Goal: Task Accomplishment & Management: Complete application form

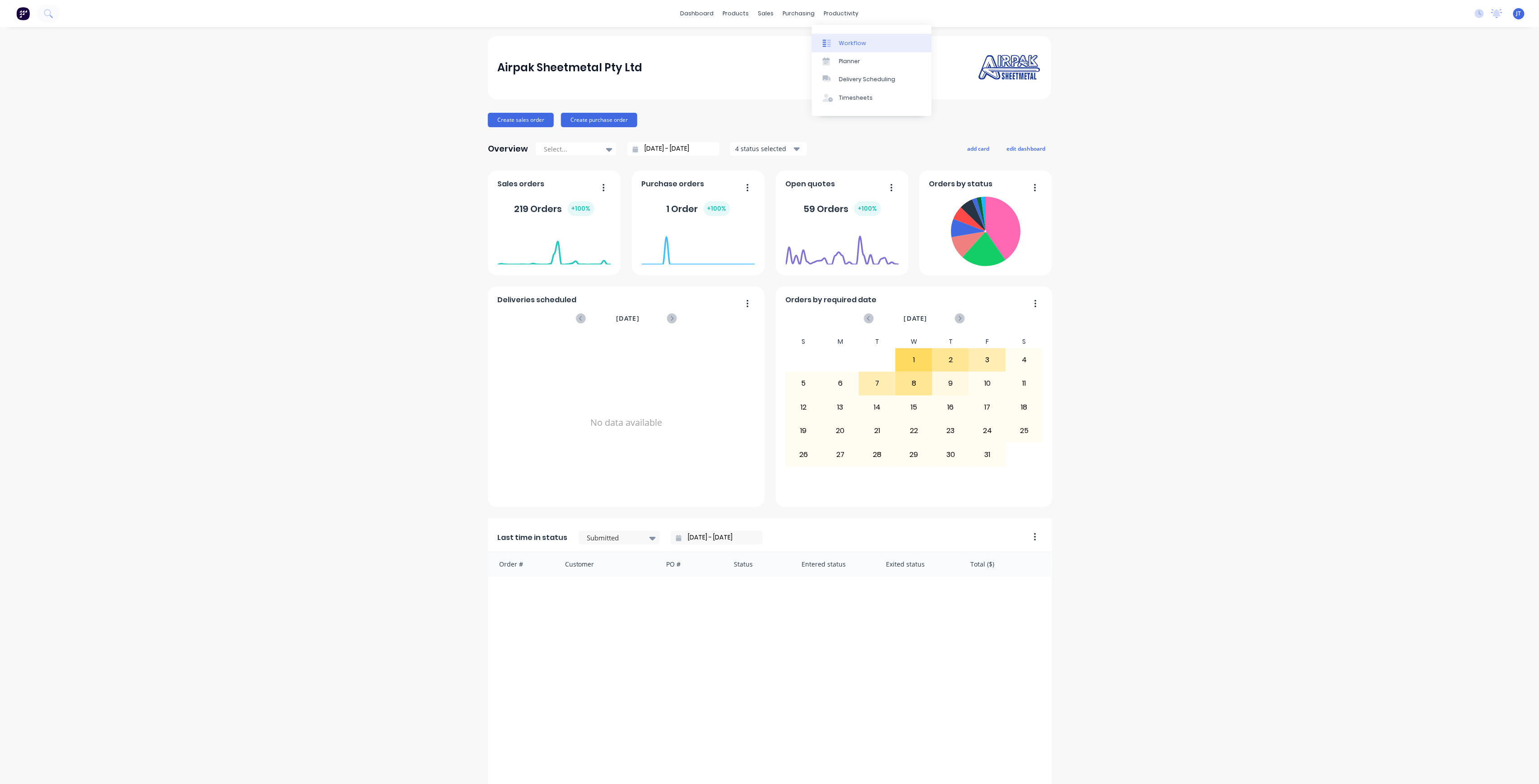
click at [853, 47] on div "Workflow" at bounding box center [852, 43] width 27 height 8
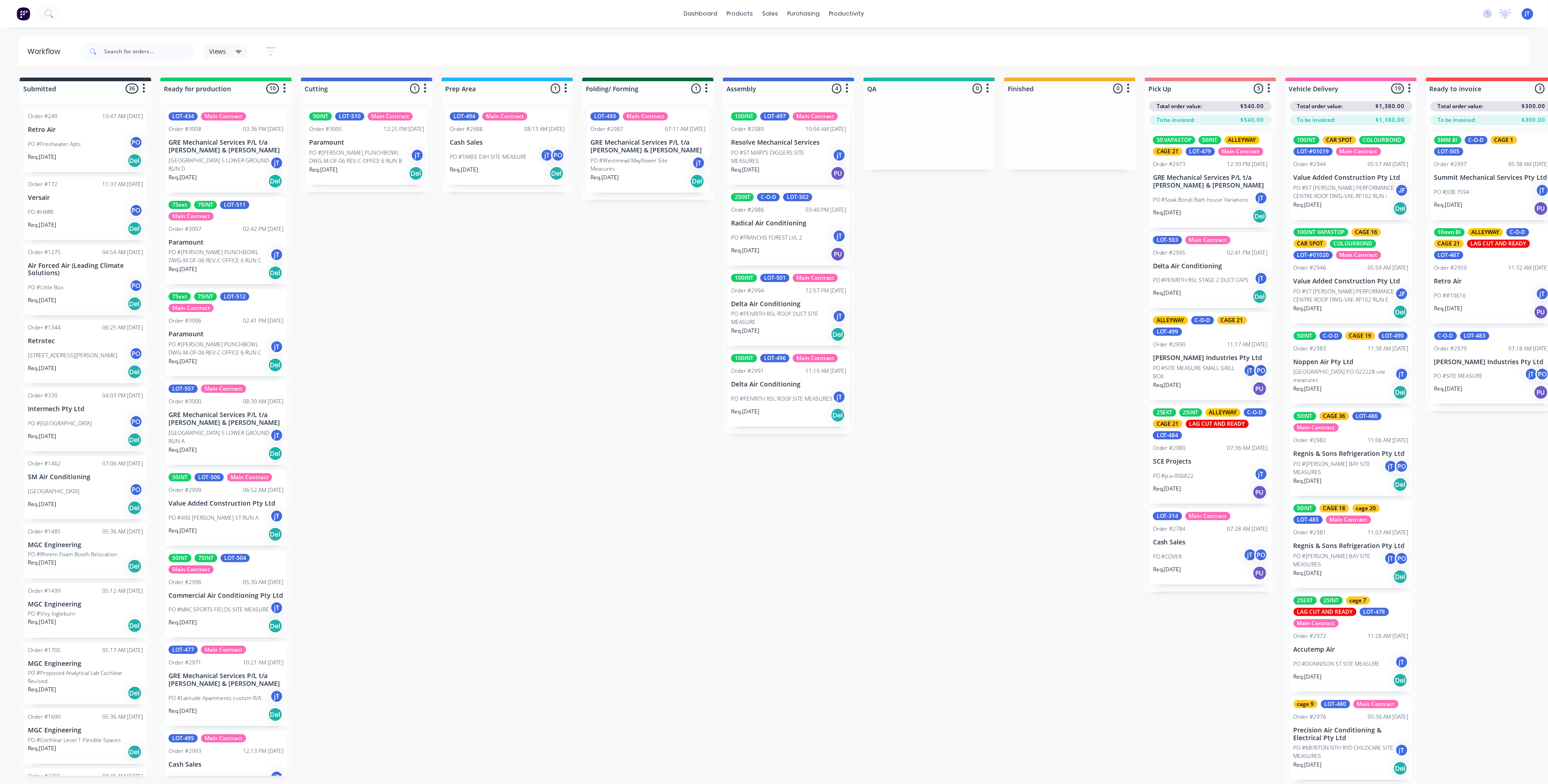
click at [1175, 545] on p "Cash Sales" at bounding box center [1210, 543] width 115 height 8
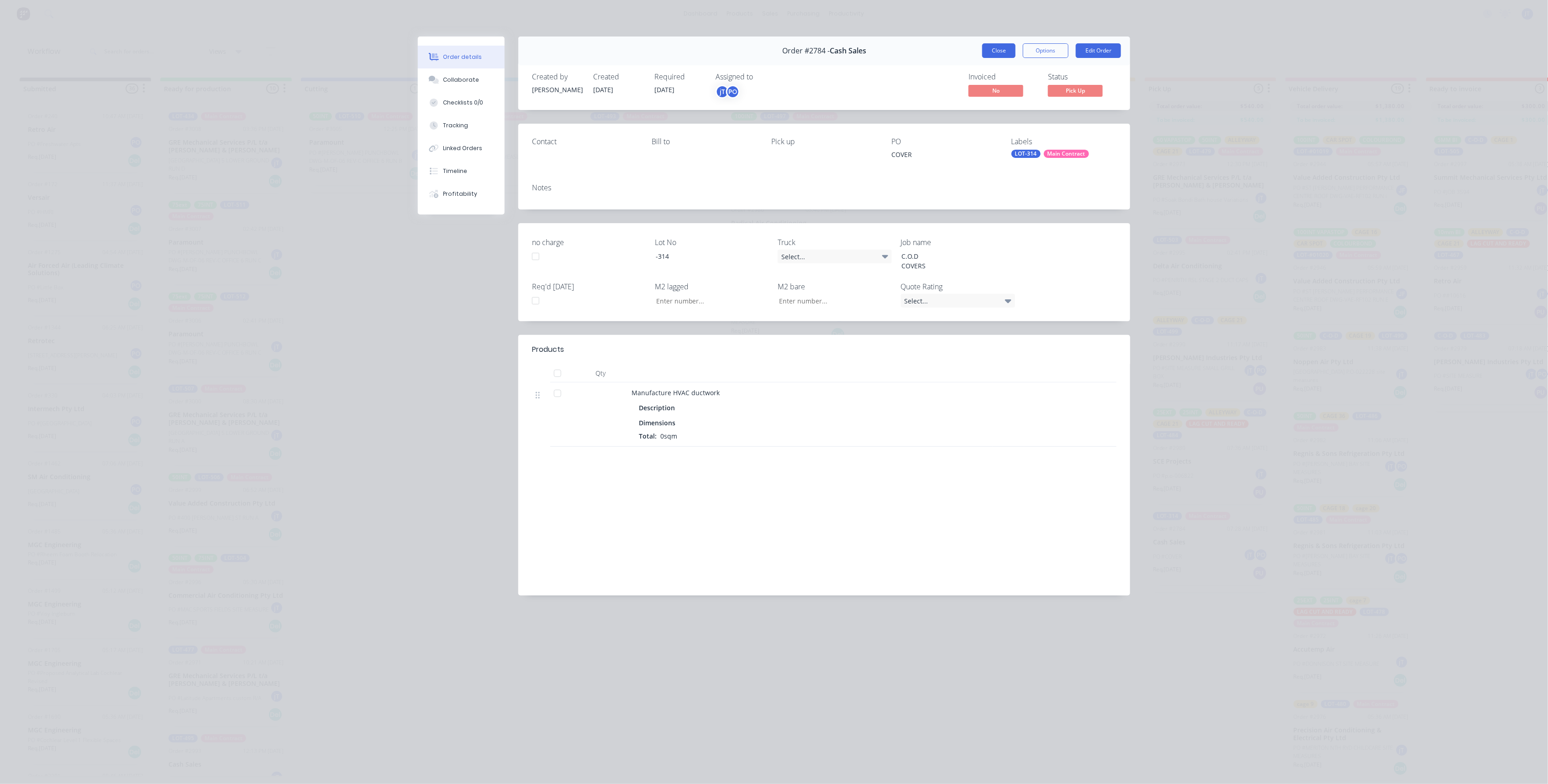
click at [1006, 55] on button "Close" at bounding box center [998, 51] width 33 height 15
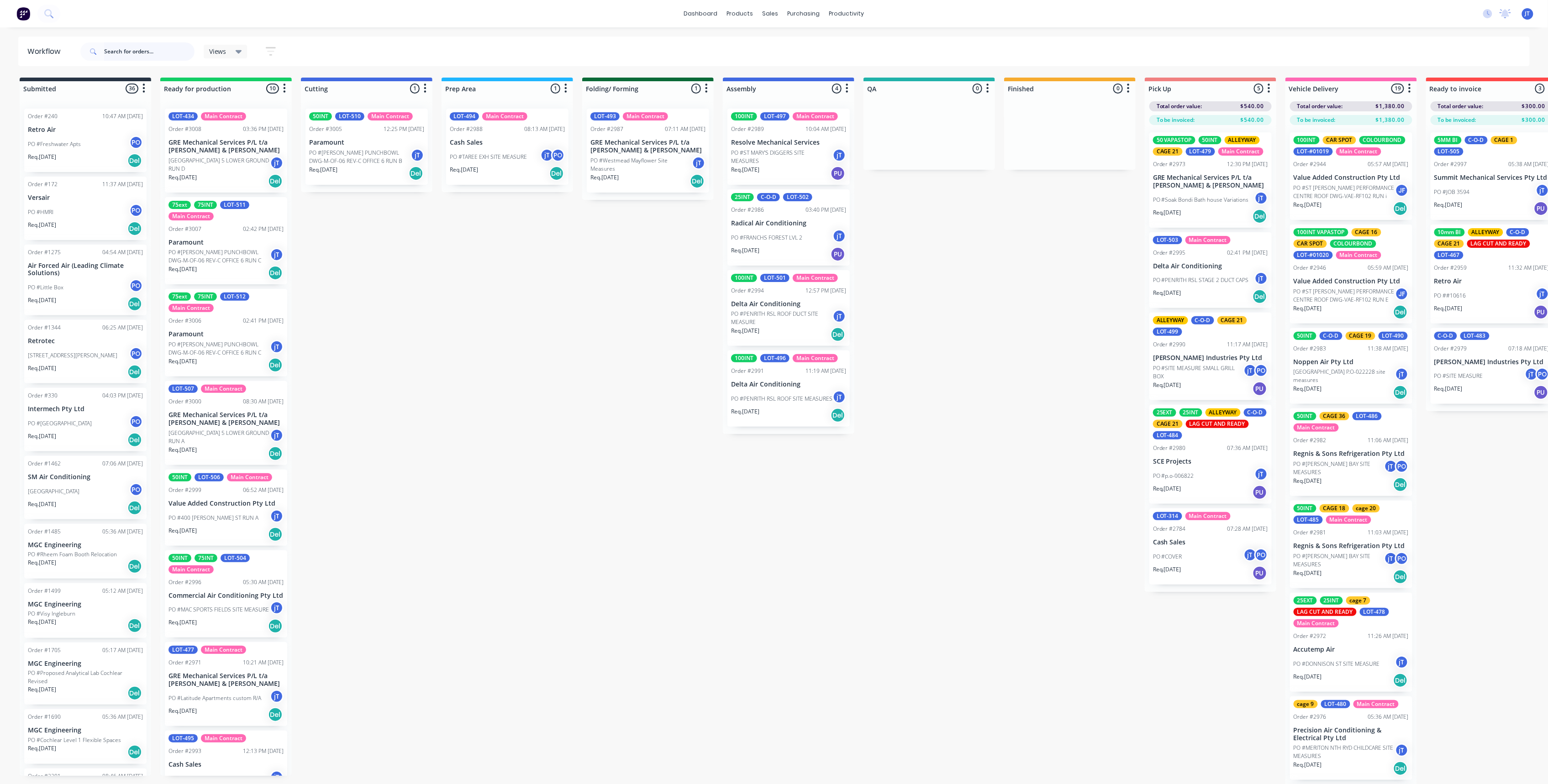
click at [164, 46] on input "text" at bounding box center [149, 51] width 90 height 18
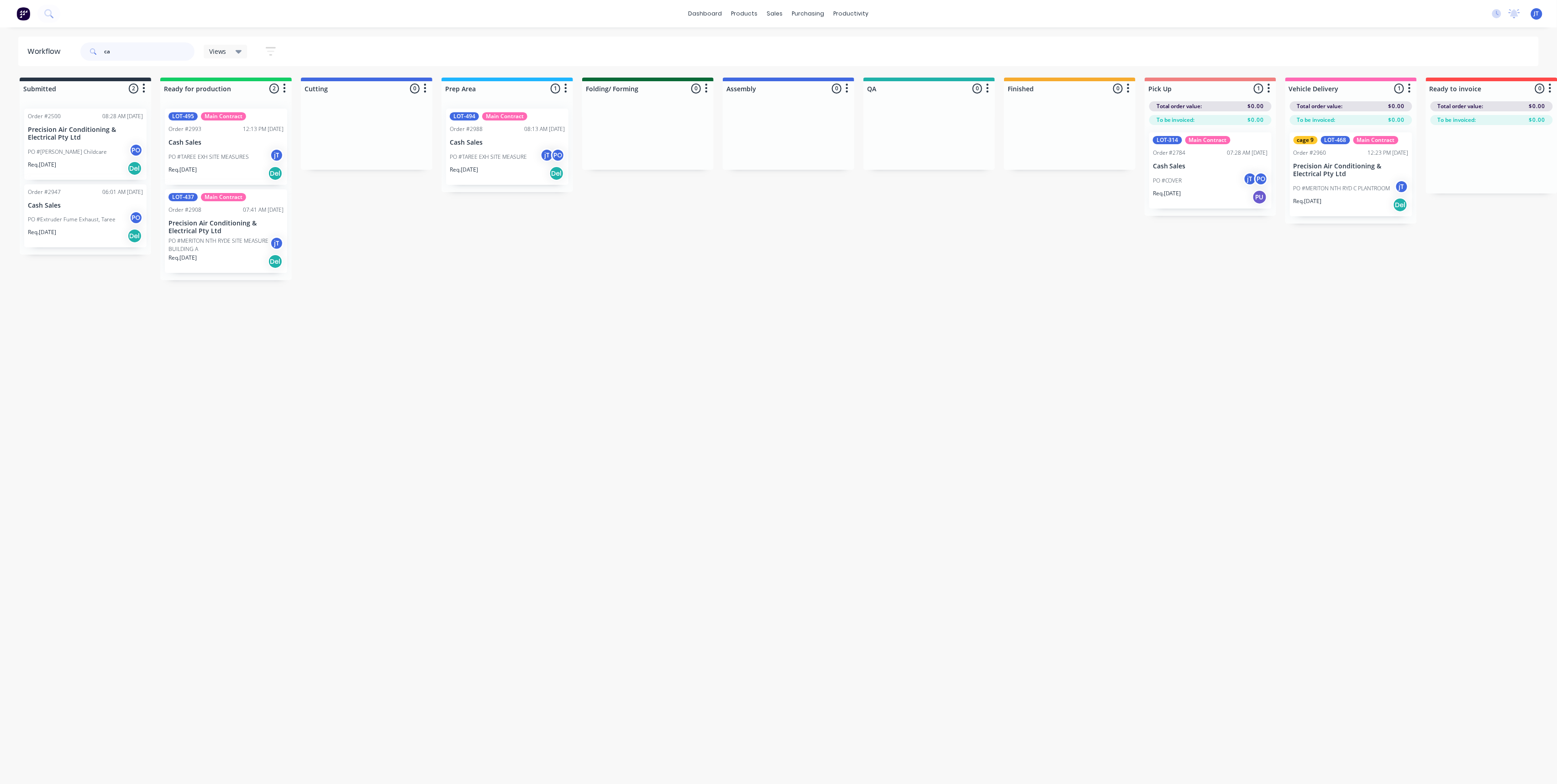
type input "c"
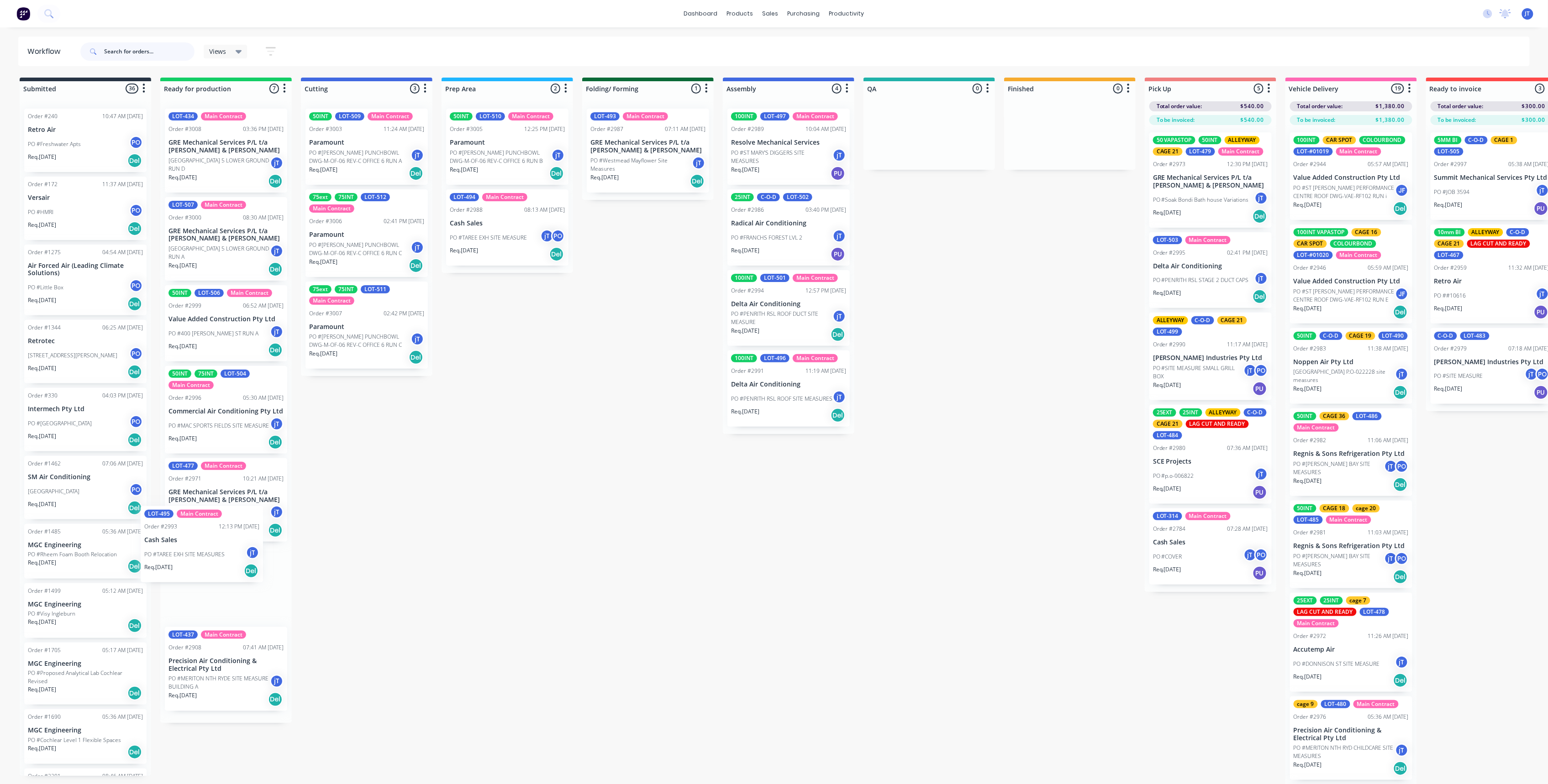
scroll to position [1, 0]
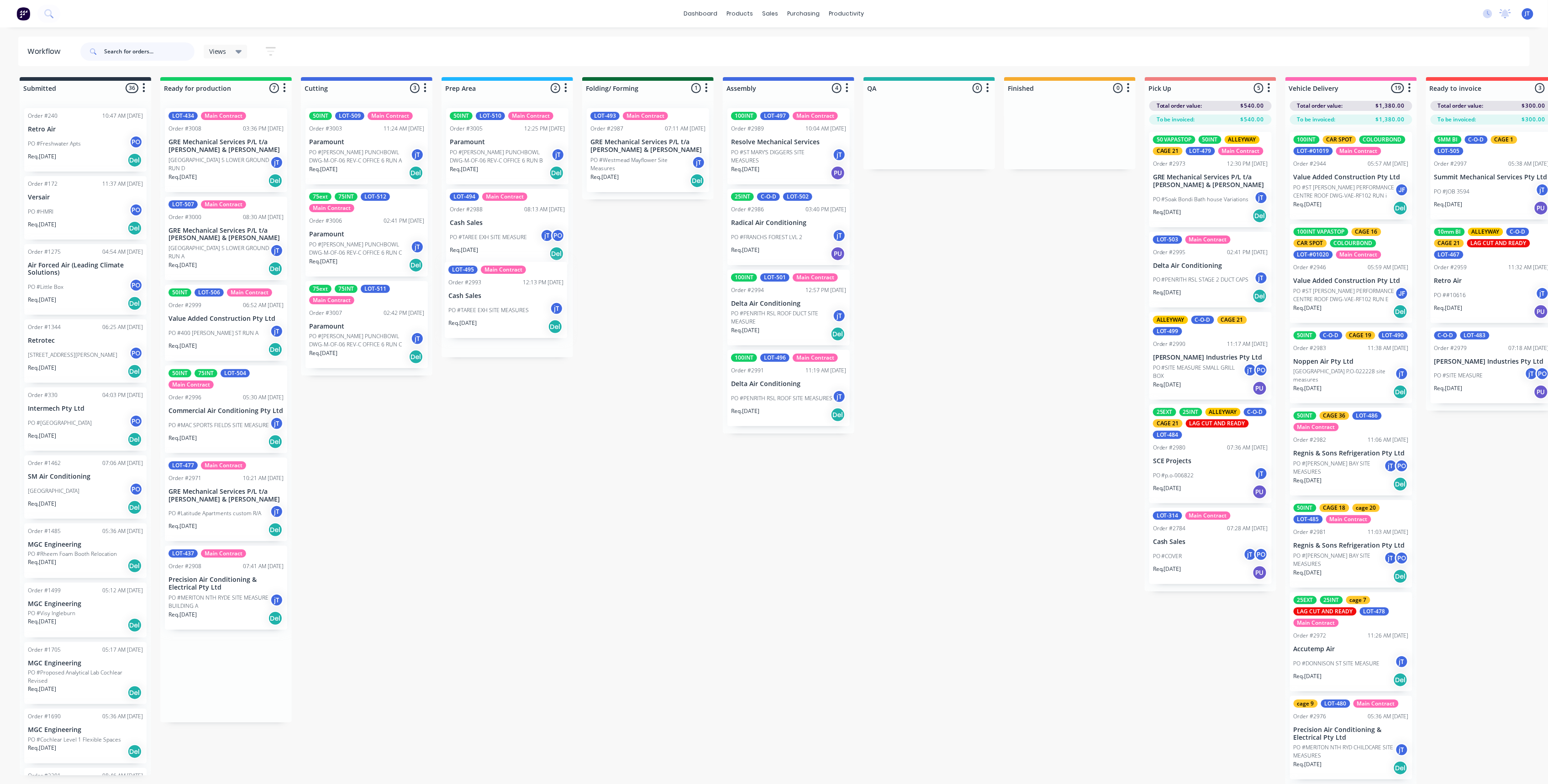
drag, startPoint x: 233, startPoint y: 599, endPoint x: 510, endPoint y: 313, distance: 398.2
click at [510, 313] on div "Submitted 36 Summaries Total order value Invoiced to date To be invoiced Order …" at bounding box center [887, 439] width 1787 height 723
click at [797, 39] on link "Sales Orders" at bounding box center [819, 43] width 121 height 18
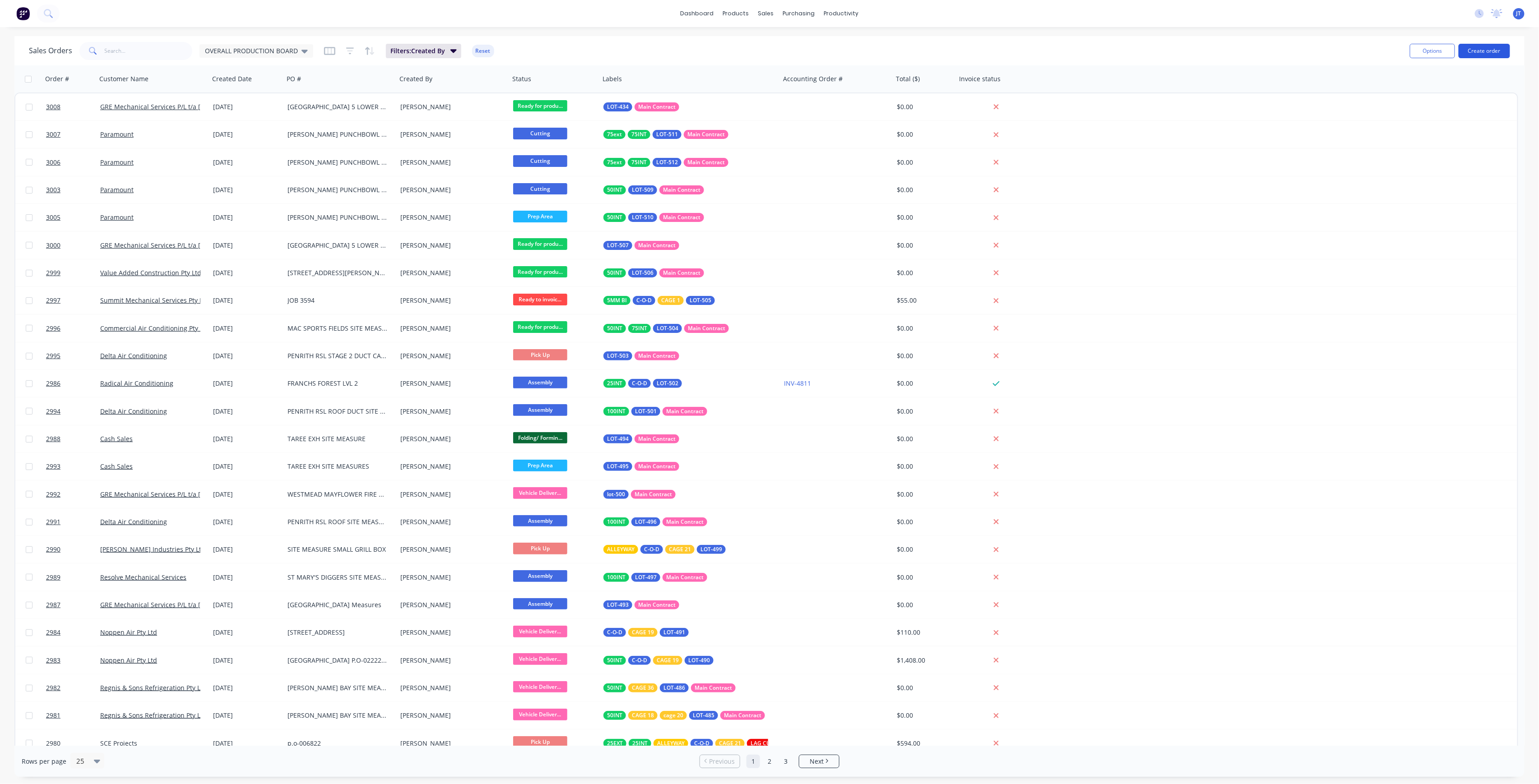
click at [1479, 49] on button "Create order" at bounding box center [1485, 51] width 51 height 15
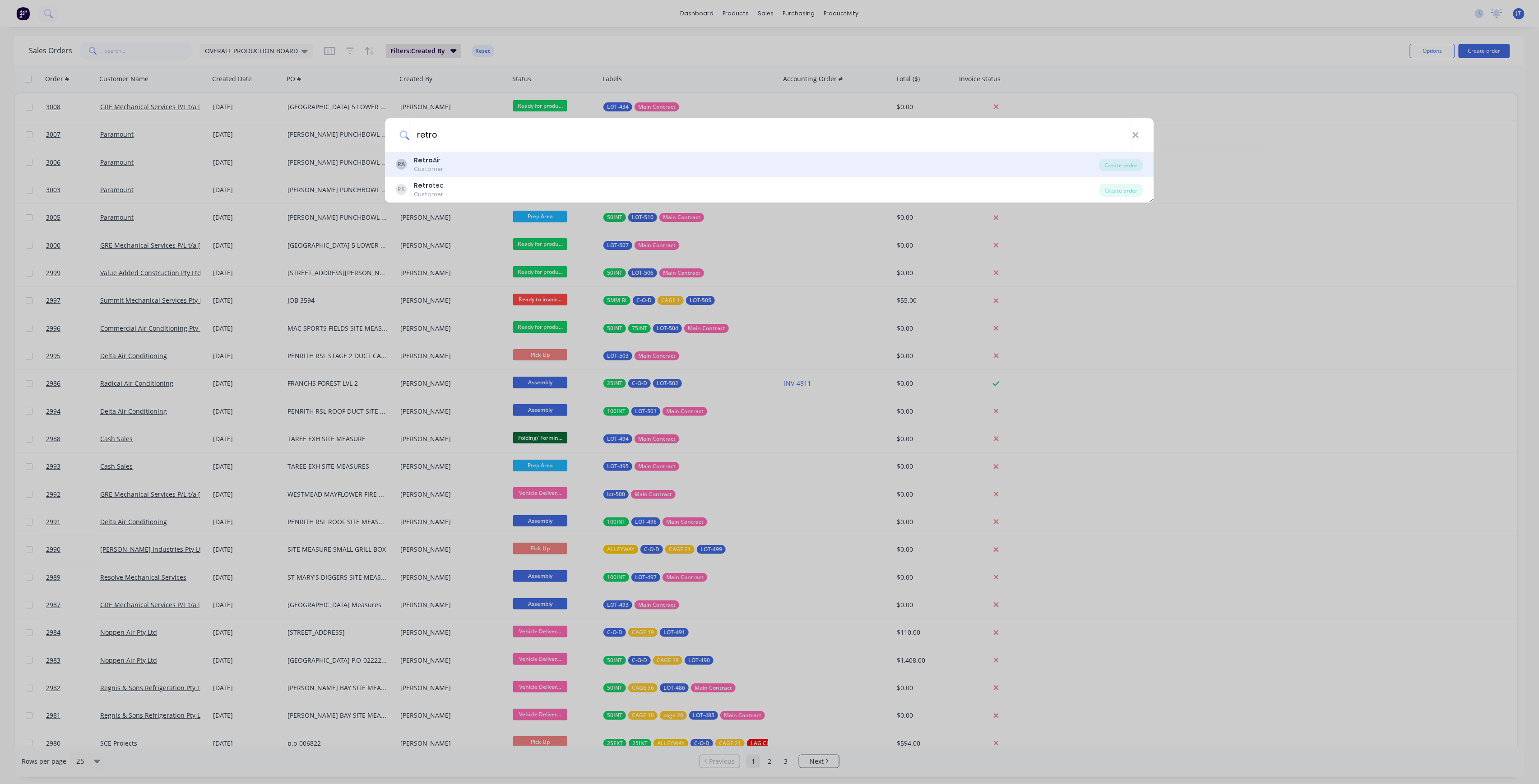
type input "retro"
click at [673, 159] on div "RA Retro Air Customer" at bounding box center [747, 164] width 703 height 18
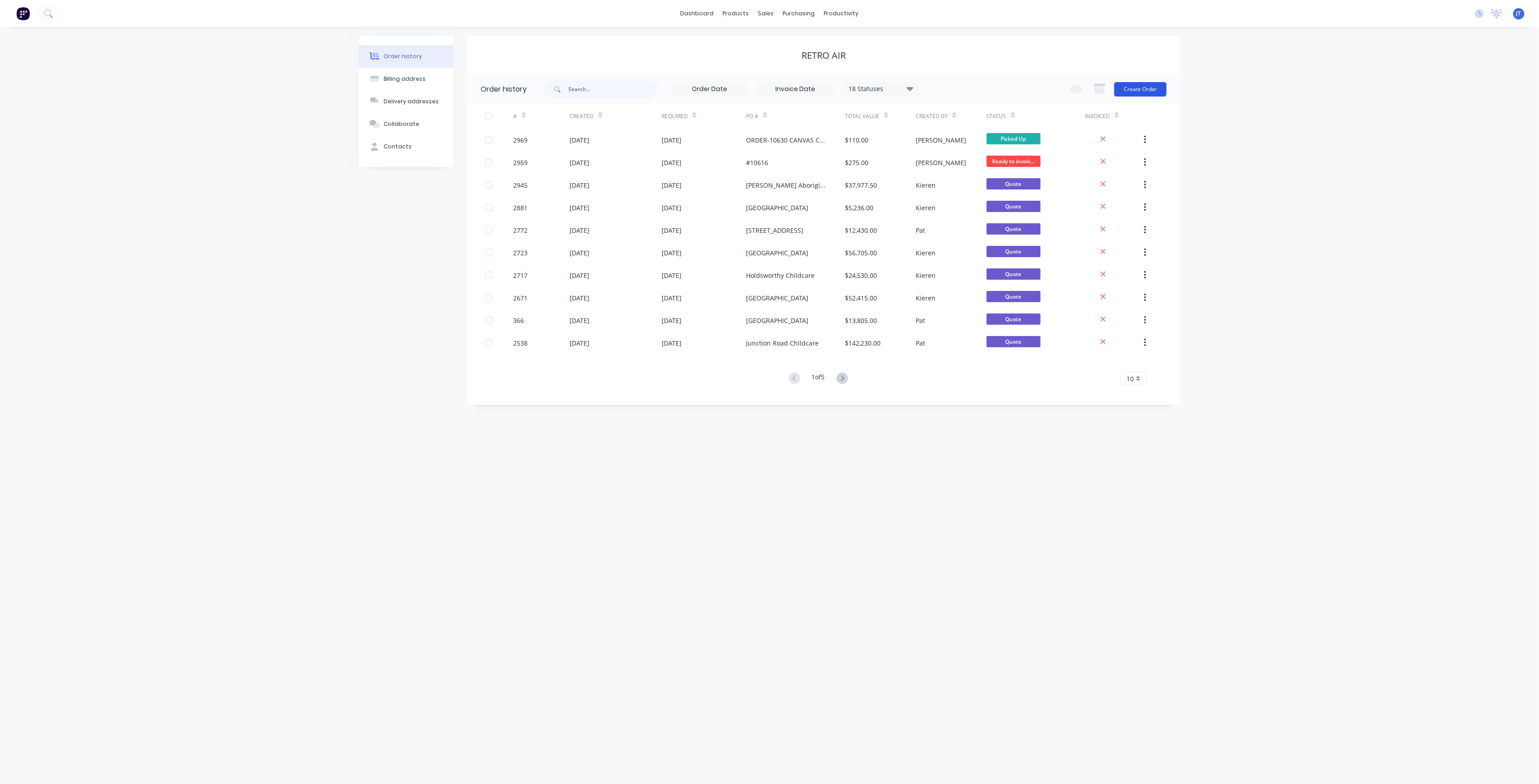
click at [1147, 92] on button "Create Order" at bounding box center [1140, 89] width 52 height 15
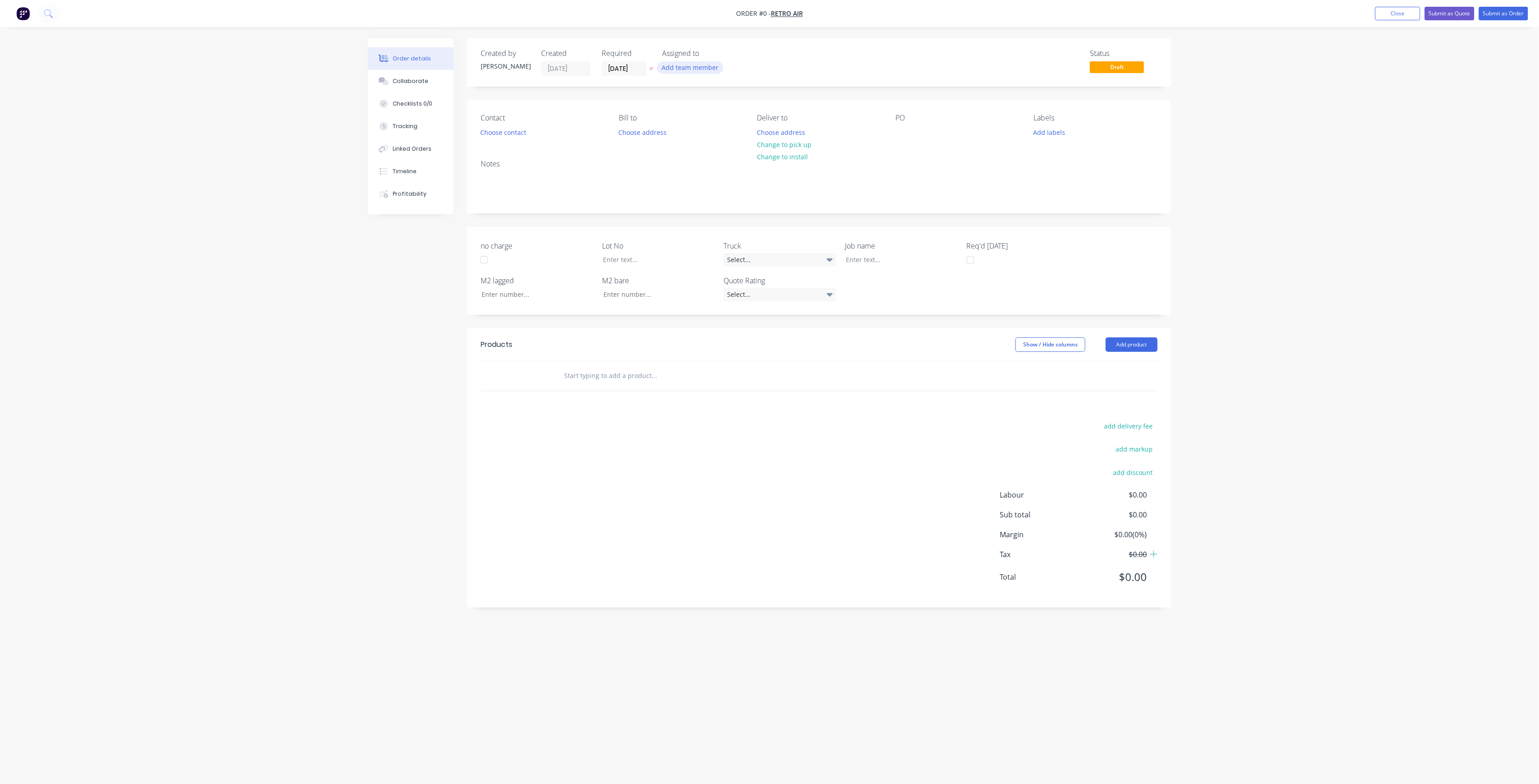
click at [687, 67] on button "Add team member" at bounding box center [690, 67] width 66 height 12
click at [720, 113] on div "[PERSON_NAME] (You)" at bounding box center [735, 117] width 90 height 9
click at [637, 64] on div "Order details Collaborate Checklists 0/0 Tracking Linked Orders Timeline Profit…" at bounding box center [769, 375] width 821 height 673
click at [640, 71] on input "[DATE]" at bounding box center [624, 69] width 44 height 14
click at [698, 131] on div "10" at bounding box center [704, 132] width 18 height 17
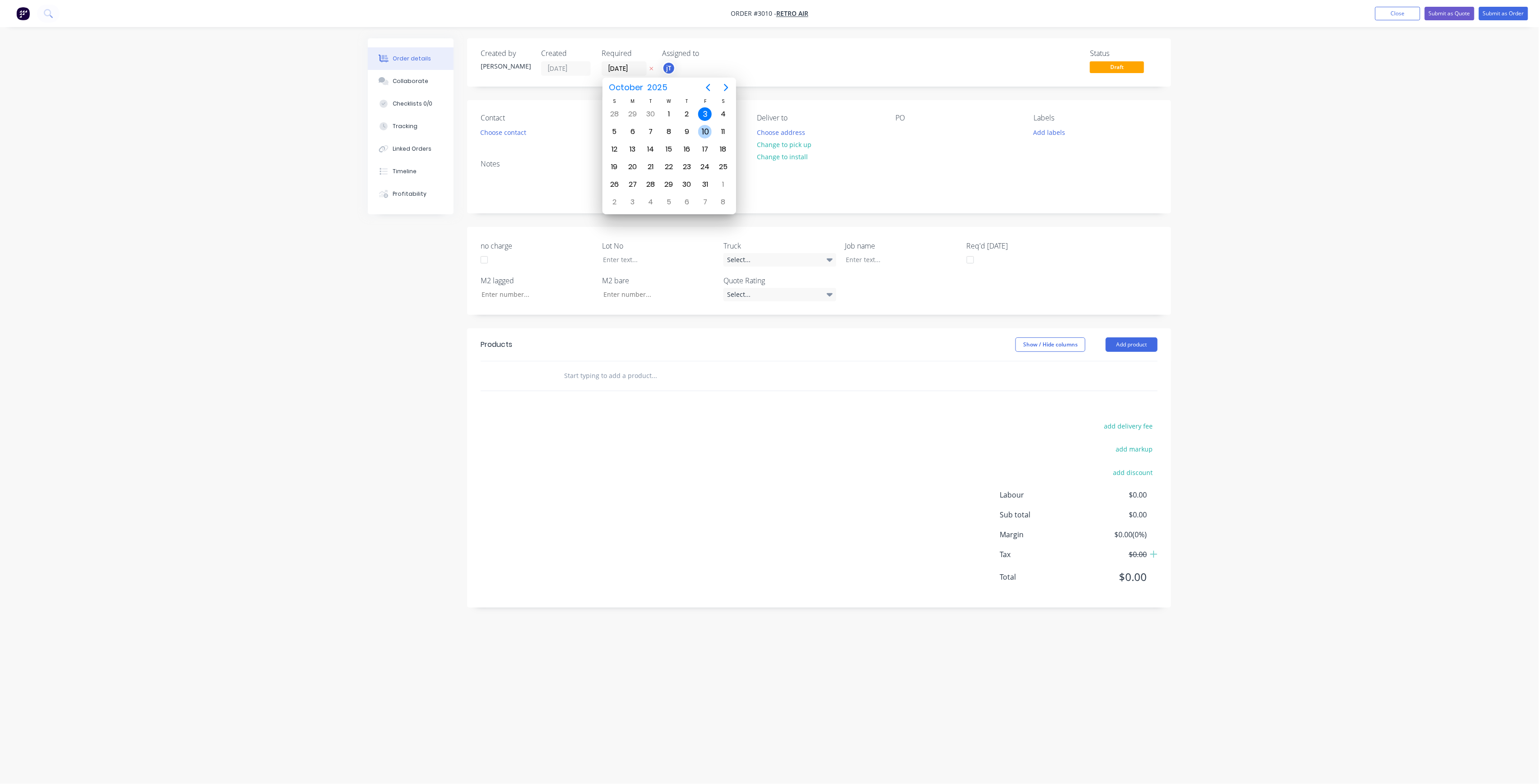
type input "[DATE]"
click at [524, 133] on button "Choose contact" at bounding box center [504, 132] width 55 height 12
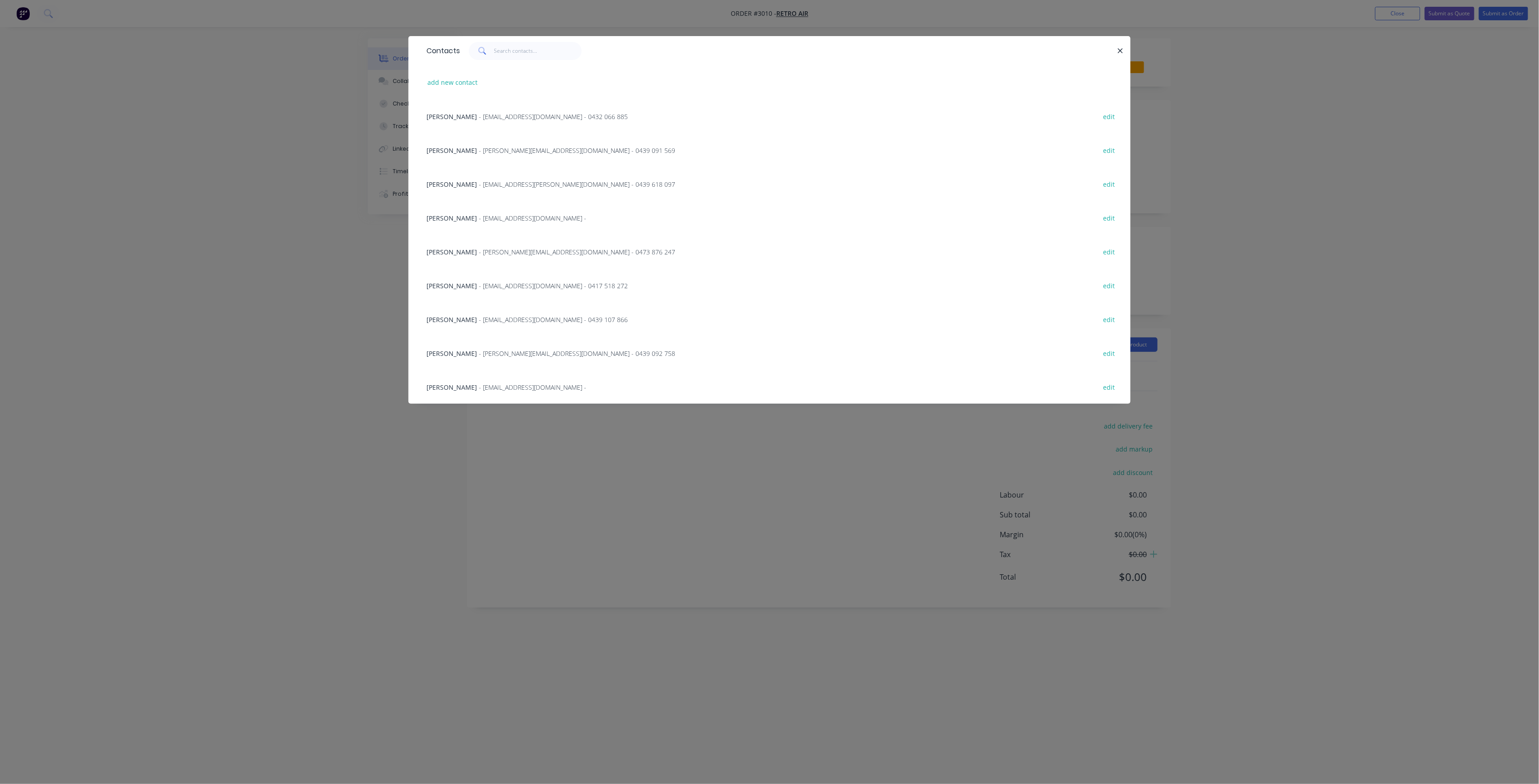
click at [479, 350] on span "- [PERSON_NAME][EMAIL_ADDRESS][DOMAIN_NAME] - 0439 092 758" at bounding box center [576, 353] width 196 height 9
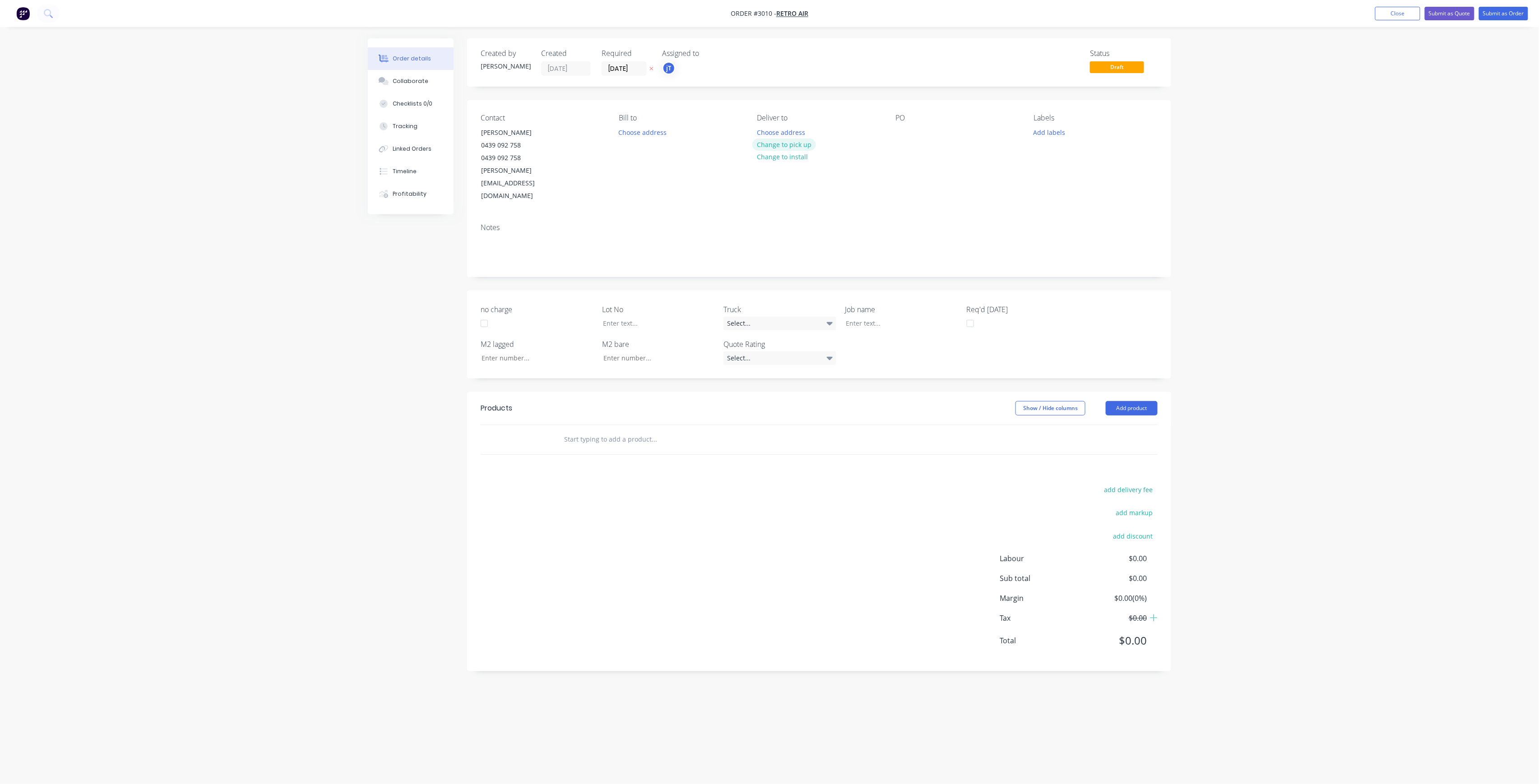
click at [798, 139] on button "Change to pick up" at bounding box center [784, 145] width 64 height 12
click at [906, 135] on div at bounding box center [903, 133] width 15 height 13
click at [596, 430] on input "text" at bounding box center [654, 439] width 180 height 18
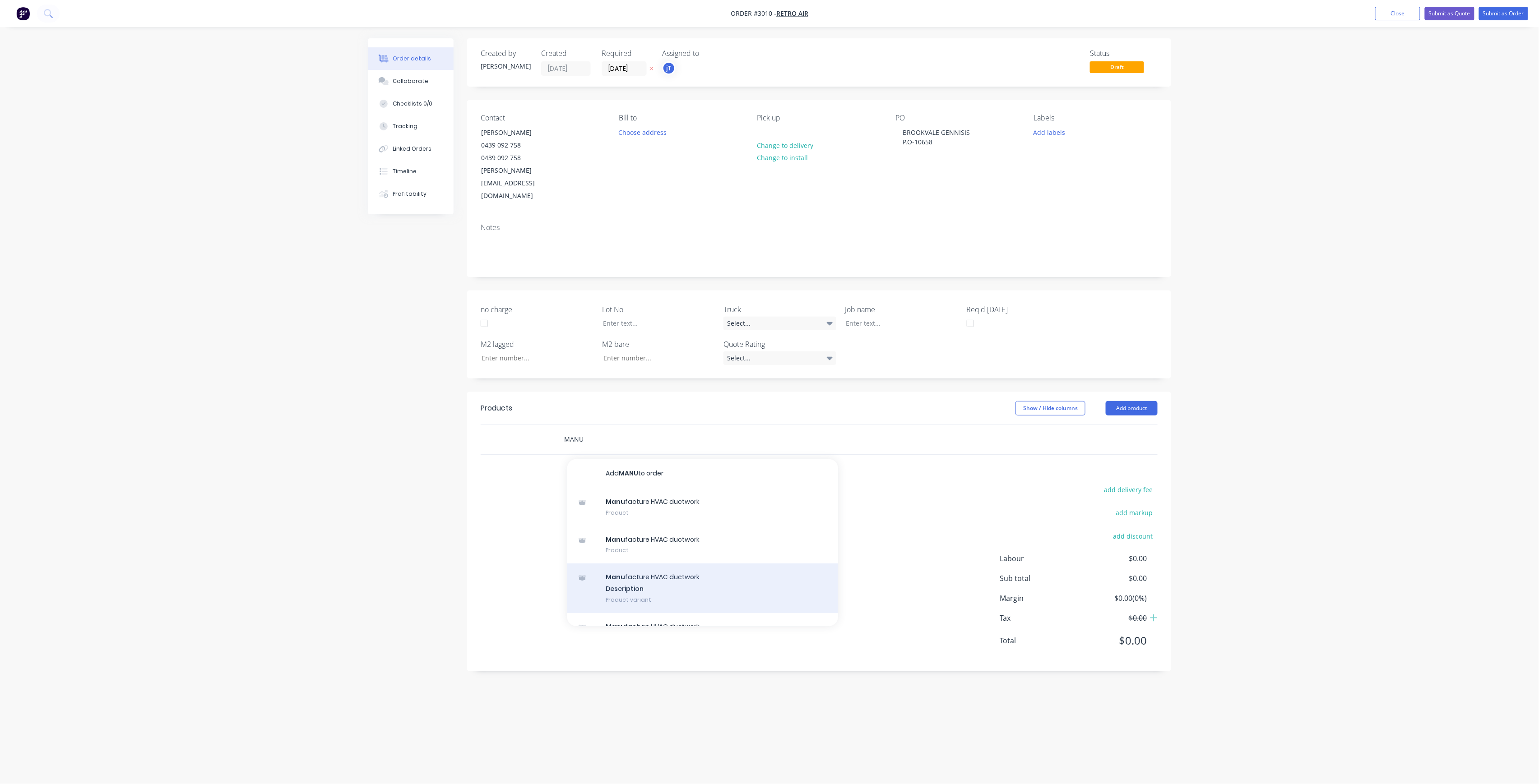
type input "MANU"
click at [689, 564] on div "Manu facture HVAC ductwork Description Product variant" at bounding box center [702, 588] width 271 height 49
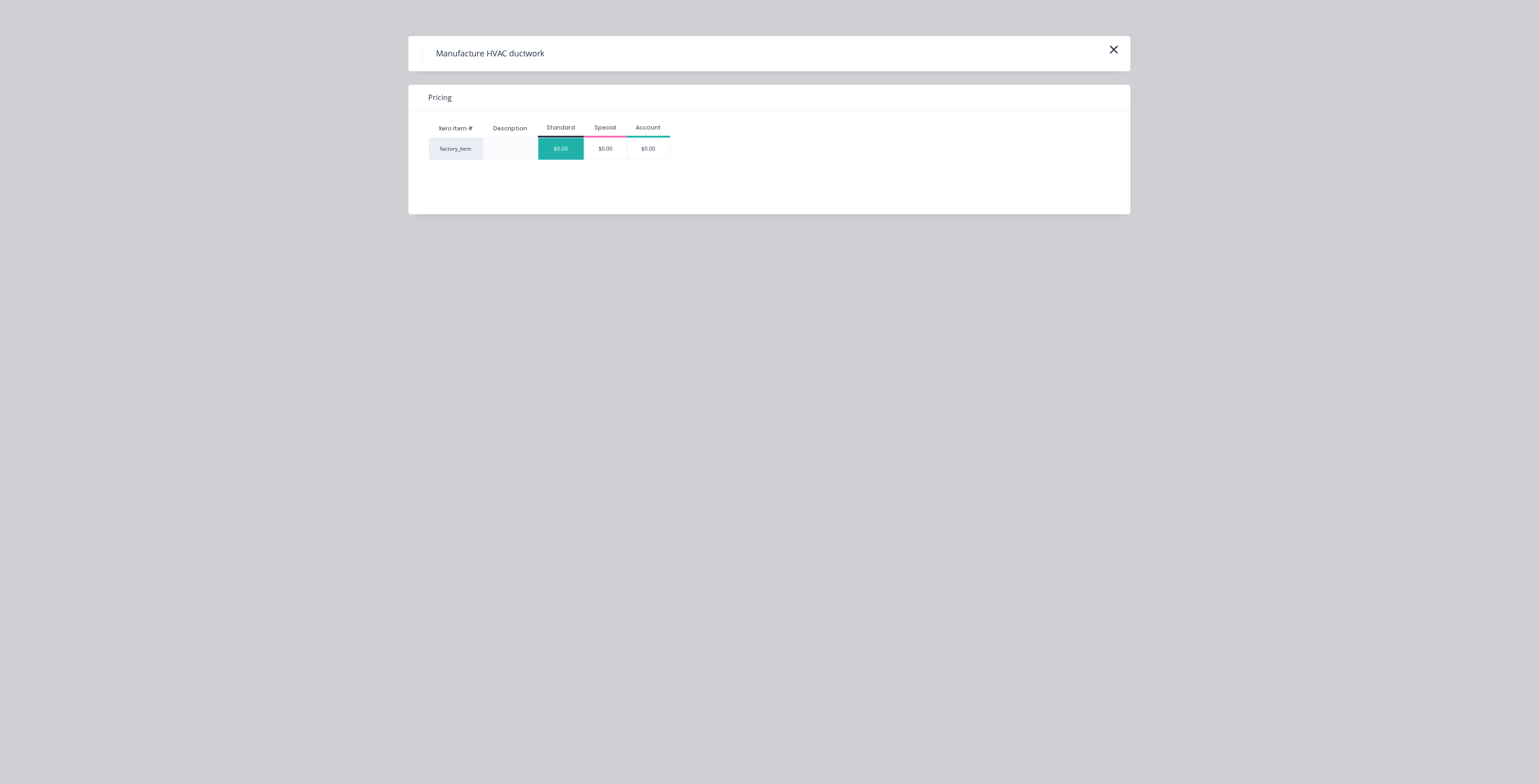
click at [560, 149] on div "$0.00" at bounding box center [561, 148] width 46 height 22
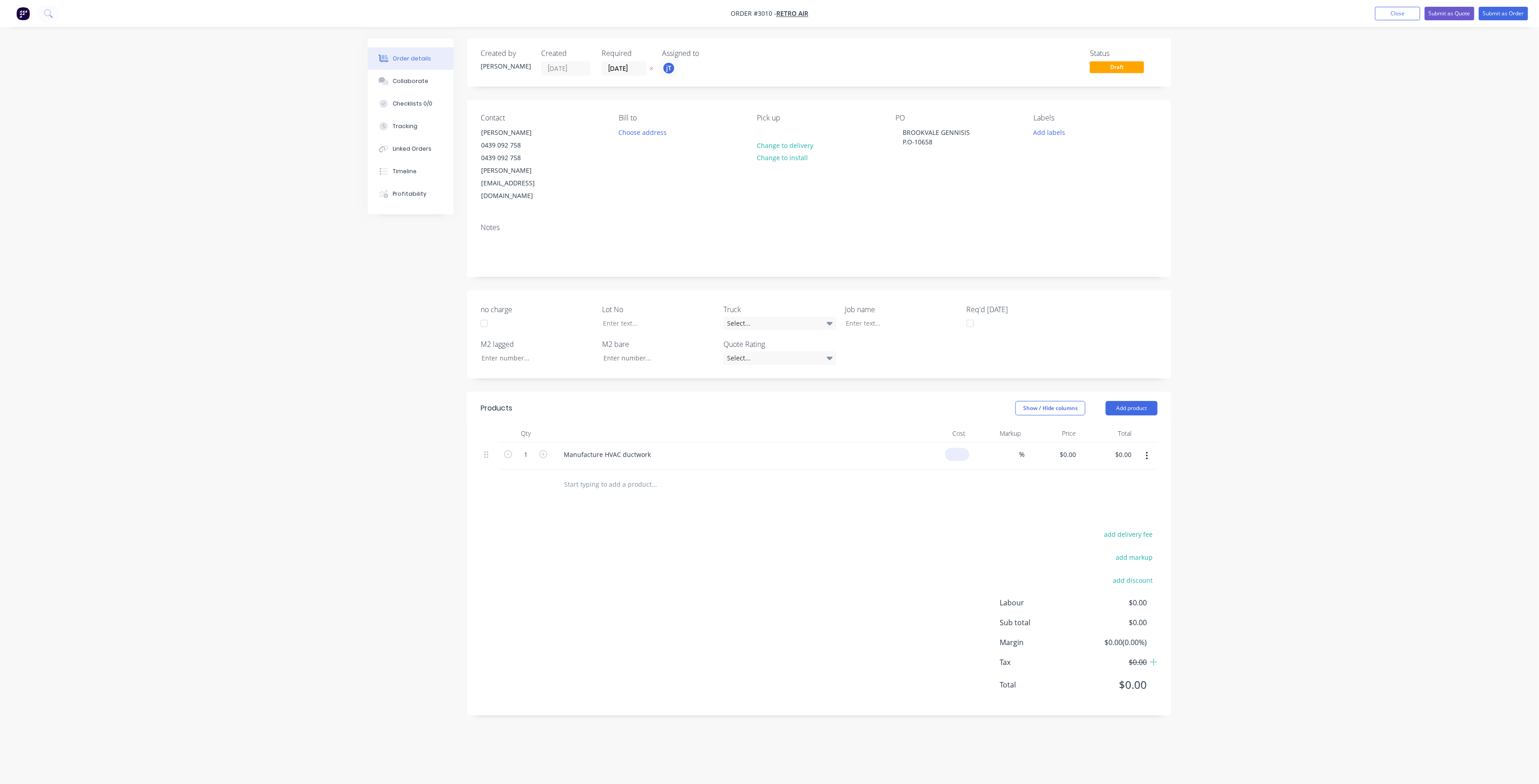
click at [963, 448] on input at bounding box center [959, 455] width 20 height 13
type input "$450.00"
click at [941, 150] on div "PO BROOKVALE GENNISIS P.O-10658" at bounding box center [957, 158] width 123 height 89
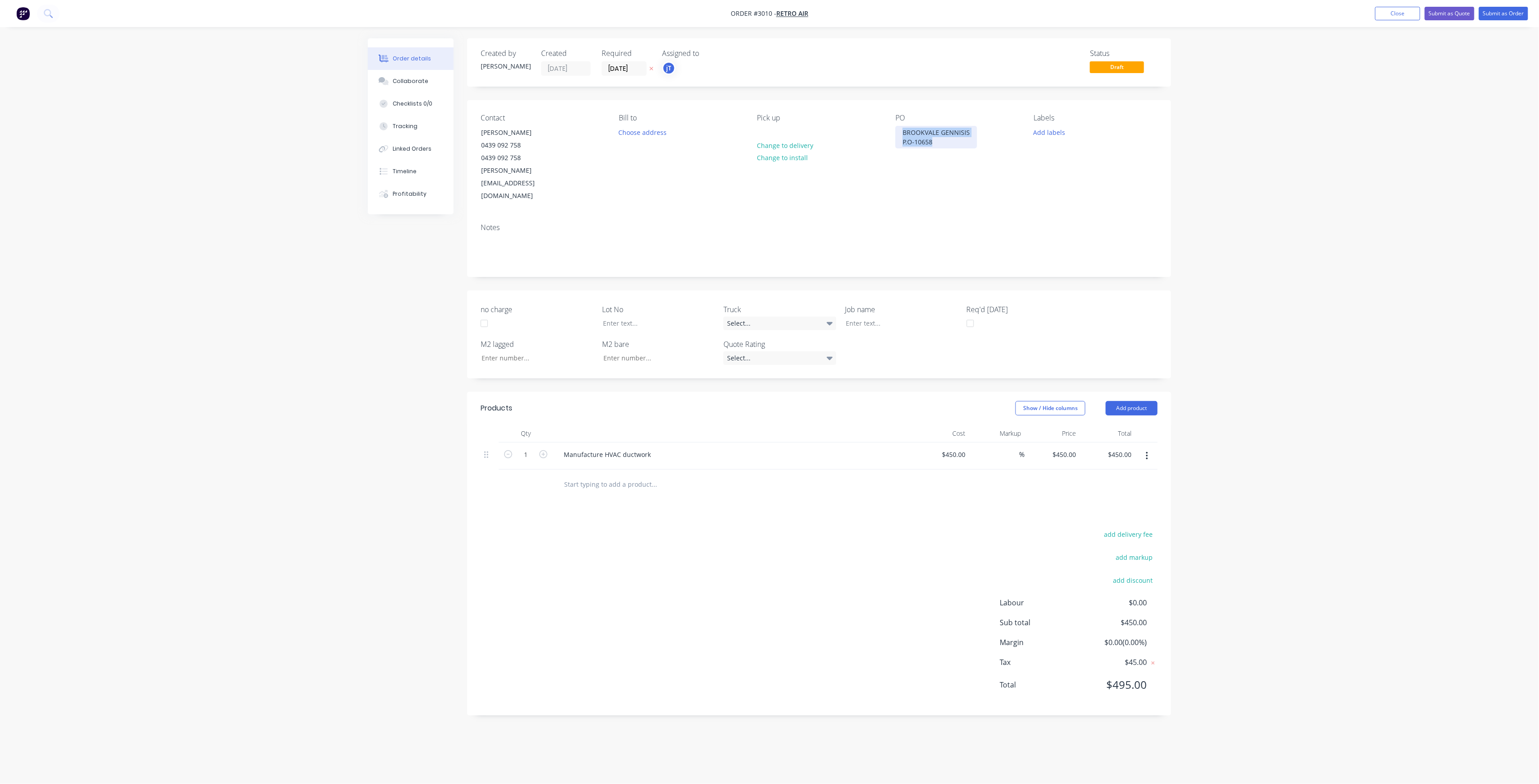
drag, startPoint x: 940, startPoint y: 147, endPoint x: 902, endPoint y: 133, distance: 40.5
click at [902, 133] on div "BROOKVALE GENNISIS P.O-10658" at bounding box center [936, 137] width 82 height 22
copy div "BROOKVALE GENNISIS P.O-10658"
click at [896, 317] on div at bounding box center [895, 323] width 113 height 13
paste div
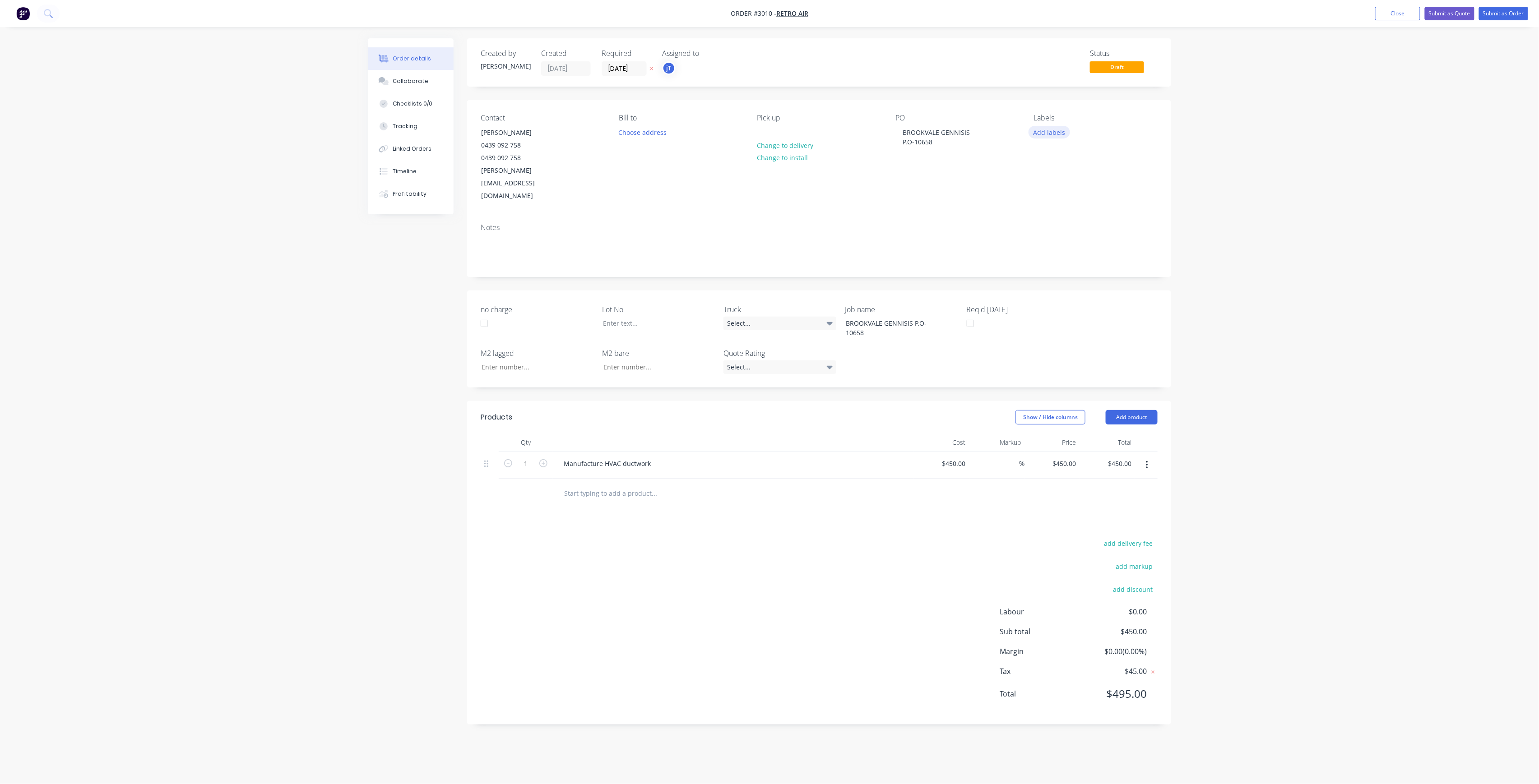
click at [1050, 133] on button "Add labels" at bounding box center [1049, 132] width 42 height 12
click at [954, 241] on div "Notes" at bounding box center [819, 246] width 704 height 61
click at [1048, 133] on button "Add labels" at bounding box center [1049, 132] width 42 height 12
click at [1075, 218] on div "LOT-513" at bounding box center [1073, 212] width 29 height 10
drag, startPoint x: 1098, startPoint y: 159, endPoint x: 1054, endPoint y: 158, distance: 44.0
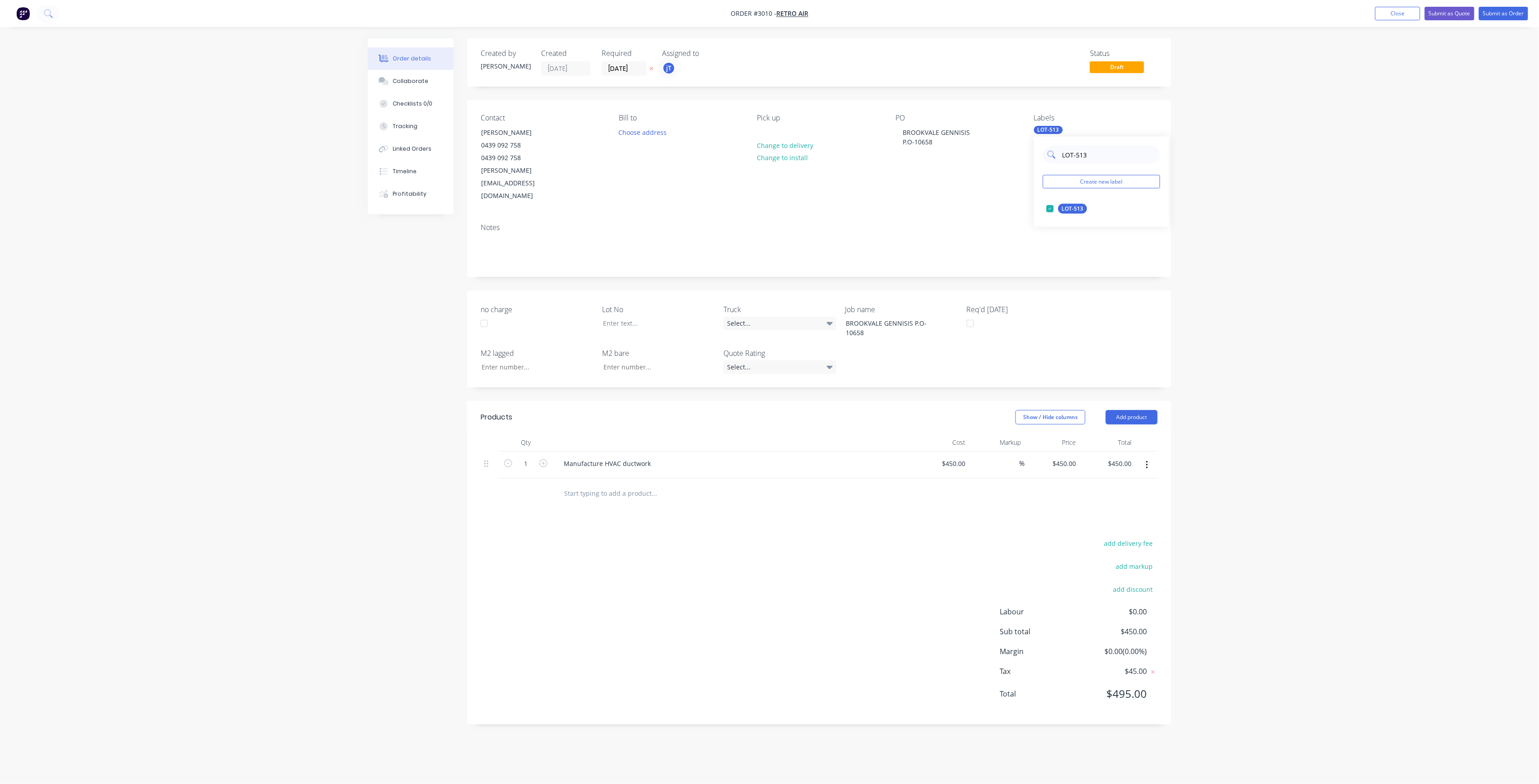
click at [1054, 158] on div "LOT-513" at bounding box center [1102, 154] width 118 height 18
click at [1077, 213] on div "C-O-D" at bounding box center [1070, 209] width 22 height 10
drag, startPoint x: 1082, startPoint y: 158, endPoint x: 1050, endPoint y: 163, distance: 32.4
click at [1050, 163] on div "C- Create new label C-O-D edit C-O-D ORDER edit" at bounding box center [1101, 191] width 135 height 108
type input "M"
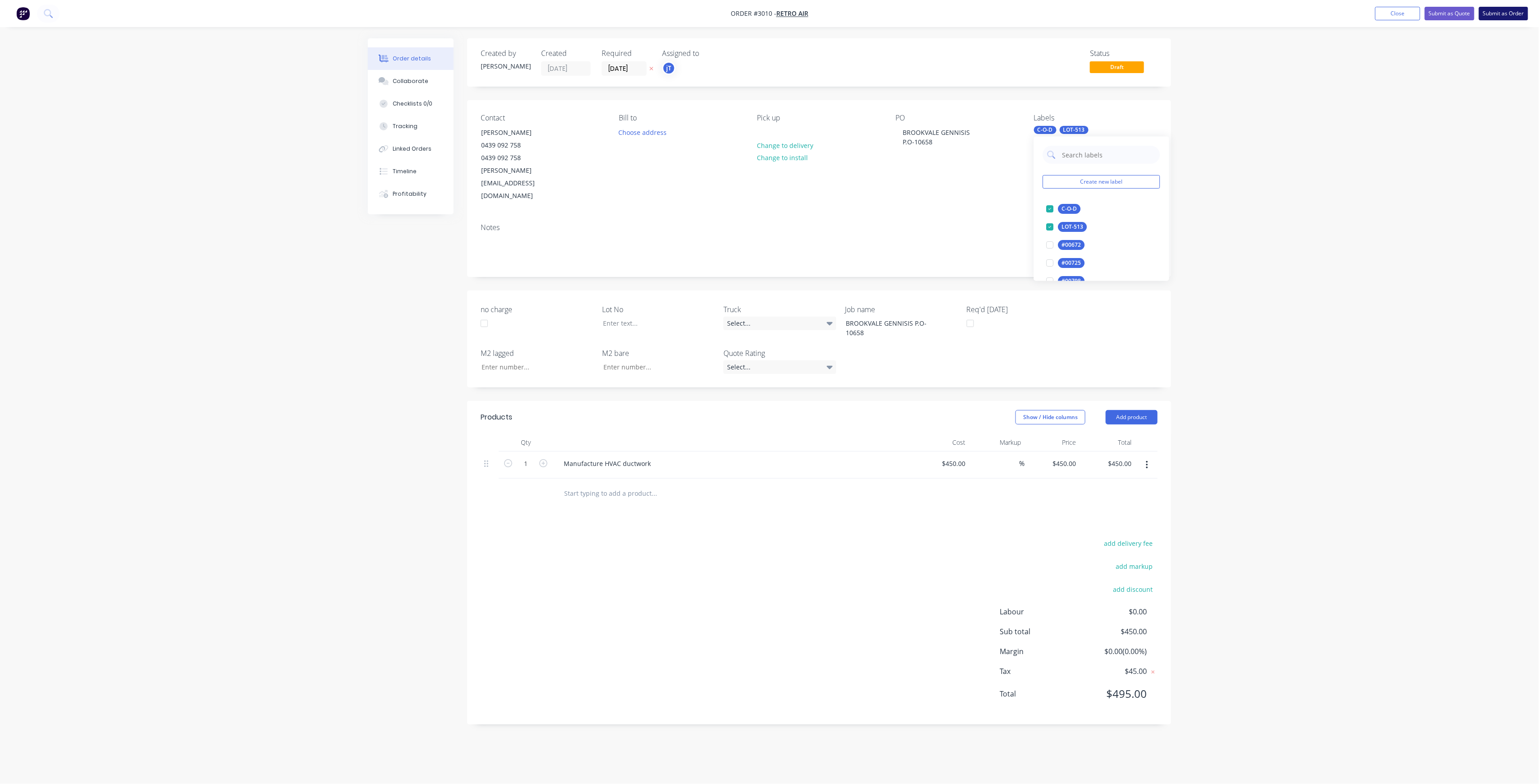
click at [1504, 11] on button "Submit as Order" at bounding box center [1503, 13] width 50 height 14
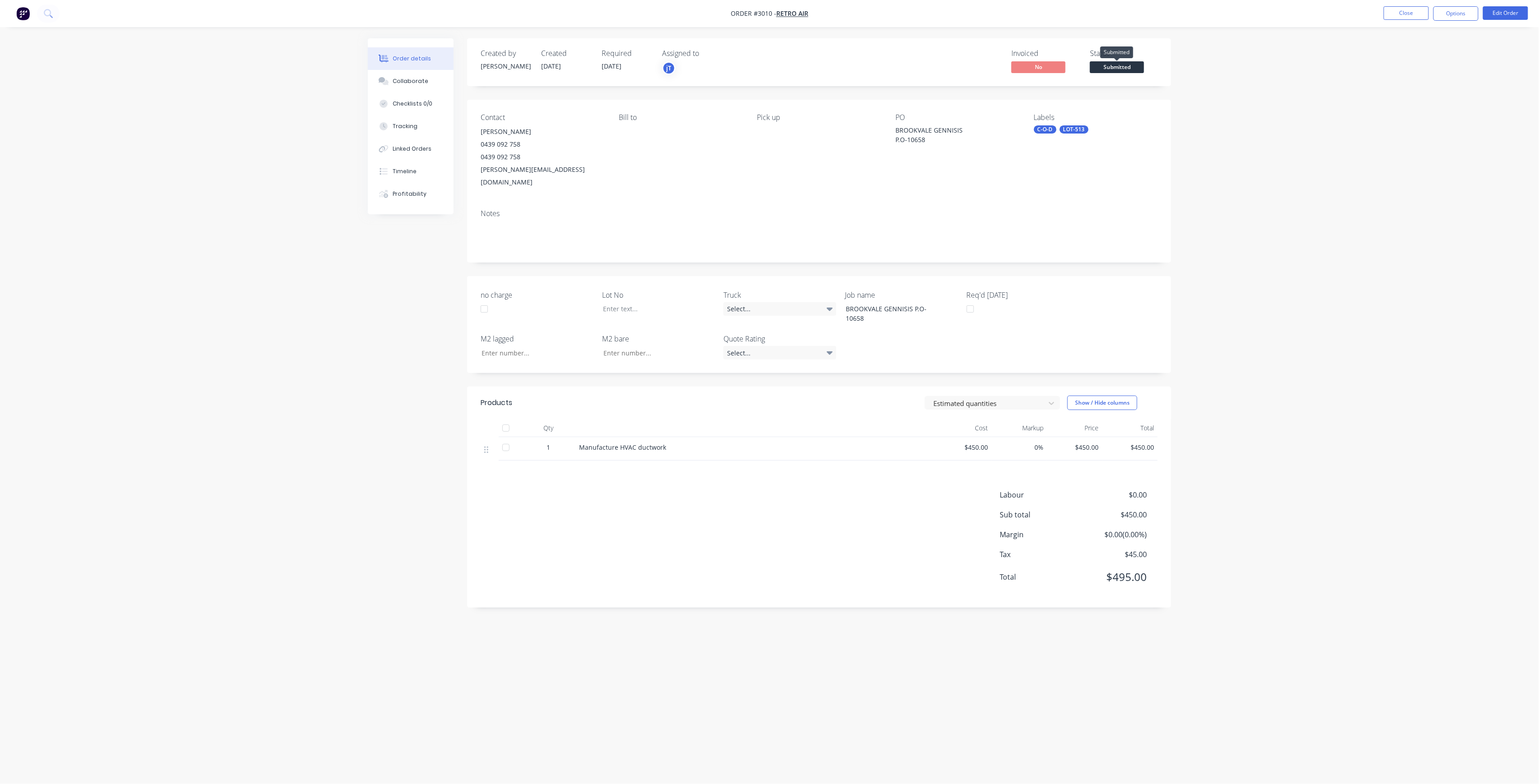
click at [1113, 69] on span "Submitted" at bounding box center [1117, 67] width 54 height 11
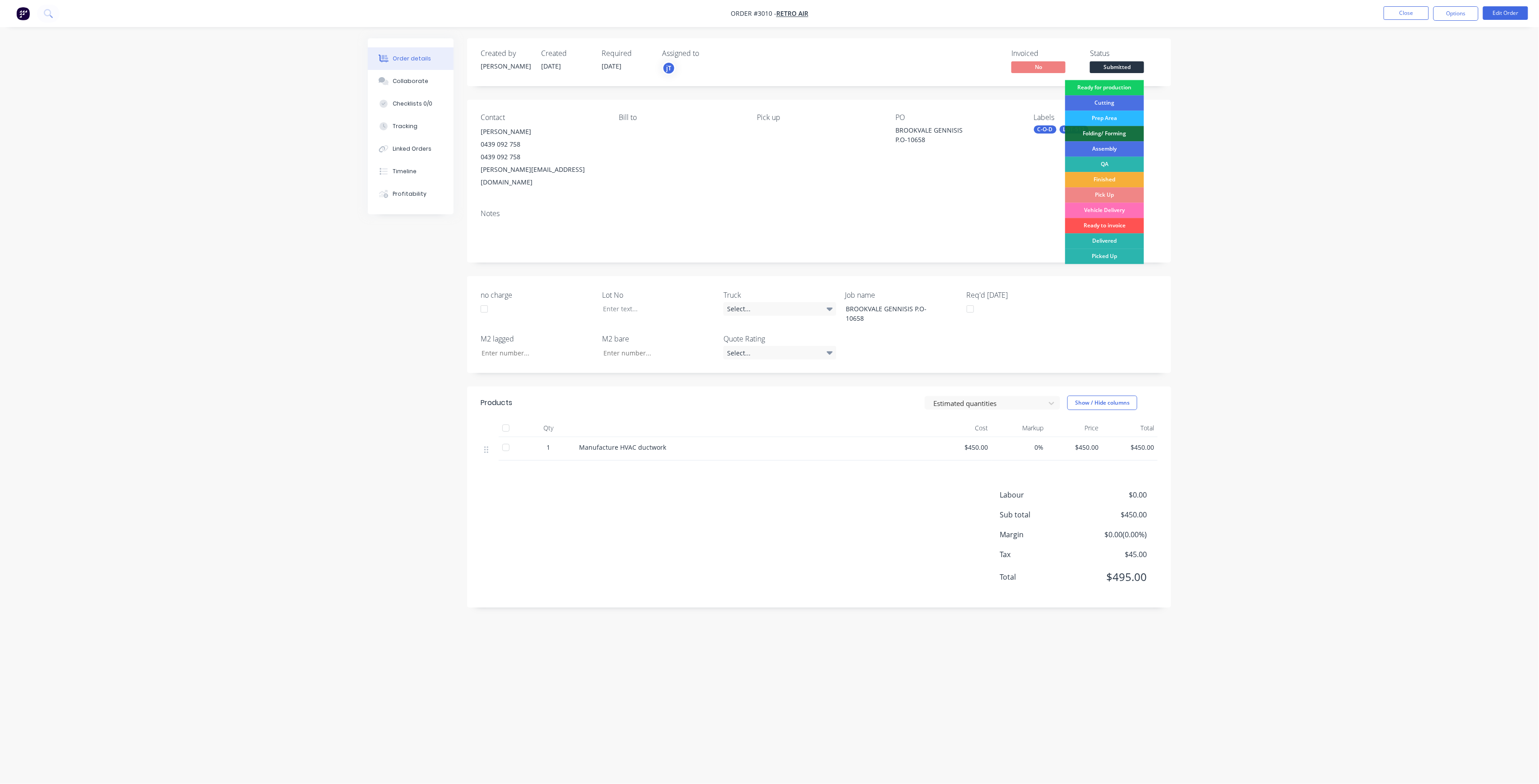
click at [1122, 86] on div "Ready for production" at bounding box center [1105, 87] width 79 height 15
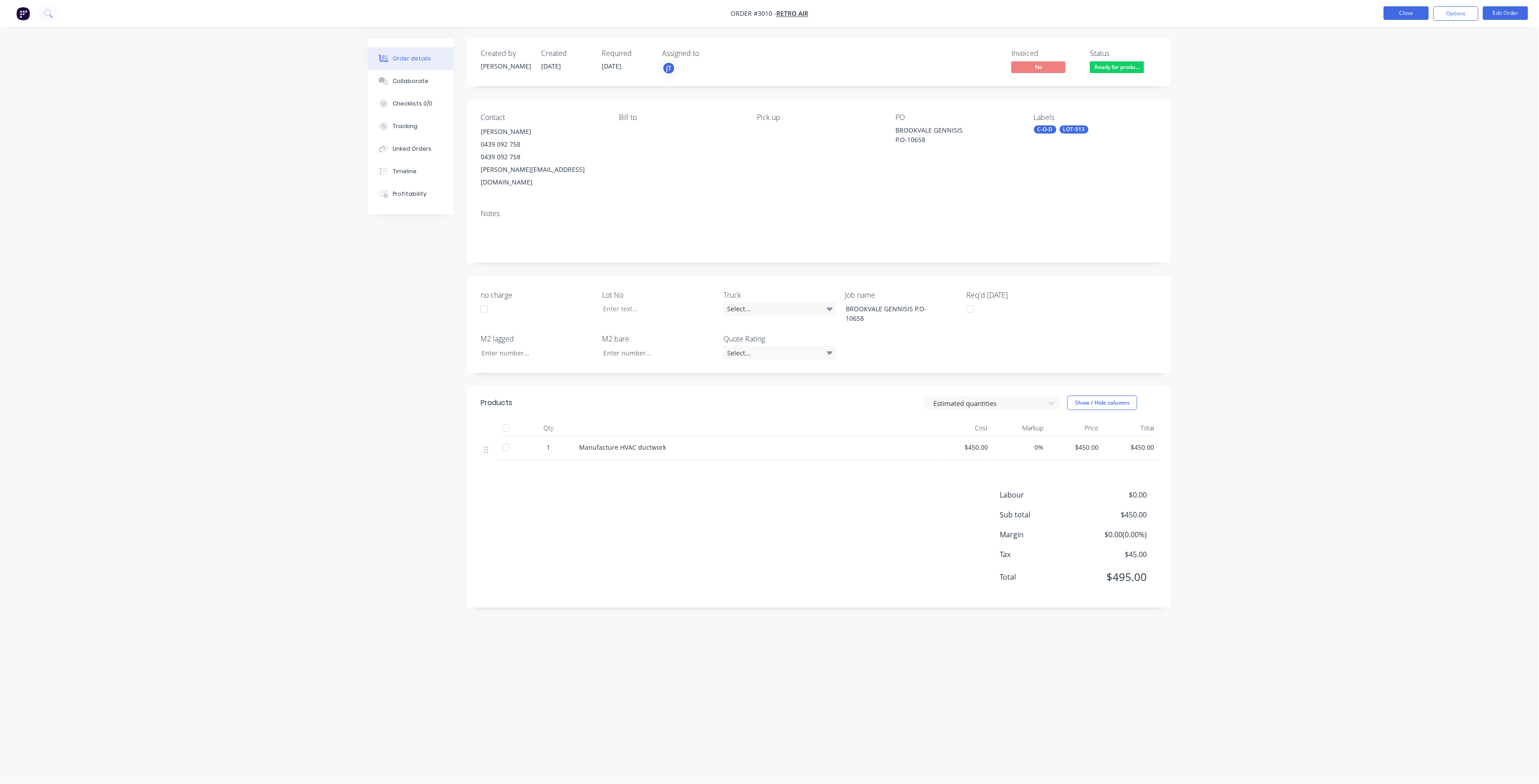
click at [1390, 9] on button "Close" at bounding box center [1406, 13] width 45 height 14
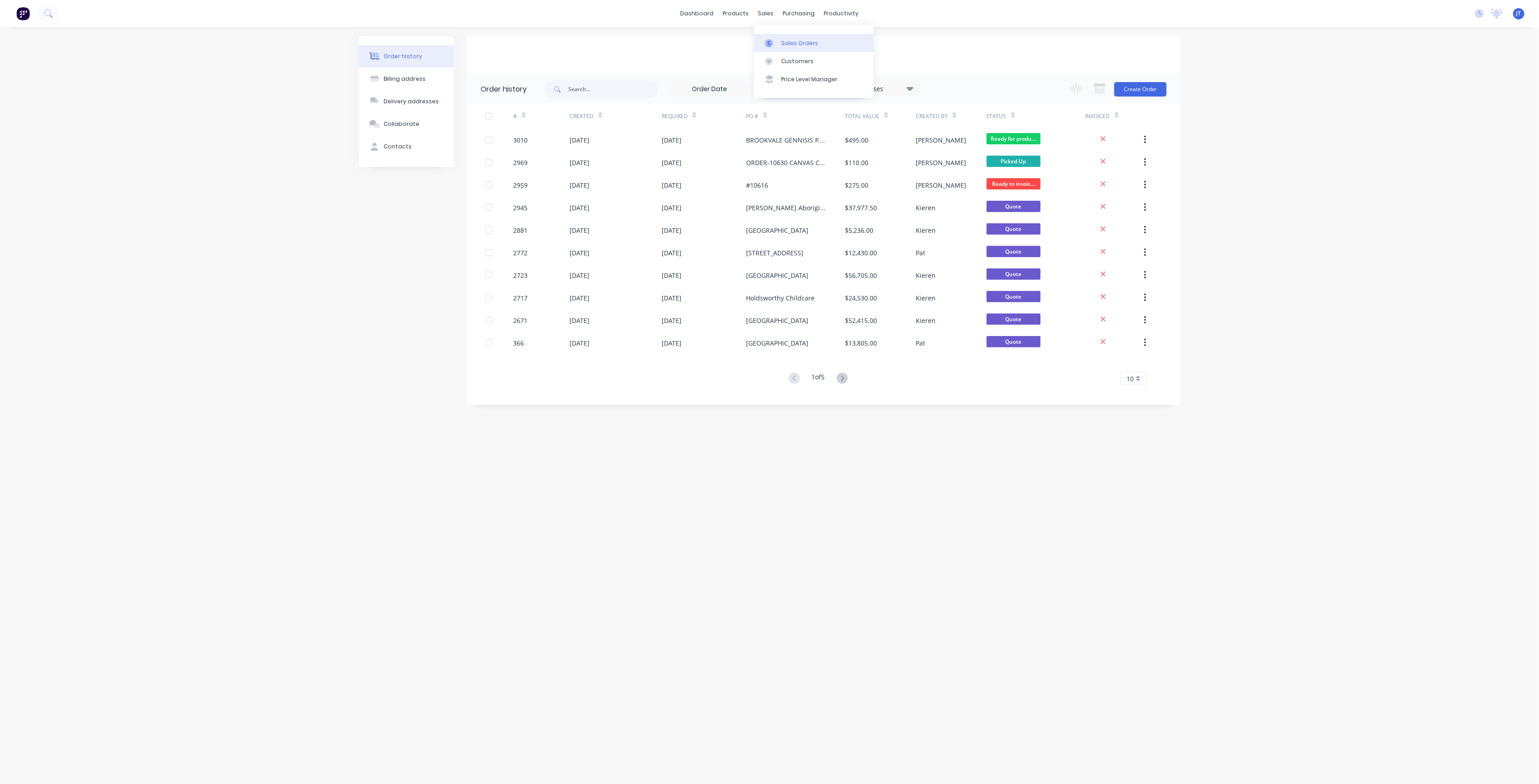
click at [790, 40] on div "Sales Orders" at bounding box center [800, 43] width 37 height 8
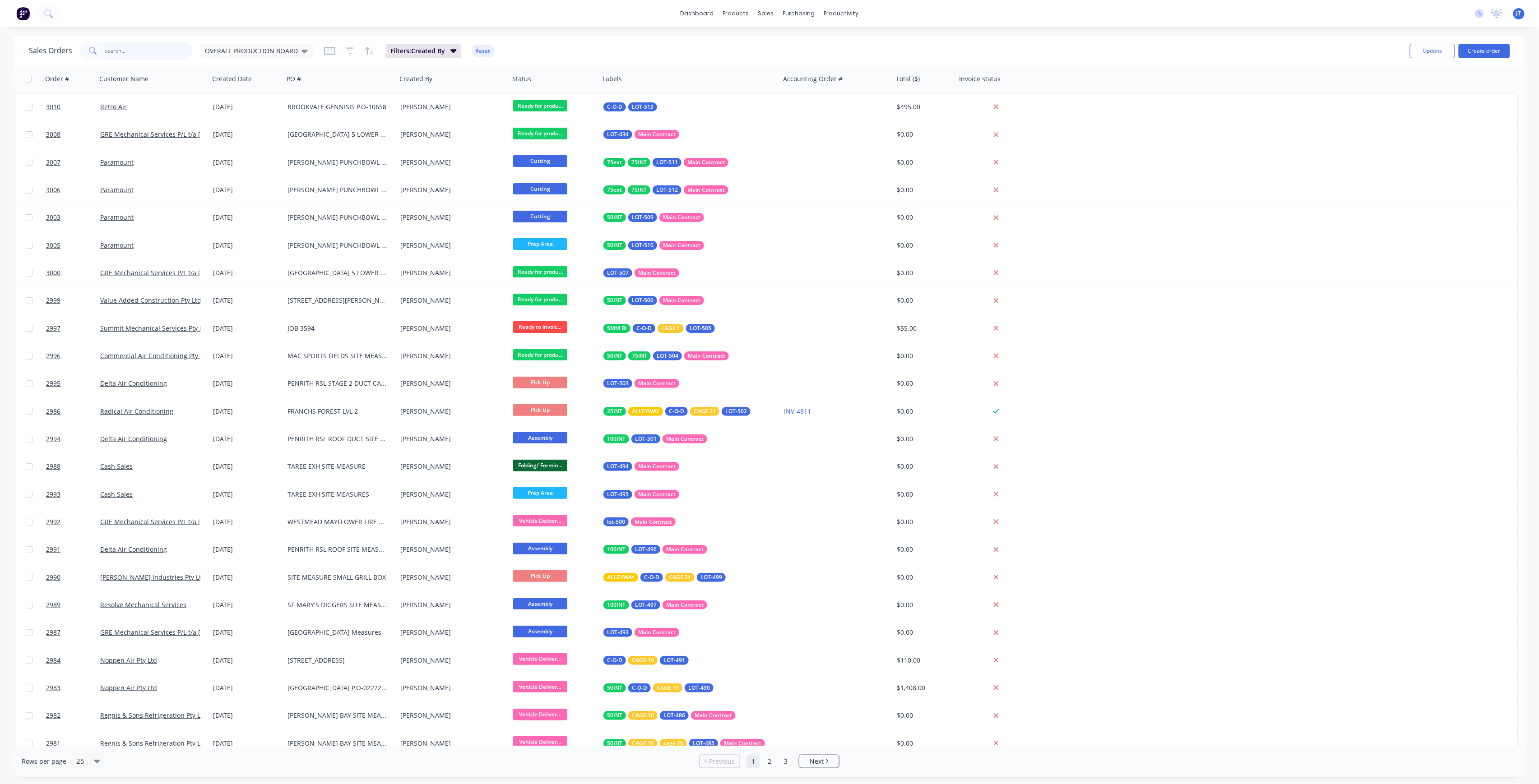
click at [158, 48] on input "text" at bounding box center [149, 51] width 88 height 18
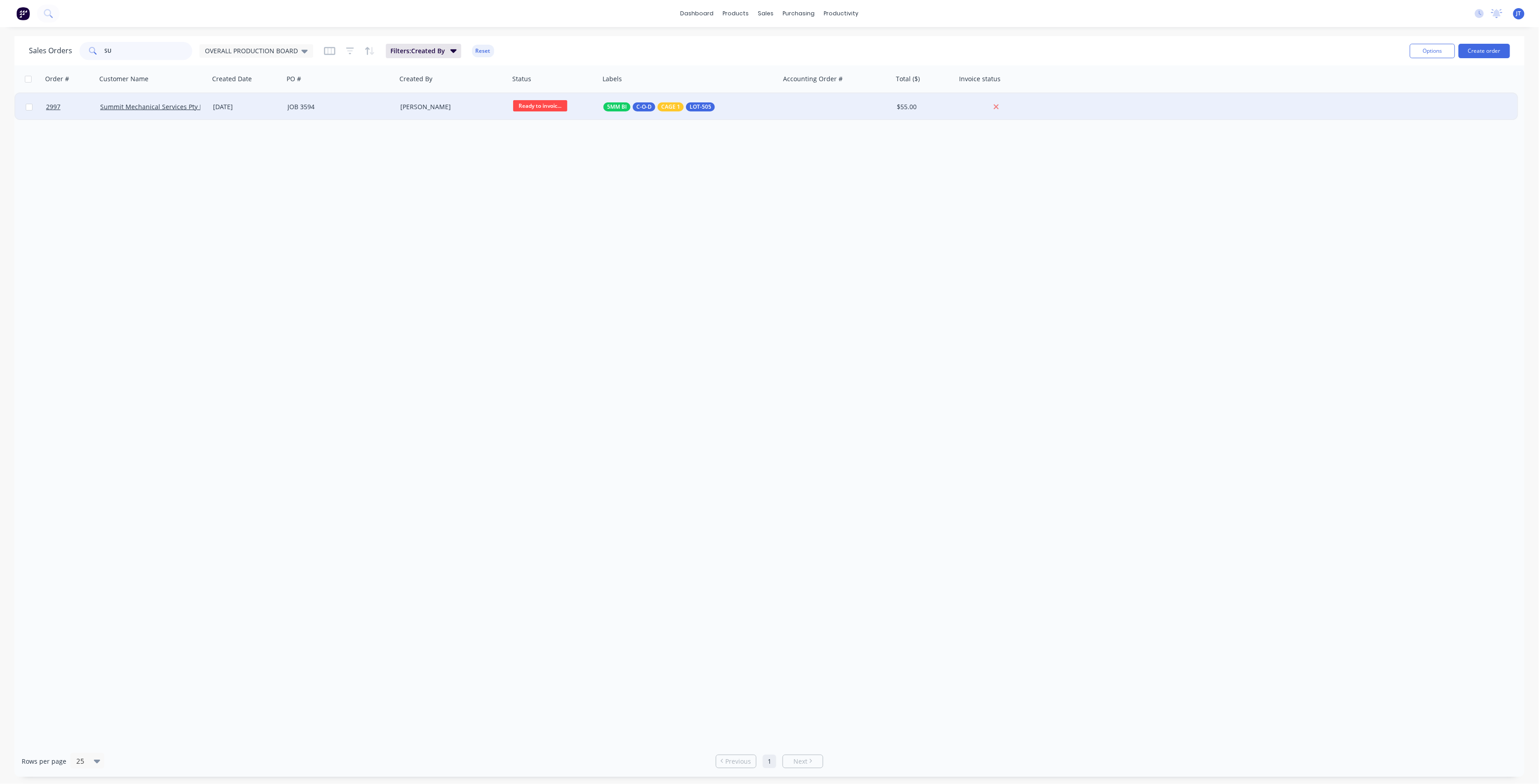
type input "S"
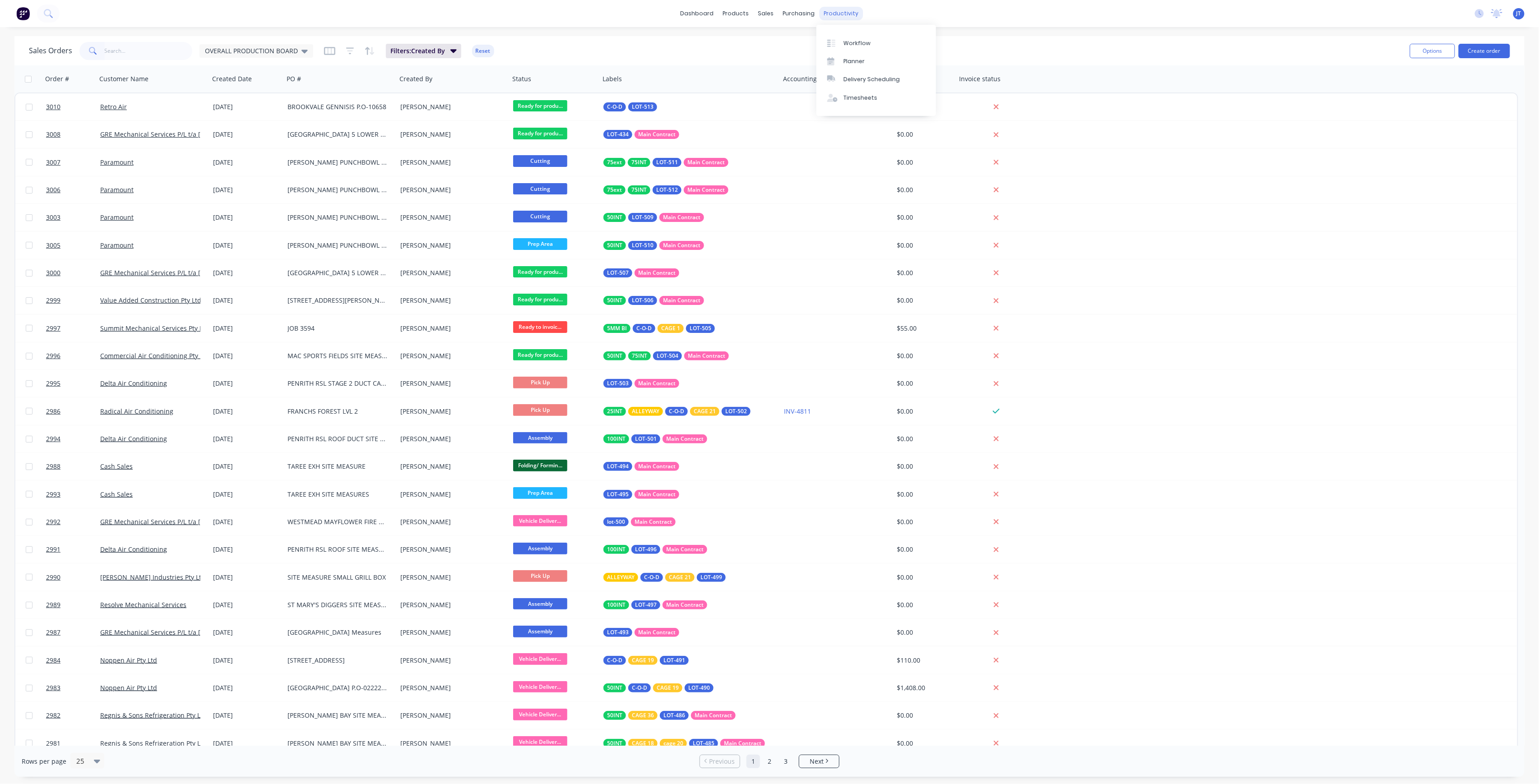
click at [844, 14] on div "productivity" at bounding box center [841, 13] width 44 height 14
click at [848, 44] on div "Workflow" at bounding box center [857, 43] width 27 height 8
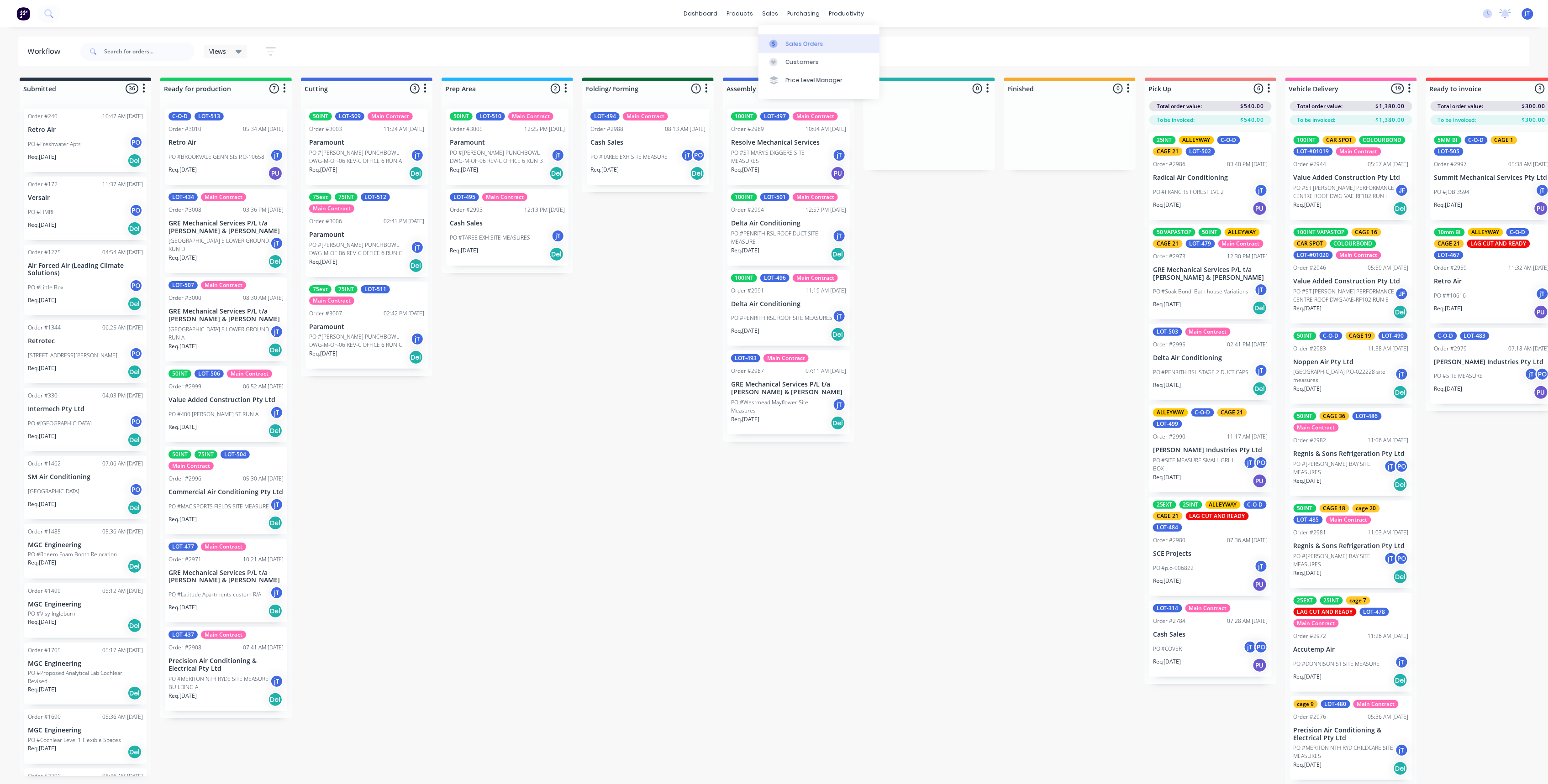
click at [795, 39] on link "Sales Orders" at bounding box center [819, 43] width 121 height 18
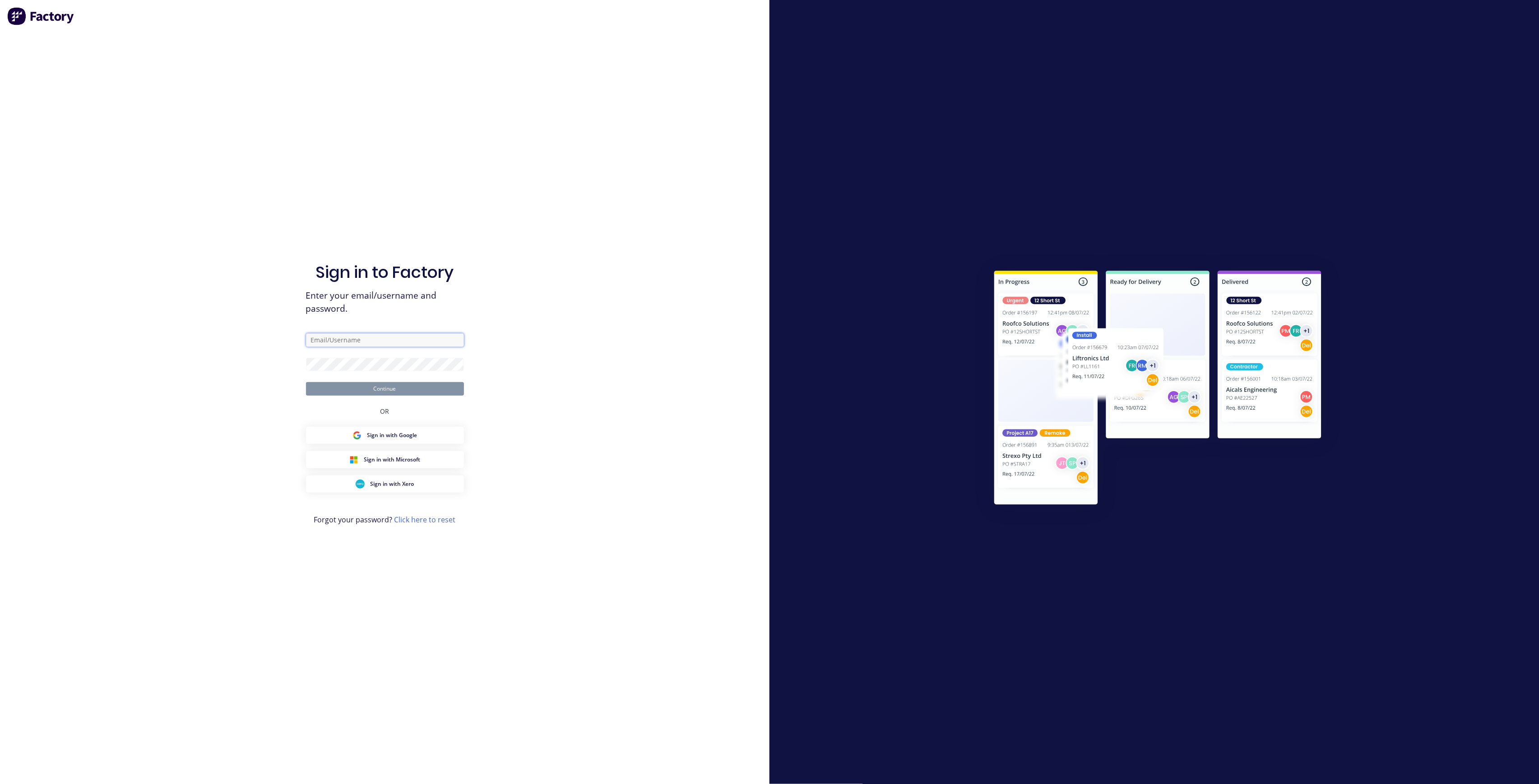
click at [393, 334] on input "text" at bounding box center [385, 340] width 158 height 14
click at [0, 783] on com-1password-button at bounding box center [0, 784] width 0 height 0
type input "[PERSON_NAME][EMAIL_ADDRESS][DOMAIN_NAME]"
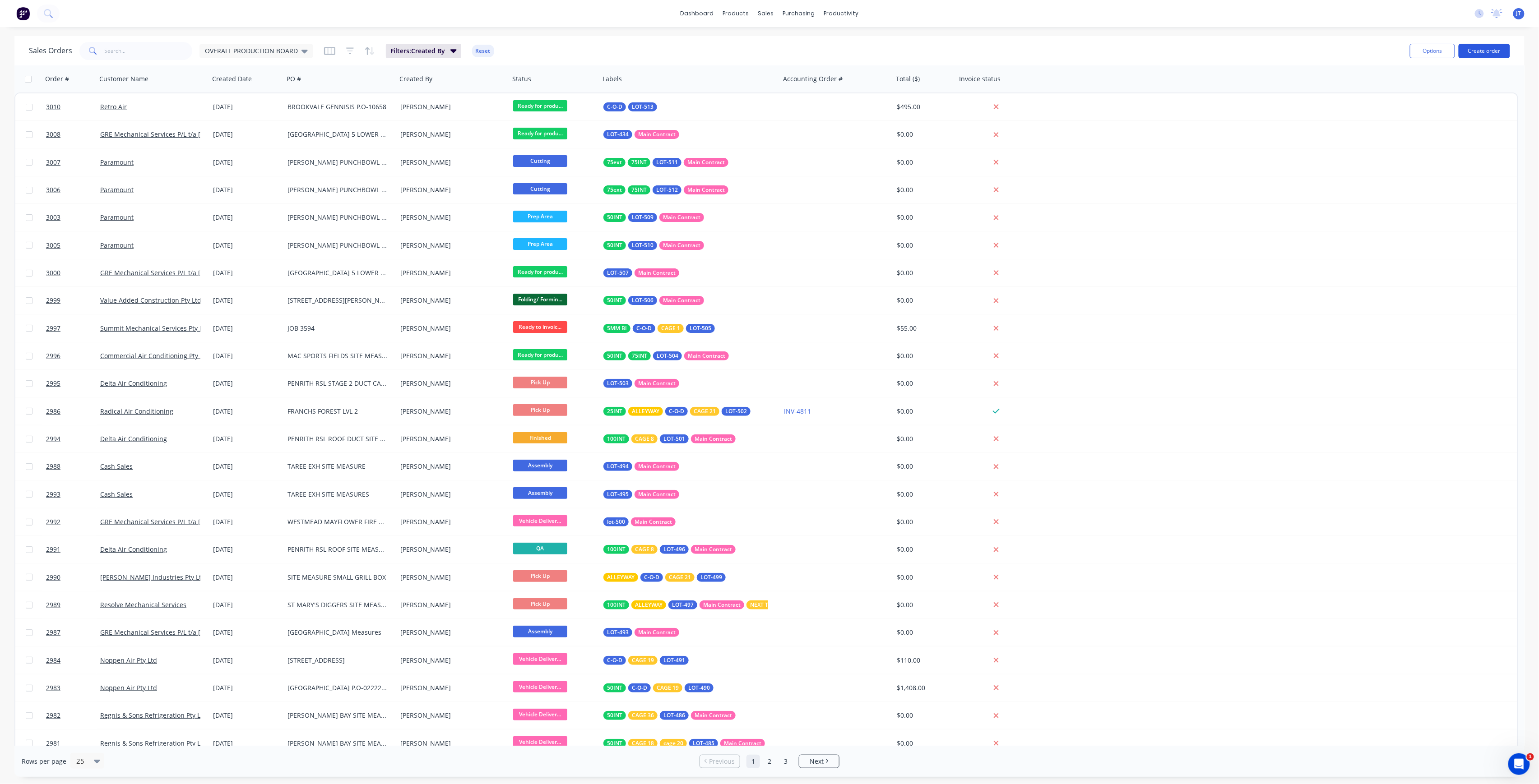
click at [1501, 56] on button "Create order" at bounding box center [1485, 51] width 51 height 15
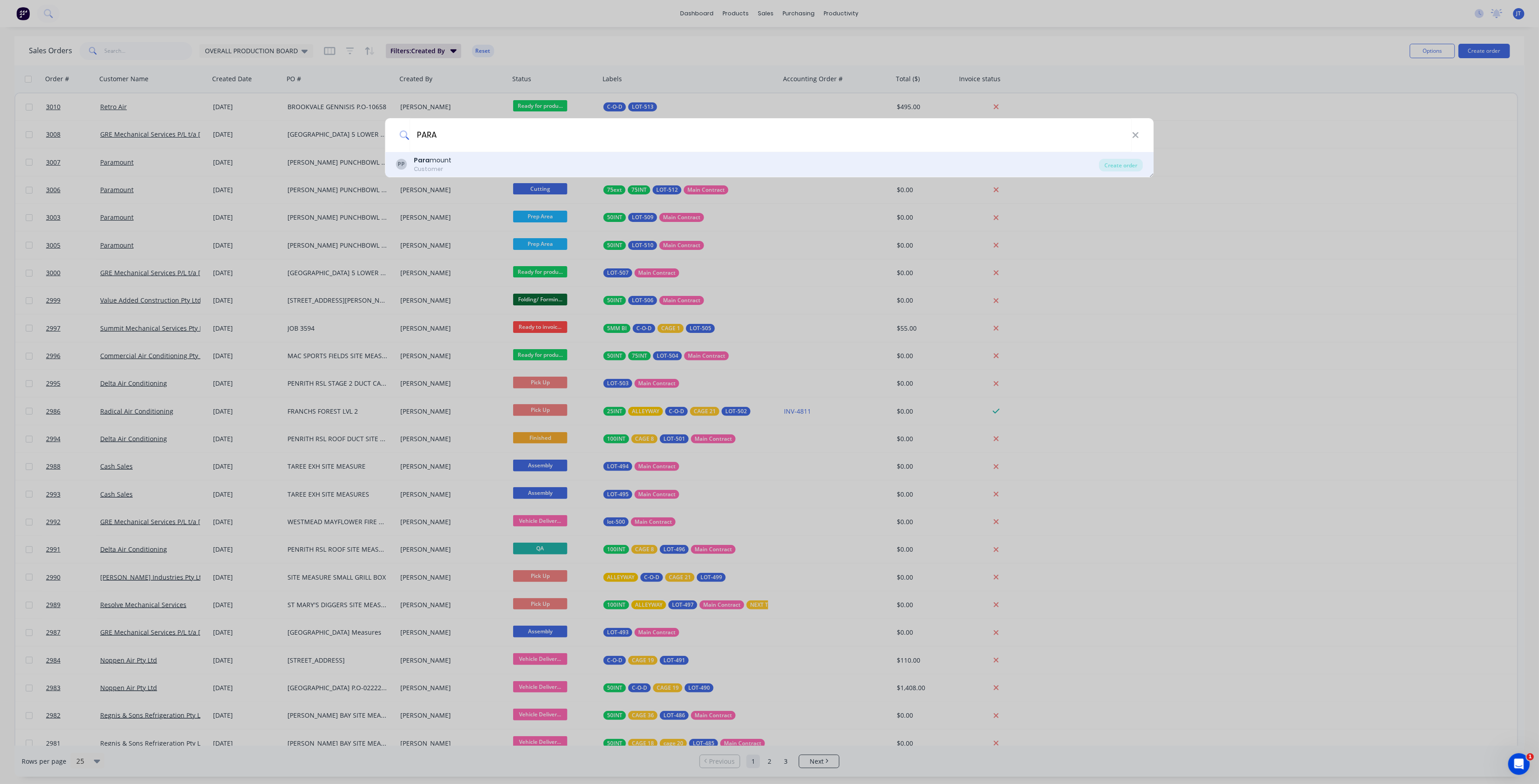
type input "PARA"
click at [458, 162] on div "PP Para mount Customer" at bounding box center [747, 164] width 703 height 18
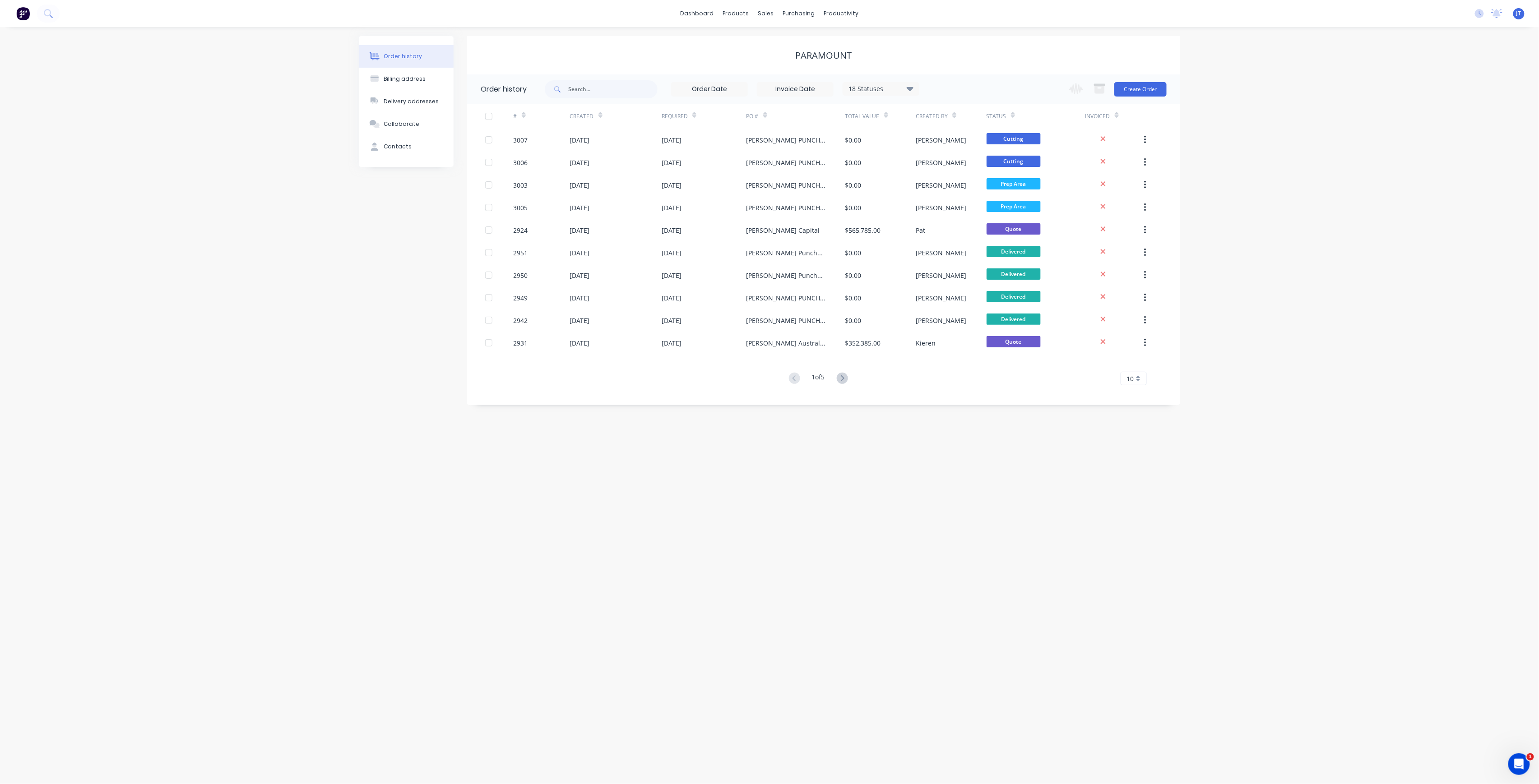
click at [1133, 105] on div "Invoiced" at bounding box center [1113, 116] width 56 height 25
click at [1140, 94] on button "Create Order" at bounding box center [1140, 89] width 52 height 15
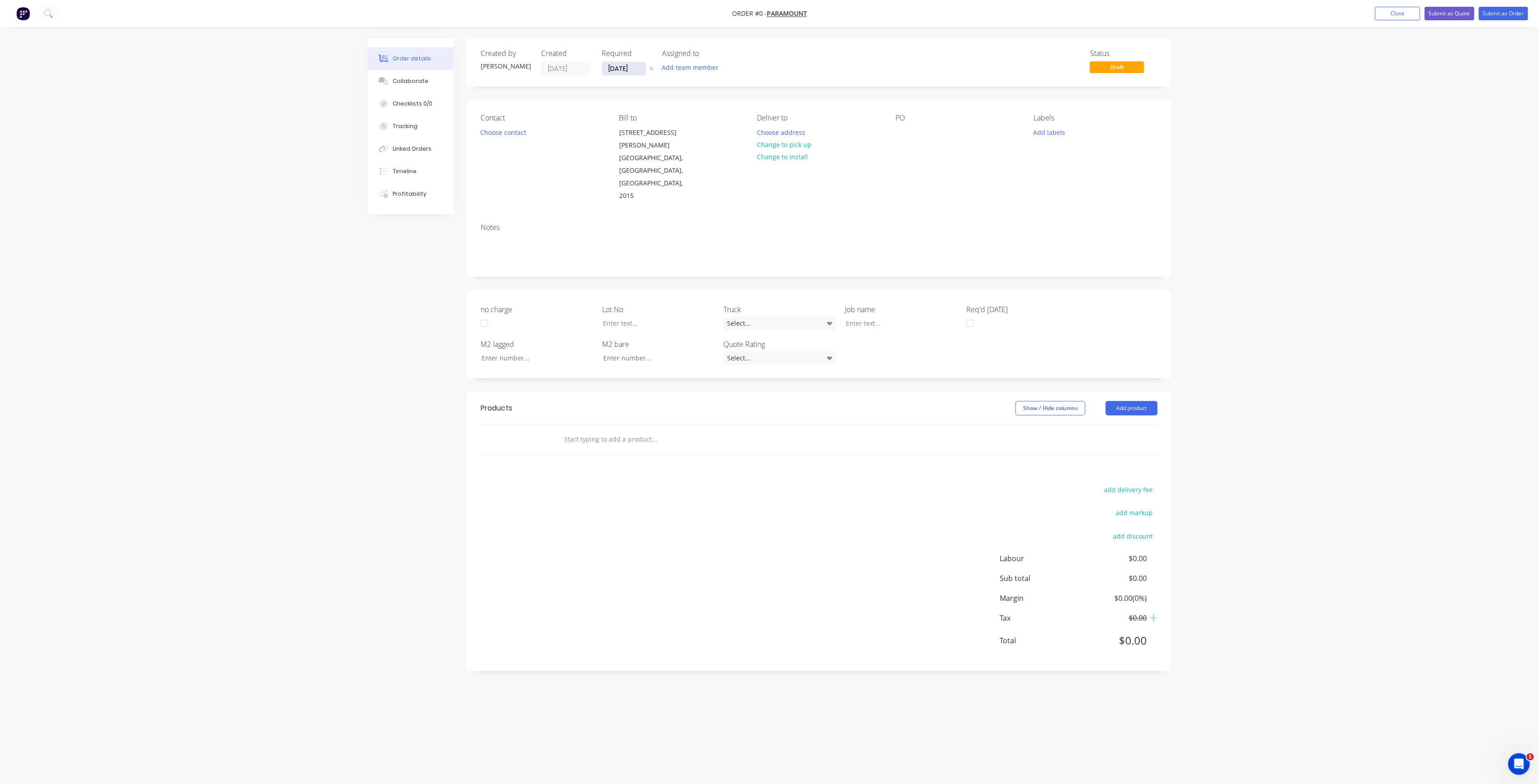
click at [634, 74] on input "[DATE]" at bounding box center [624, 69] width 44 height 14
click at [671, 133] on div "8" at bounding box center [669, 131] width 14 height 14
type input "[DATE]"
click at [798, 132] on button "Choose address" at bounding box center [782, 132] width 58 height 12
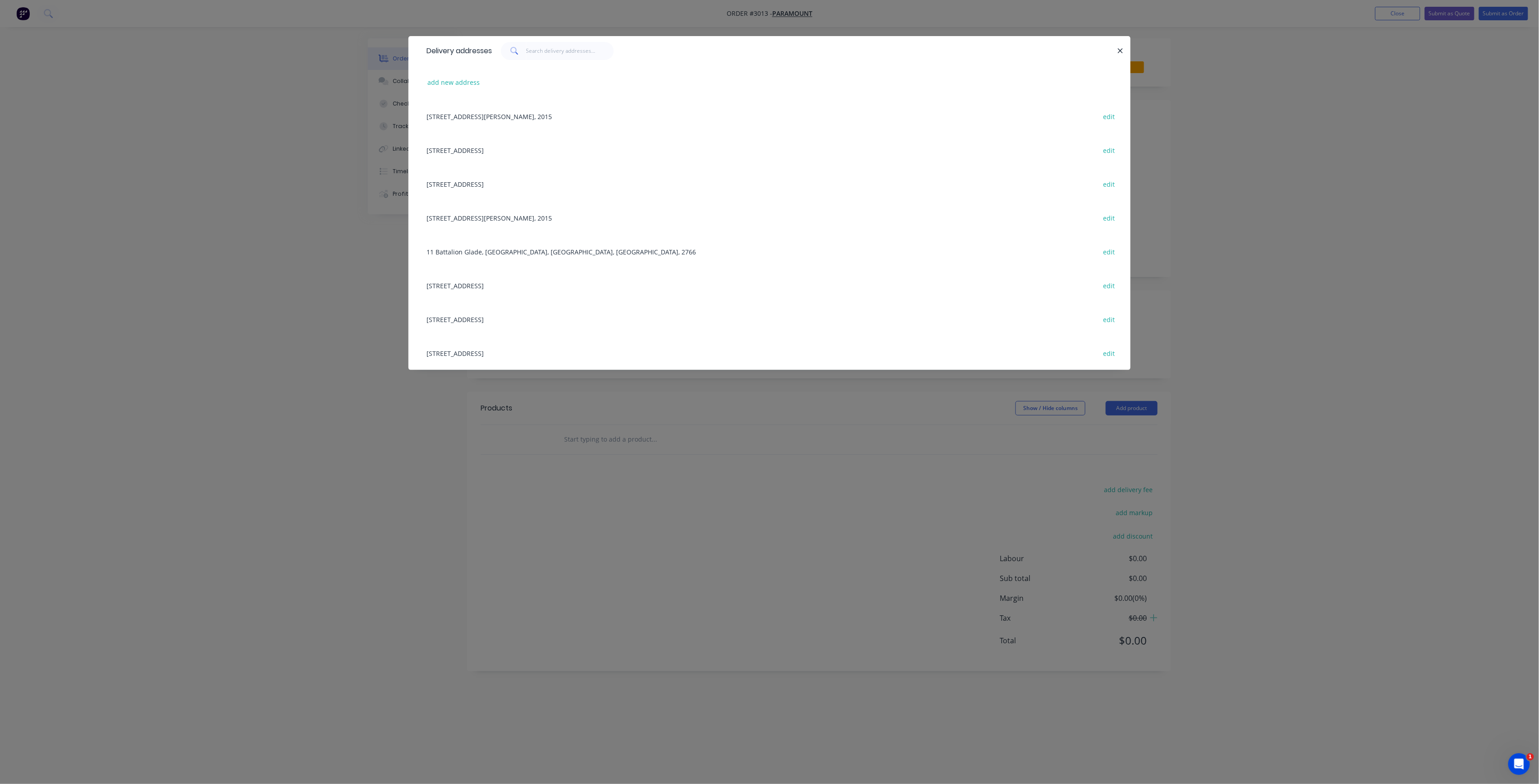
click at [555, 321] on div "[STREET_ADDRESS] edit" at bounding box center [769, 319] width 695 height 34
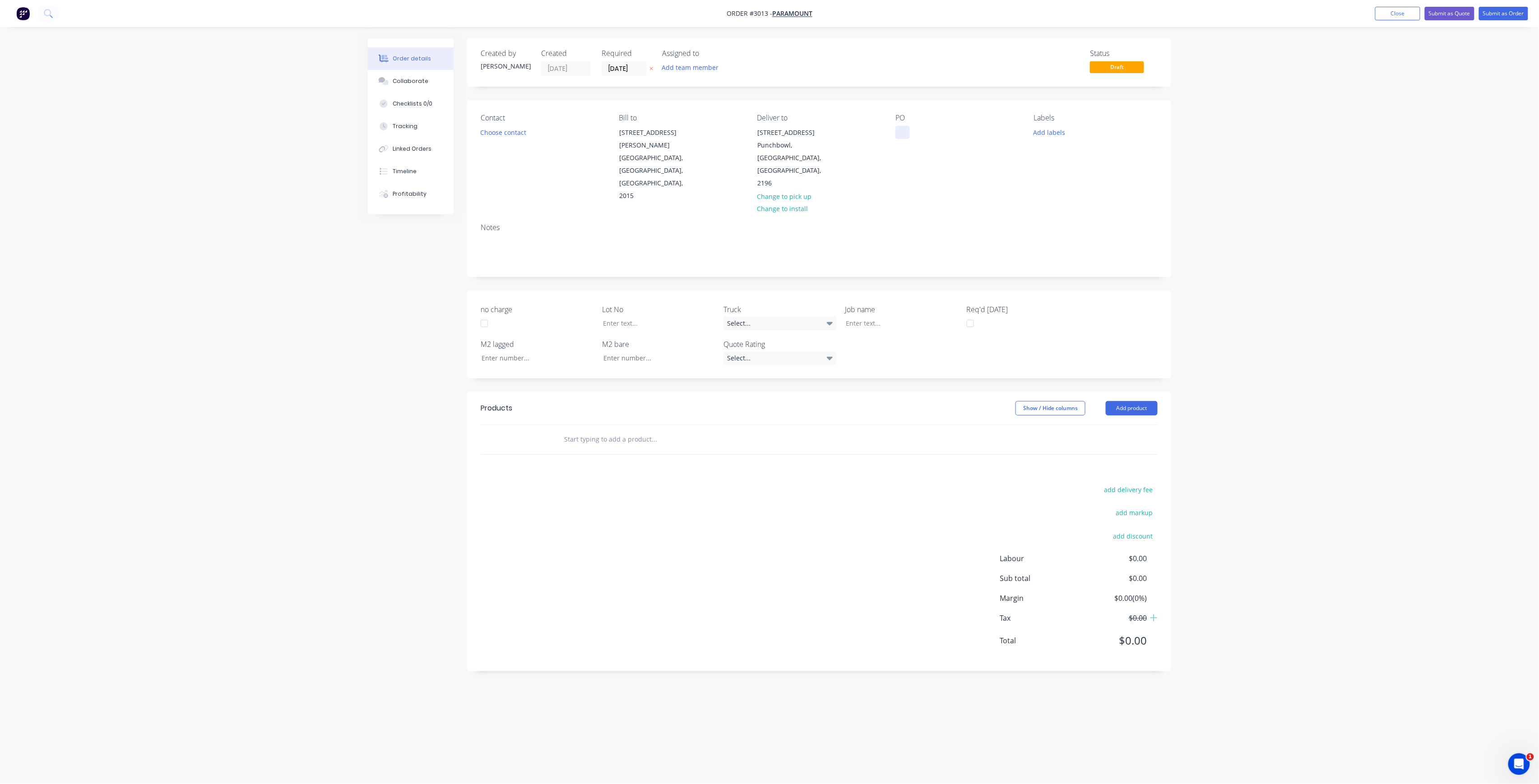
click at [907, 132] on div at bounding box center [903, 133] width 15 height 13
click at [1043, 138] on button "Add labels" at bounding box center [1049, 132] width 42 height 12
drag, startPoint x: 1087, startPoint y: 153, endPoint x: 1082, endPoint y: 148, distance: 7.1
click at [1087, 154] on input "text" at bounding box center [1109, 158] width 94 height 18
drag, startPoint x: 1104, startPoint y: 166, endPoint x: 1044, endPoint y: 174, distance: 60.5
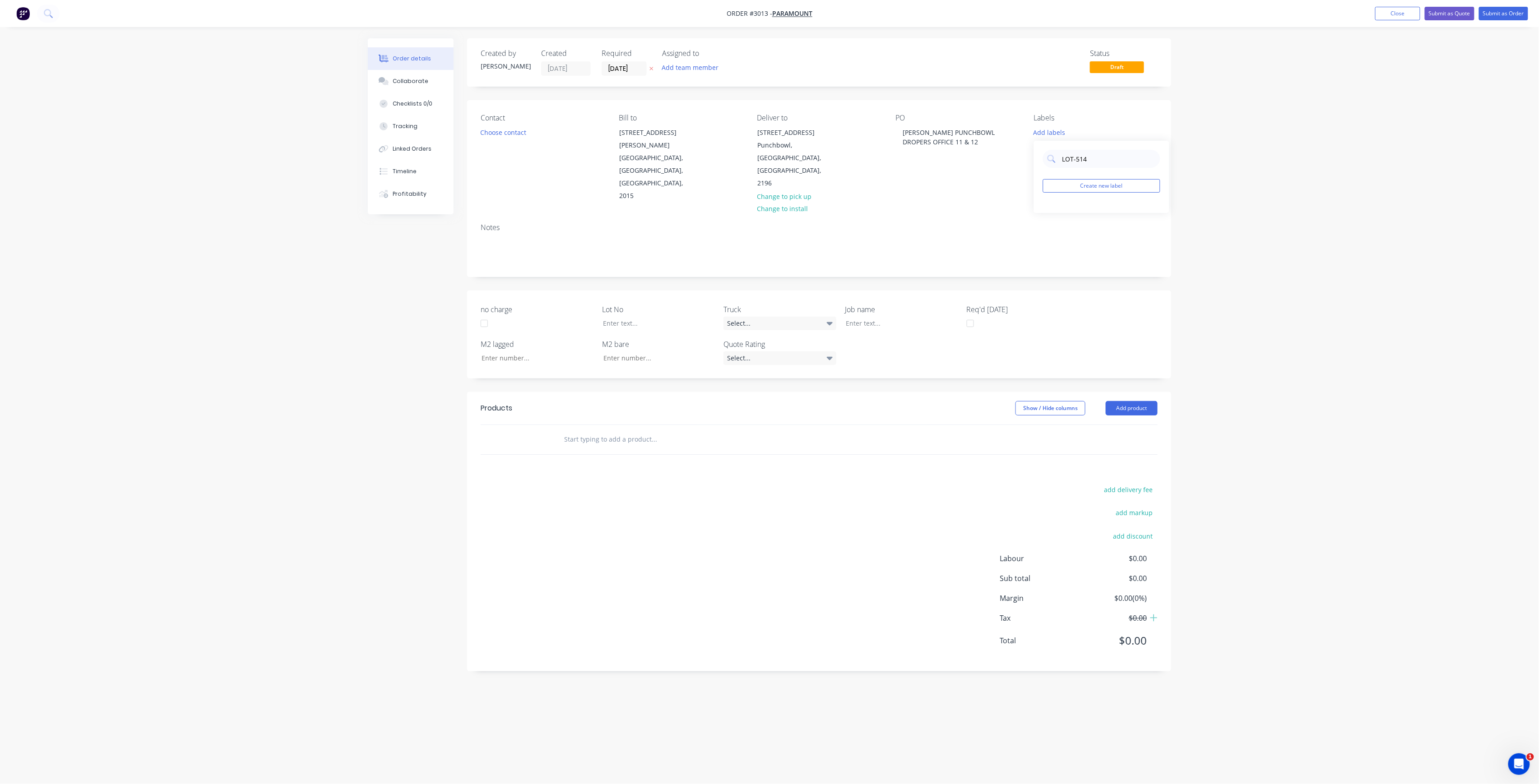
click at [1044, 174] on div "LOT-514 Create new label" at bounding box center [1101, 176] width 135 height 72
type input "LOT-514"
click at [1092, 190] on button "Create new label" at bounding box center [1102, 185] width 118 height 14
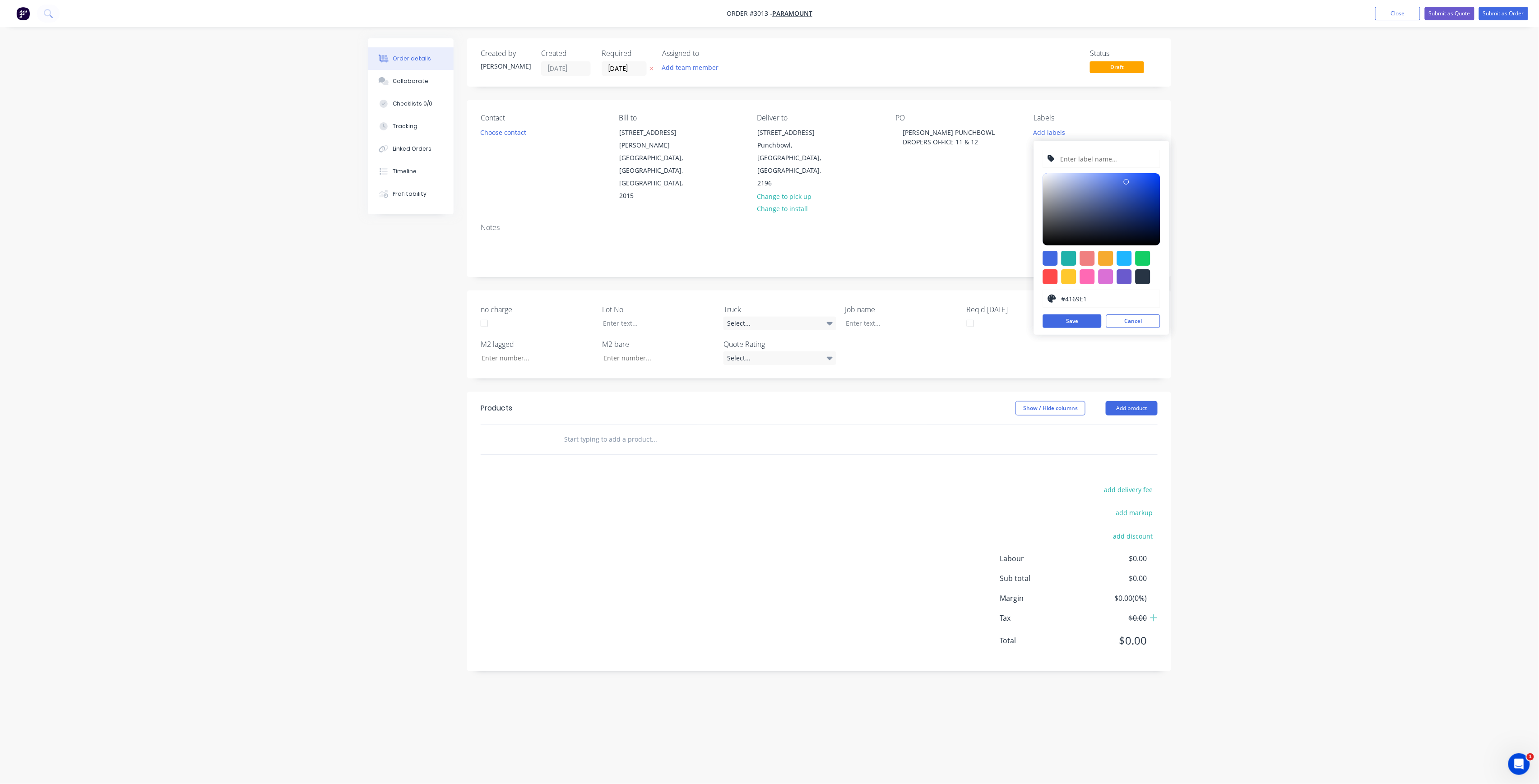
click at [1097, 163] on input "text" at bounding box center [1107, 159] width 96 height 17
paste input "LOT-514"
type input "LOT-514"
click at [1067, 325] on button "Save" at bounding box center [1072, 321] width 59 height 14
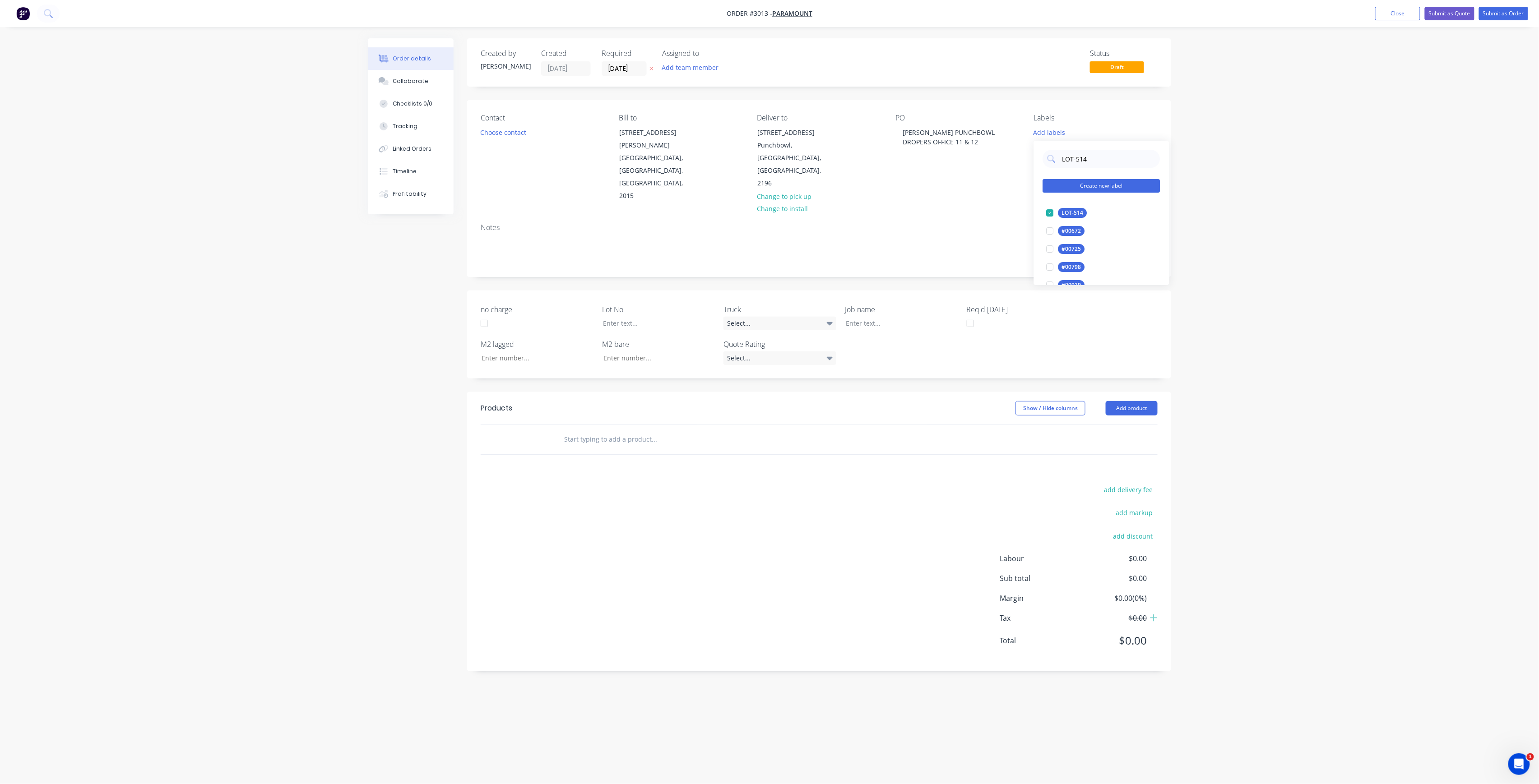
drag, startPoint x: 1081, startPoint y: 164, endPoint x: 1048, endPoint y: 183, distance: 38.1
click at [1048, 183] on div "LOT-514 Create new label LOT-514 edit #00672 edit #00725 edit #00798 edit #0091…" at bounding box center [1101, 212] width 135 height 145
type input "MAIN"
click at [1071, 213] on div "Main Contract" at bounding box center [1081, 212] width 45 height 10
click at [644, 430] on input "text" at bounding box center [654, 439] width 180 height 18
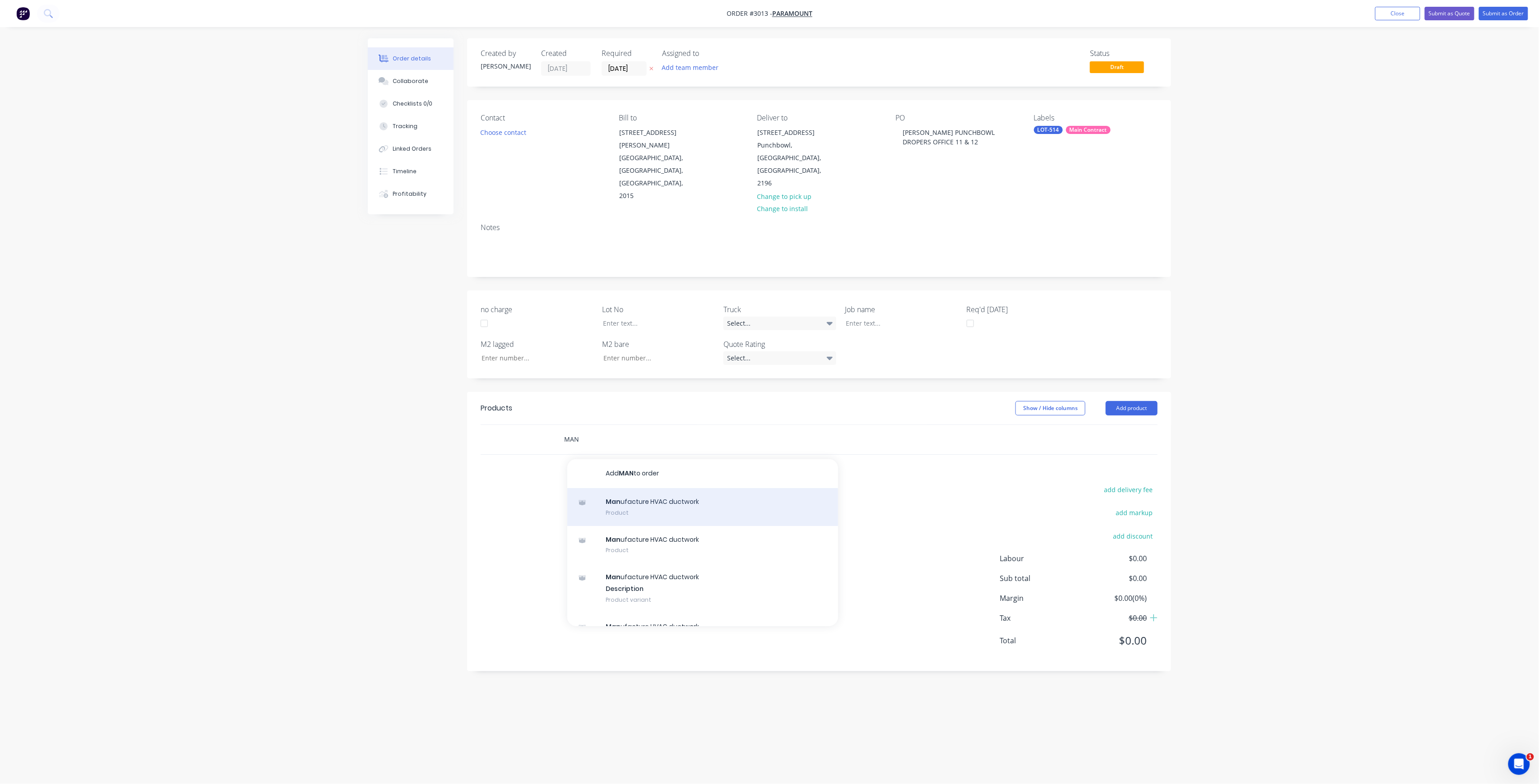
type input "MAN"
click at [695, 488] on div "Man ufacture HVAC ductwork Product" at bounding box center [702, 507] width 271 height 38
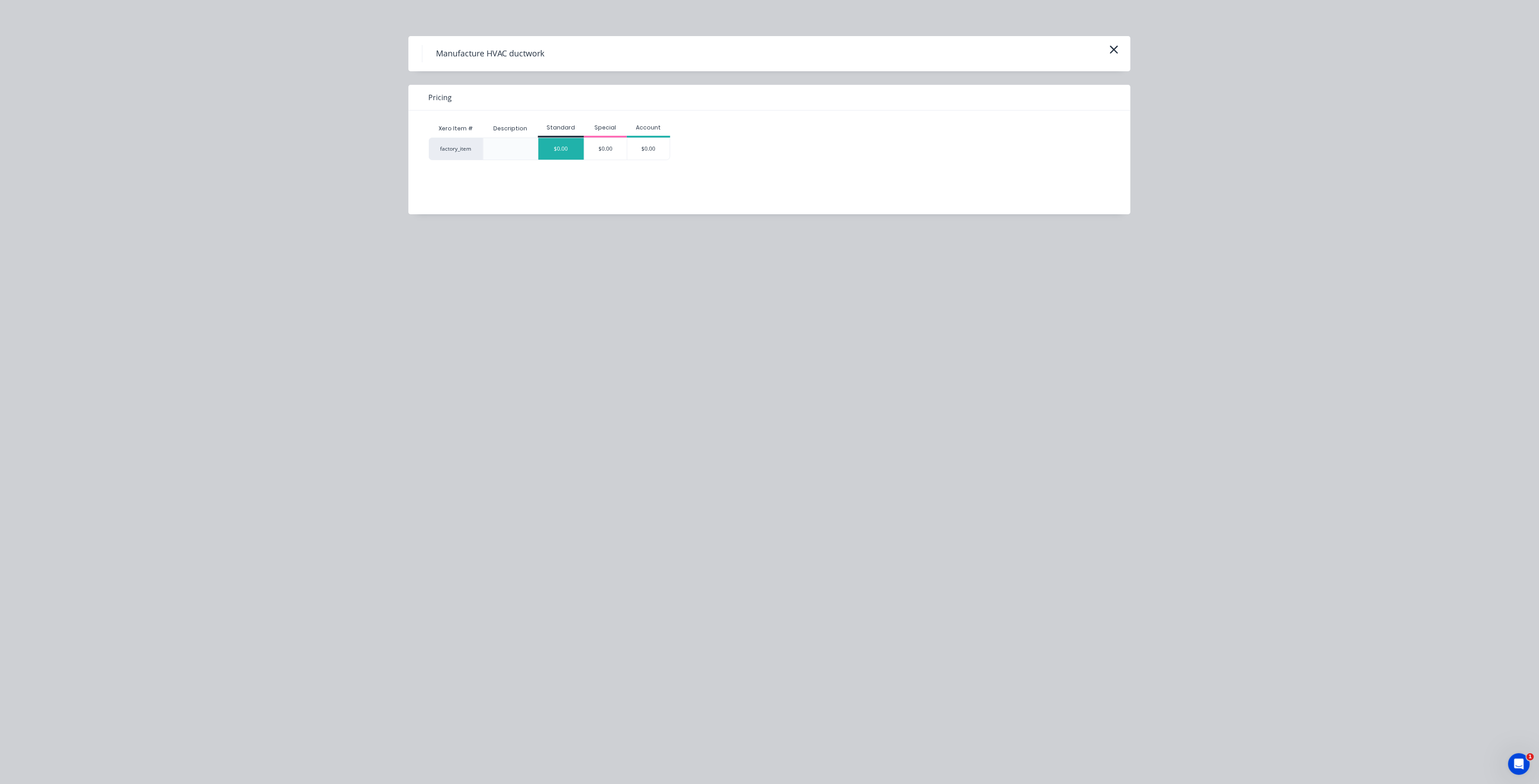
click at [571, 152] on div "$0.00" at bounding box center [561, 148] width 46 height 22
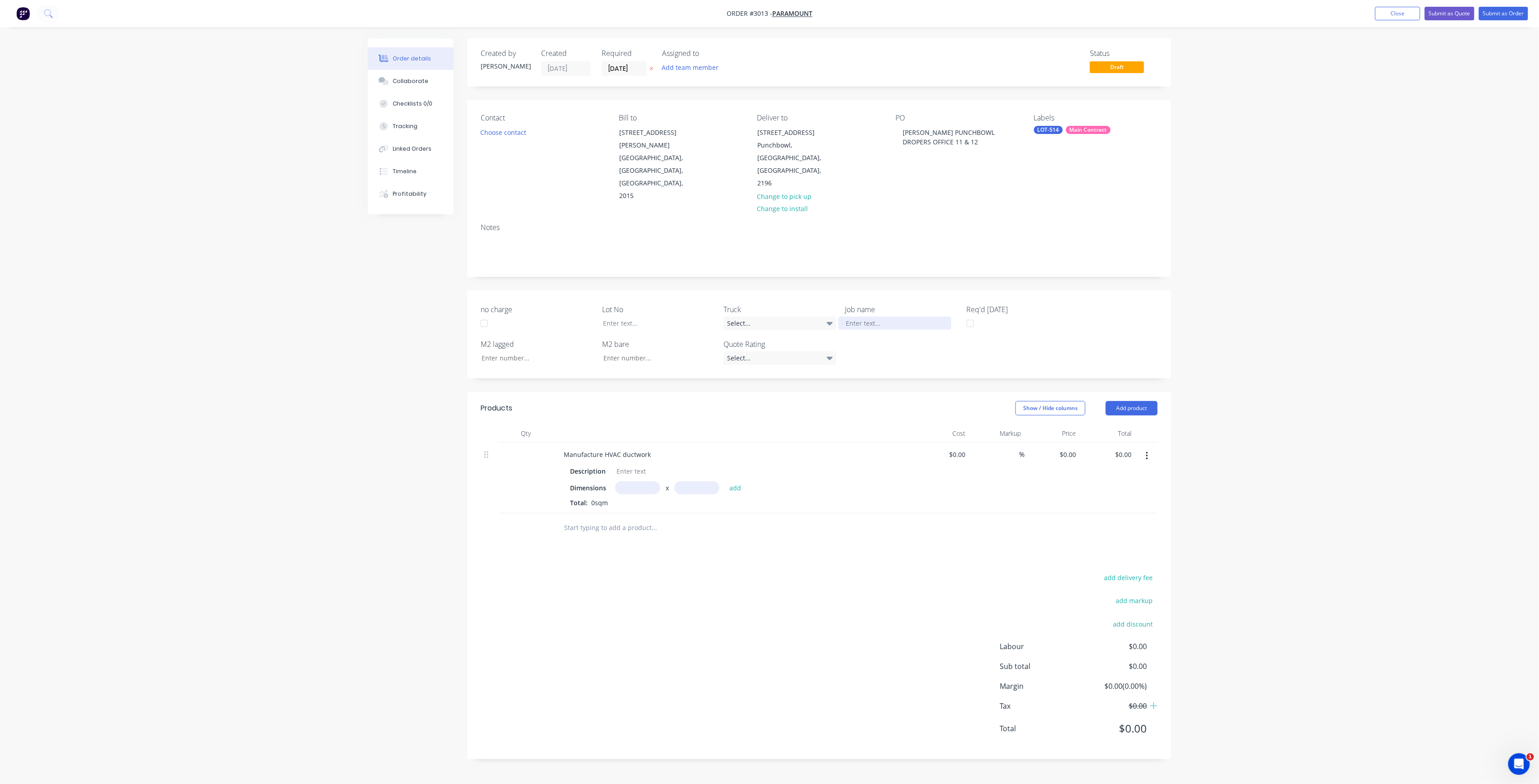
click at [867, 317] on div at bounding box center [895, 323] width 113 height 13
click at [976, 145] on div "[PERSON_NAME] PUNCHBOWL DROPERS OFFICE 11 & 12" at bounding box center [948, 137] width 106 height 22
drag, startPoint x: 941, startPoint y: 133, endPoint x: 893, endPoint y: 127, distance: 48.4
click at [893, 127] on div "Contact Choose contact [PERSON_NAME] to [STREET_ADDRESS][PERSON_NAME], 2015 Del…" at bounding box center [819, 158] width 704 height 116
copy div "[PERSON_NAME] PUNCHBOWL DROPERS OFFICE 11 & 12"
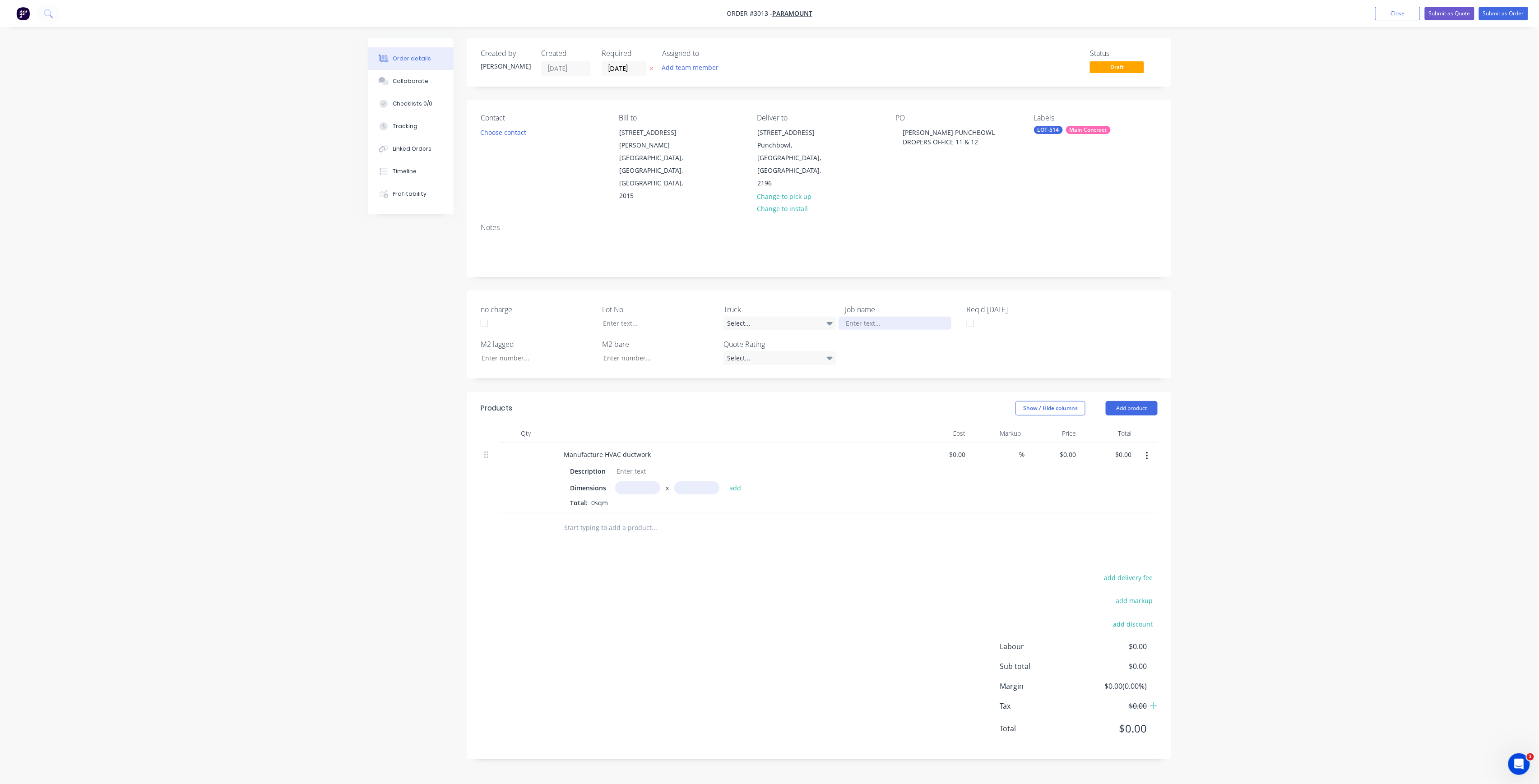
click at [918, 317] on div at bounding box center [895, 323] width 113 height 13
paste div
click at [675, 304] on label "Lot No" at bounding box center [658, 310] width 113 height 11
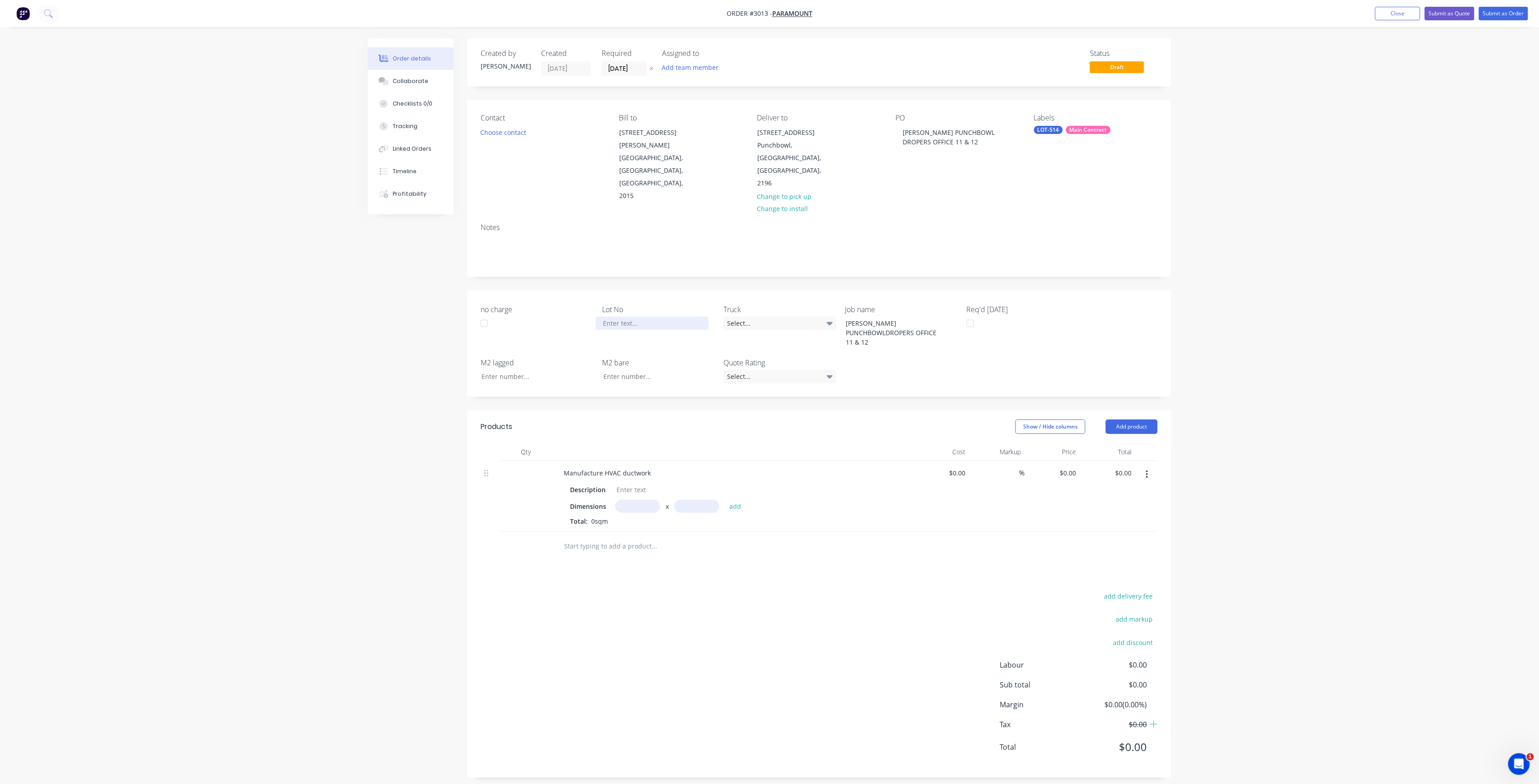
click at [671, 317] on div at bounding box center [652, 323] width 113 height 13
click at [1158, 444] on div "Qty Cost Markup Price Total Manufacture HVAC ductwork Description Dimensions x …" at bounding box center [819, 502] width 704 height 118
click at [1147, 470] on icon "button" at bounding box center [1147, 474] width 2 height 10
click at [1103, 546] on div "Delete" at bounding box center [1114, 552] width 69 height 13
click at [587, 449] on input "text" at bounding box center [654, 457] width 180 height 18
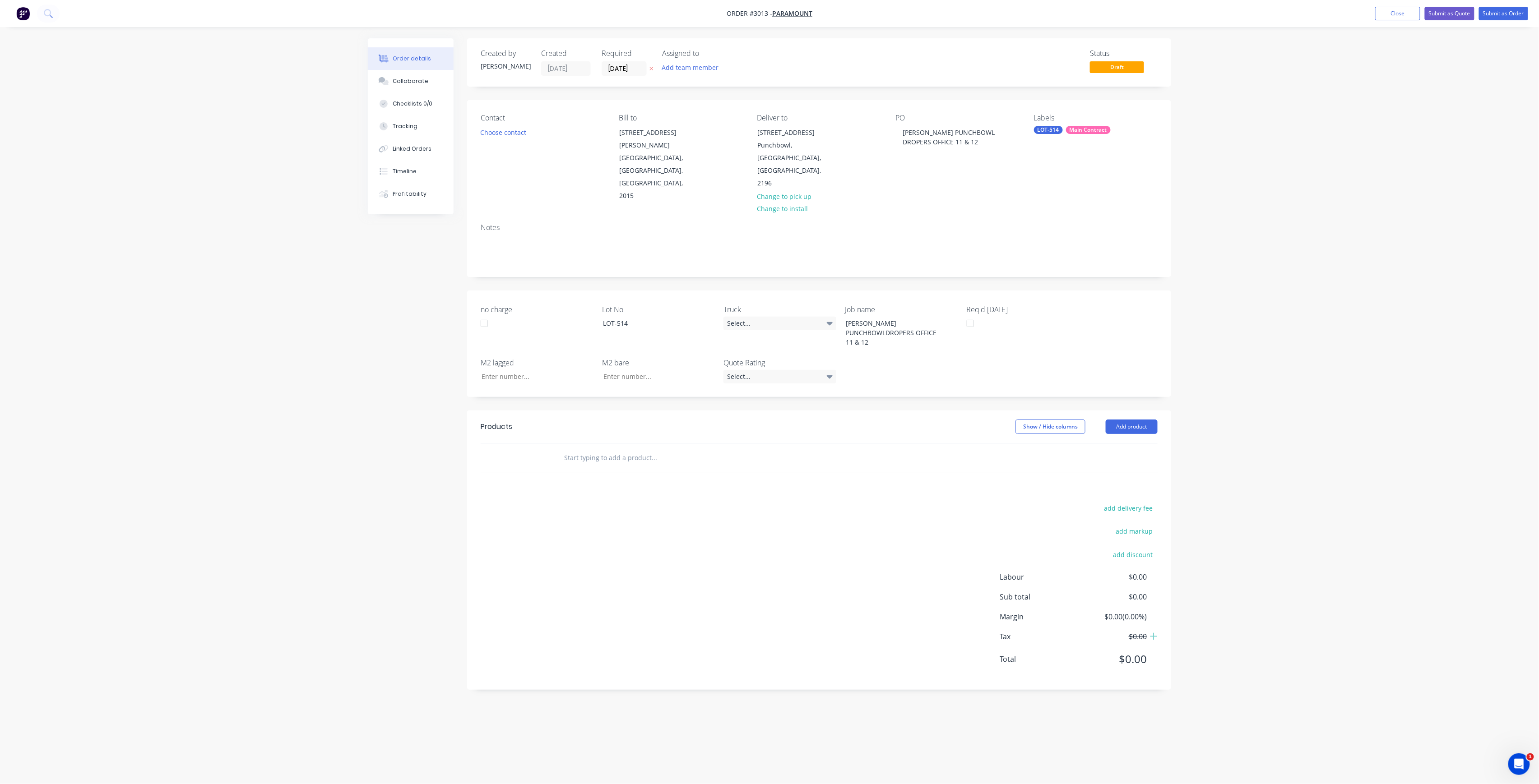
type input "M"
click at [621, 449] on input "M" at bounding box center [654, 457] width 180 height 18
click at [598, 502] on div "add delivery fee add markup add discount Labour $0.00 Sub total $0.00 Margin $0…" at bounding box center [819, 589] width 677 height 174
click at [578, 420] on div "Products" at bounding box center [553, 427] width 144 height 15
click at [592, 443] on div at bounding box center [715, 458] width 325 height 29
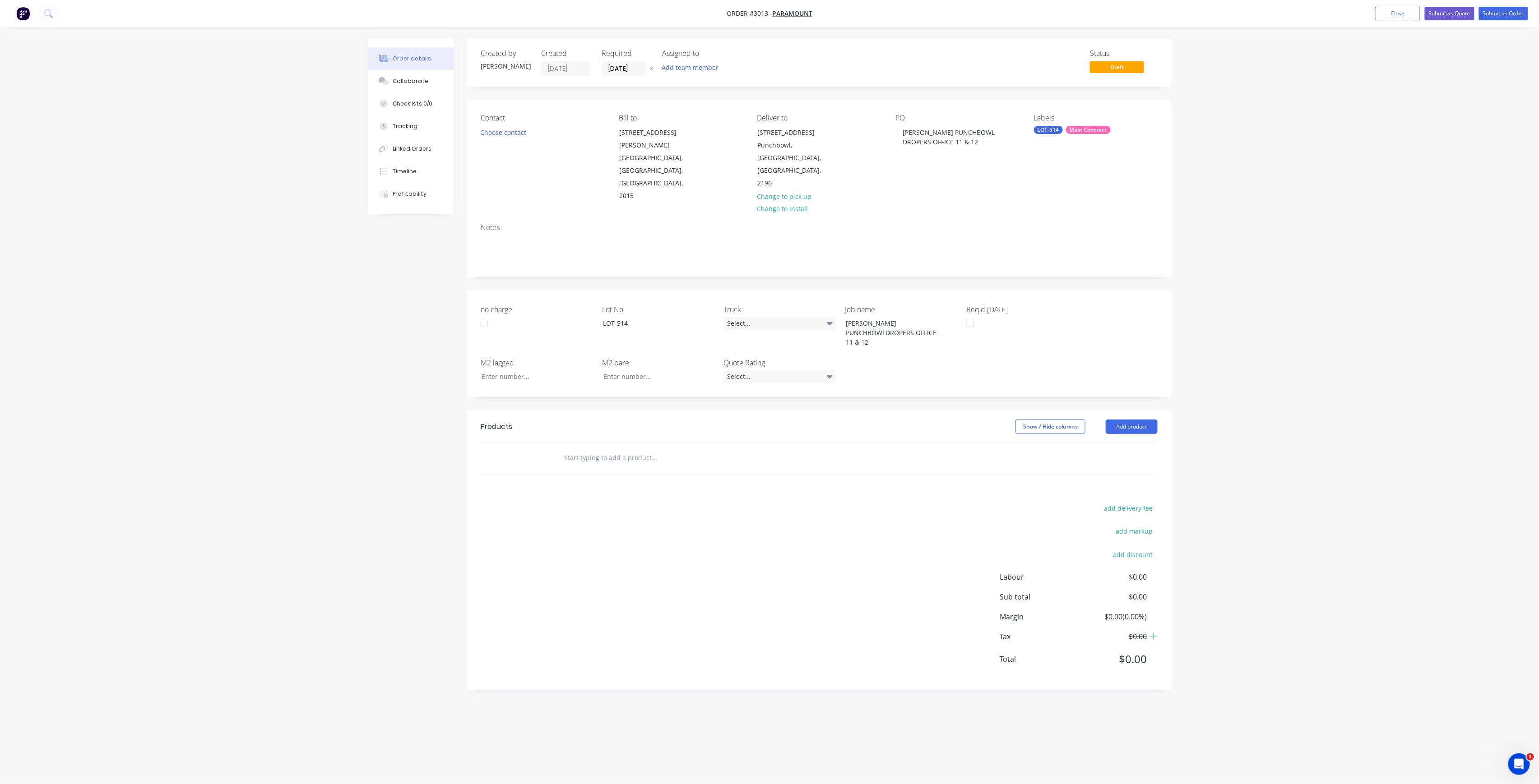
click at [572, 449] on input "text" at bounding box center [654, 457] width 180 height 18
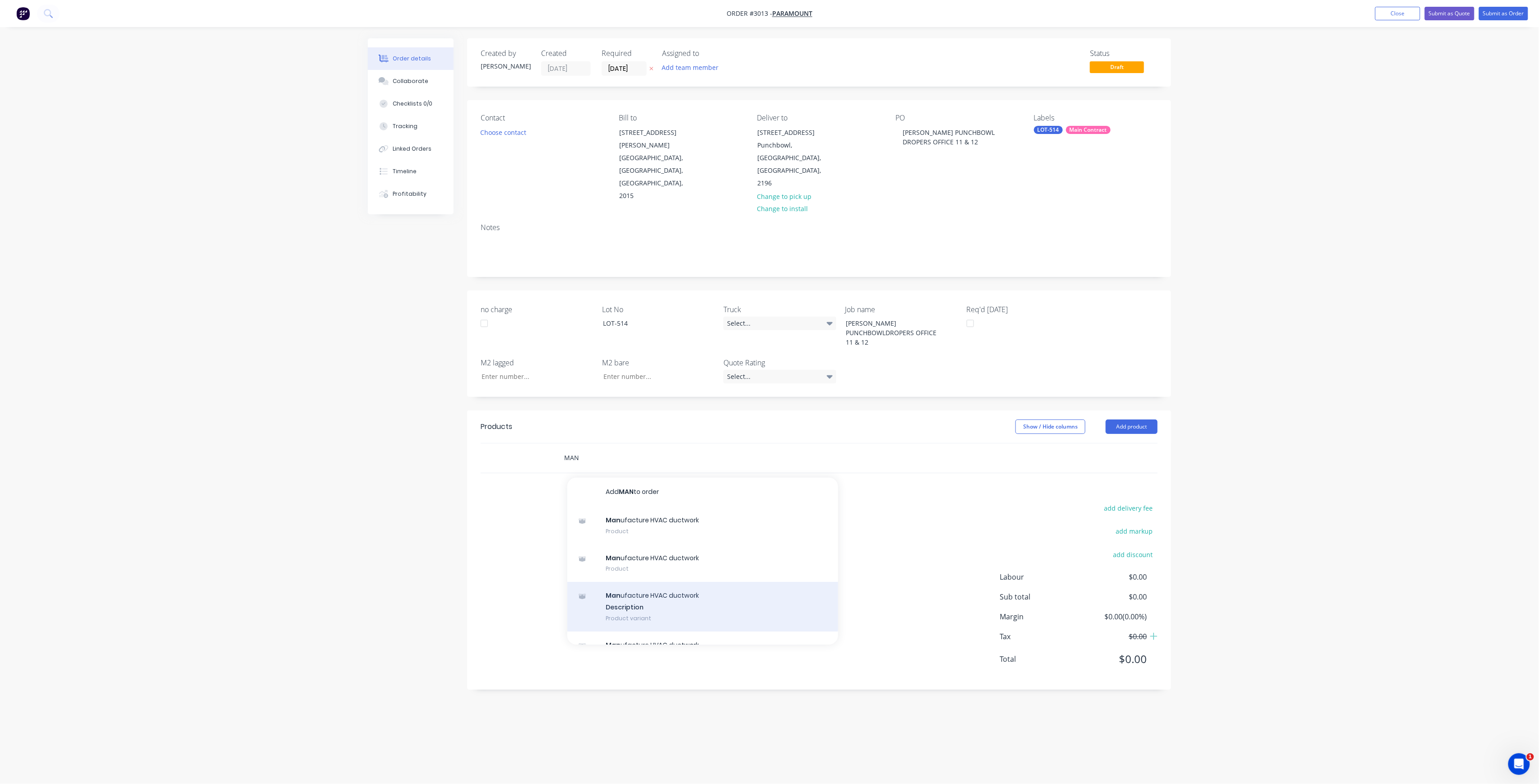
type input "MAN"
click at [646, 582] on div "Man ufacture HVAC ductwork Description Product variant" at bounding box center [702, 606] width 271 height 49
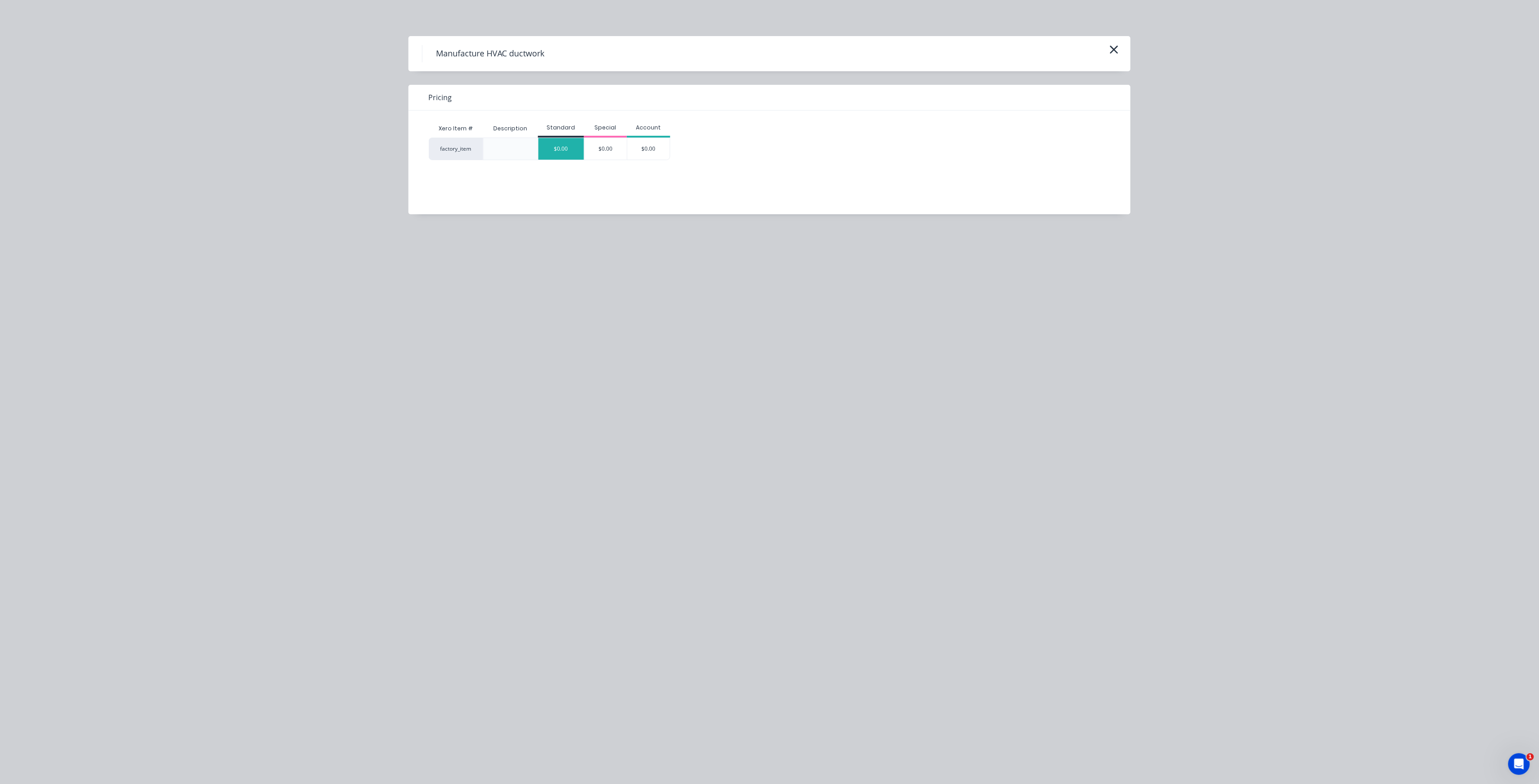
click at [559, 153] on div "$0.00" at bounding box center [561, 148] width 46 height 22
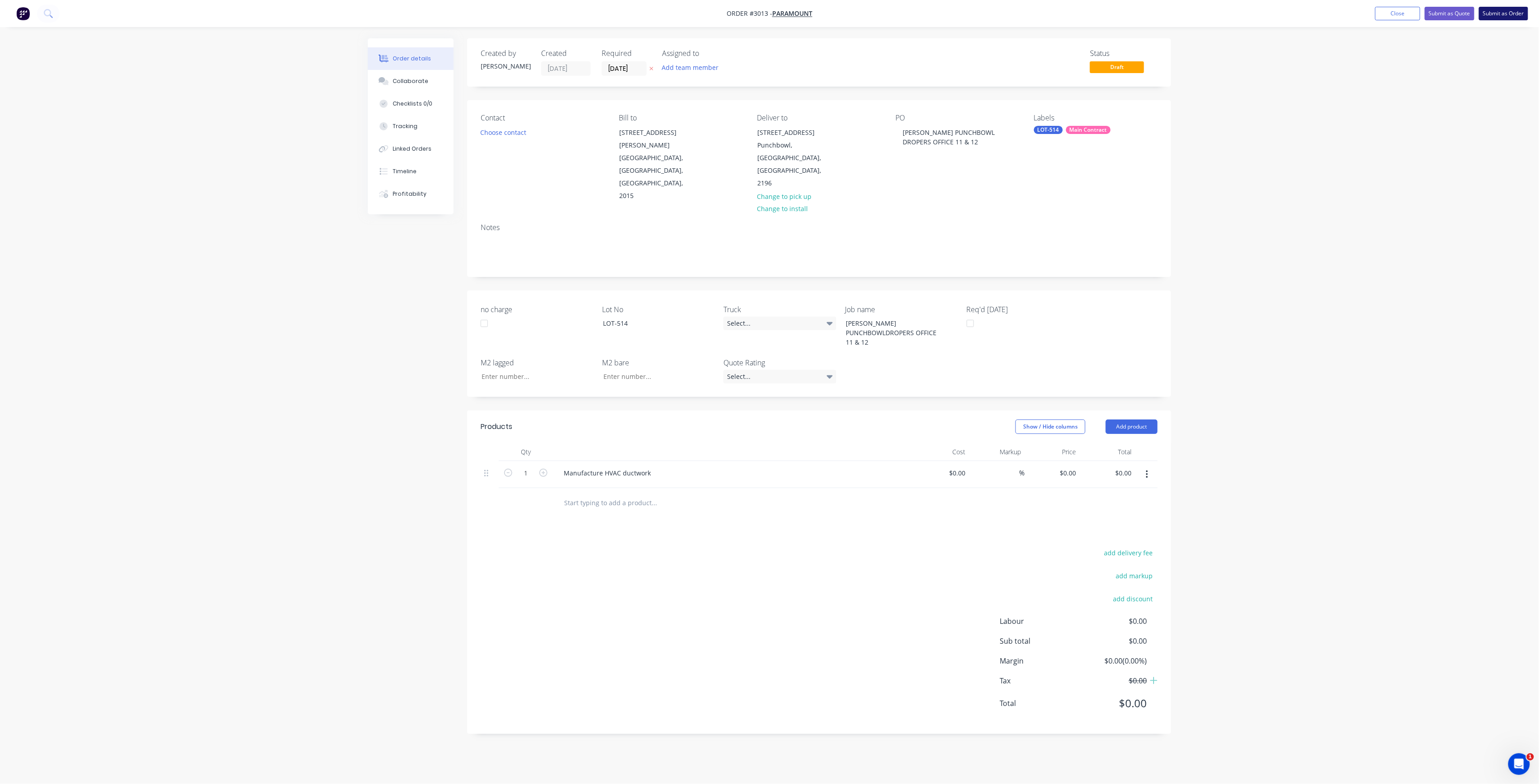
click at [1510, 13] on button "Submit as Order" at bounding box center [1503, 13] width 50 height 14
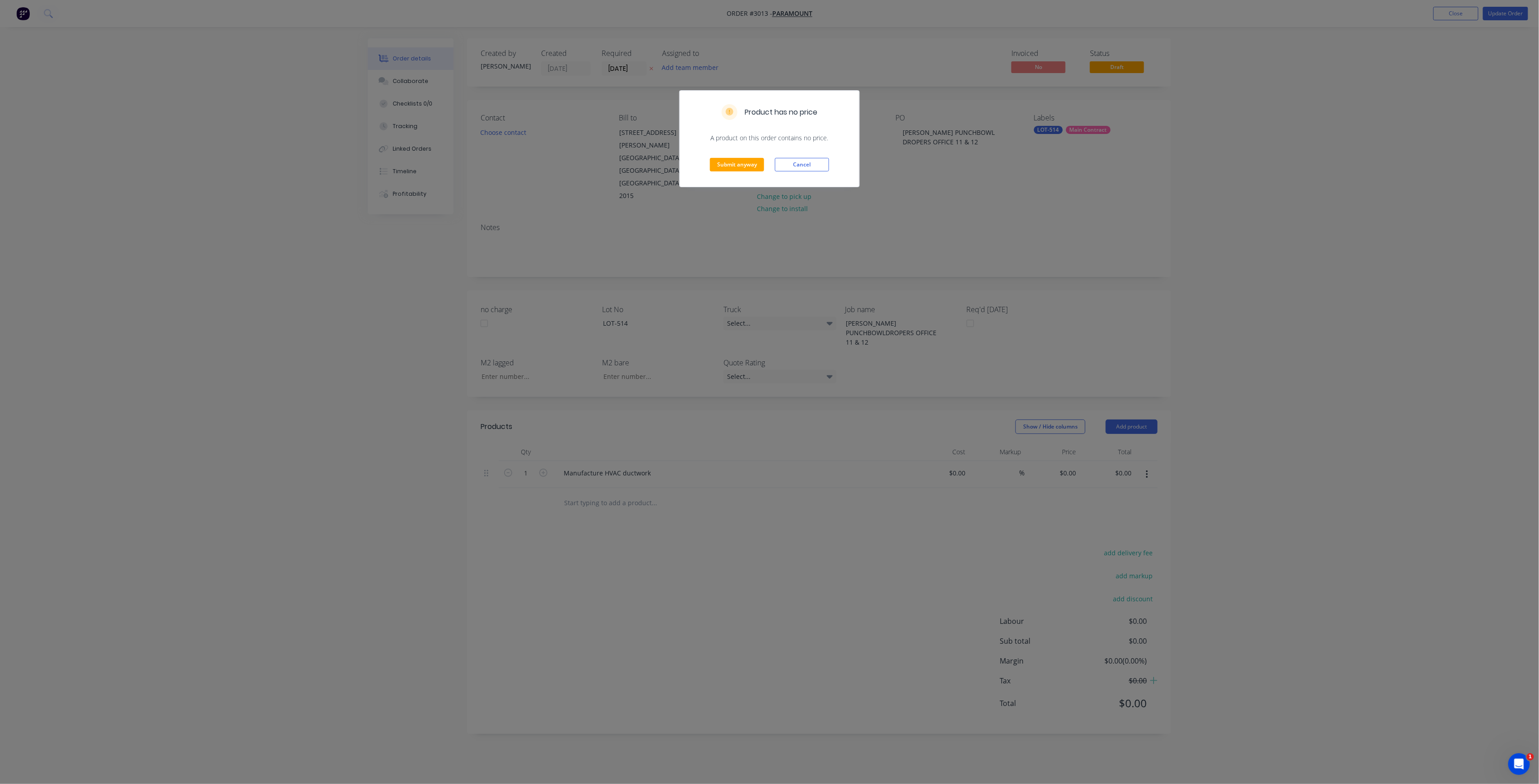
click at [744, 174] on div "Submit anyway Cancel" at bounding box center [770, 164] width 180 height 44
click at [747, 170] on button "Submit anyway" at bounding box center [737, 164] width 54 height 14
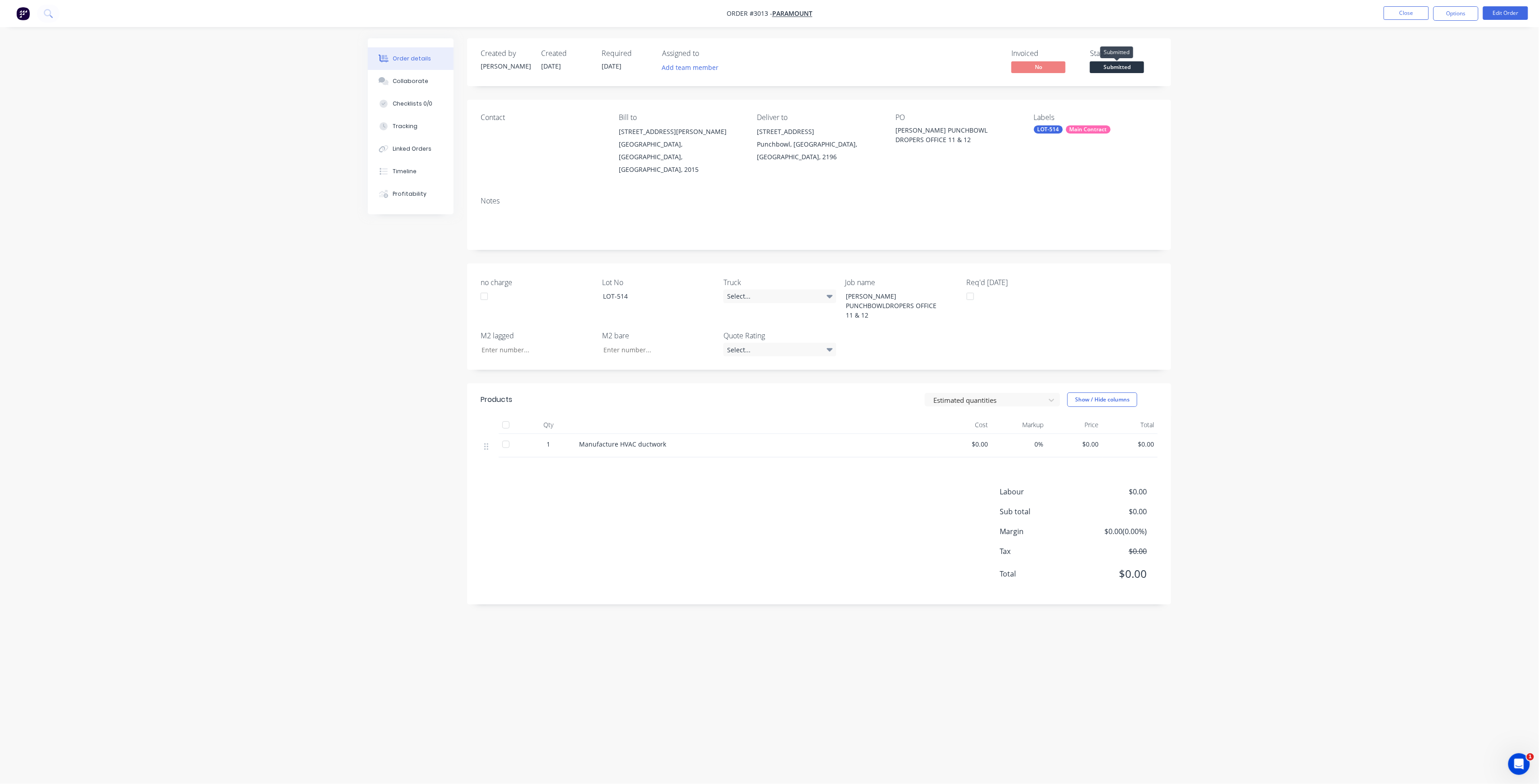
click at [1131, 69] on span "Submitted" at bounding box center [1117, 67] width 54 height 11
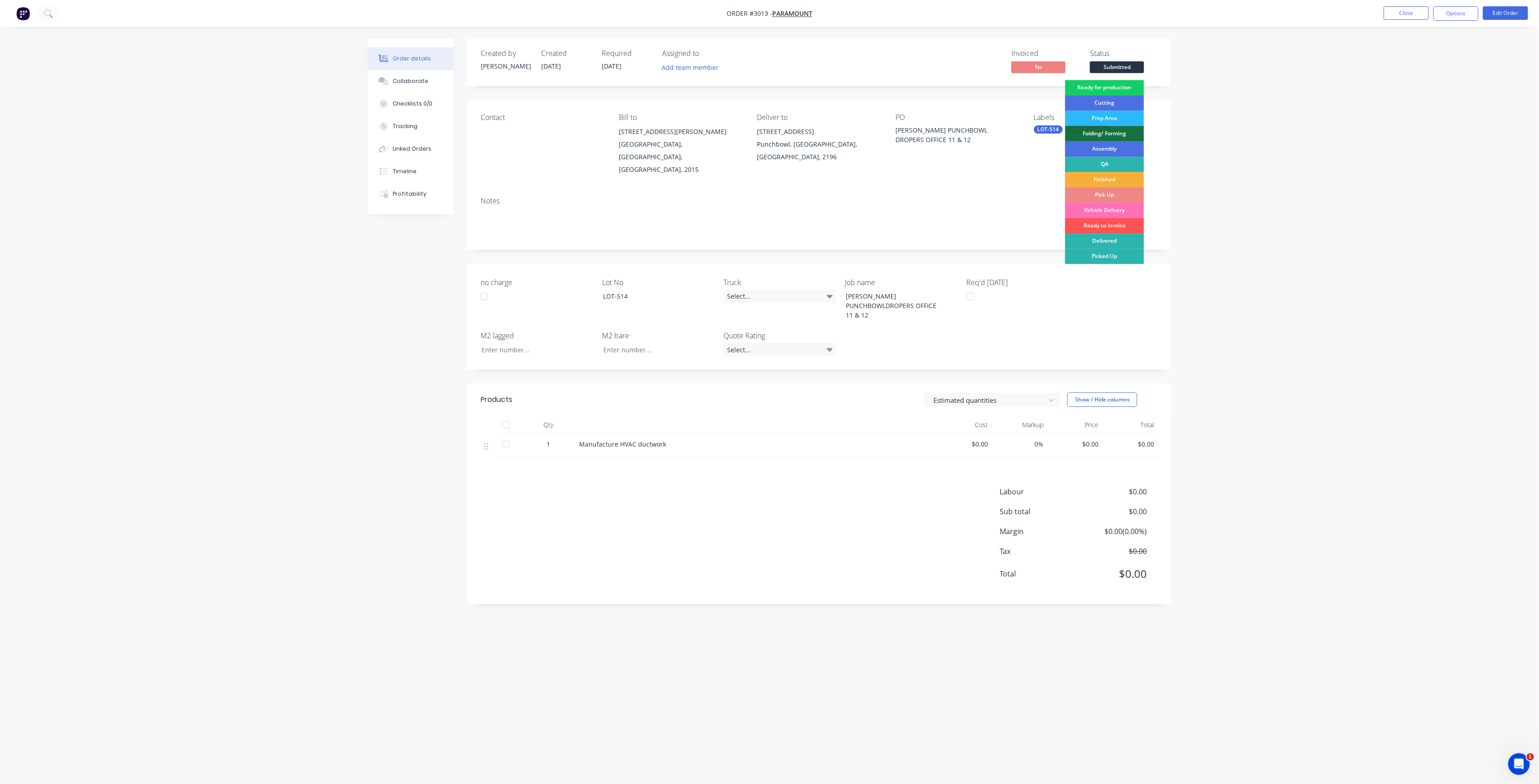
click at [1120, 86] on div "Ready for production" at bounding box center [1105, 87] width 79 height 15
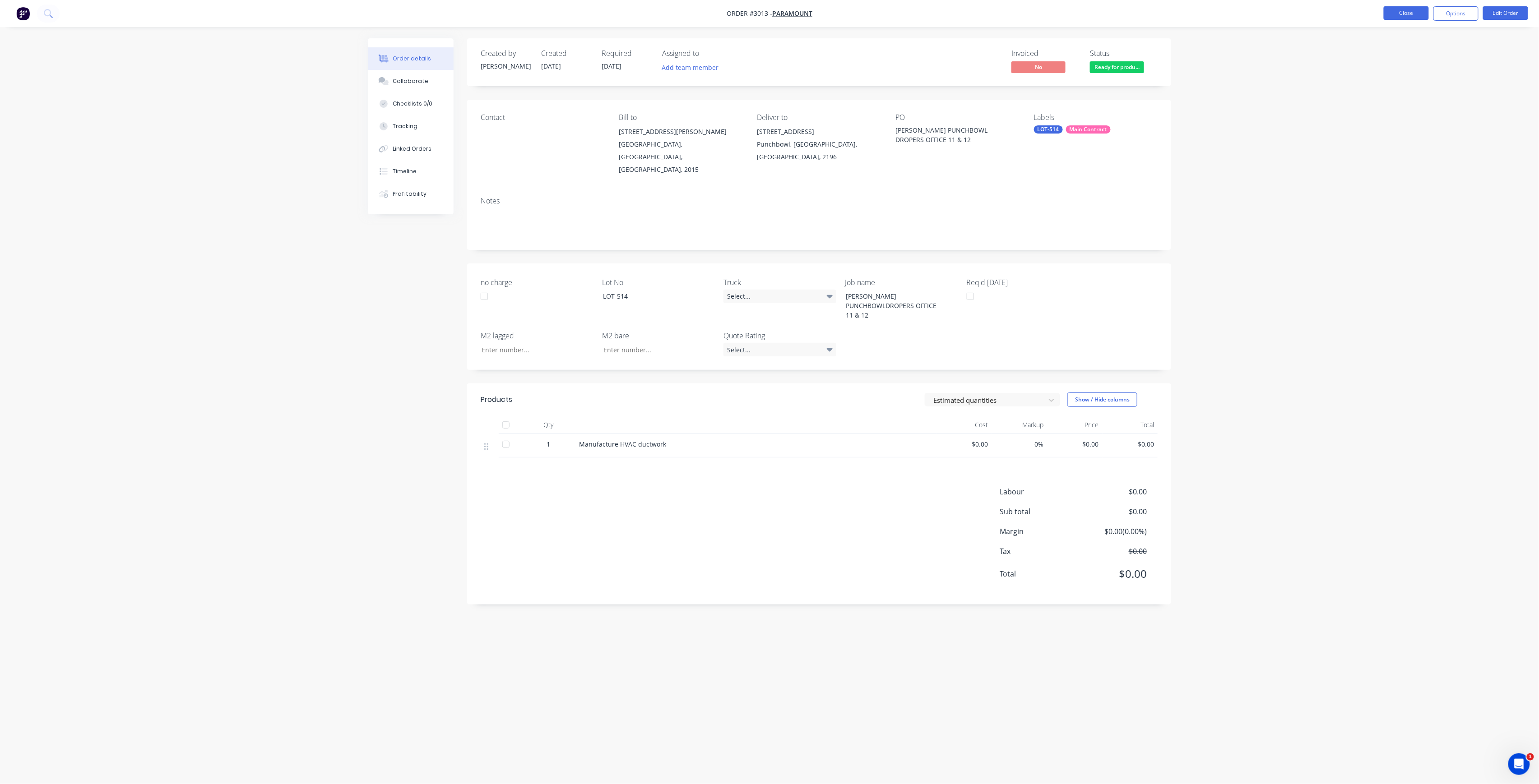
click at [1406, 15] on button "Close" at bounding box center [1406, 13] width 45 height 14
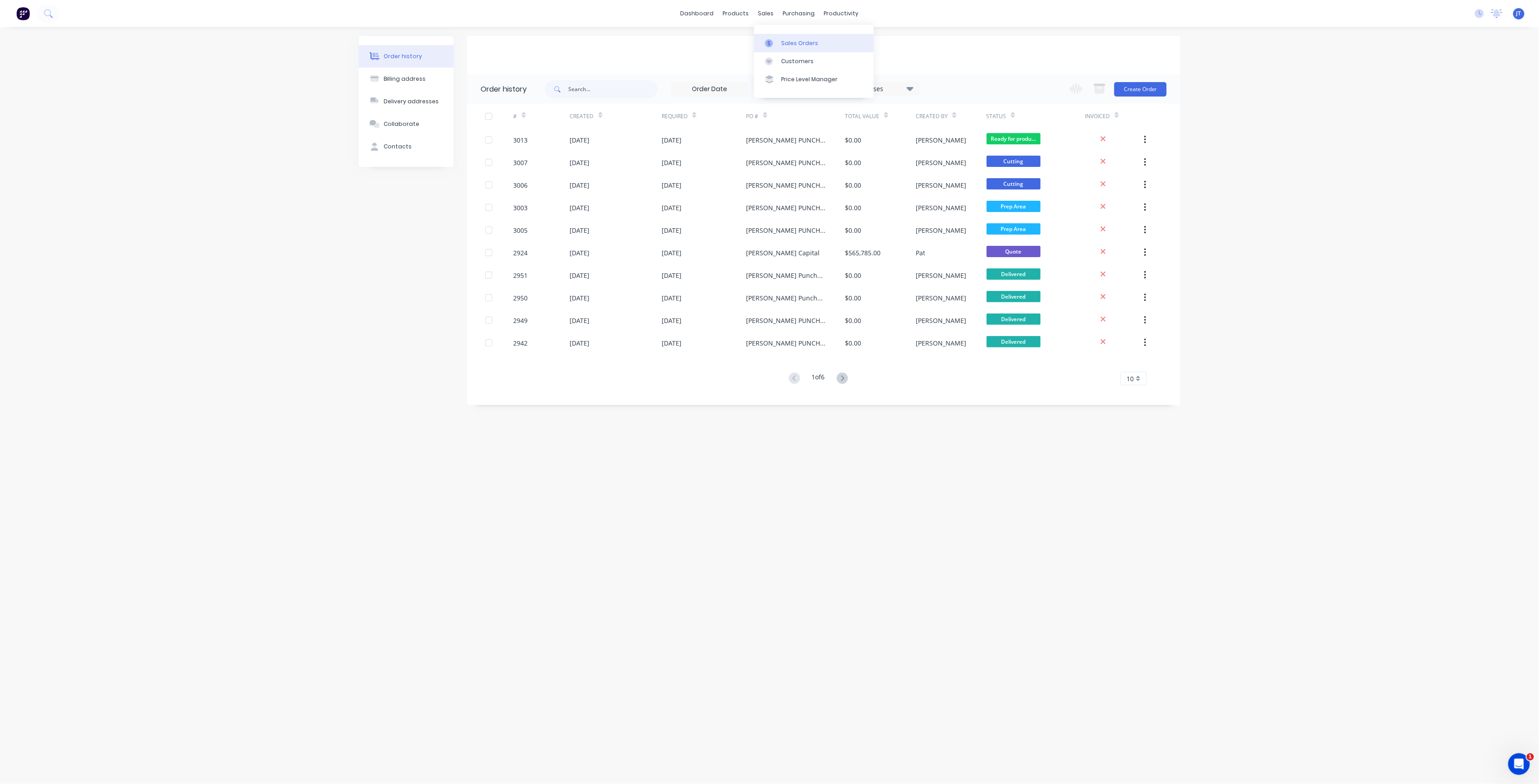
click at [786, 44] on div "Sales Orders" at bounding box center [800, 43] width 37 height 8
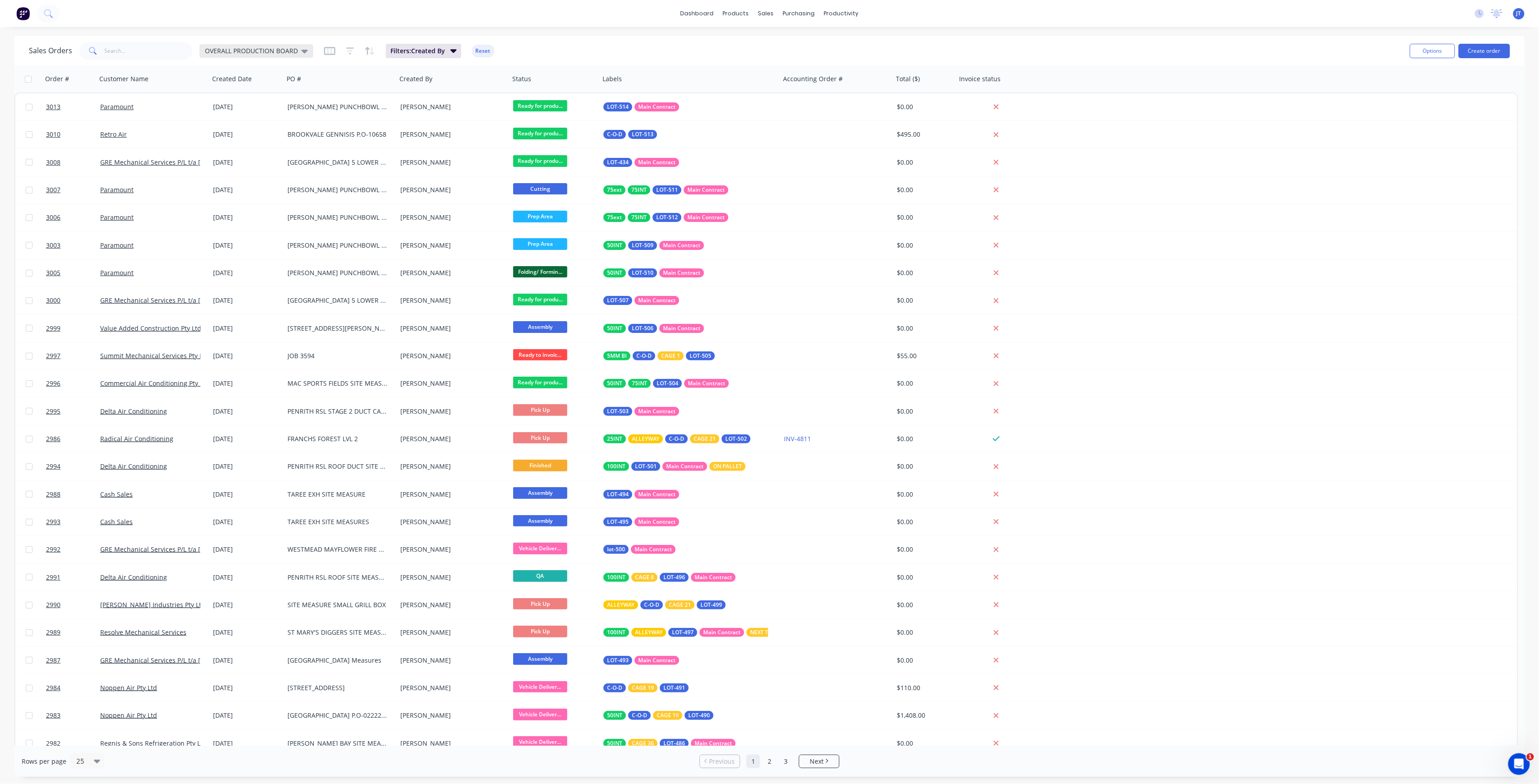
click at [226, 48] on span "OVERALL PRODUCTION BOARD" at bounding box center [251, 51] width 93 height 9
click at [211, 123] on button "None" at bounding box center [254, 127] width 103 height 11
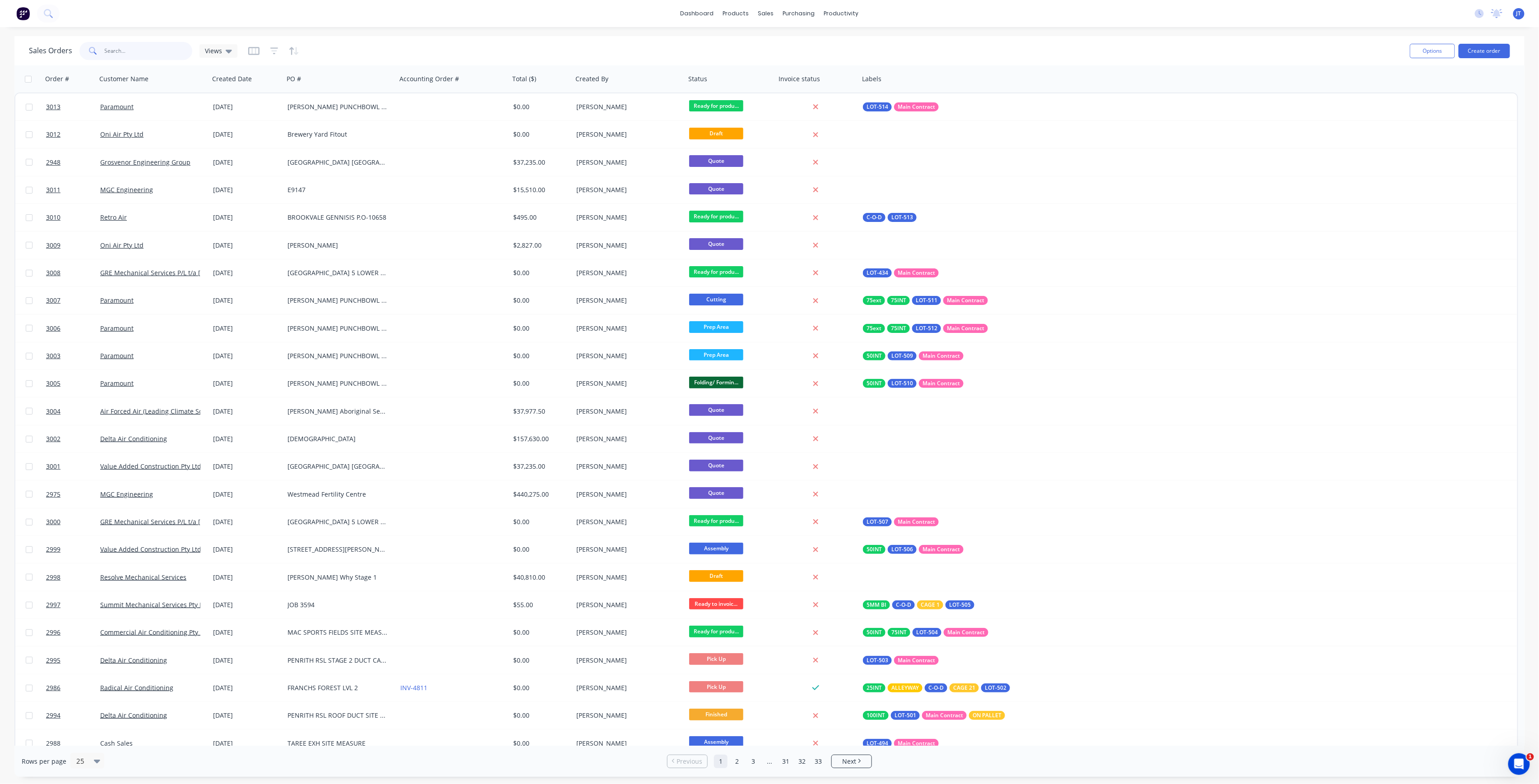
click at [151, 54] on input "text" at bounding box center [149, 51] width 88 height 18
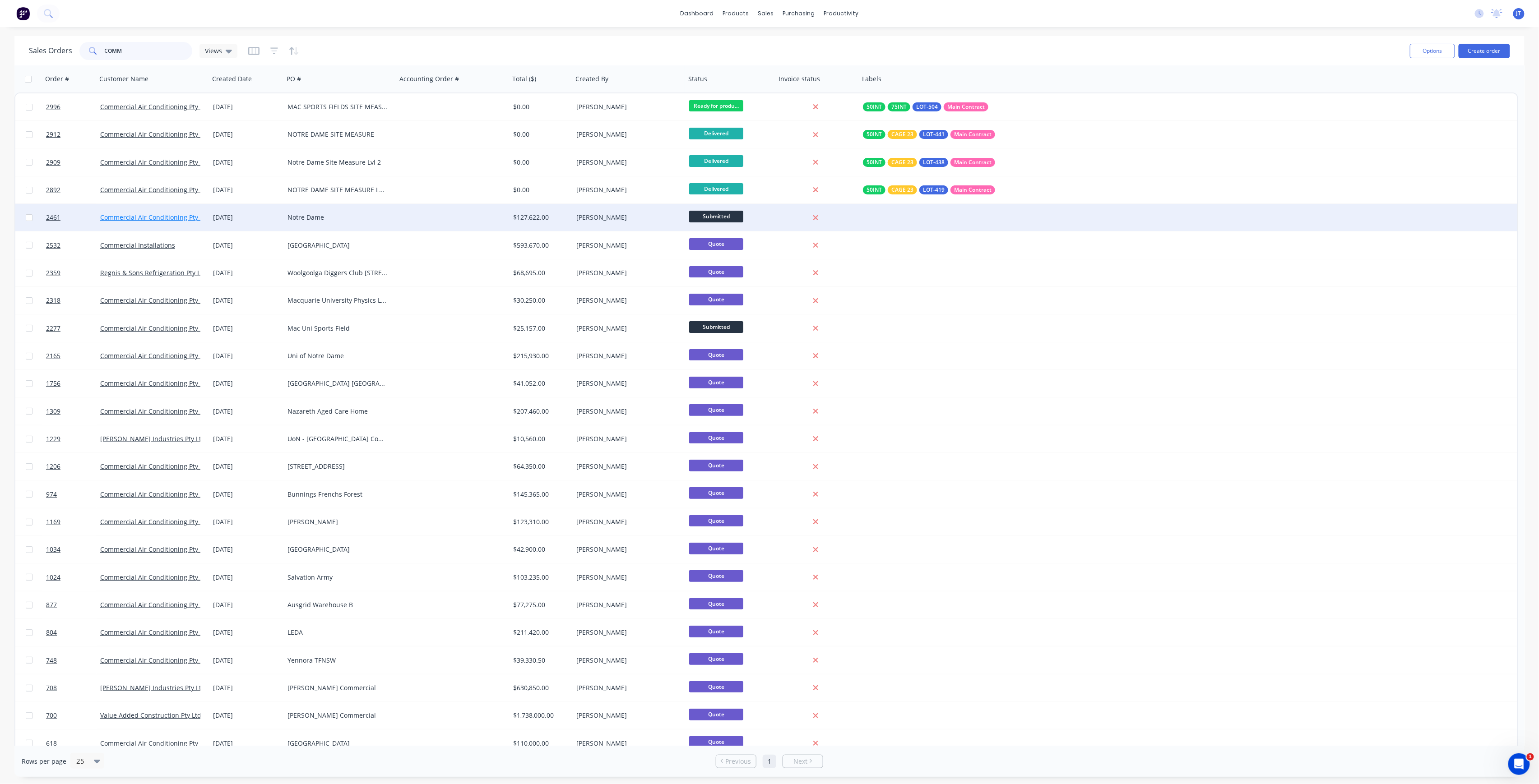
type input "COMM"
click at [133, 218] on link "Commercial Air Conditioning Pty Ltd" at bounding box center [154, 217] width 109 height 9
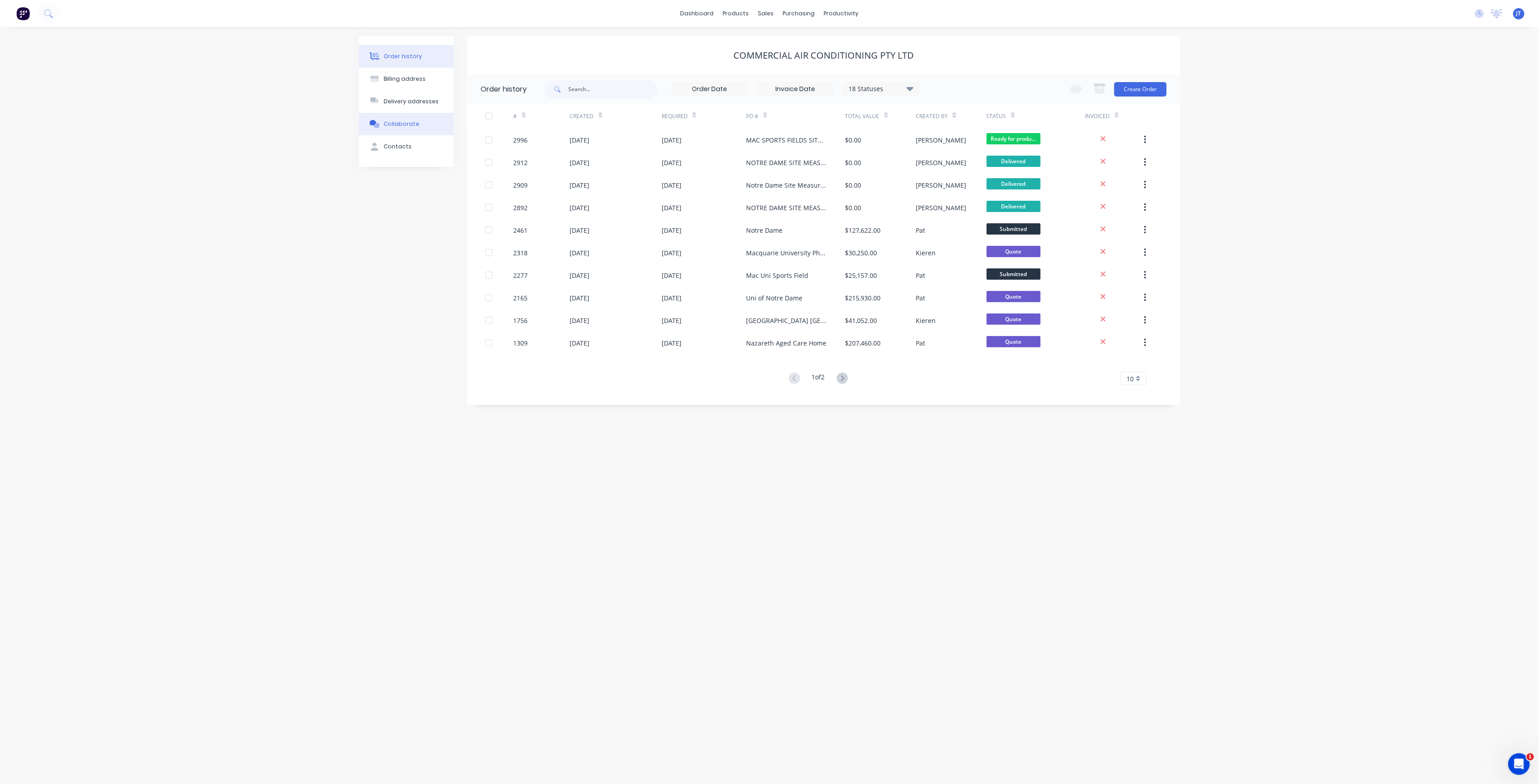
click at [406, 129] on button "Collaborate" at bounding box center [406, 124] width 95 height 22
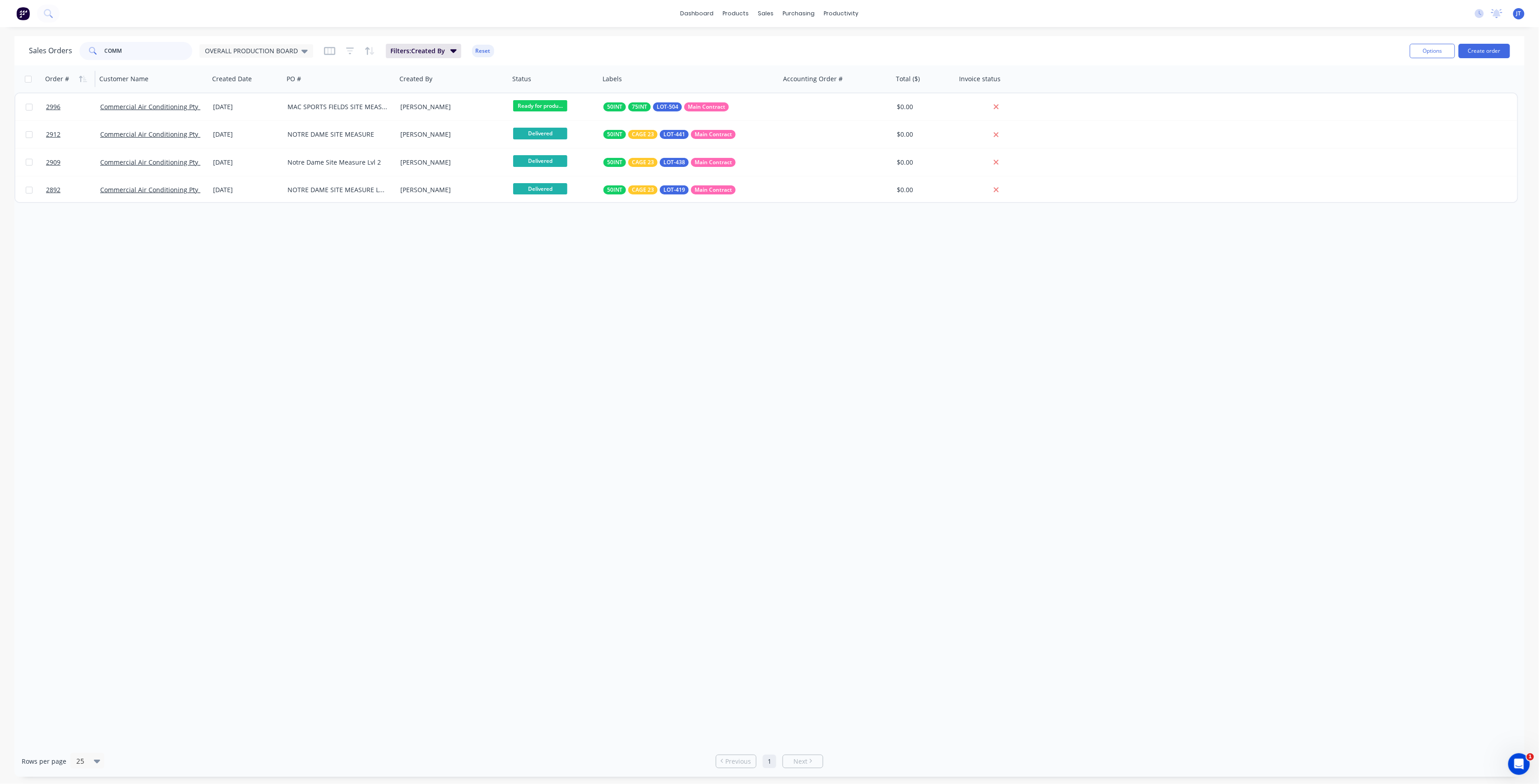
drag, startPoint x: 123, startPoint y: 56, endPoint x: 67, endPoint y: 74, distance: 58.8
click at [67, 74] on div "Sales Orders COMM OVERALL PRODUCTION BOARD Filters: Created By Reset Options Cr…" at bounding box center [769, 407] width 1510 height 741
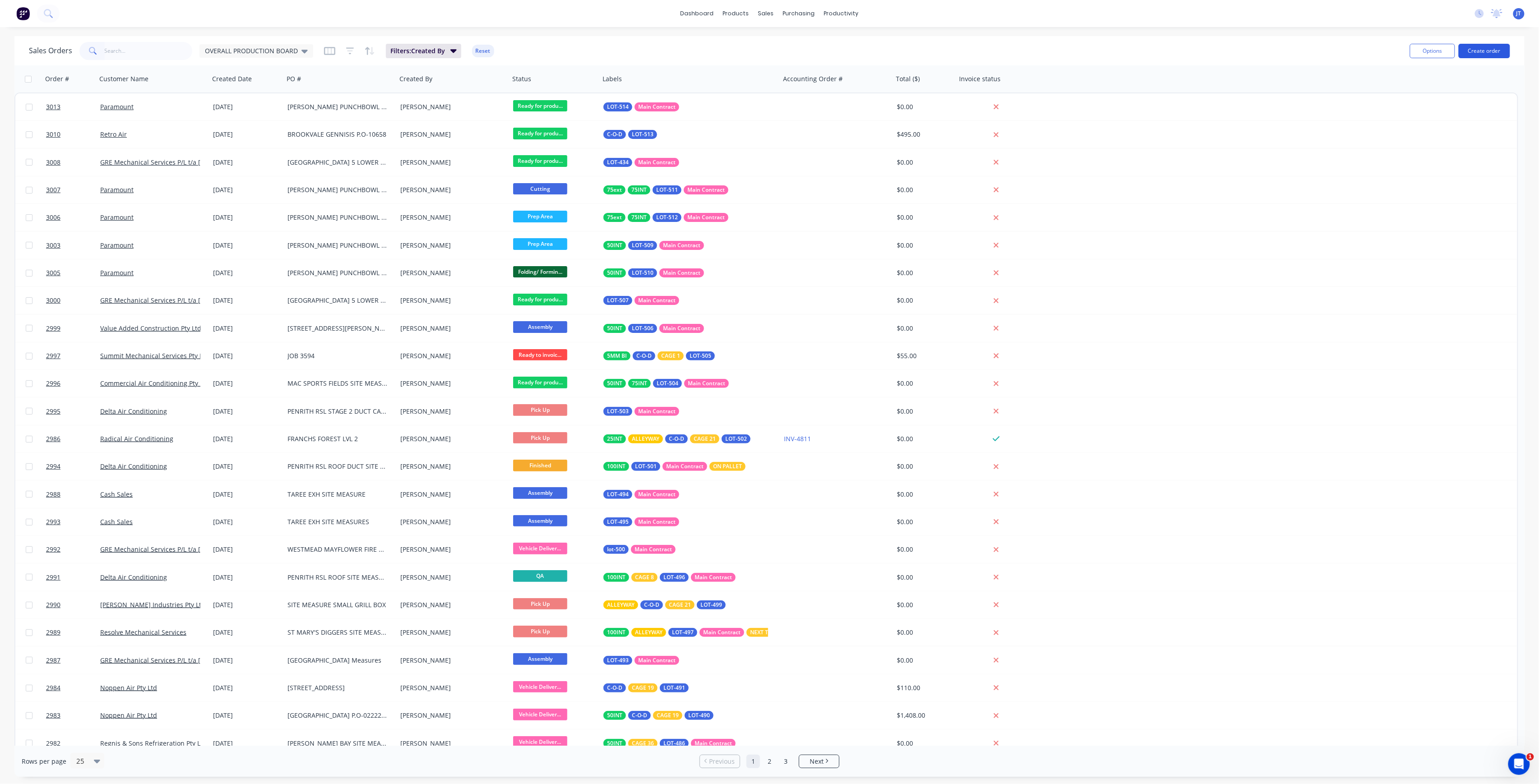
click at [1475, 48] on button "Create order" at bounding box center [1485, 51] width 51 height 15
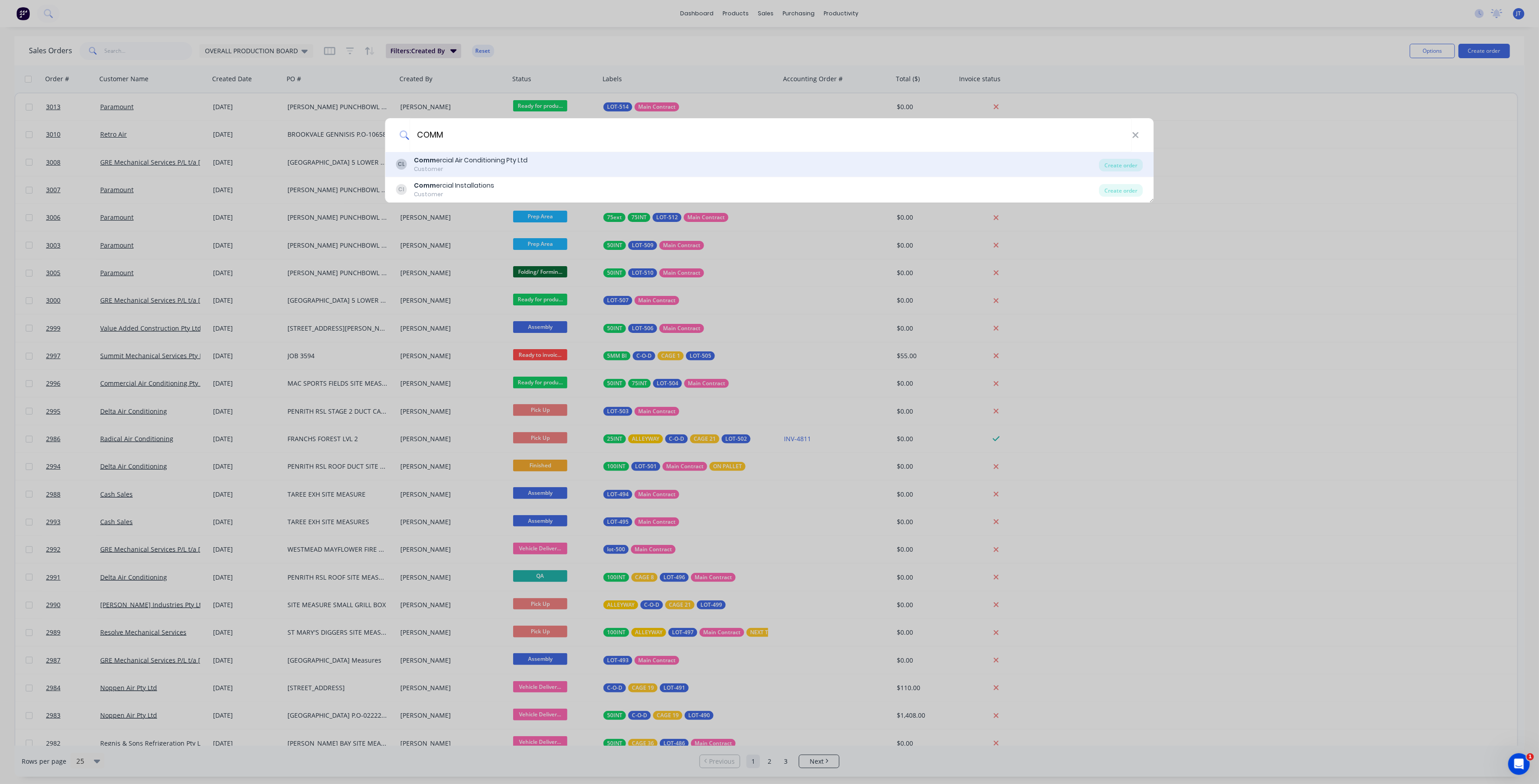
type input "COMM"
click at [749, 162] on div "CL Comm ercial Air Conditioning Pty Ltd Customer" at bounding box center [747, 164] width 703 height 18
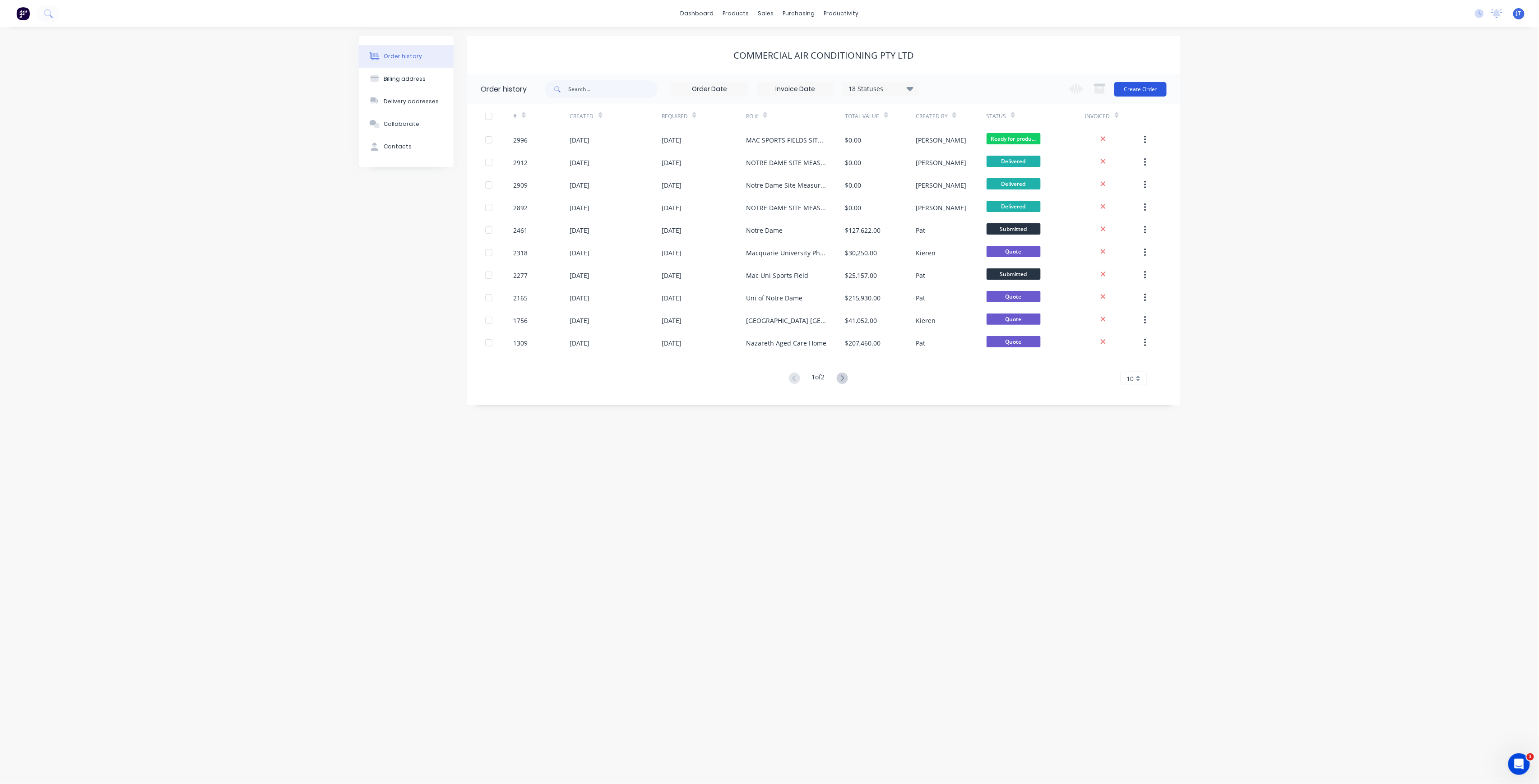
click at [1148, 88] on button "Create Order" at bounding box center [1140, 89] width 52 height 15
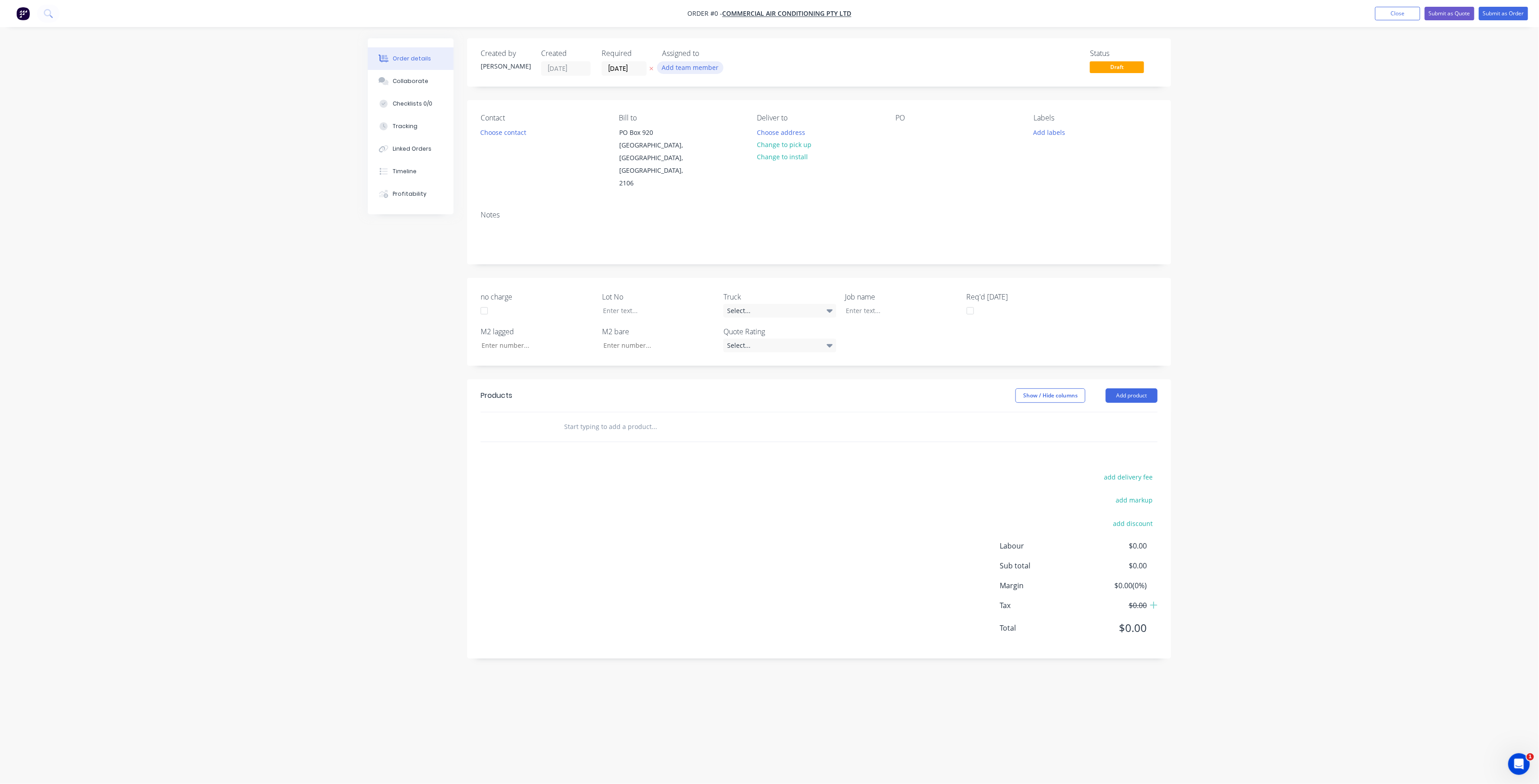
click at [718, 64] on button "Add team member" at bounding box center [690, 67] width 66 height 12
click at [727, 118] on div "[PERSON_NAME] (You)" at bounding box center [735, 117] width 90 height 9
click at [506, 130] on div "Order details Collaborate Checklists 0/0 Tracking Linked Orders Timeline Profit…" at bounding box center [769, 375] width 821 height 673
click at [510, 136] on button "Choose contact" at bounding box center [504, 132] width 55 height 12
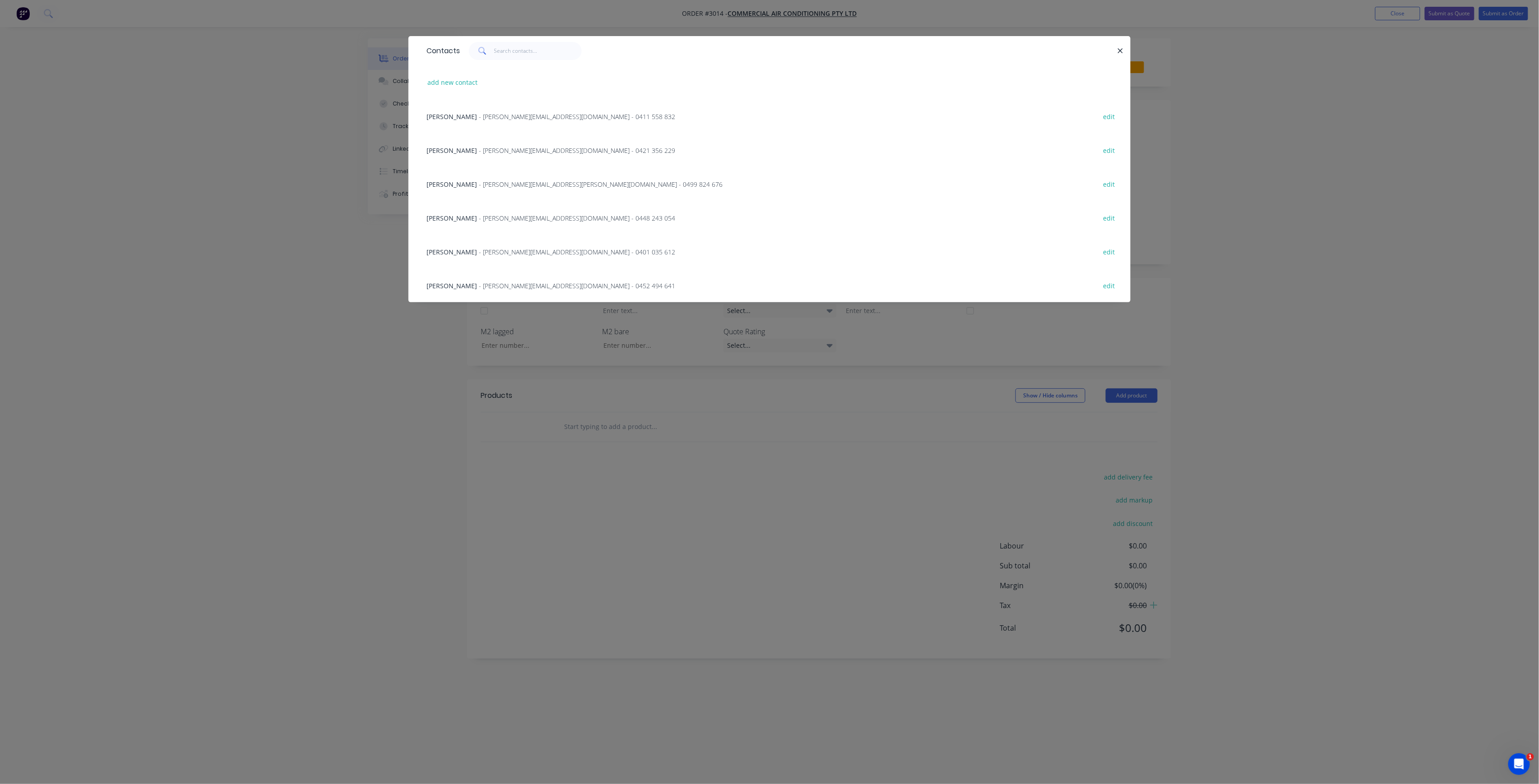
click at [496, 284] on span "- [PERSON_NAME][EMAIL_ADDRESS][DOMAIN_NAME] - 0452 494 641" at bounding box center [576, 286] width 196 height 9
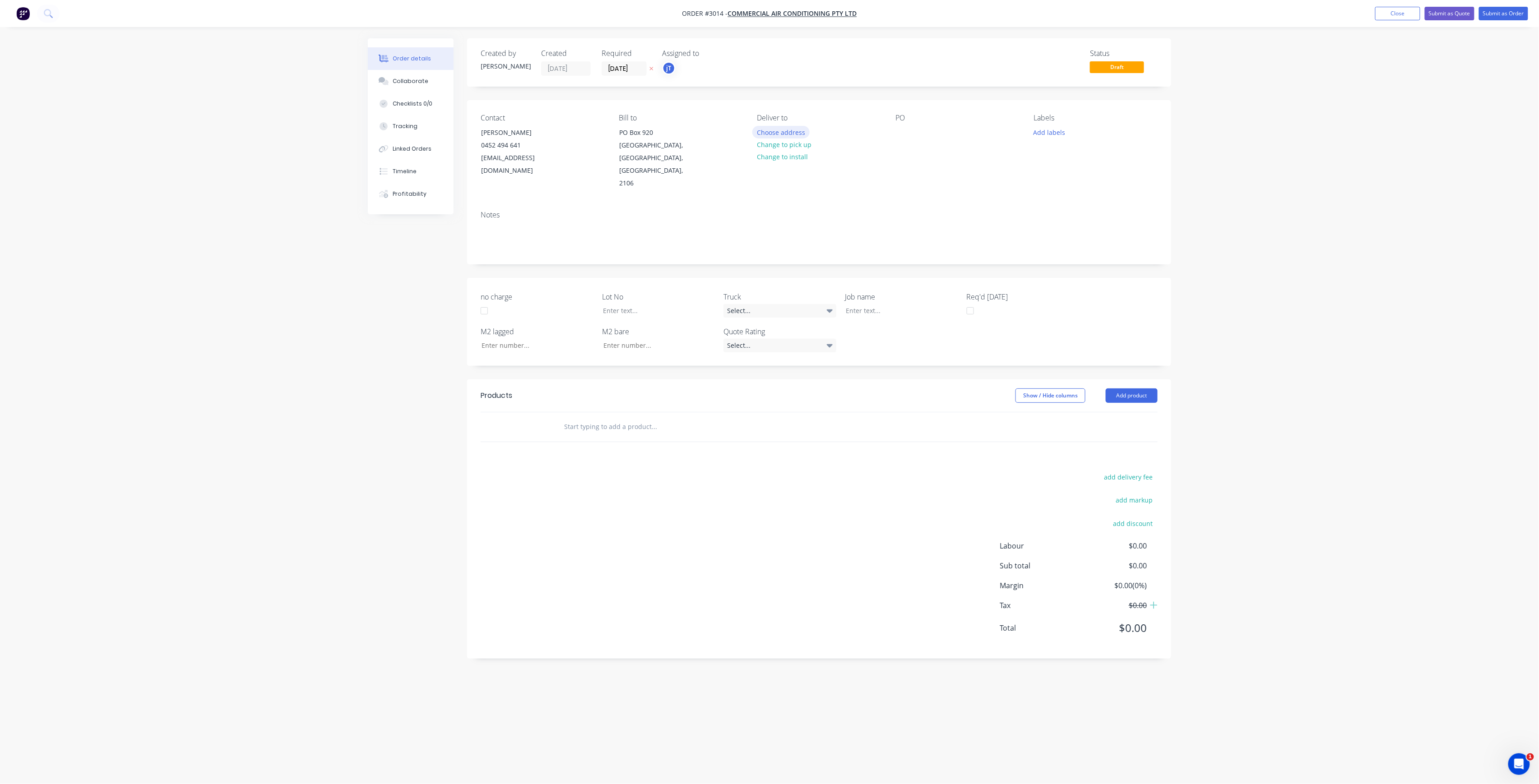
click at [778, 136] on button "Choose address" at bounding box center [782, 132] width 58 height 12
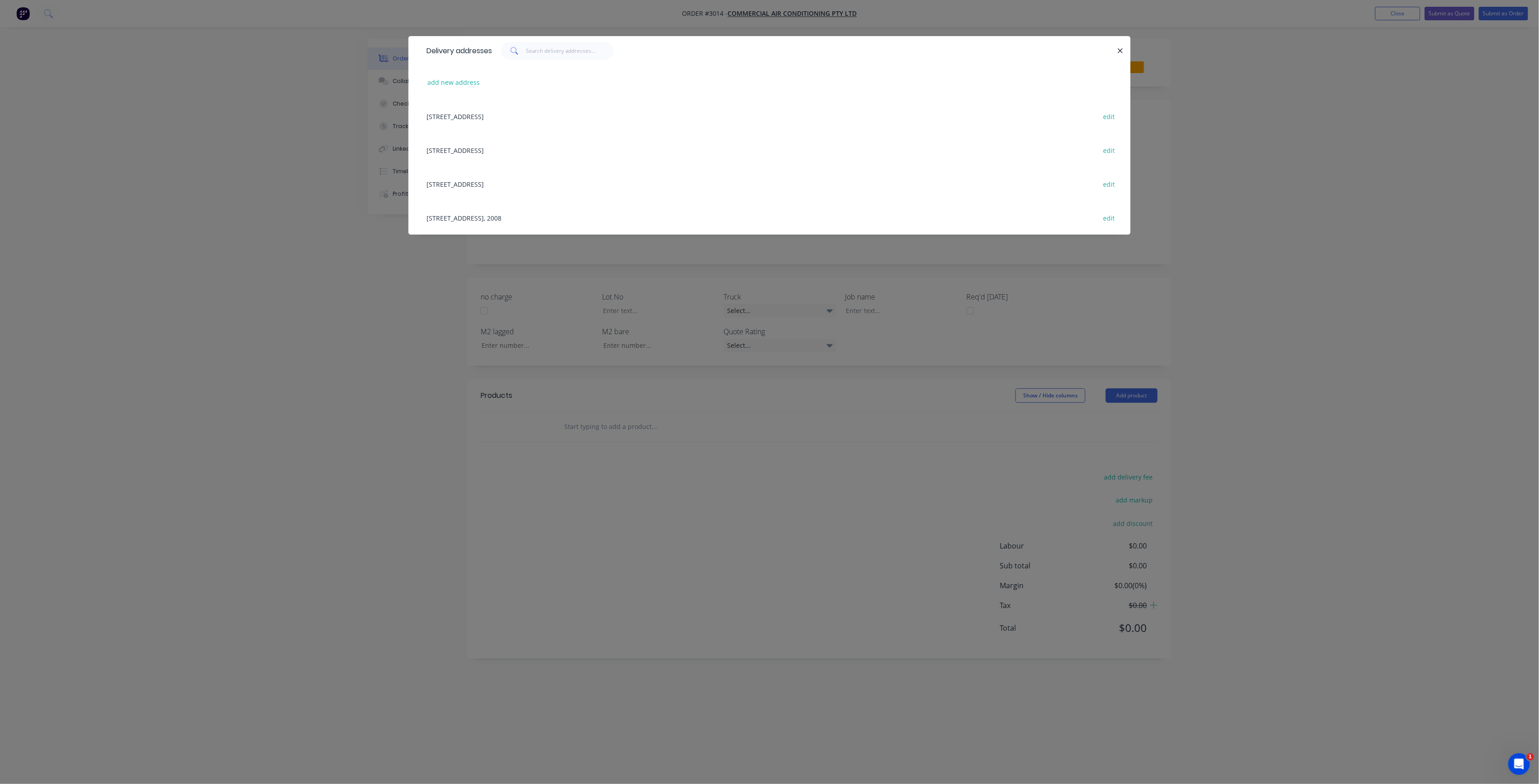
click at [372, 280] on div "Delivery addresses add new address [GEOGRAPHIC_DATA] edit [STREET_ADDRESS][GEOG…" at bounding box center [769, 392] width 1539 height 784
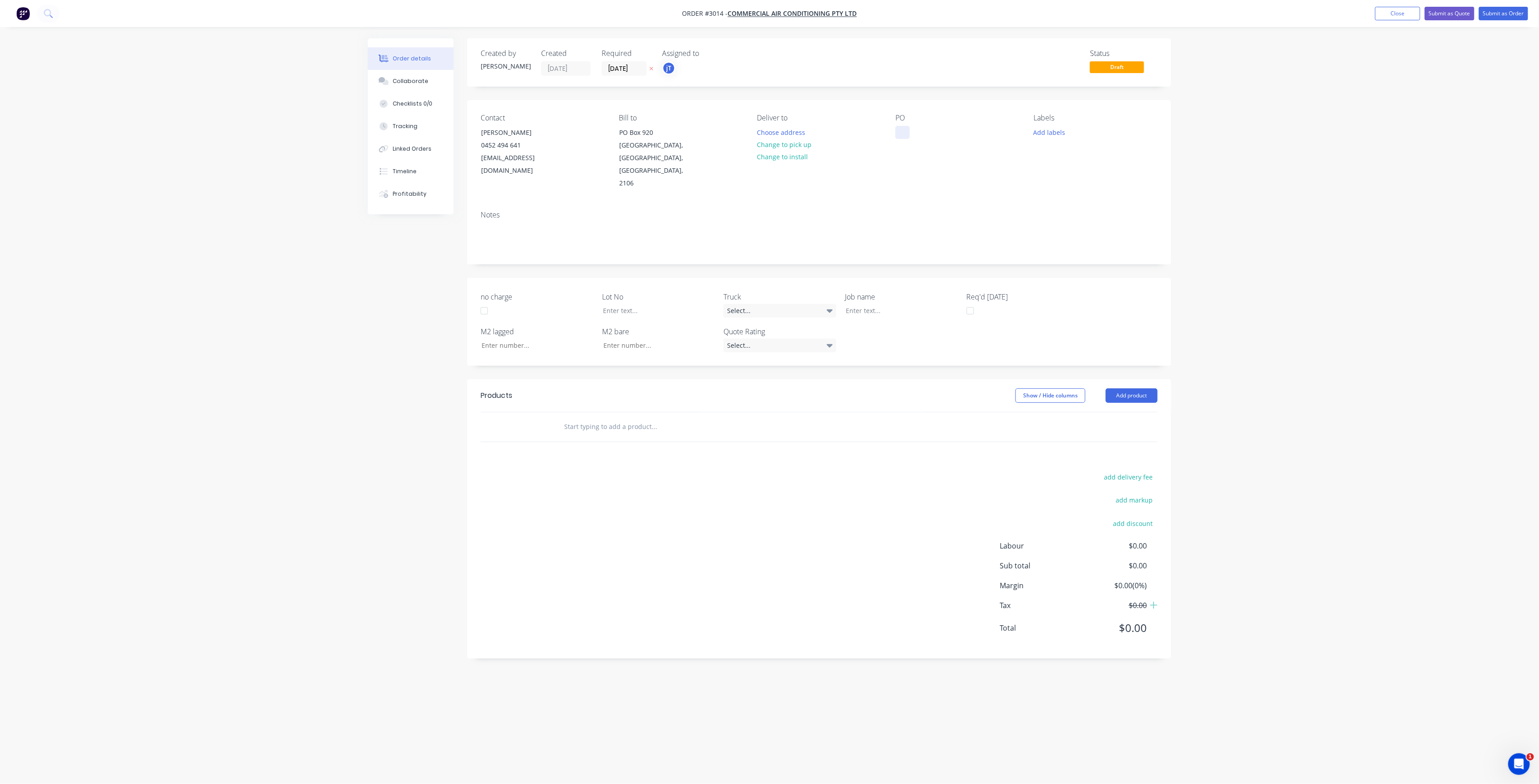
click at [897, 133] on div at bounding box center [903, 133] width 15 height 13
click at [1049, 135] on button "Add labels" at bounding box center [1049, 132] width 42 height 12
click at [1073, 162] on input "text" at bounding box center [1109, 158] width 94 height 18
click at [1064, 215] on div "LOT-515" at bounding box center [1073, 212] width 29 height 10
drag, startPoint x: 1095, startPoint y: 160, endPoint x: 1060, endPoint y: 167, distance: 35.7
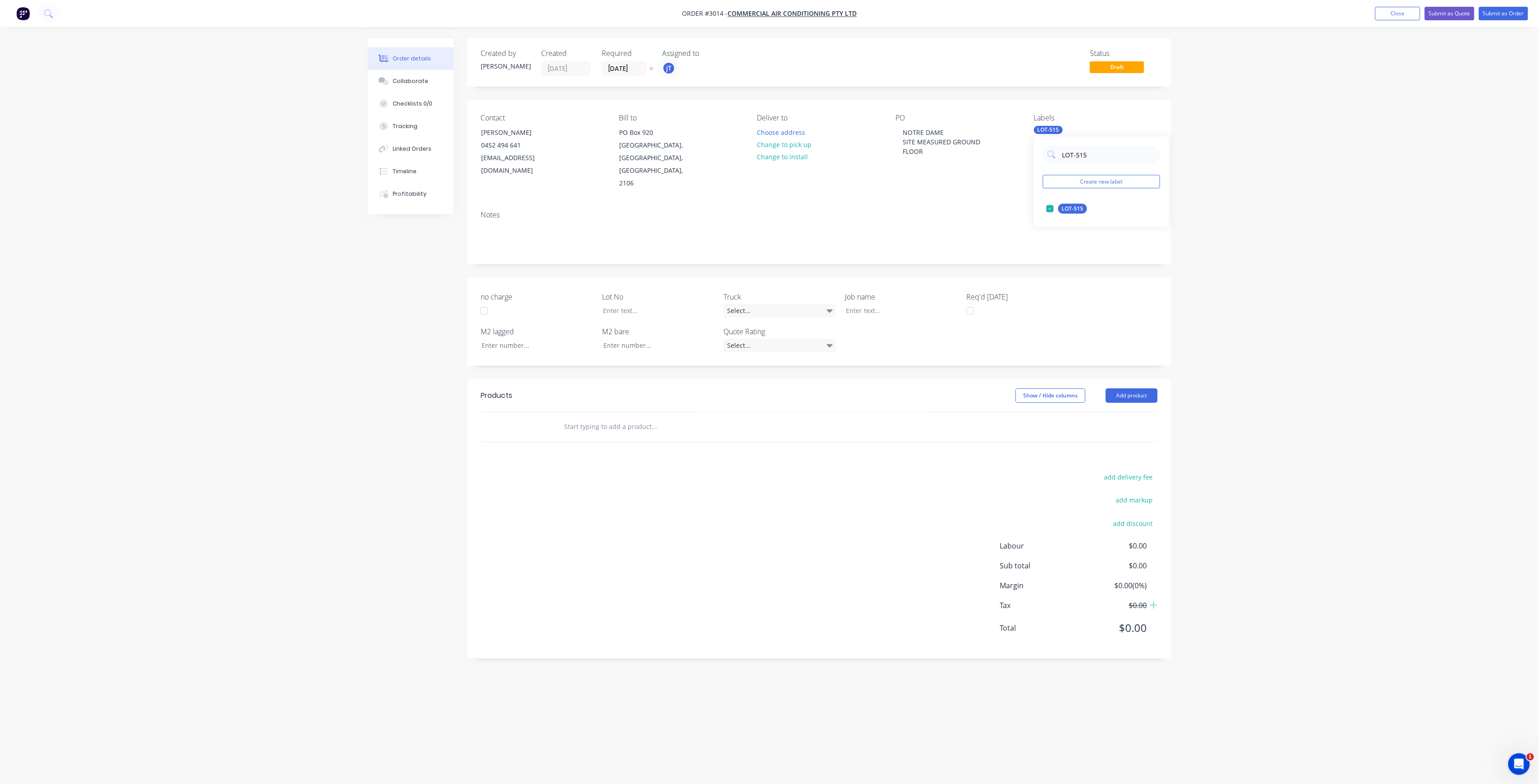
click at [1060, 167] on div "LOT-515 Create new label LOT-515 edit" at bounding box center [1101, 181] width 135 height 90
drag, startPoint x: 1081, startPoint y: 213, endPoint x: 1088, endPoint y: 199, distance: 15.7
click at [1081, 212] on div "Main Contract" at bounding box center [1081, 209] width 45 height 10
drag, startPoint x: 1081, startPoint y: 160, endPoint x: 1061, endPoint y: 163, distance: 20.2
click at [1061, 163] on div "MAIN Create new label Main Contract edit" at bounding box center [1101, 181] width 135 height 90
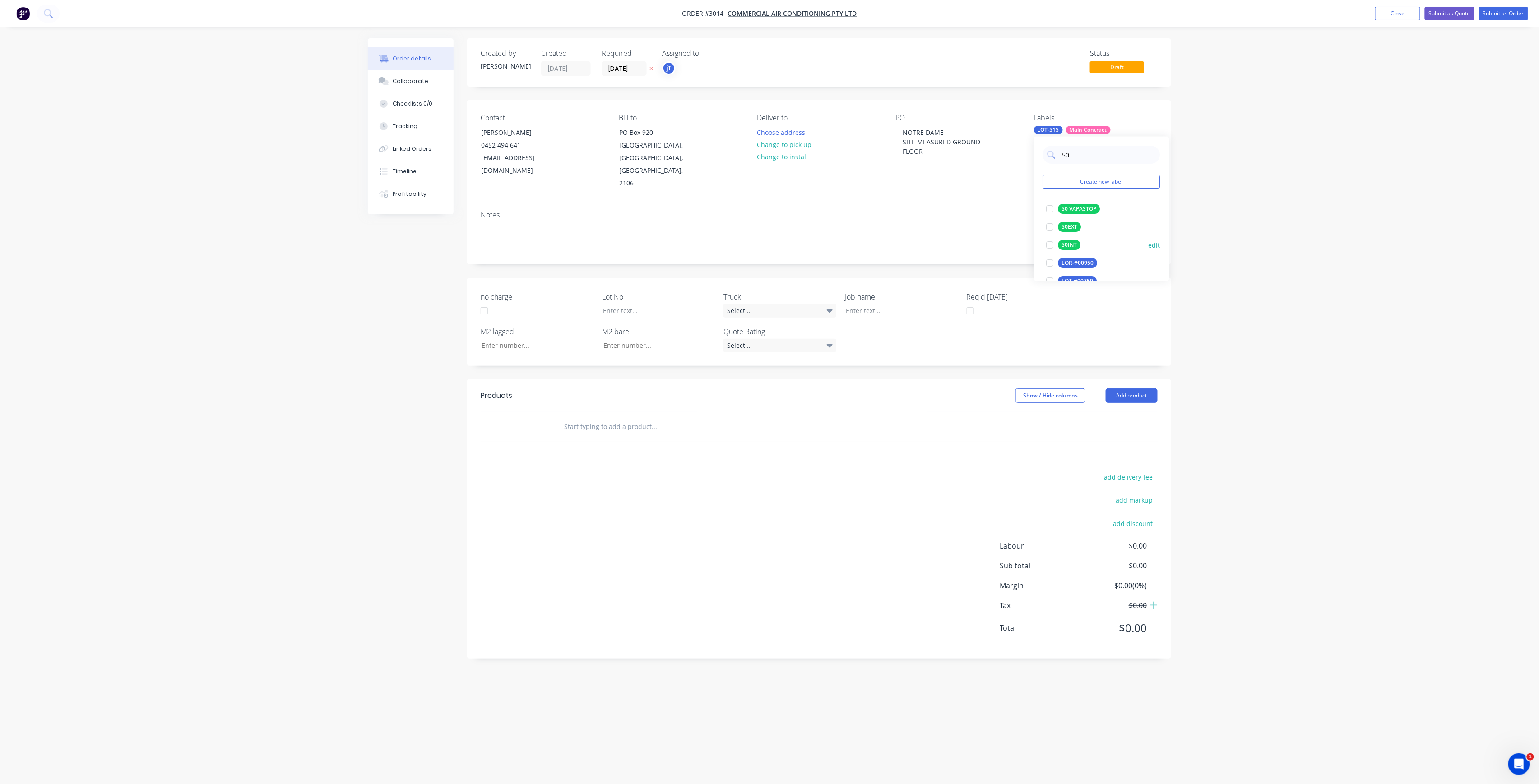
type input "50"
click at [1071, 248] on div "50INT" at bounding box center [1070, 245] width 22 height 10
click at [613, 418] on input "text" at bounding box center [654, 426] width 180 height 18
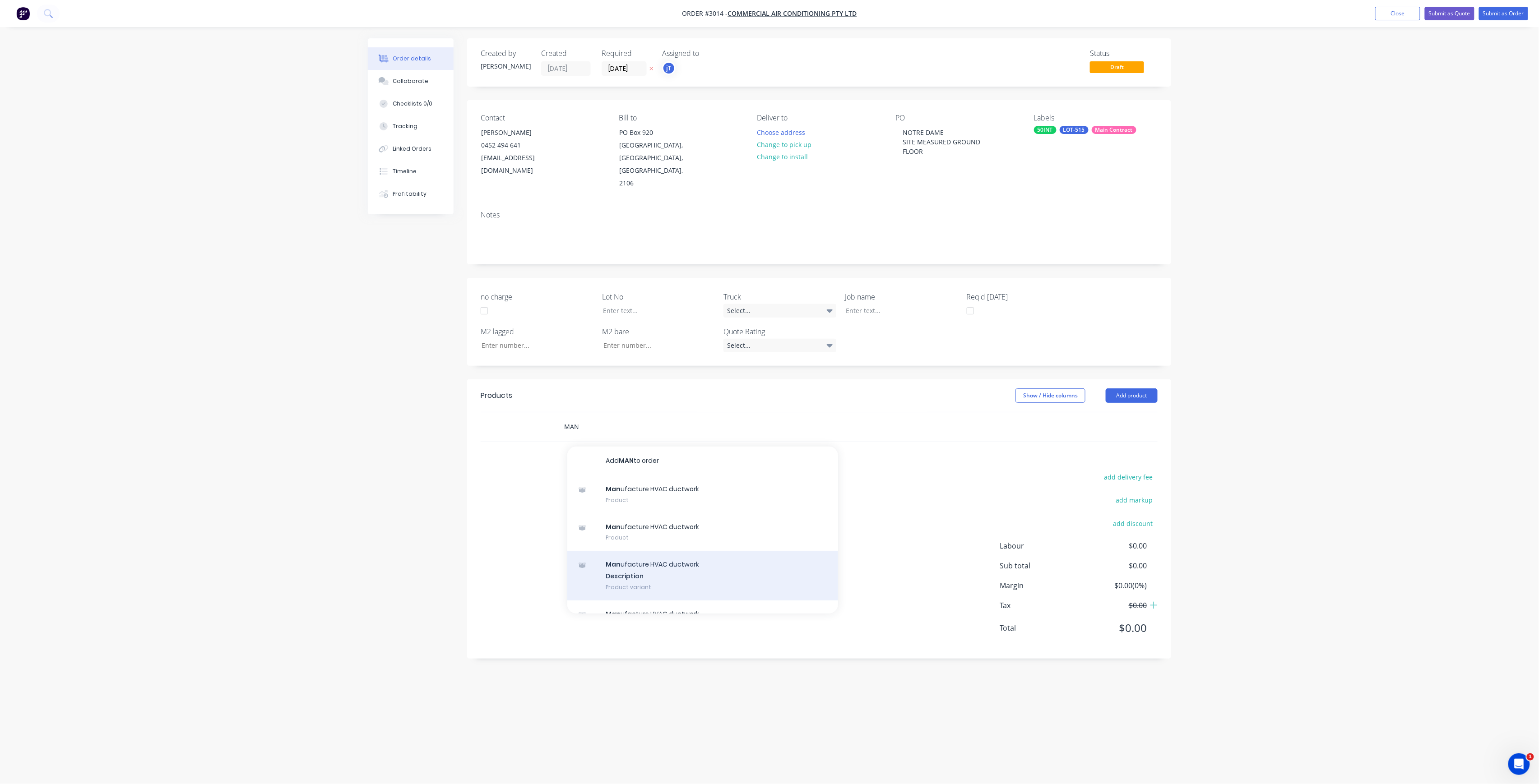
type input "MAN"
click at [695, 558] on div "Man ufacture HVAC ductwork Description Product variant" at bounding box center [702, 575] width 271 height 49
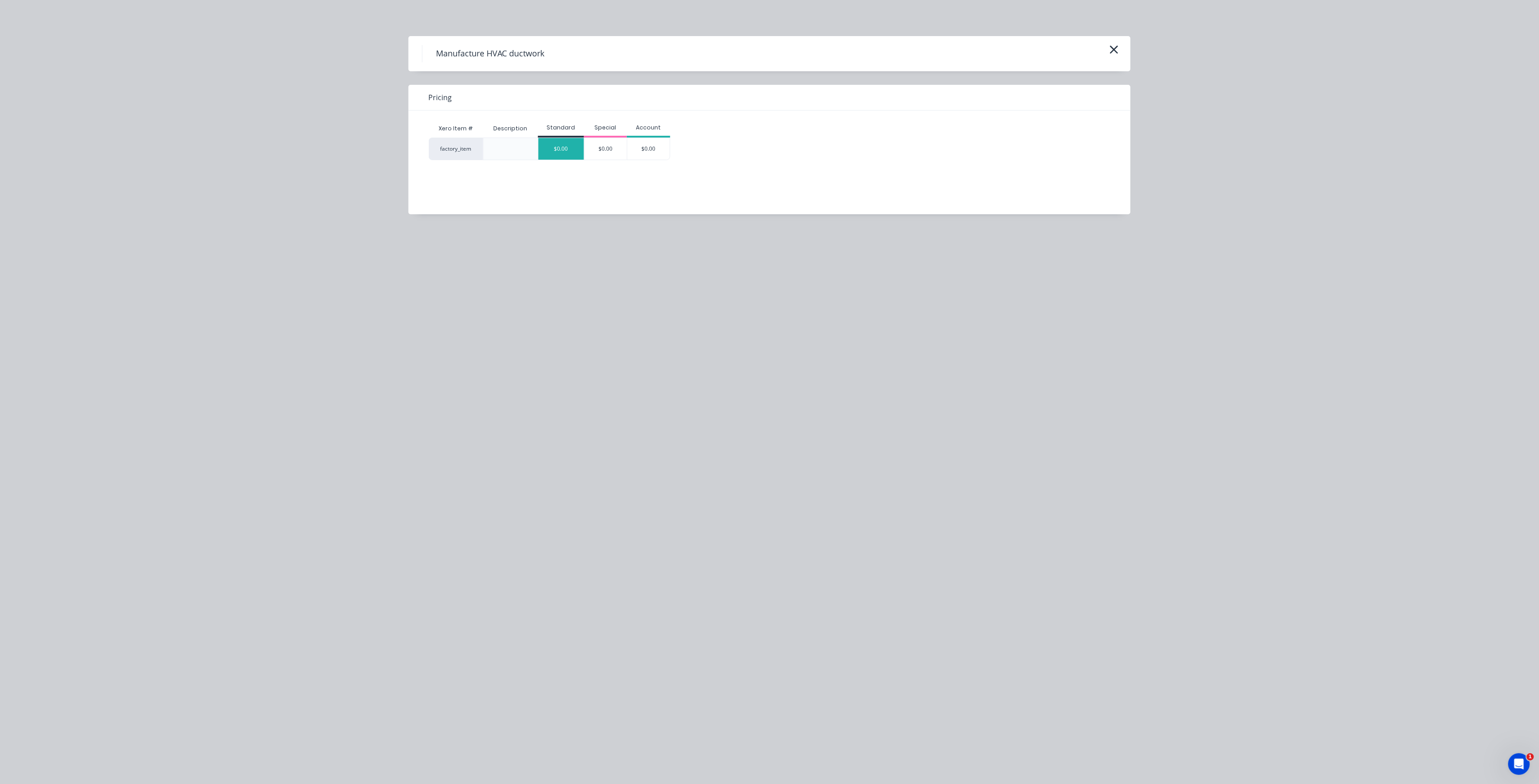
click at [553, 147] on div "$0.00" at bounding box center [561, 148] width 46 height 22
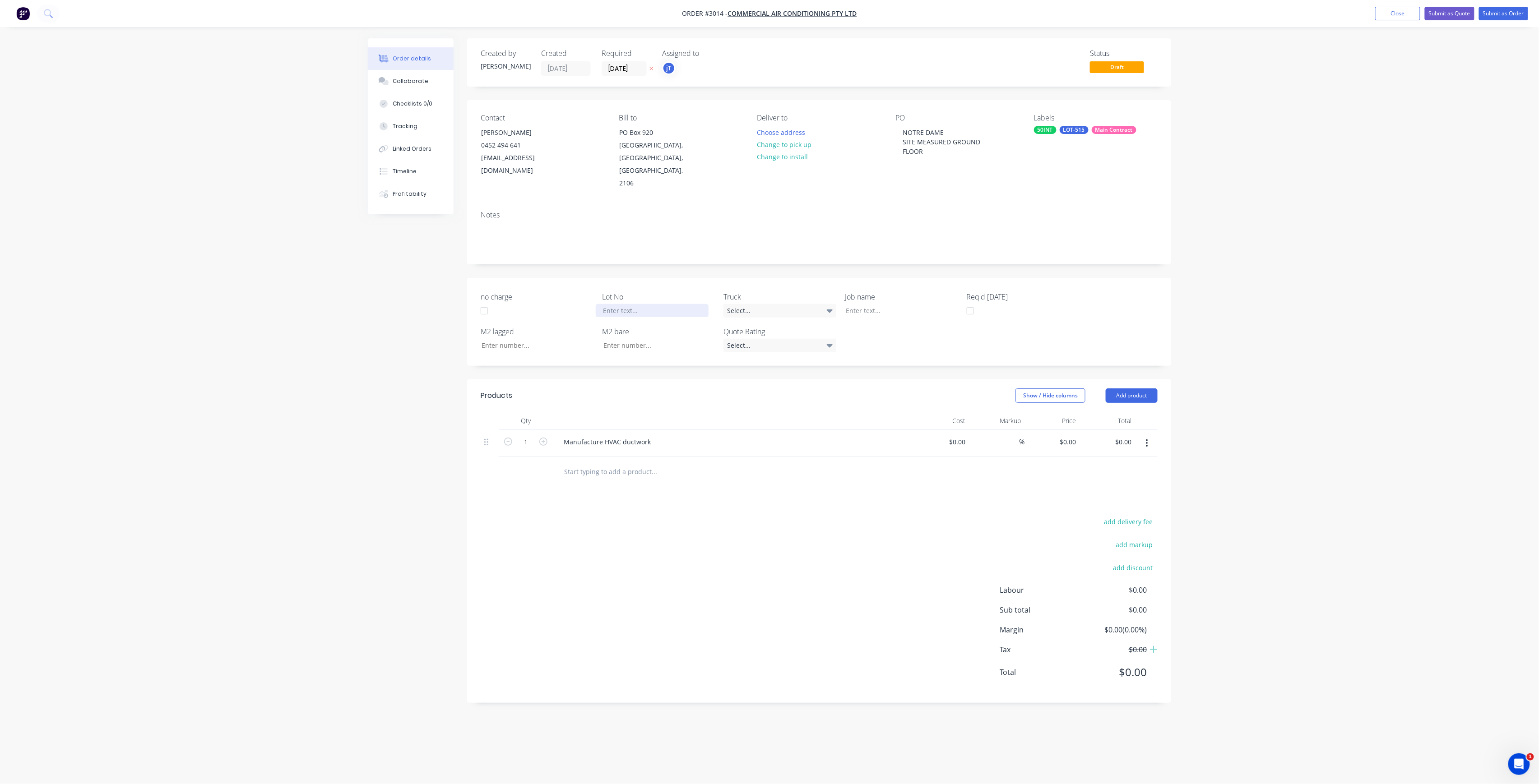
click at [668, 304] on div at bounding box center [652, 311] width 113 height 13
drag, startPoint x: 1009, startPoint y: 137, endPoint x: 1004, endPoint y: 139, distance: 5.4
click at [1008, 137] on div "[GEOGRAPHIC_DATA] SITE MEASURED GROUND FLOOR" at bounding box center [957, 152] width 123 height 77
drag, startPoint x: 1003, startPoint y: 140, endPoint x: 900, endPoint y: 129, distance: 103.6
click at [900, 129] on div "[GEOGRAPHIC_DATA] SITE MEASURED GROUND FLOOR" at bounding box center [951, 142] width 113 height 32
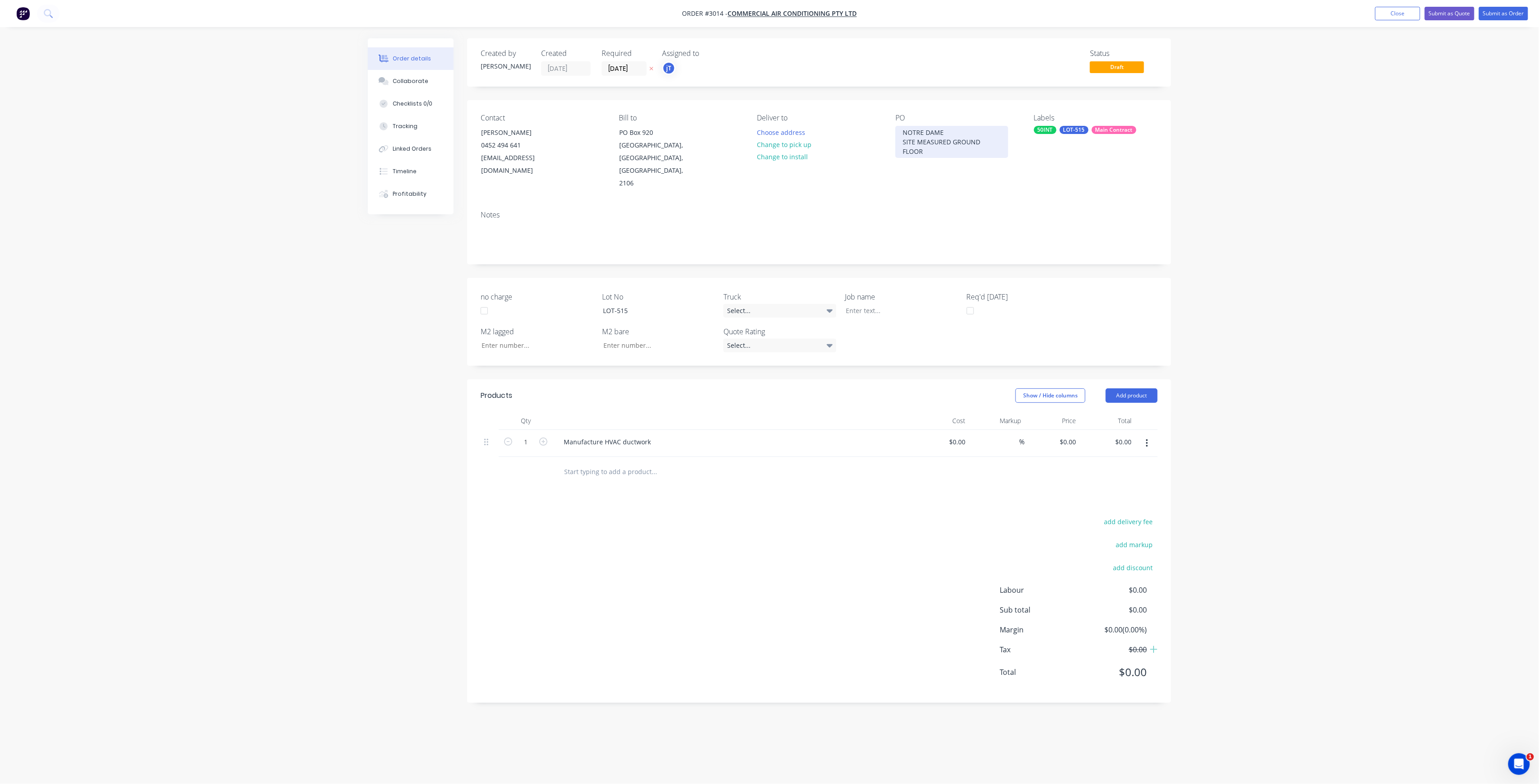
copy div "[GEOGRAPHIC_DATA] SITE MEASURED GROUND FLOOR"
click at [861, 304] on div at bounding box center [895, 311] width 113 height 13
paste div
click at [1491, 20] on button "Submit as Order" at bounding box center [1503, 13] width 50 height 14
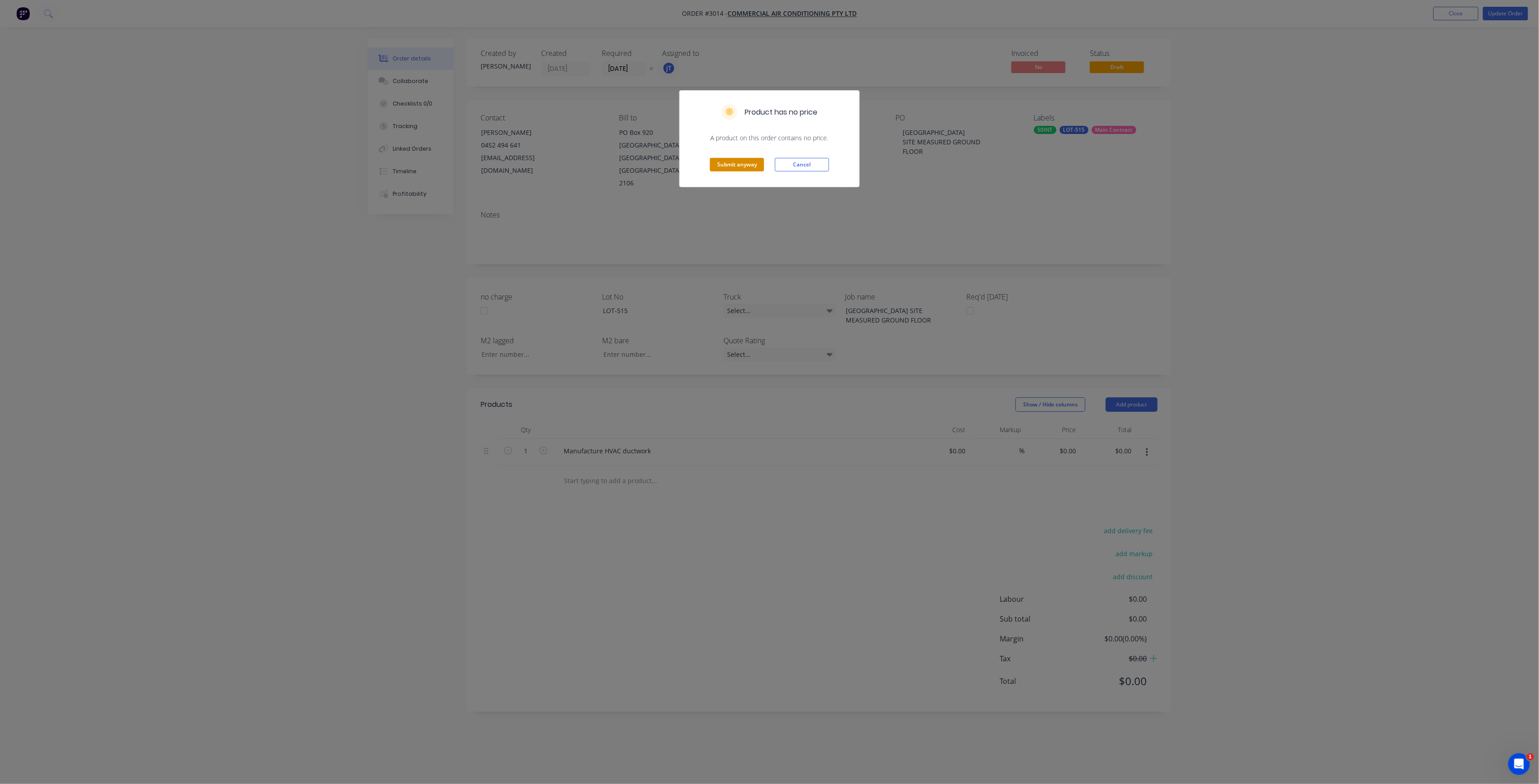
click at [748, 163] on button "Submit anyway" at bounding box center [737, 164] width 54 height 14
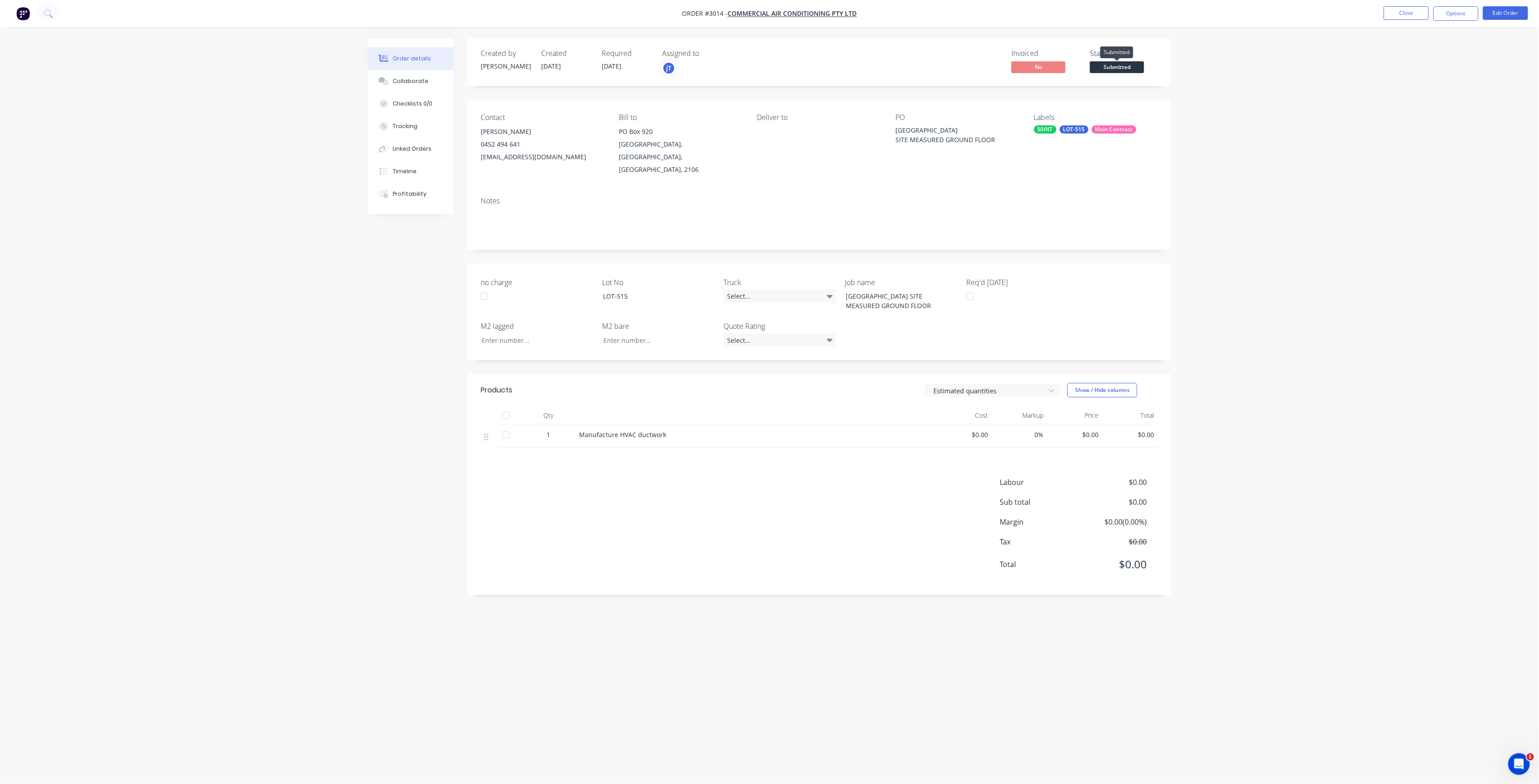
click at [1126, 62] on span "Submitted" at bounding box center [1117, 67] width 54 height 11
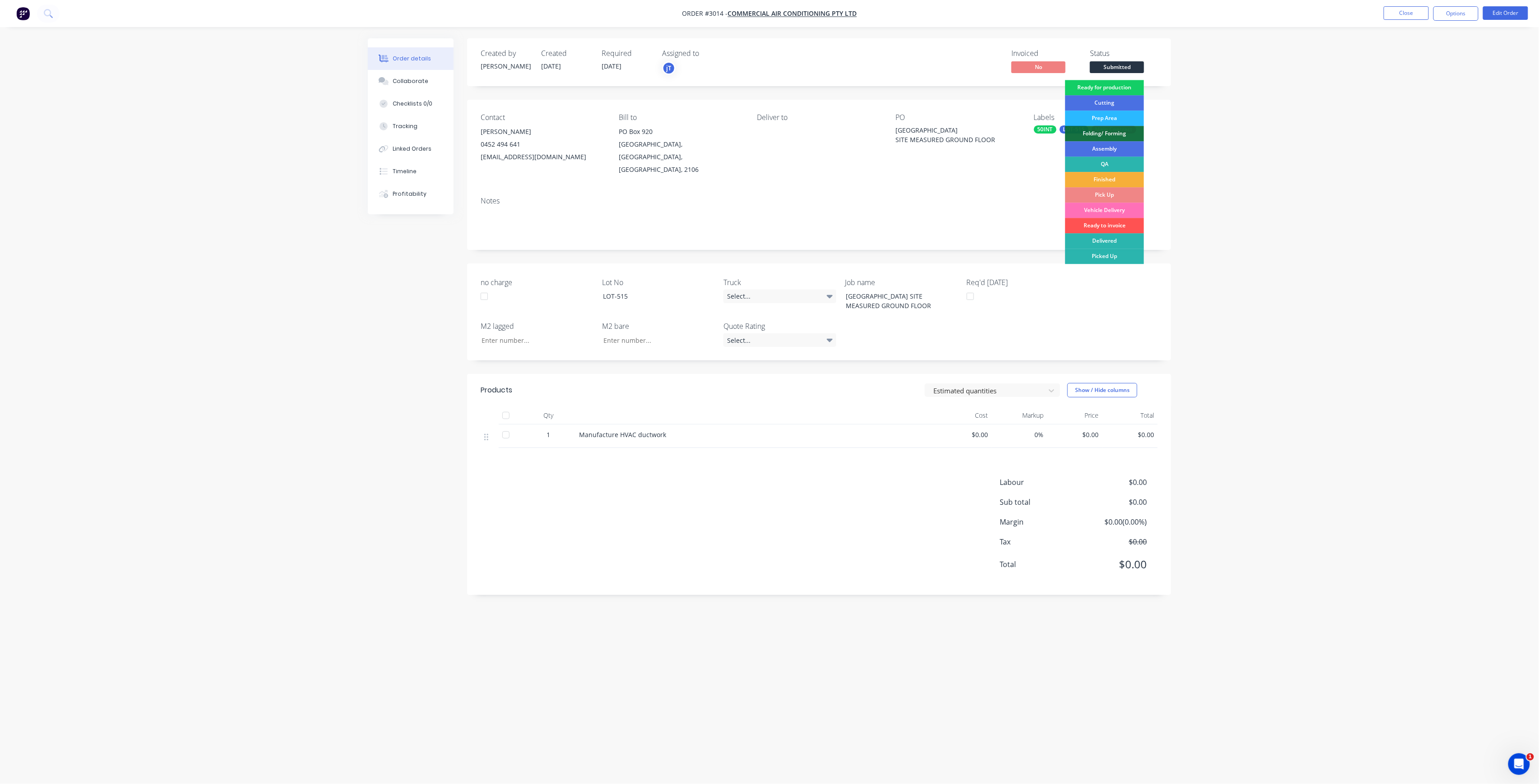
click at [1118, 82] on div "Ready for production" at bounding box center [1105, 87] width 79 height 15
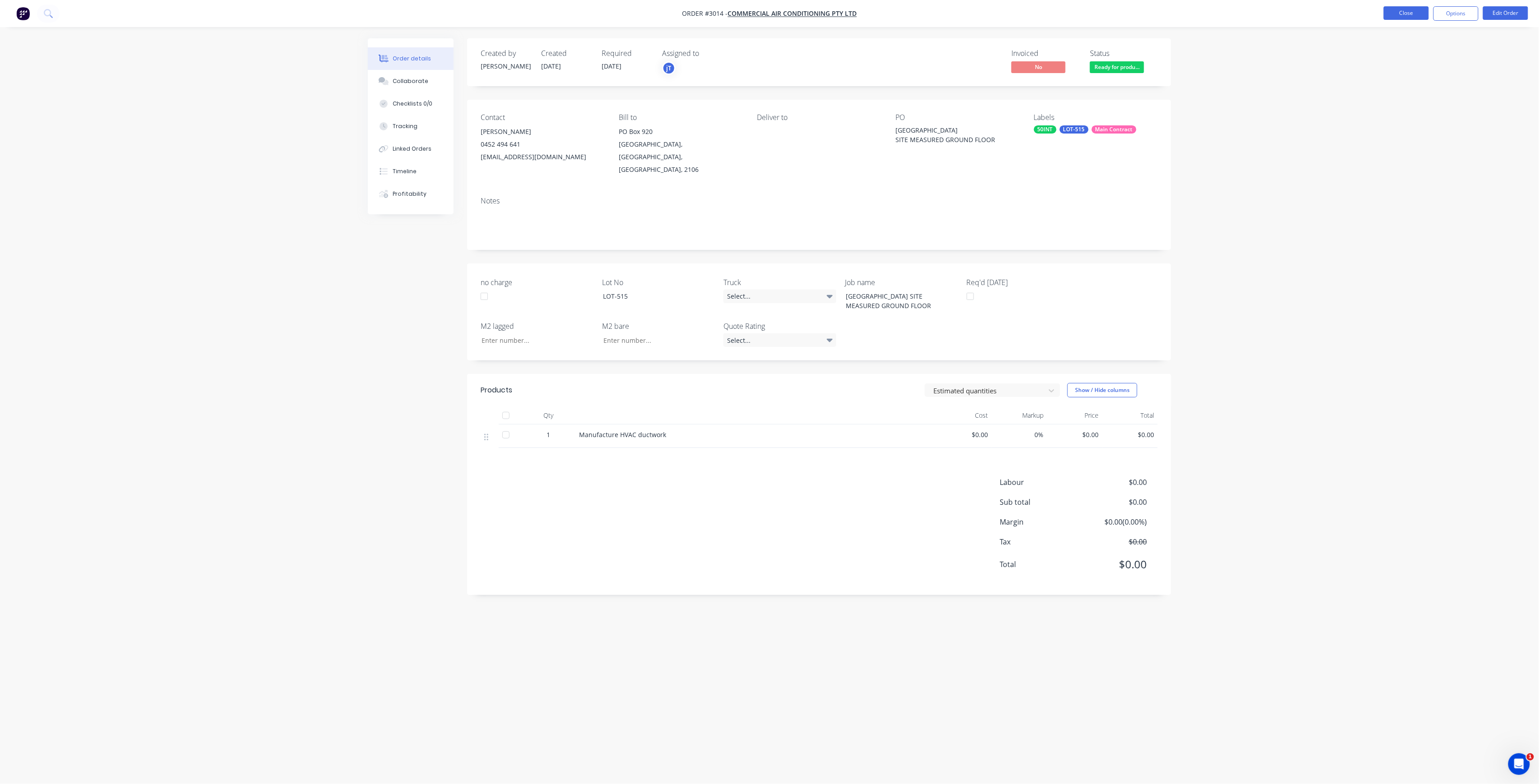
click at [1399, 18] on button "Close" at bounding box center [1406, 13] width 45 height 14
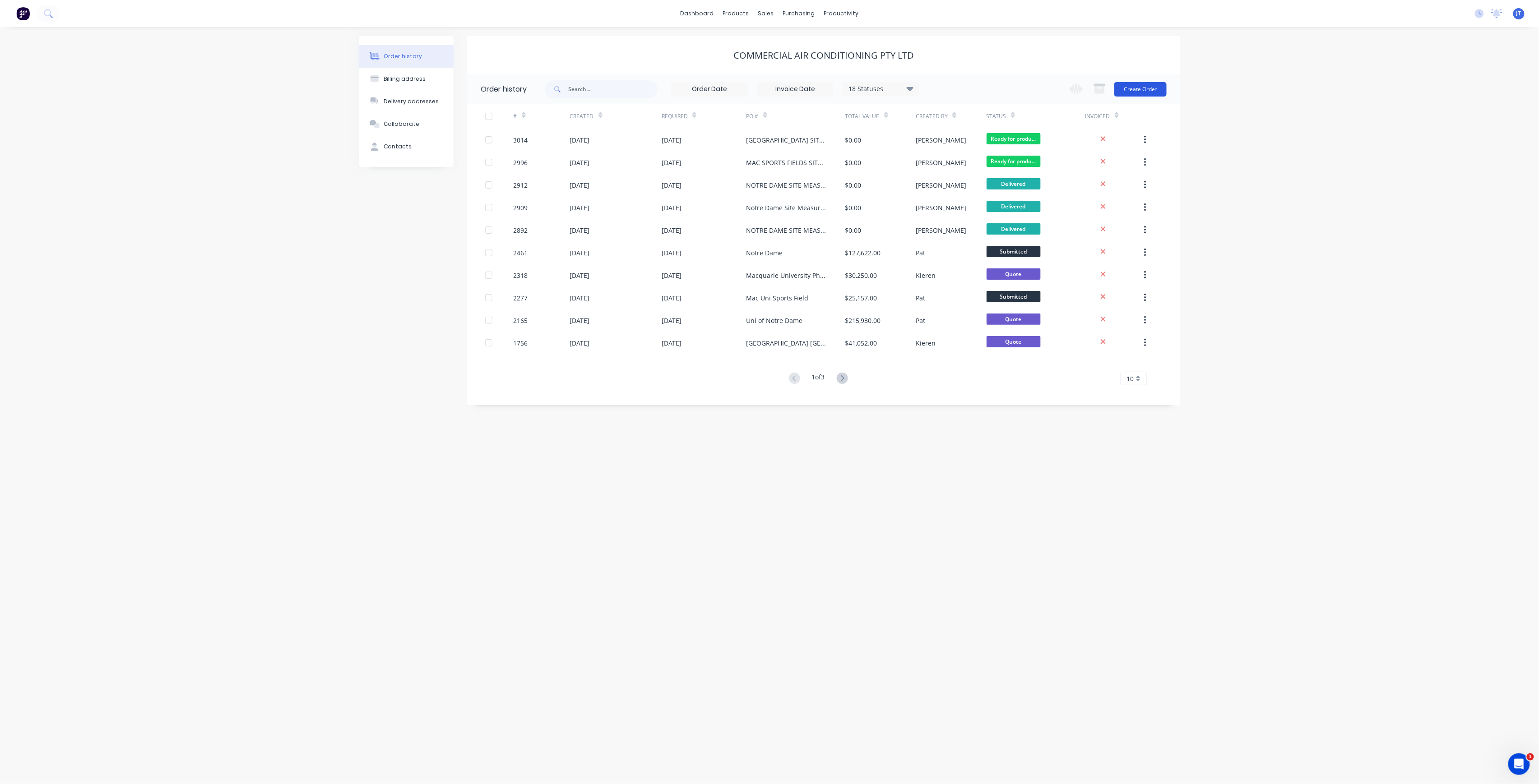
click at [1142, 88] on button "Create Order" at bounding box center [1140, 89] width 52 height 15
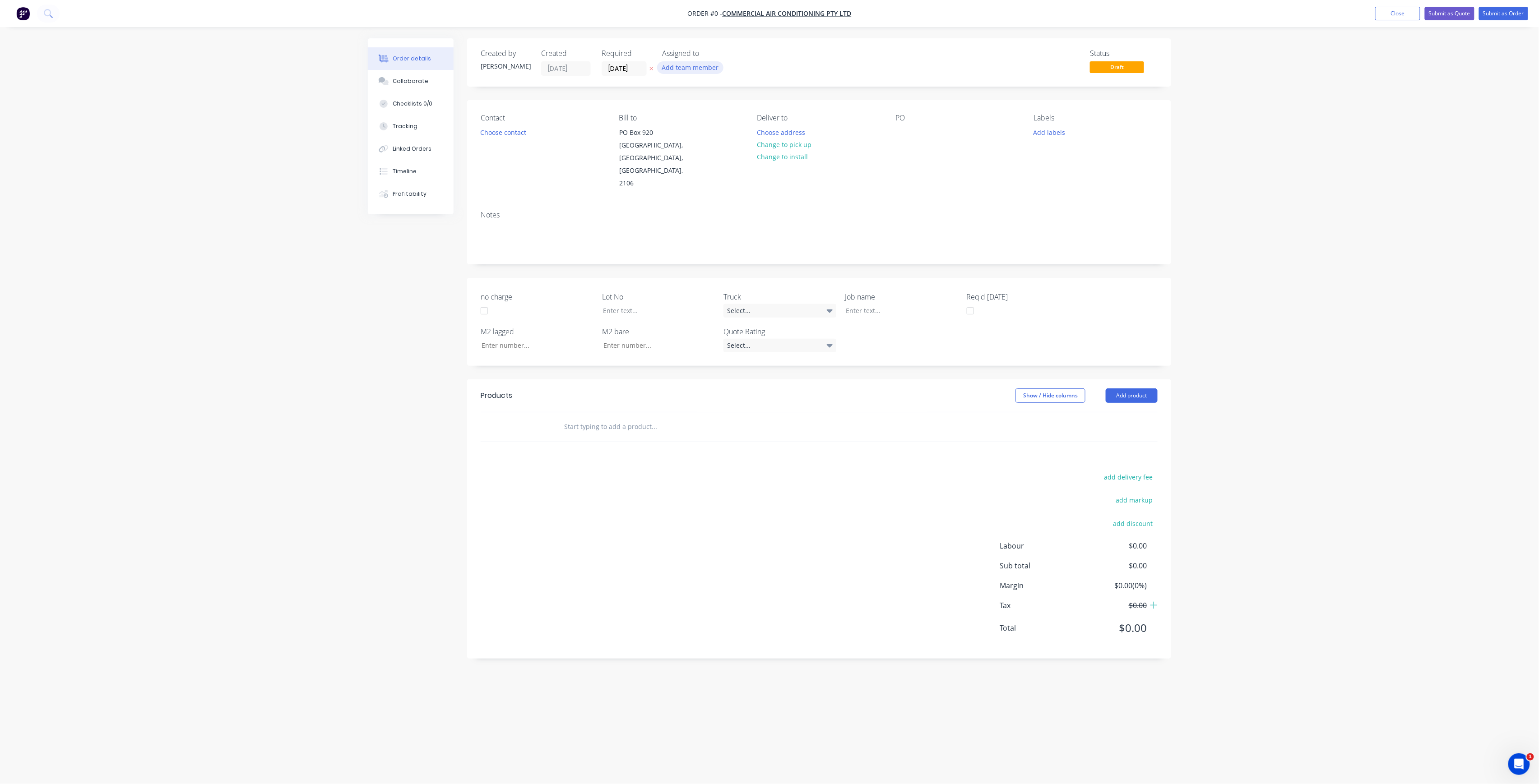
click at [698, 71] on button "Add team member" at bounding box center [690, 67] width 66 height 12
type input "NOTTRE"
drag, startPoint x: 690, startPoint y: 92, endPoint x: 617, endPoint y: 96, distance: 73.1
click at [617, 96] on body "Order #0 - Commercial Air Conditioning Pty Ltd Add product Close Submit as Quot…" at bounding box center [769, 392] width 1539 height 784
click at [1402, 15] on button "Close" at bounding box center [1398, 13] width 45 height 14
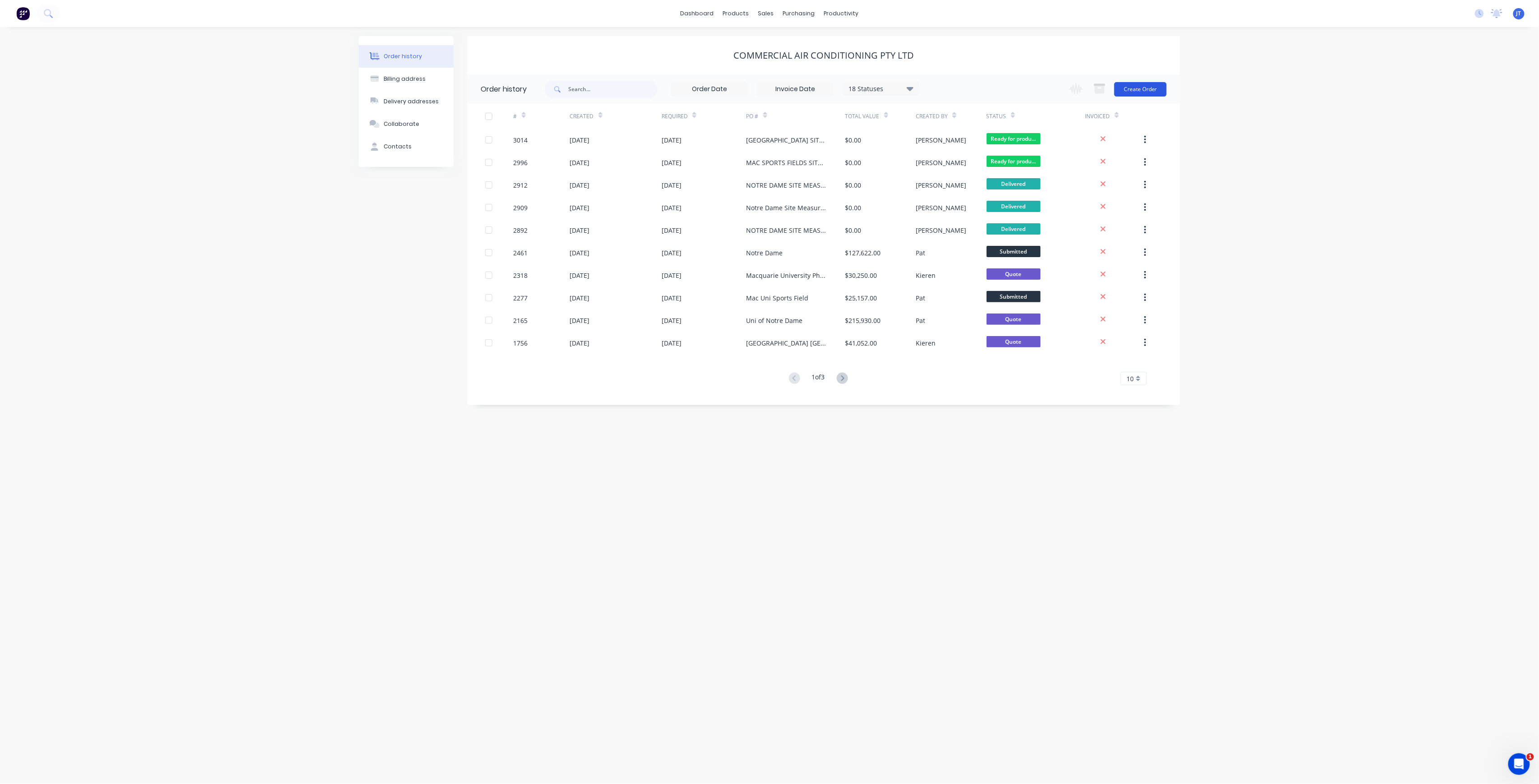
click at [1157, 89] on button "Create Order" at bounding box center [1140, 89] width 52 height 15
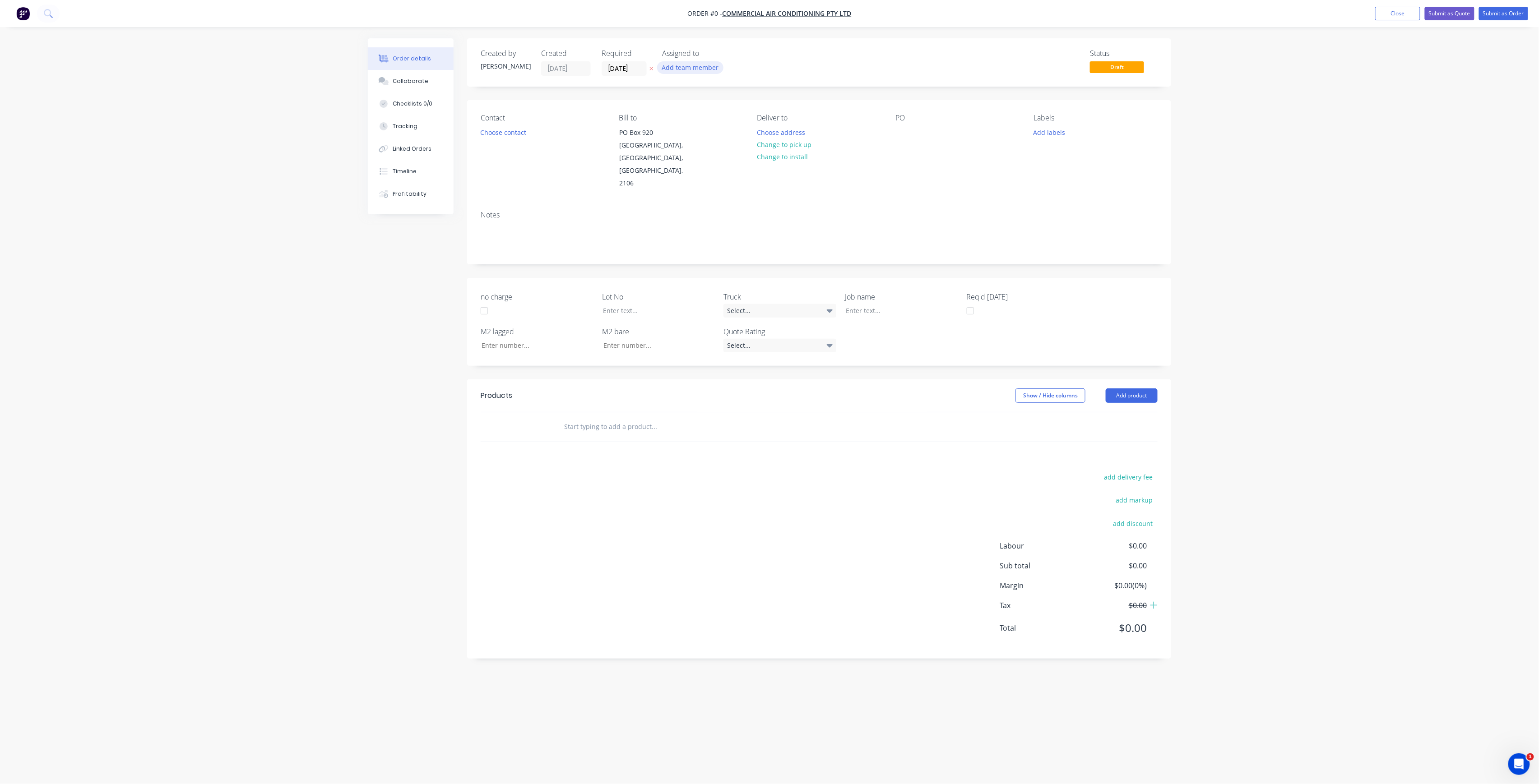
click at [703, 71] on button "Add team member" at bounding box center [690, 67] width 66 height 12
click at [710, 118] on div "[PERSON_NAME] (You)" at bounding box center [735, 117] width 90 height 9
click at [634, 71] on div "Creating draft order... Loading... Order details Collaborate Checklists 0/0 Tra…" at bounding box center [769, 375] width 821 height 673
click at [641, 67] on input "[DATE]" at bounding box center [624, 69] width 44 height 14
click at [689, 131] on div "9" at bounding box center [687, 131] width 14 height 14
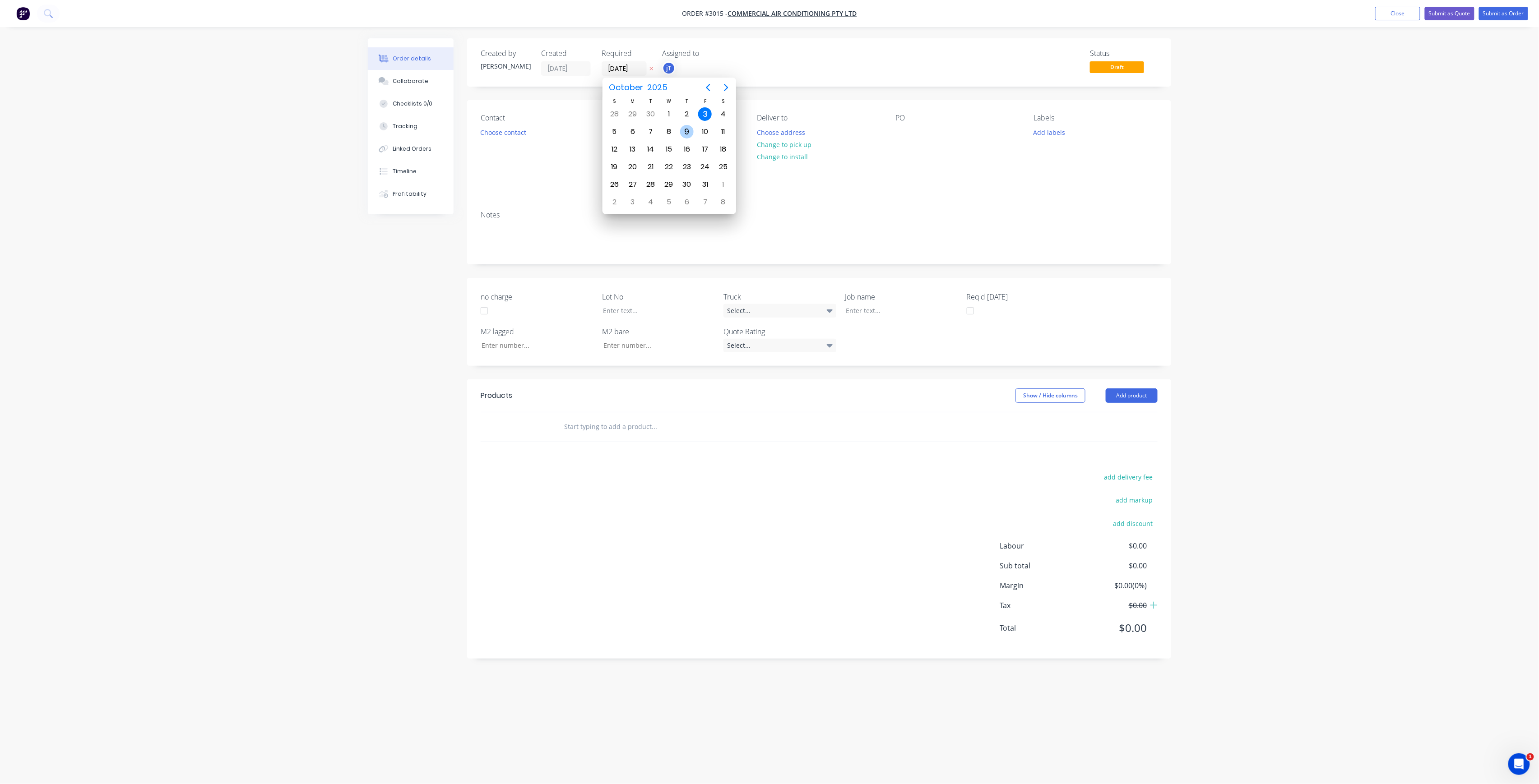
type input "[DATE]"
click at [491, 127] on button "Choose contact" at bounding box center [504, 132] width 55 height 12
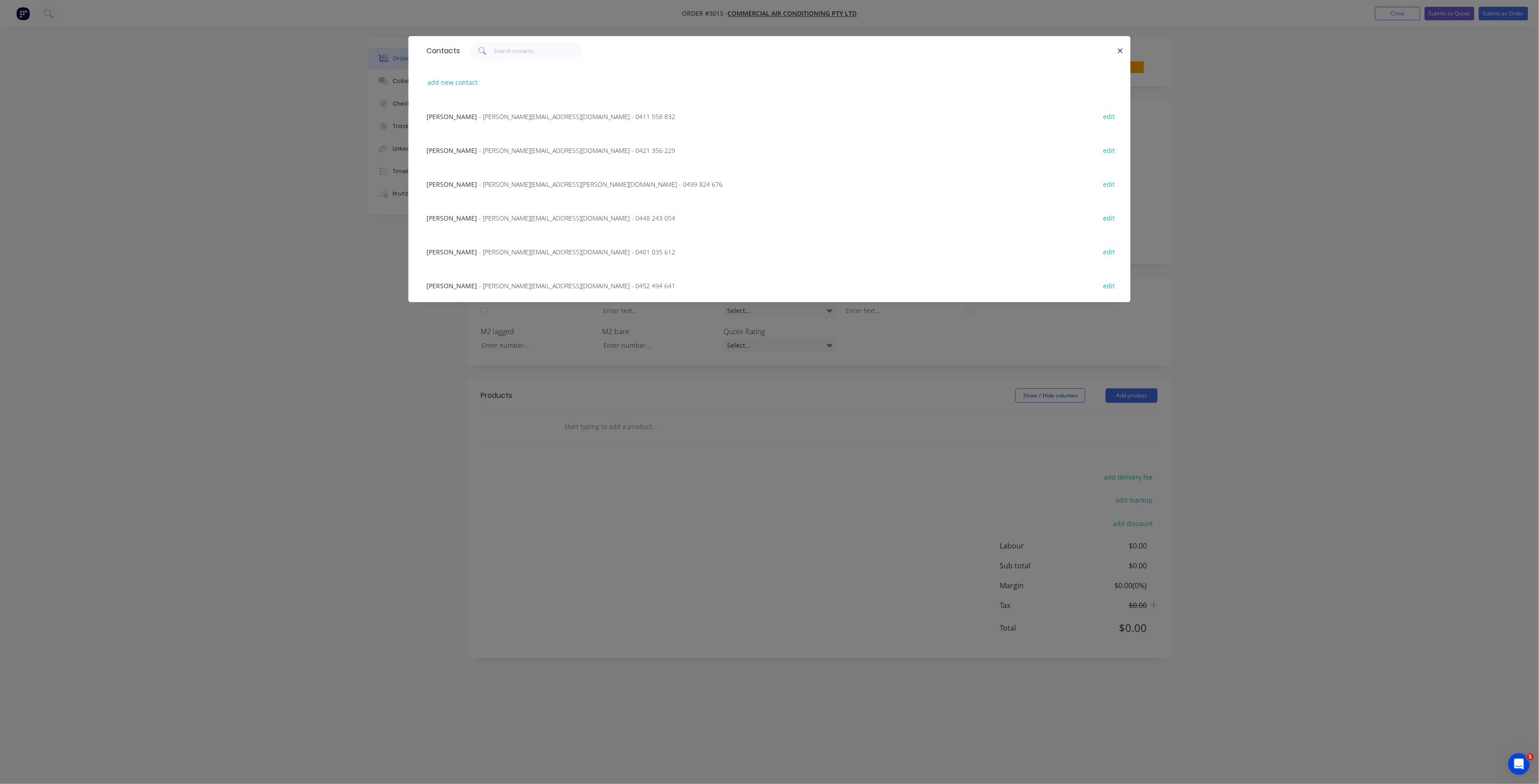
click at [531, 280] on div "[PERSON_NAME] - [PERSON_NAME][EMAIL_ADDRESS][DOMAIN_NAME] - 0452 494 641 edit" at bounding box center [769, 285] width 695 height 34
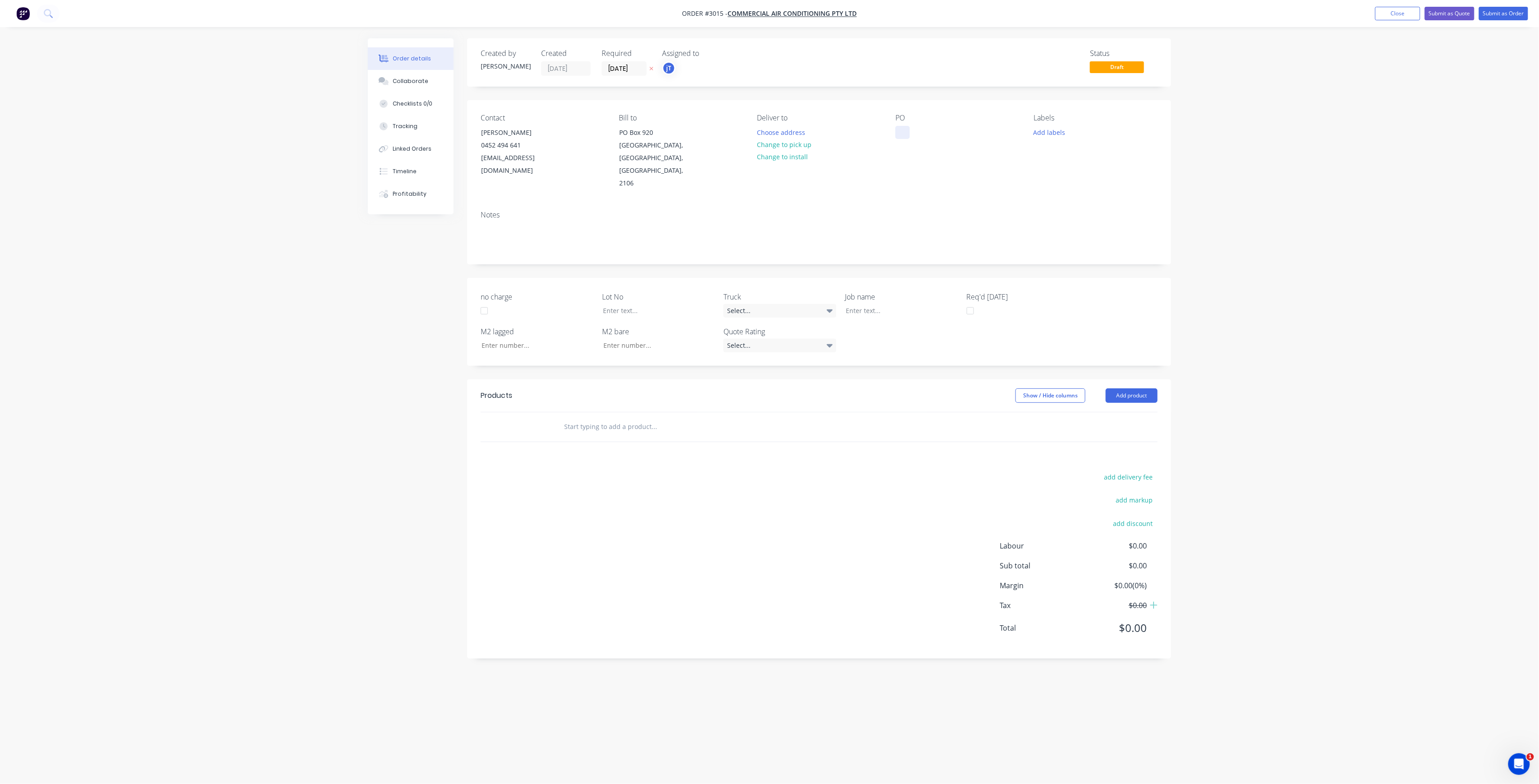
click at [906, 132] on div at bounding box center [903, 133] width 15 height 13
click at [1066, 128] on button "Add labels" at bounding box center [1049, 132] width 42 height 12
drag, startPoint x: 1100, startPoint y: 164, endPoint x: 1046, endPoint y: 189, distance: 59.5
click at [1046, 189] on div "LOT-516 Create new label" at bounding box center [1101, 176] width 135 height 72
type input "LOT-516"
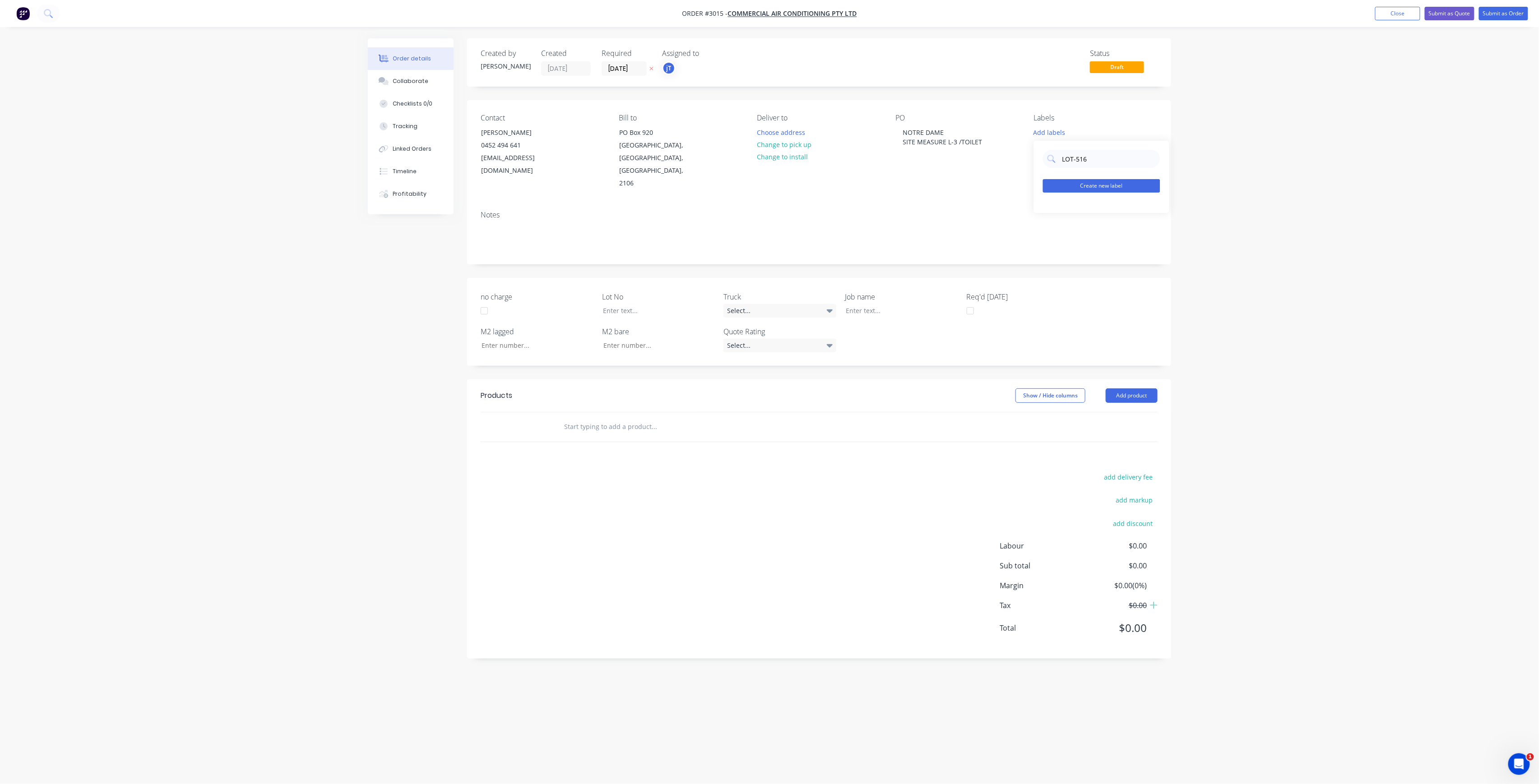
click at [1133, 186] on button "Create new label" at bounding box center [1102, 185] width 118 height 14
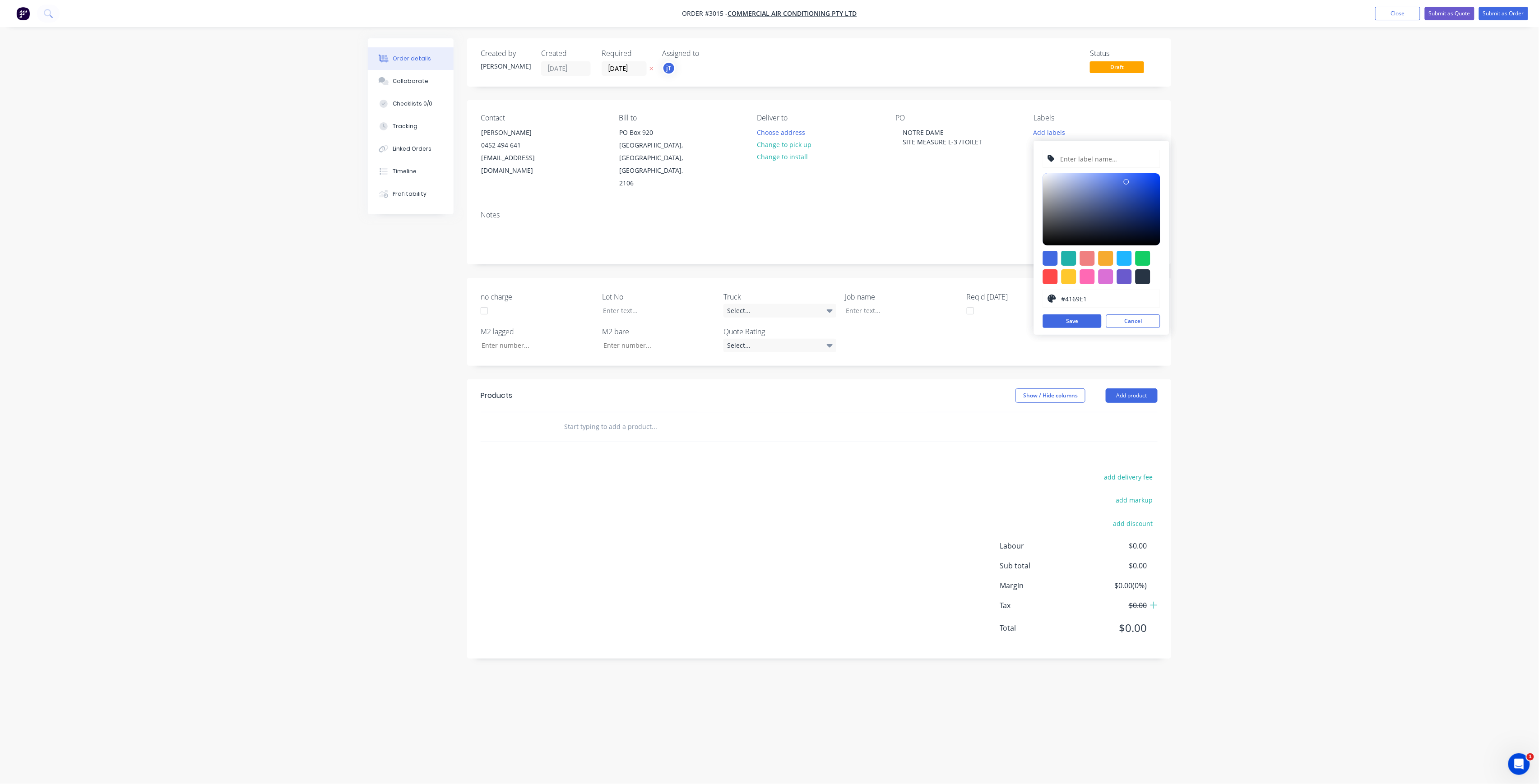
click at [1121, 166] on input "text" at bounding box center [1107, 159] width 96 height 17
paste input "LOT-516"
type input "LOT-516"
click at [1071, 323] on button "Save" at bounding box center [1072, 321] width 59 height 14
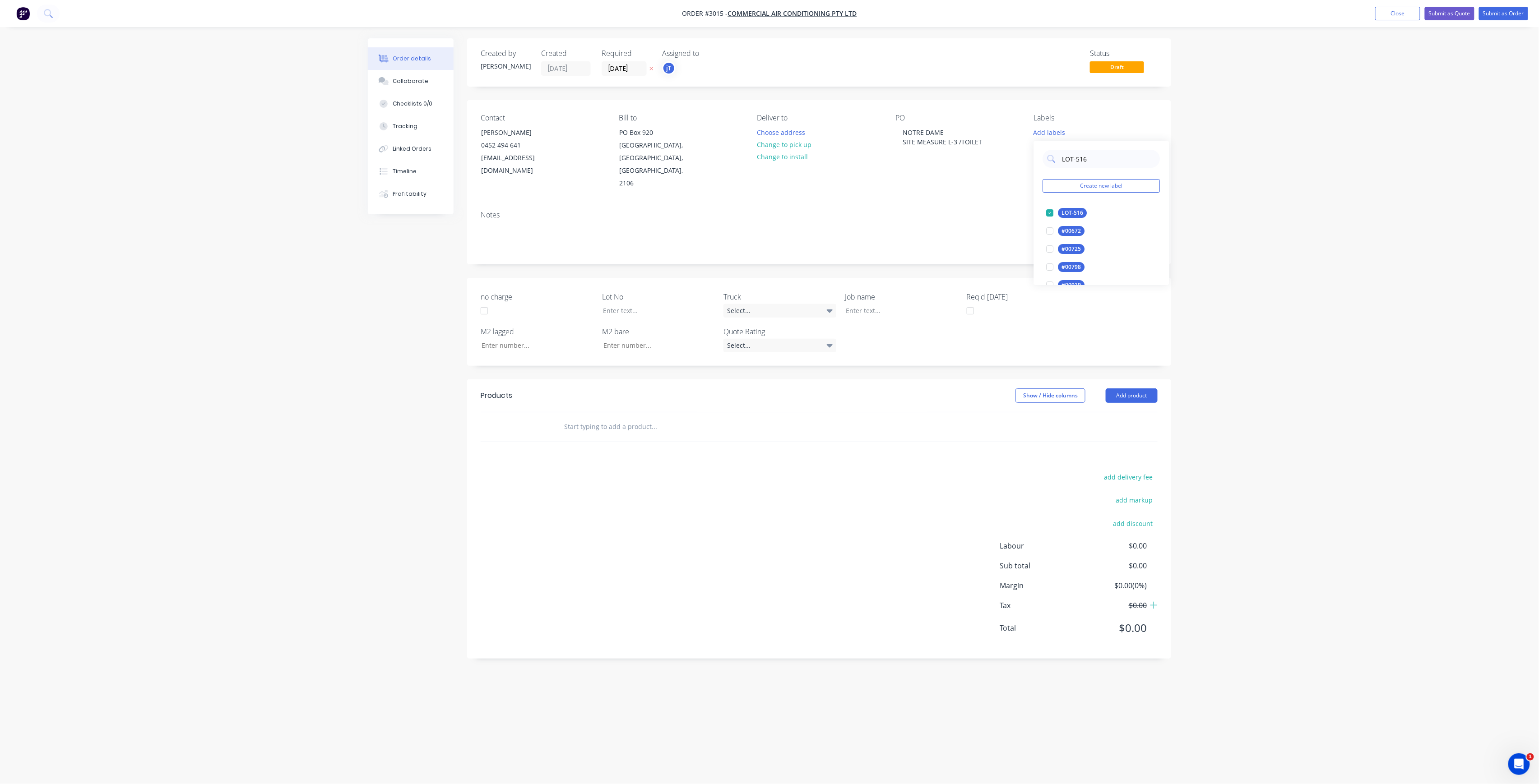
drag, startPoint x: 1105, startPoint y: 161, endPoint x: 1018, endPoint y: 163, distance: 87.0
click at [1018, 163] on body "Order #3015 - Commercial Air Conditioning Pty Ltd Add product Close Submit as Q…" at bounding box center [769, 392] width 1539 height 784
type input "L"
type input "MAIN"
click at [1081, 213] on div "Main Contract" at bounding box center [1081, 212] width 45 height 10
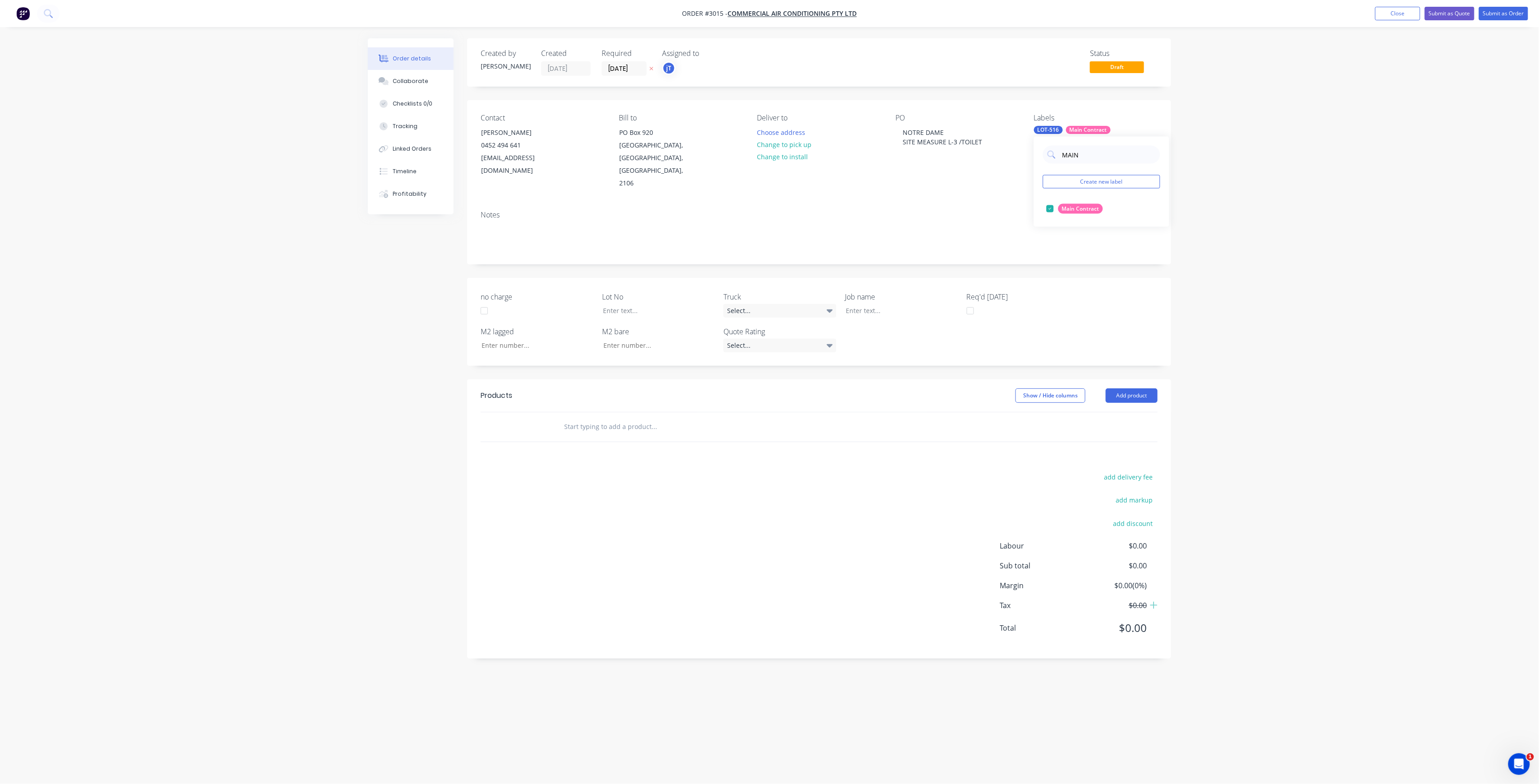
click at [1089, 163] on div "MAIN Create new label Main Contract edit" at bounding box center [1101, 181] width 135 height 90
click at [573, 413] on div at bounding box center [715, 427] width 325 height 29
click at [584, 418] on input "text" at bounding box center [654, 426] width 180 height 18
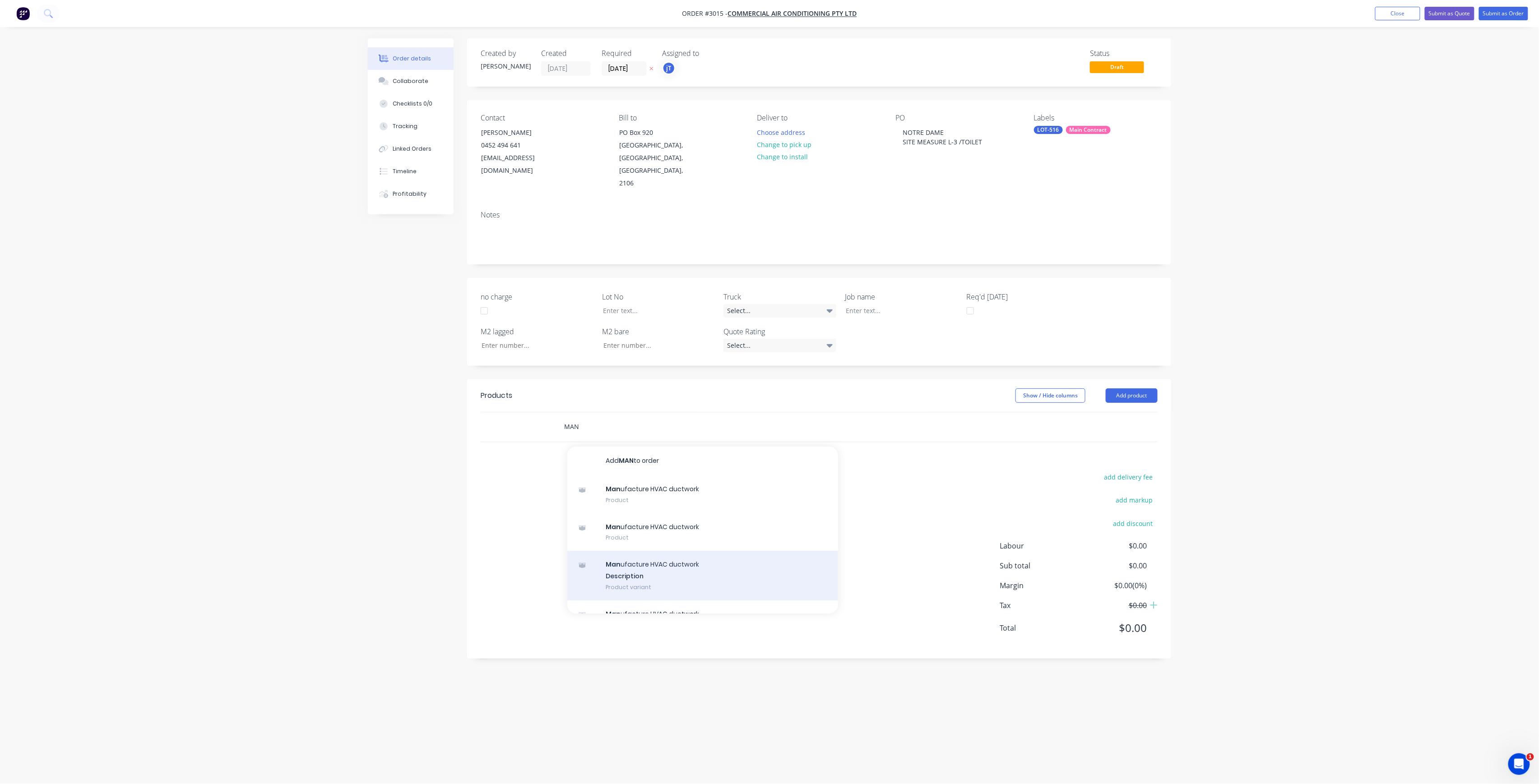
type input "MAN"
click at [663, 551] on div "Man ufacture HVAC ductwork Description Product variant" at bounding box center [702, 575] width 271 height 49
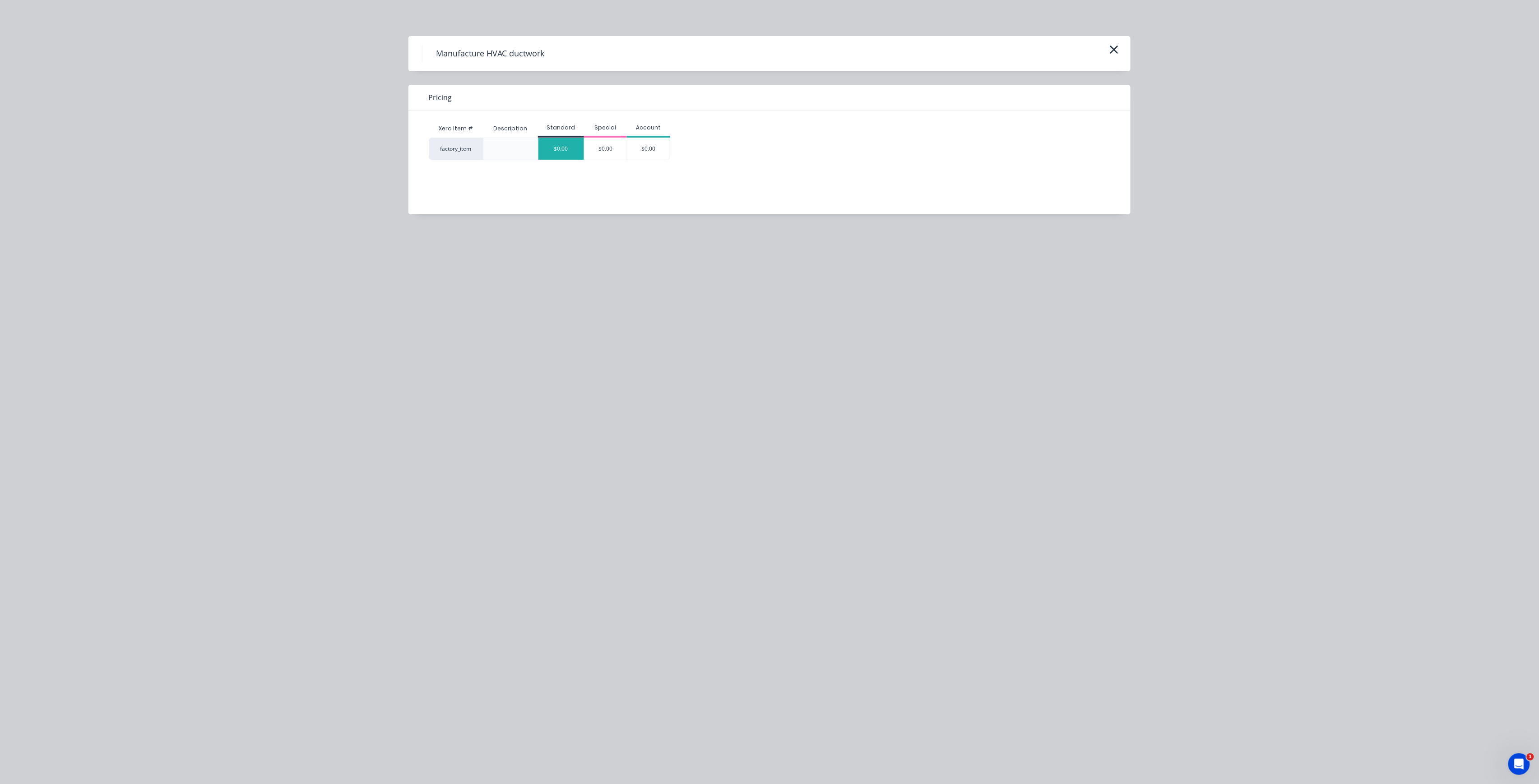
click at [564, 146] on div "$0.00" at bounding box center [561, 148] width 46 height 22
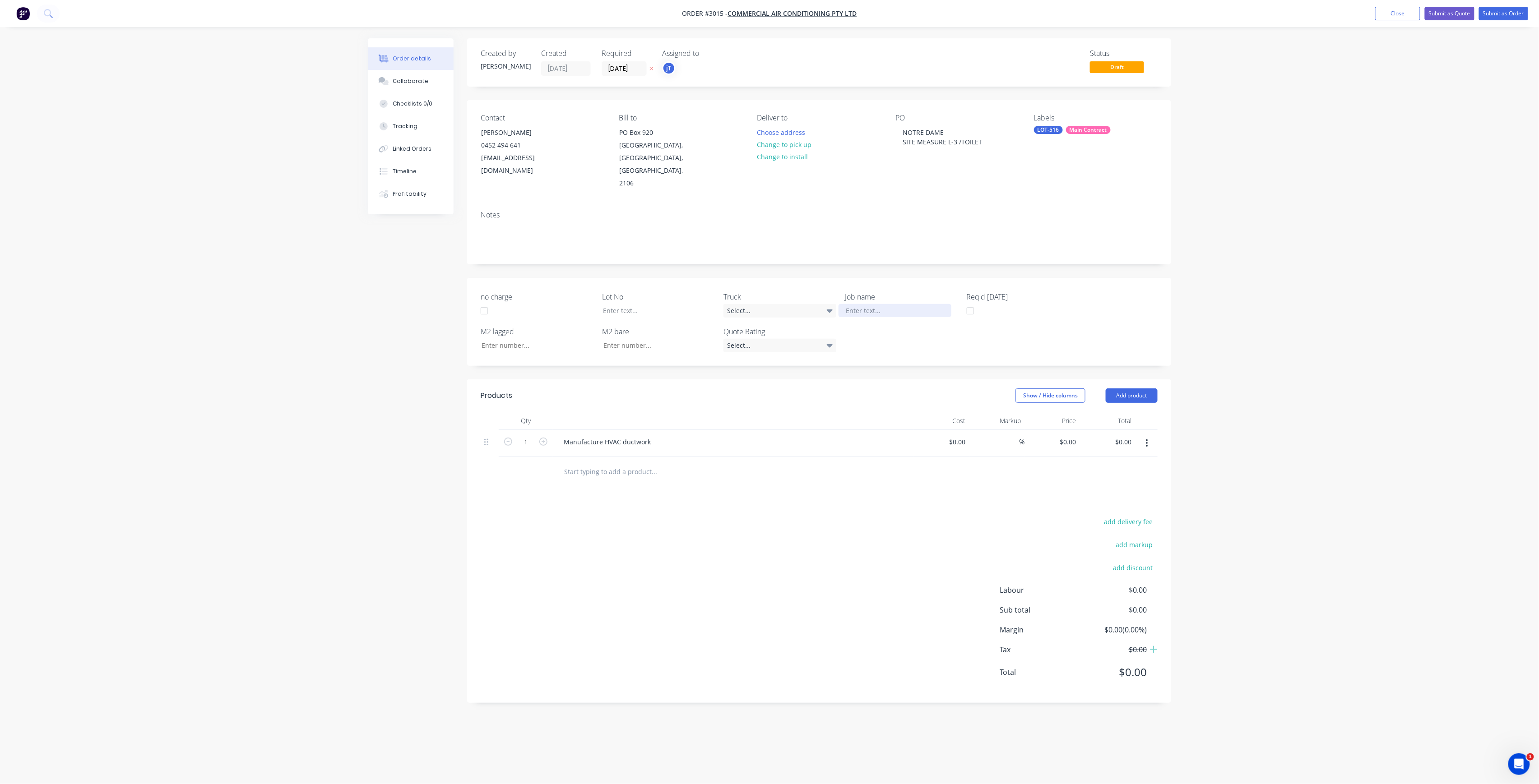
click at [872, 304] on div at bounding box center [895, 311] width 113 height 13
click at [983, 134] on div "NOTRE DAME SITE MEASURE L-3 /TOILET" at bounding box center [942, 137] width 94 height 22
drag, startPoint x: 982, startPoint y: 137, endPoint x: 905, endPoint y: 132, distance: 77.2
click at [905, 132] on div "NOTRE DAME SITE MEASURE L-3 /TOILET" at bounding box center [942, 137] width 94 height 22
drag, startPoint x: 985, startPoint y: 145, endPoint x: 899, endPoint y: 131, distance: 87.1
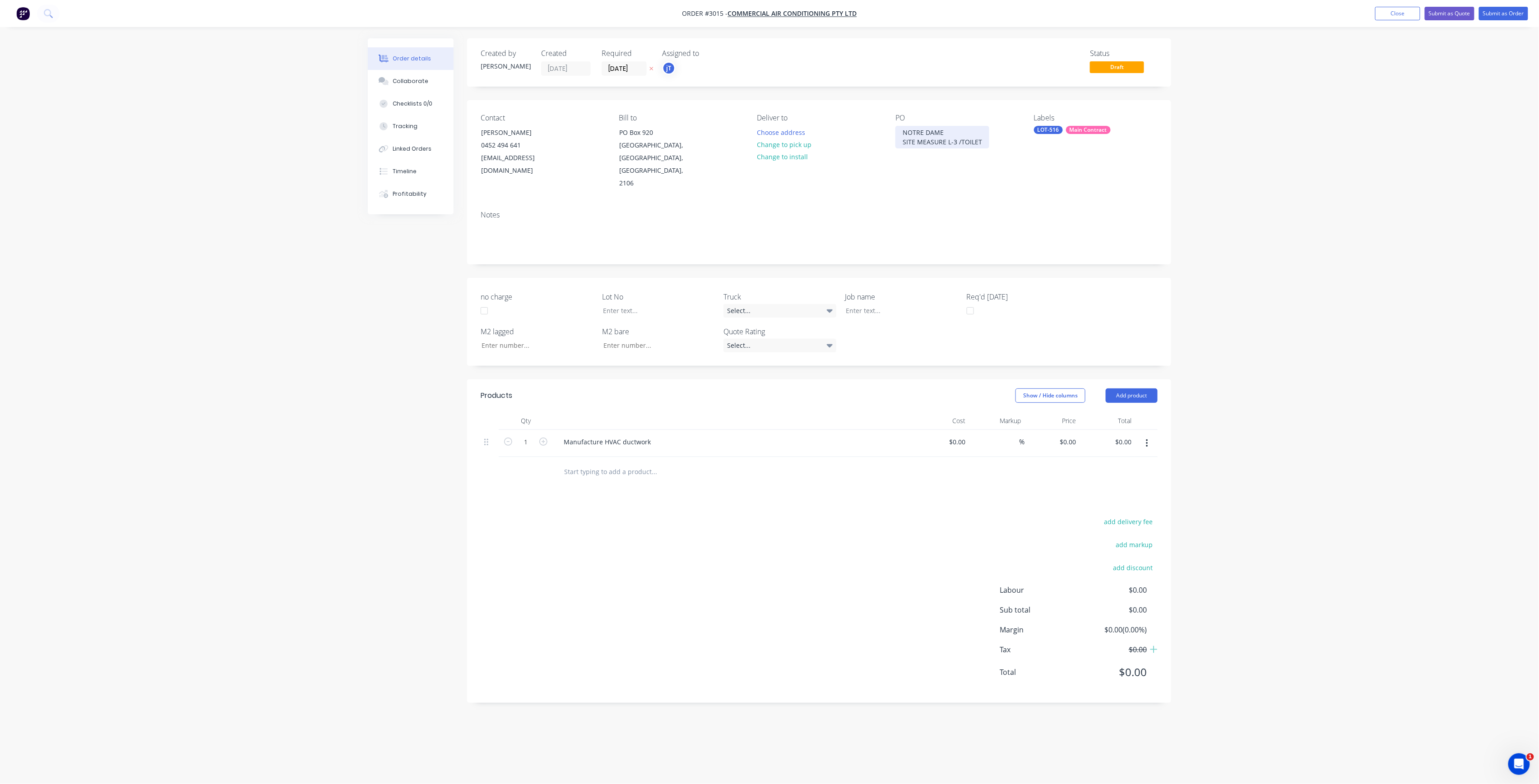
click at [899, 131] on div "NOTRE DAME SITE MEASURE L-3 /TOILET" at bounding box center [942, 137] width 94 height 22
copy div "NOTRE DAME SITE MEASURE L-3 /TOILET"
click at [899, 304] on div at bounding box center [895, 311] width 113 height 13
paste div
click at [644, 304] on div at bounding box center [652, 311] width 113 height 13
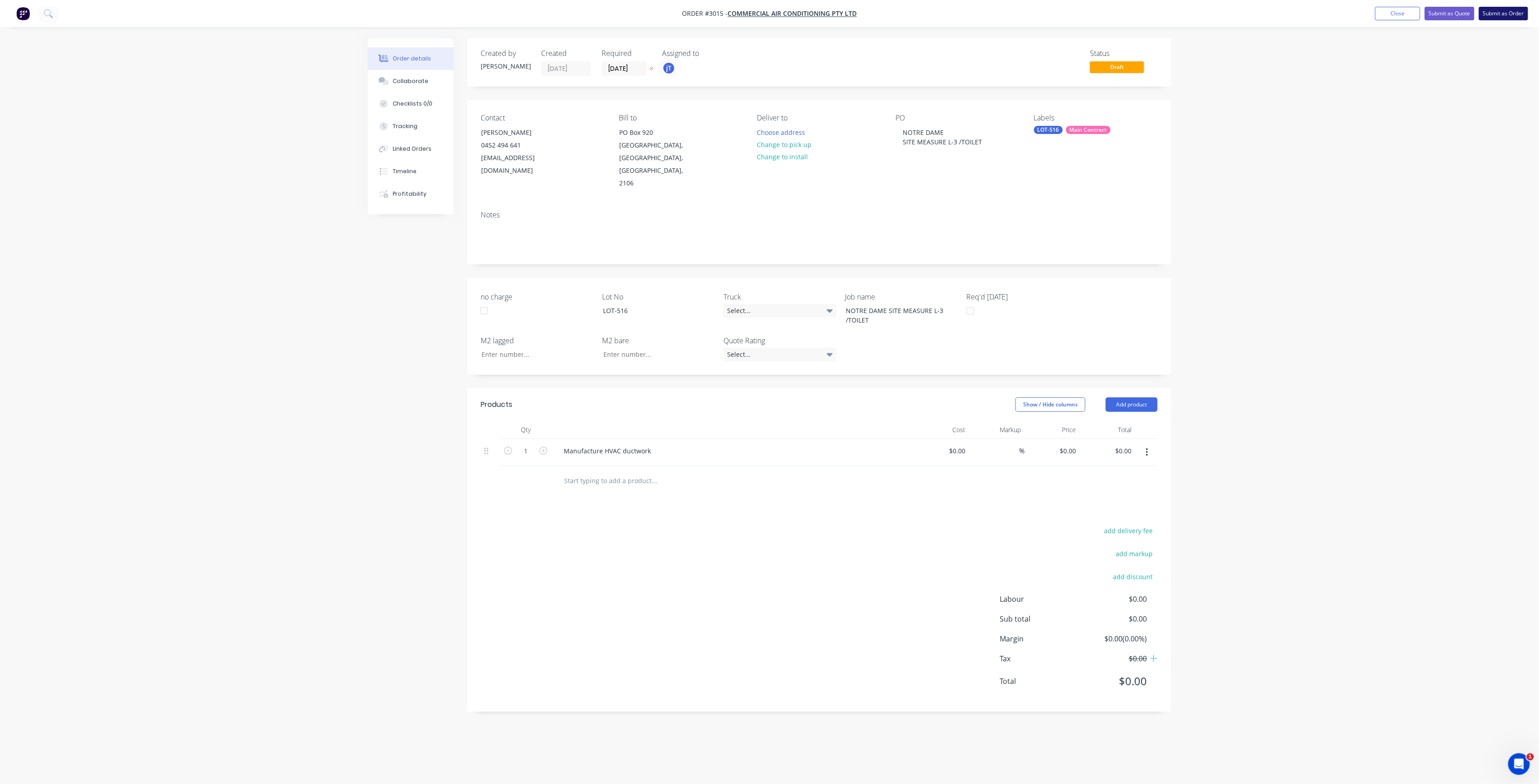
click at [1503, 11] on button "Submit as Order" at bounding box center [1503, 13] width 50 height 14
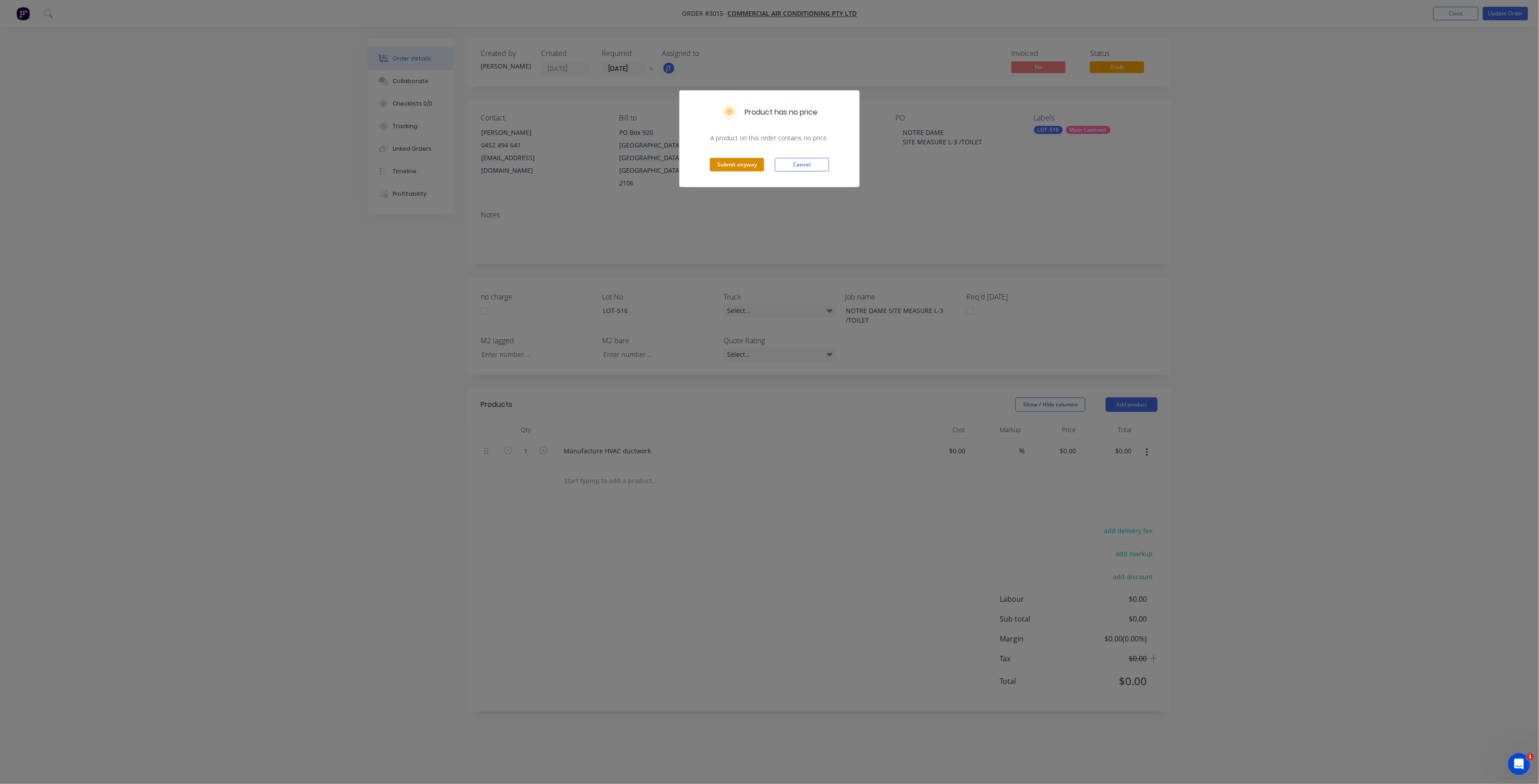
click at [751, 165] on button "Submit anyway" at bounding box center [737, 164] width 54 height 14
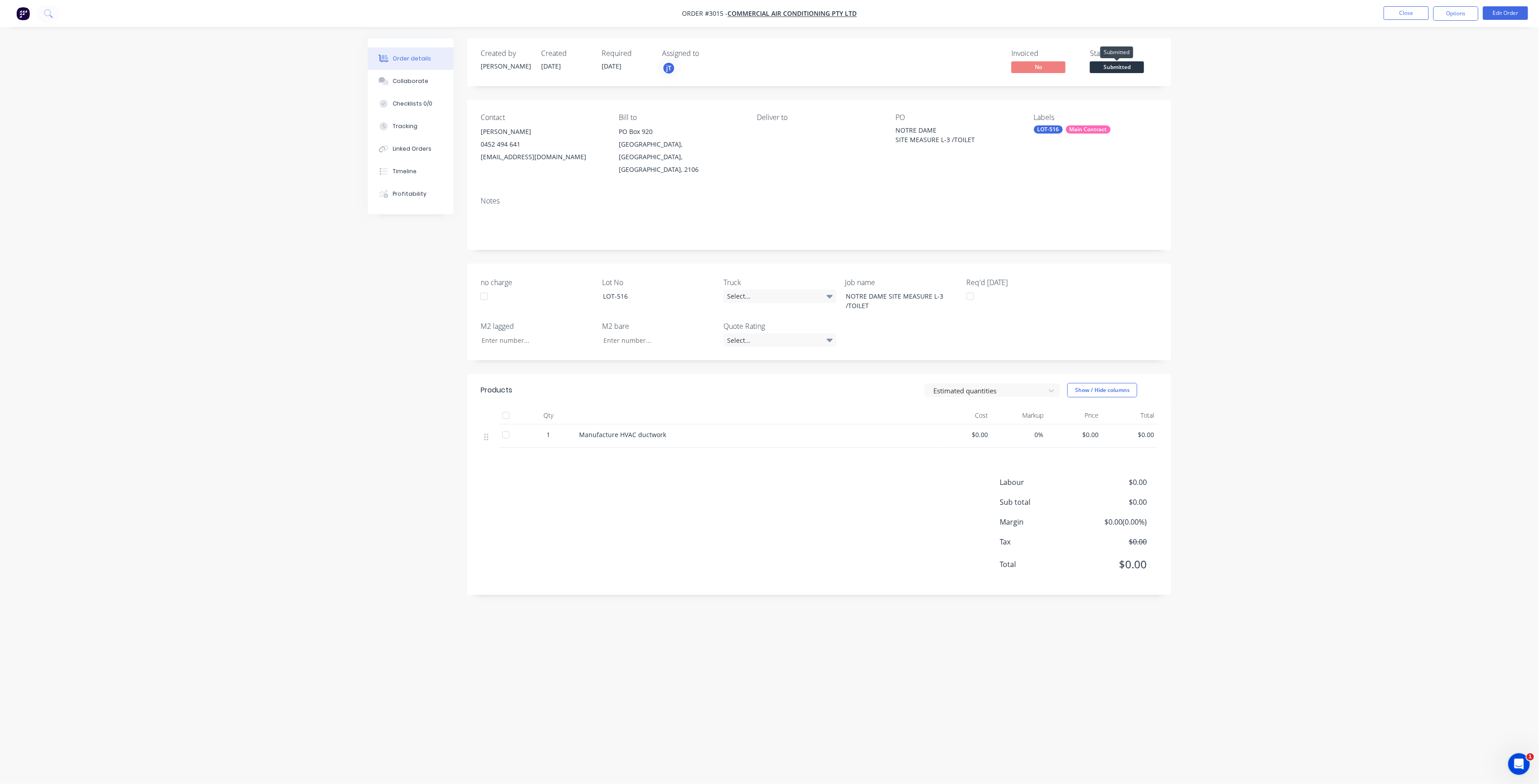
click at [1121, 62] on span "Submitted" at bounding box center [1117, 67] width 54 height 11
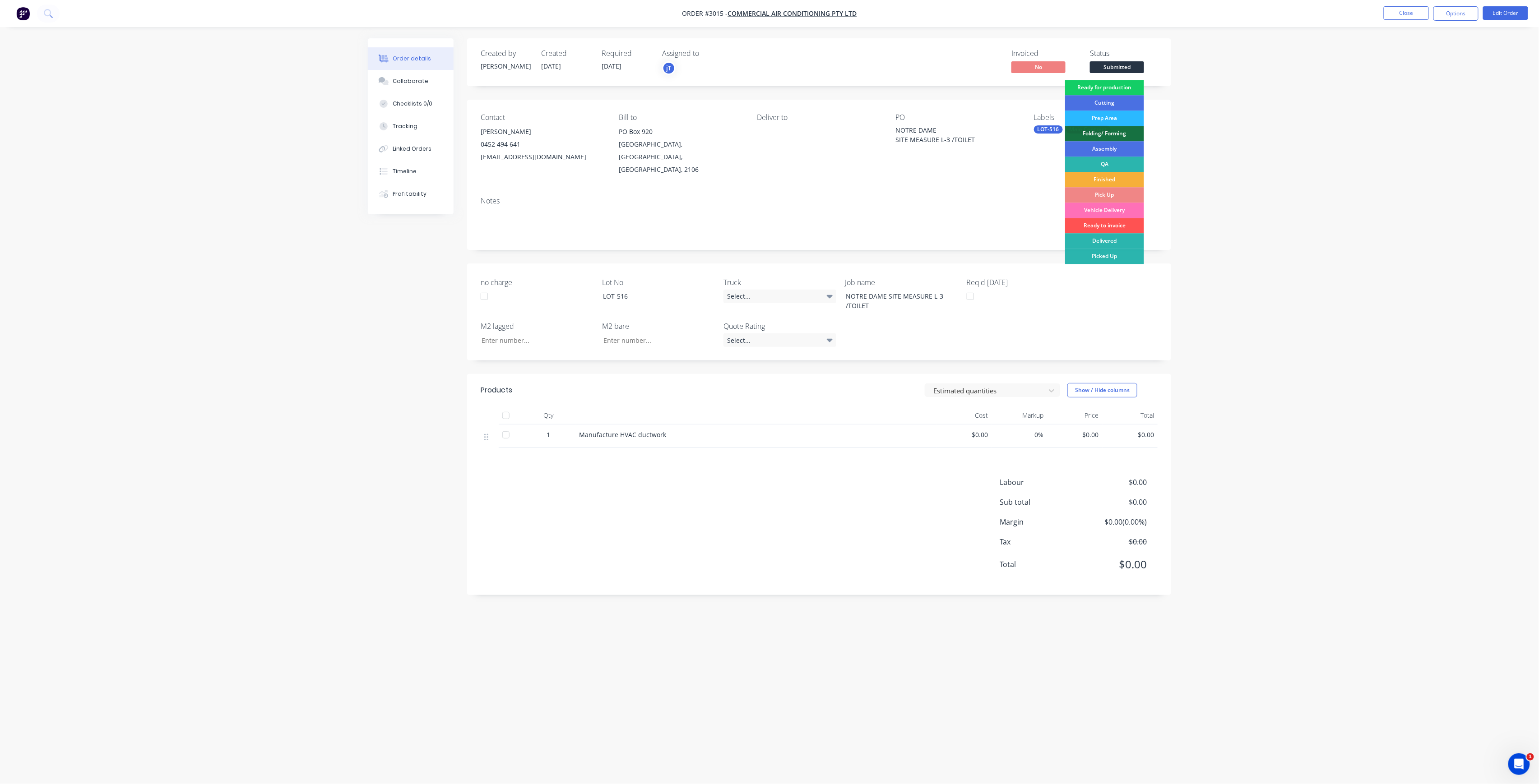
click at [1126, 87] on div "Ready for production" at bounding box center [1105, 87] width 79 height 15
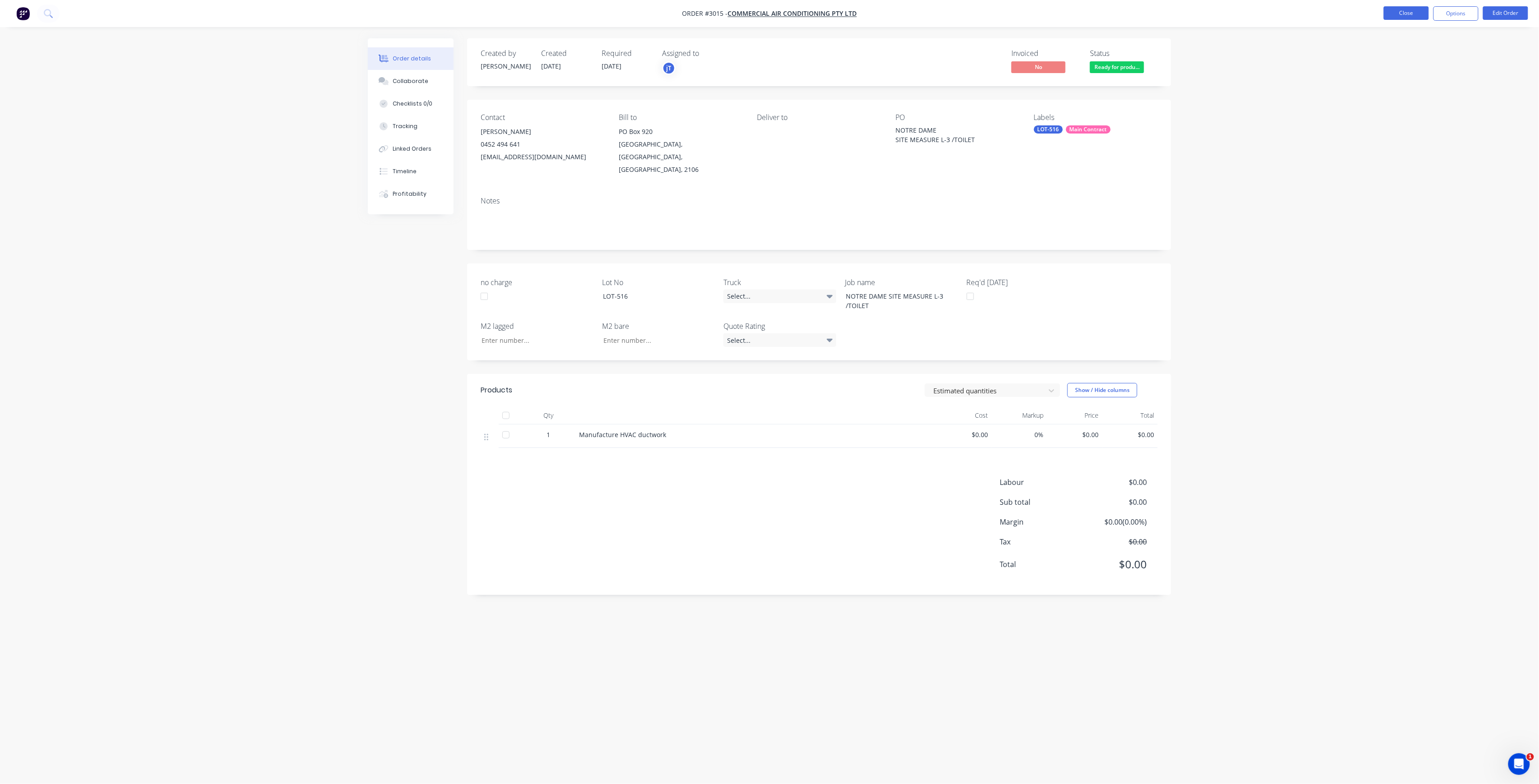
click at [1410, 14] on button "Close" at bounding box center [1406, 13] width 45 height 14
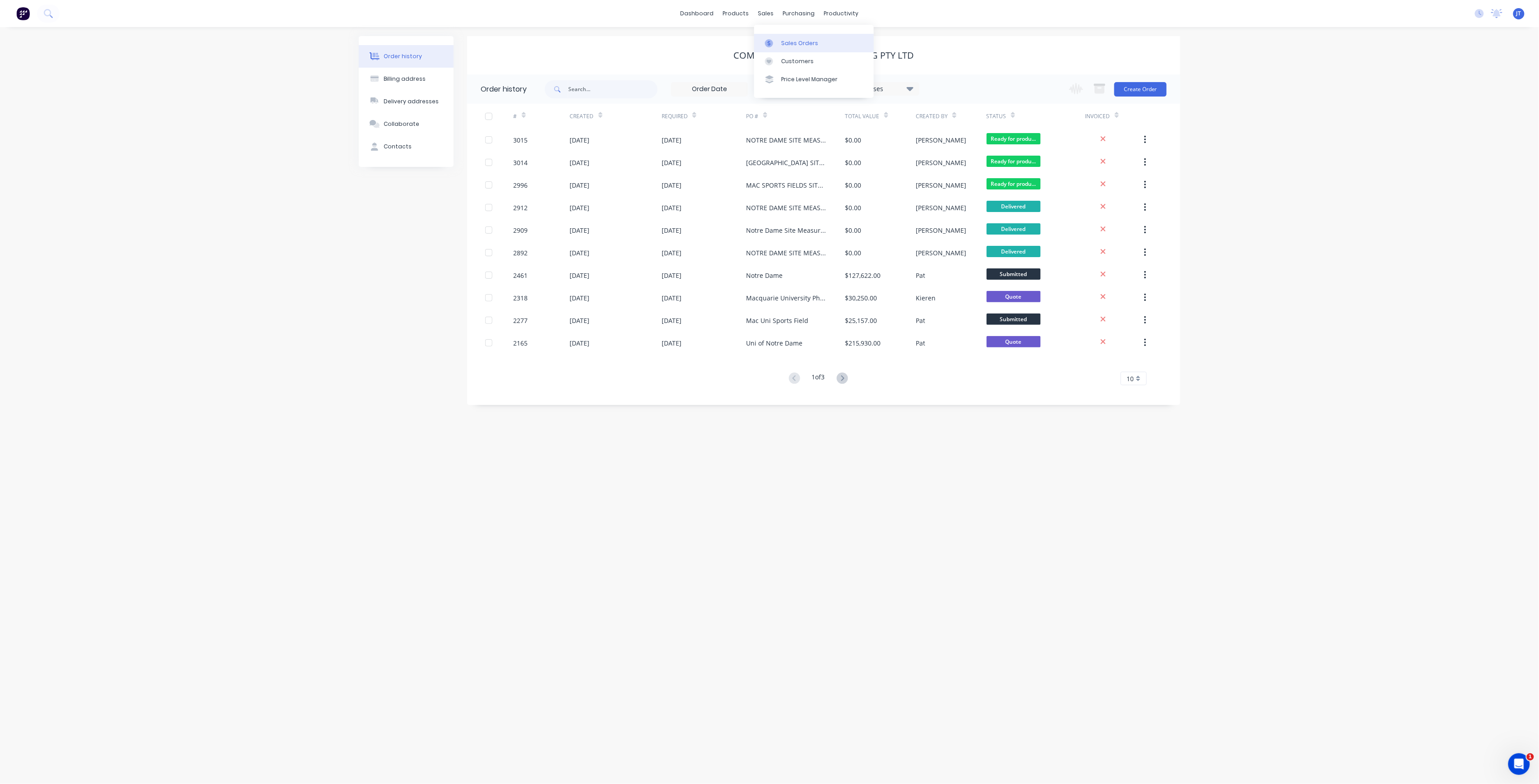
click at [819, 44] on link "Sales Orders" at bounding box center [813, 42] width 120 height 18
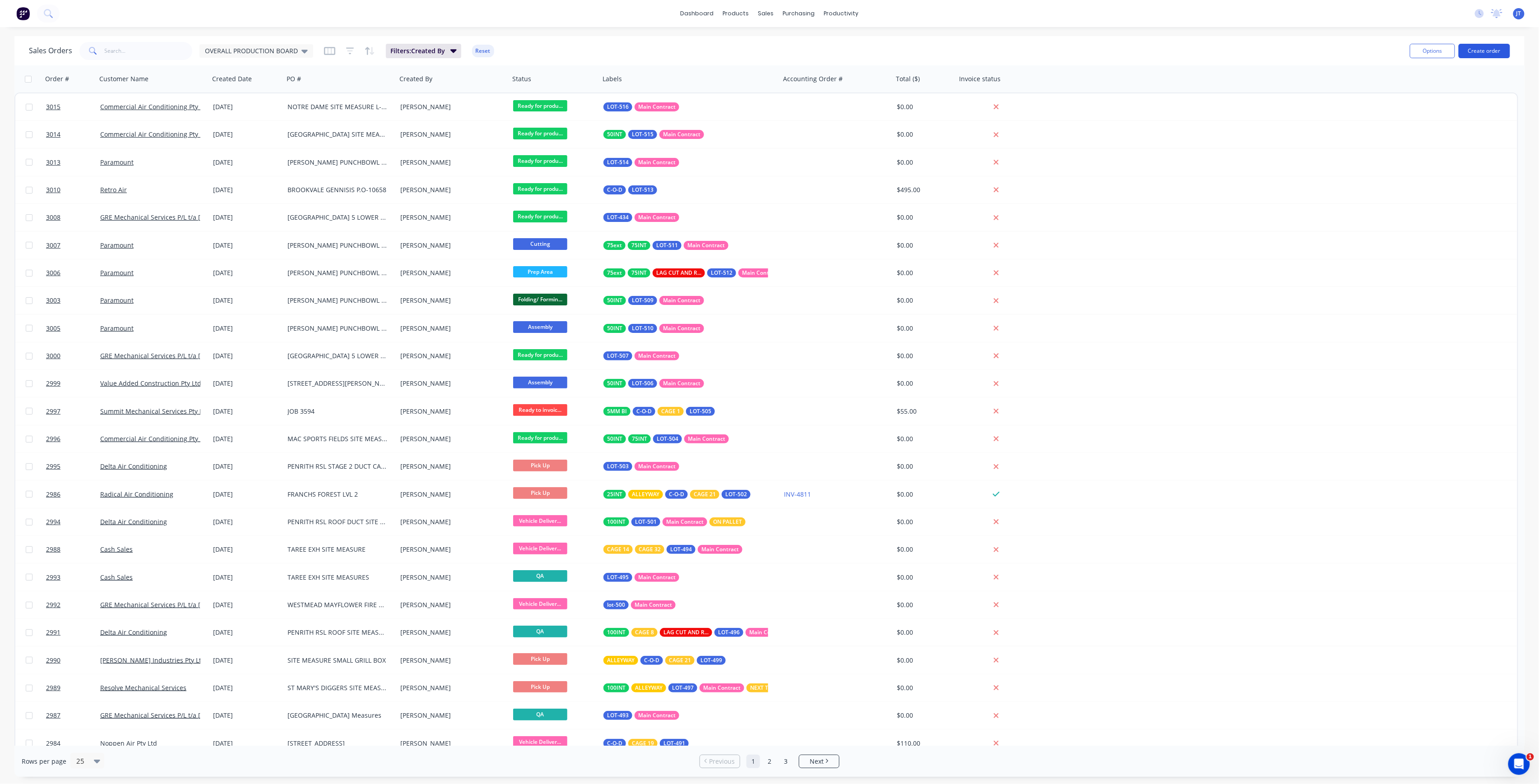
click at [1493, 51] on button "Create order" at bounding box center [1485, 51] width 51 height 15
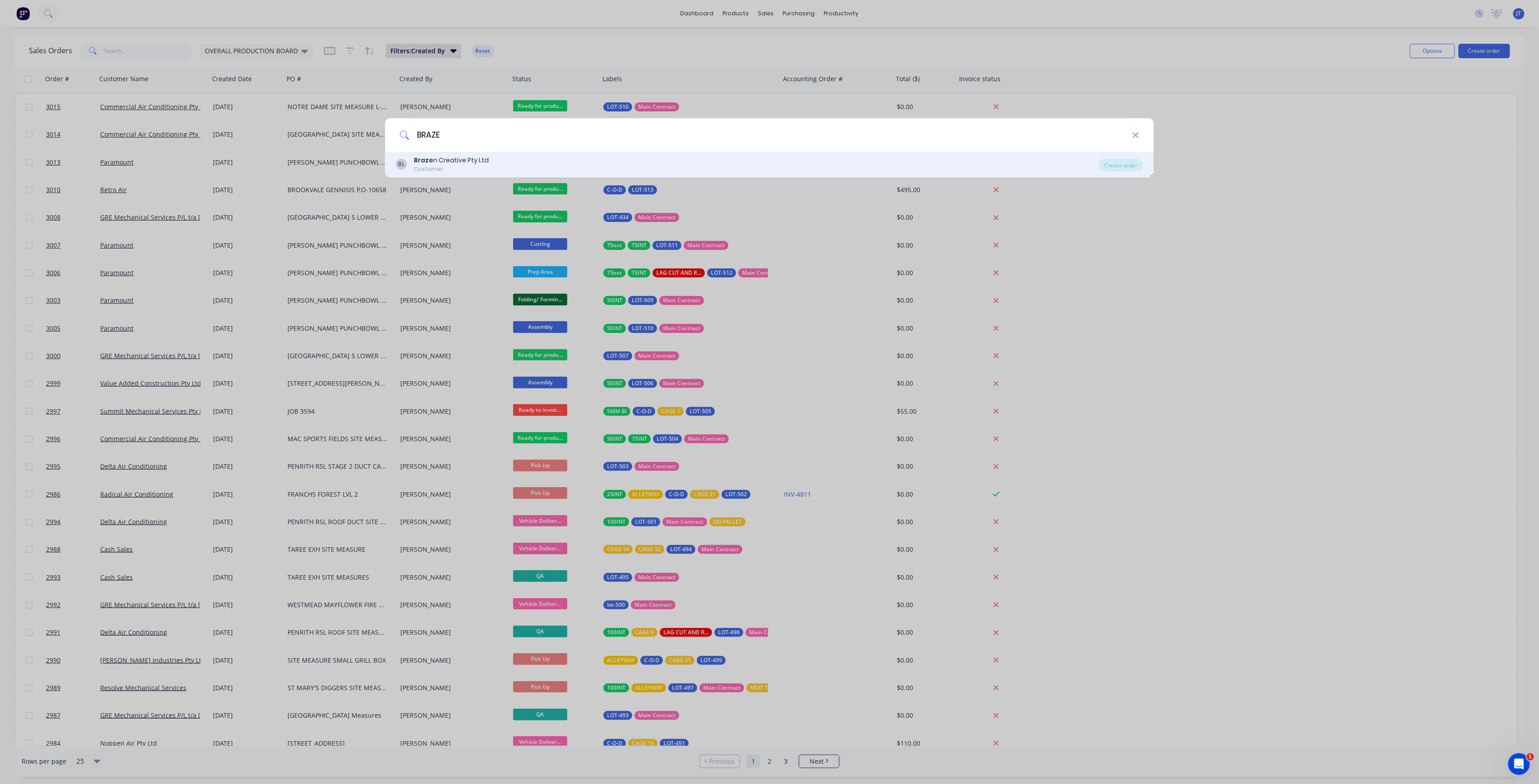
type input "BRAZE"
click at [1055, 163] on div "BL Braze n Creative Pty Ltd Customer" at bounding box center [747, 164] width 703 height 18
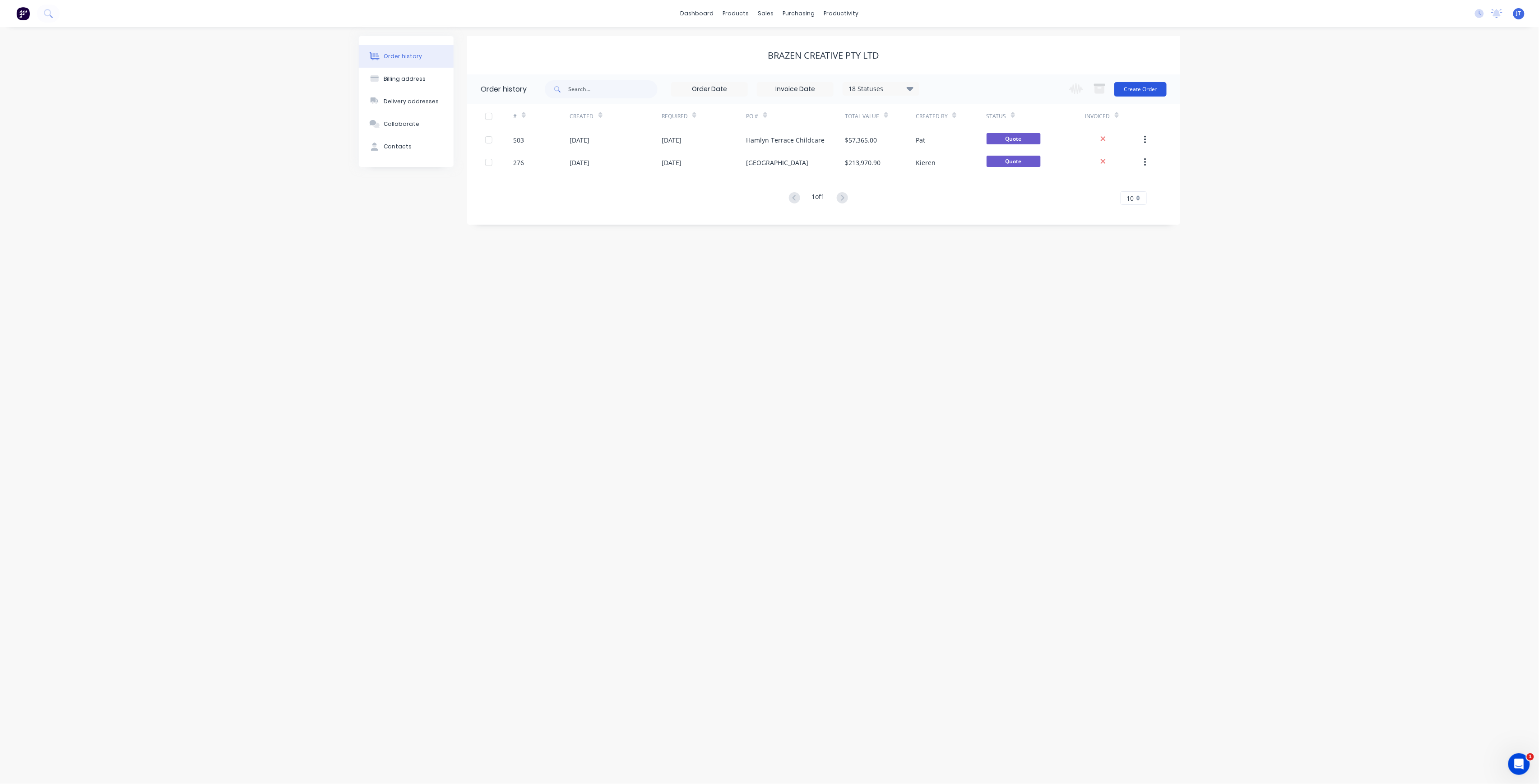
click at [1136, 86] on button "Create Order" at bounding box center [1140, 89] width 52 height 15
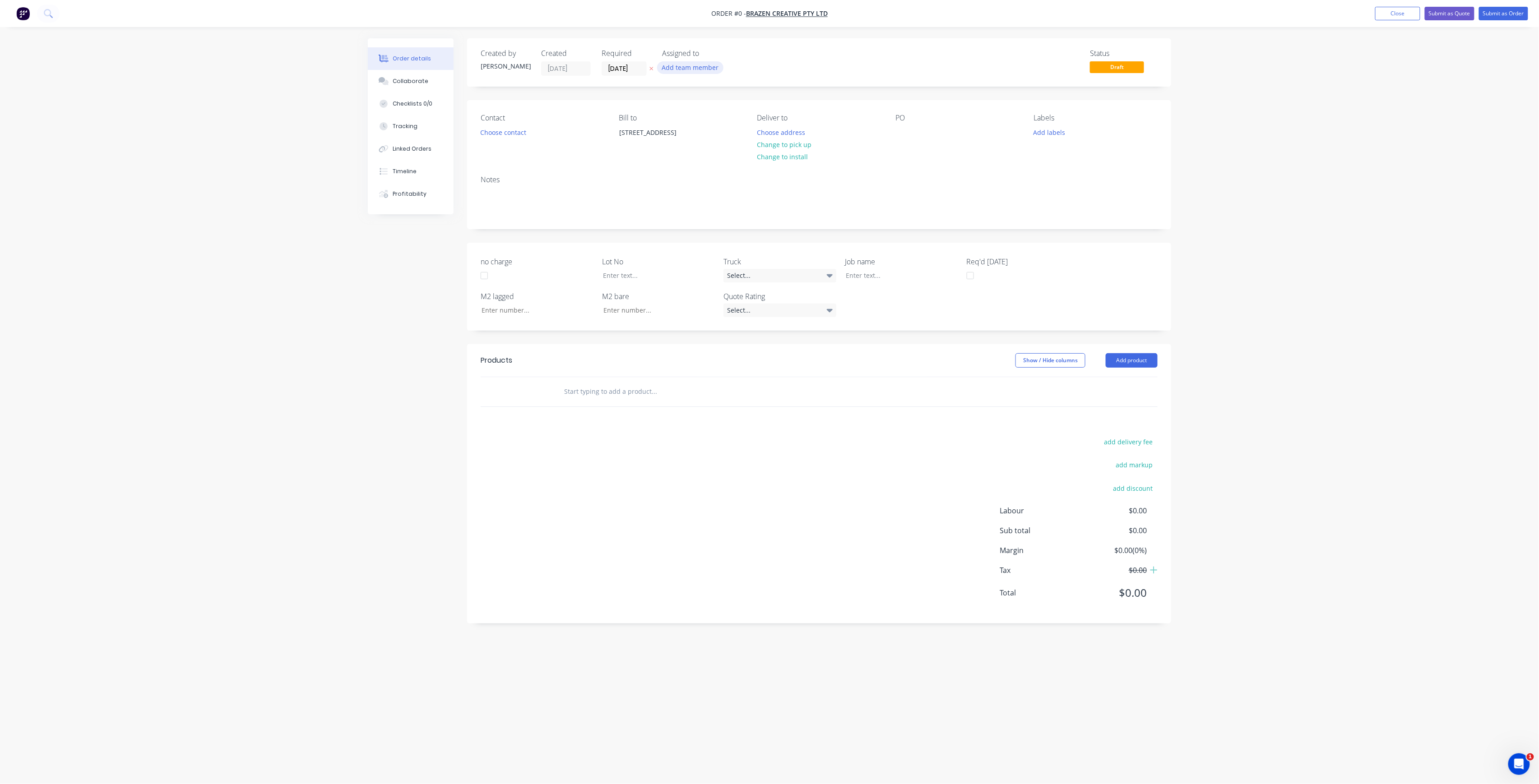
click at [695, 69] on button "Add team member" at bounding box center [690, 67] width 66 height 12
click at [743, 118] on div "[PERSON_NAME] (You)" at bounding box center [735, 117] width 90 height 9
click at [643, 73] on div "Order details Collaborate Checklists 0/0 Tracking Linked Orders Timeline Profit…" at bounding box center [769, 375] width 821 height 673
click at [639, 69] on input "[DATE]" at bounding box center [624, 69] width 44 height 14
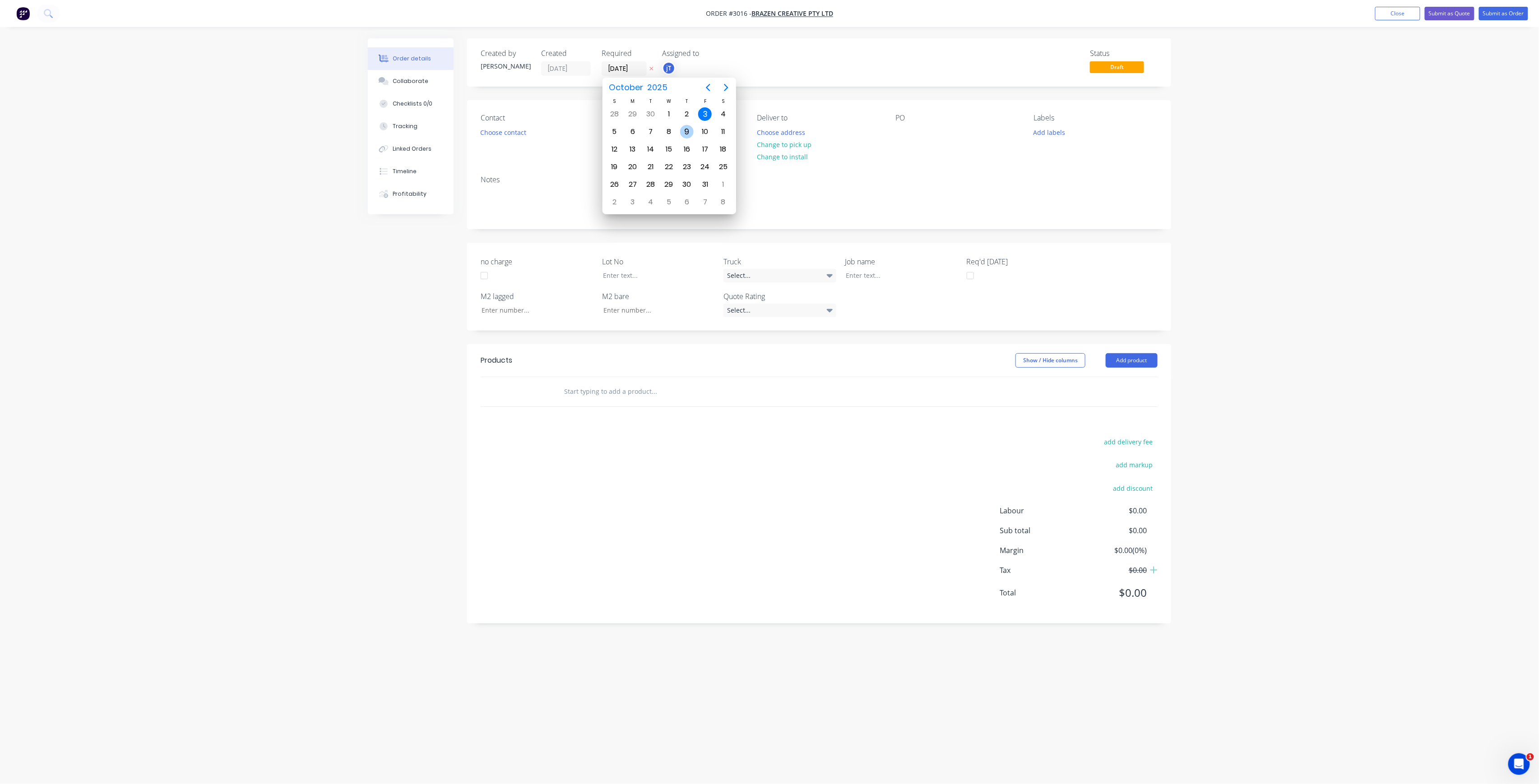
click at [691, 132] on div "9" at bounding box center [687, 131] width 14 height 14
type input "[DATE]"
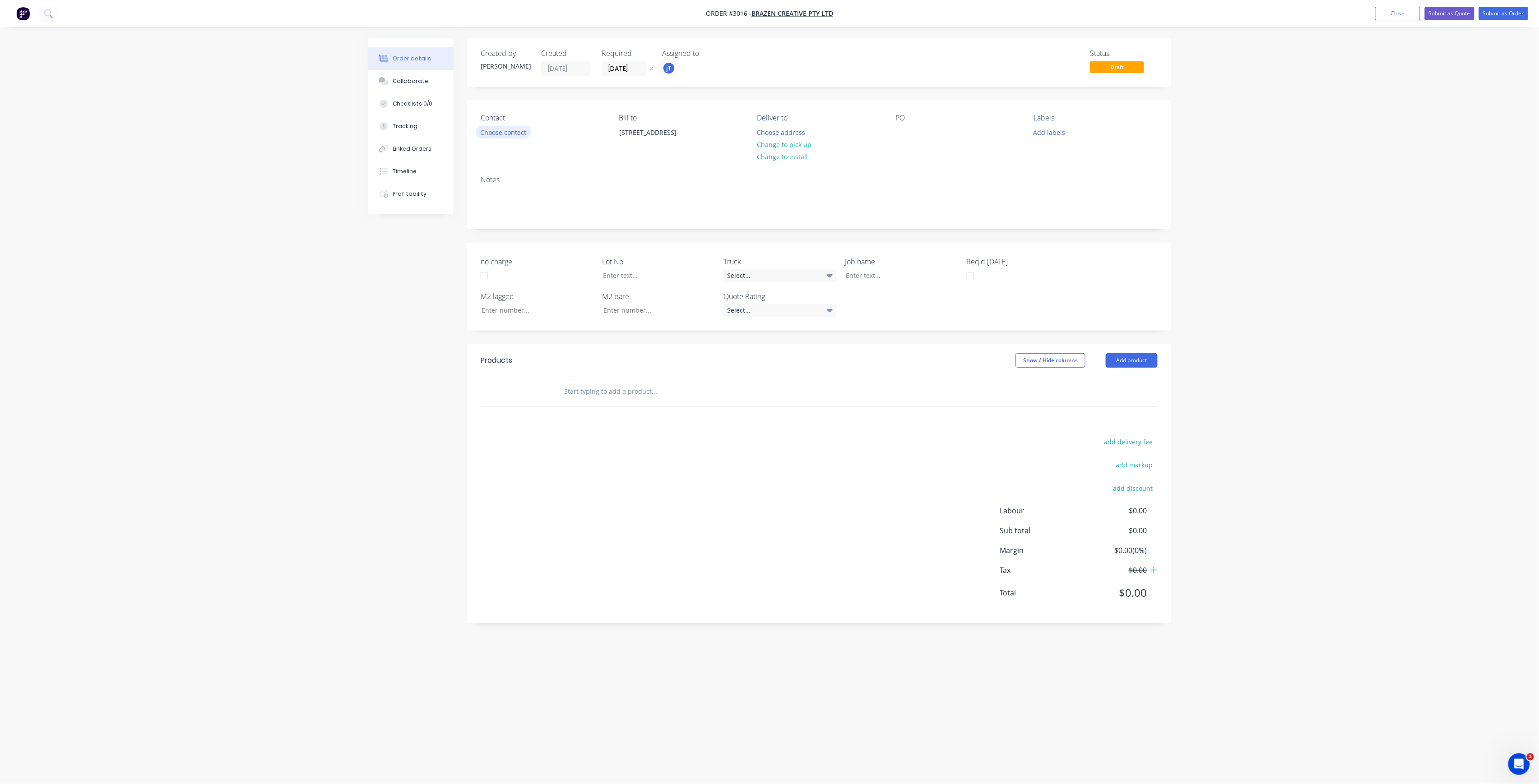
click at [520, 133] on button "Choose contact" at bounding box center [504, 132] width 55 height 12
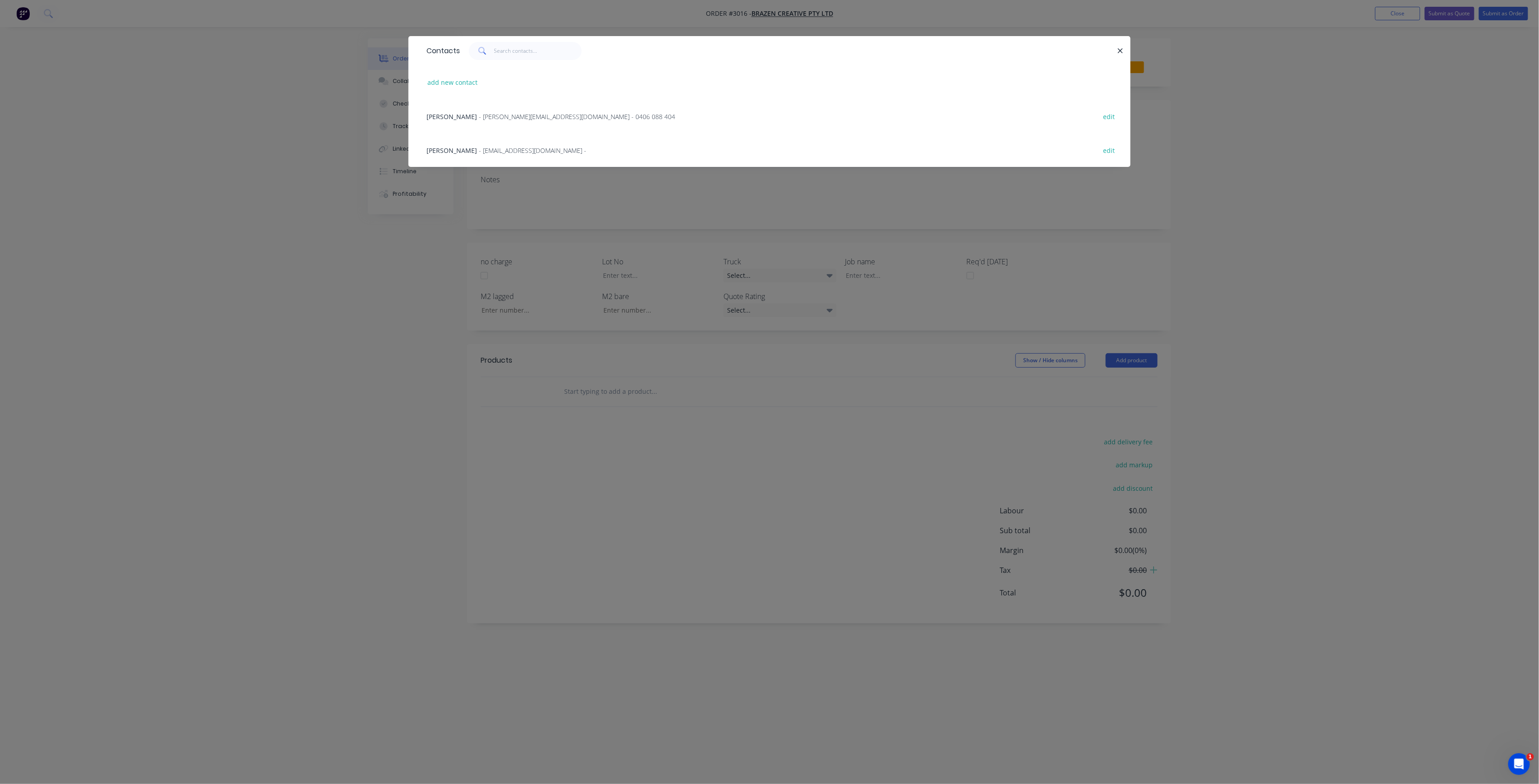
click at [516, 143] on div "Greg Rignall - brazenfm@gmail.com - edit" at bounding box center [769, 150] width 695 height 34
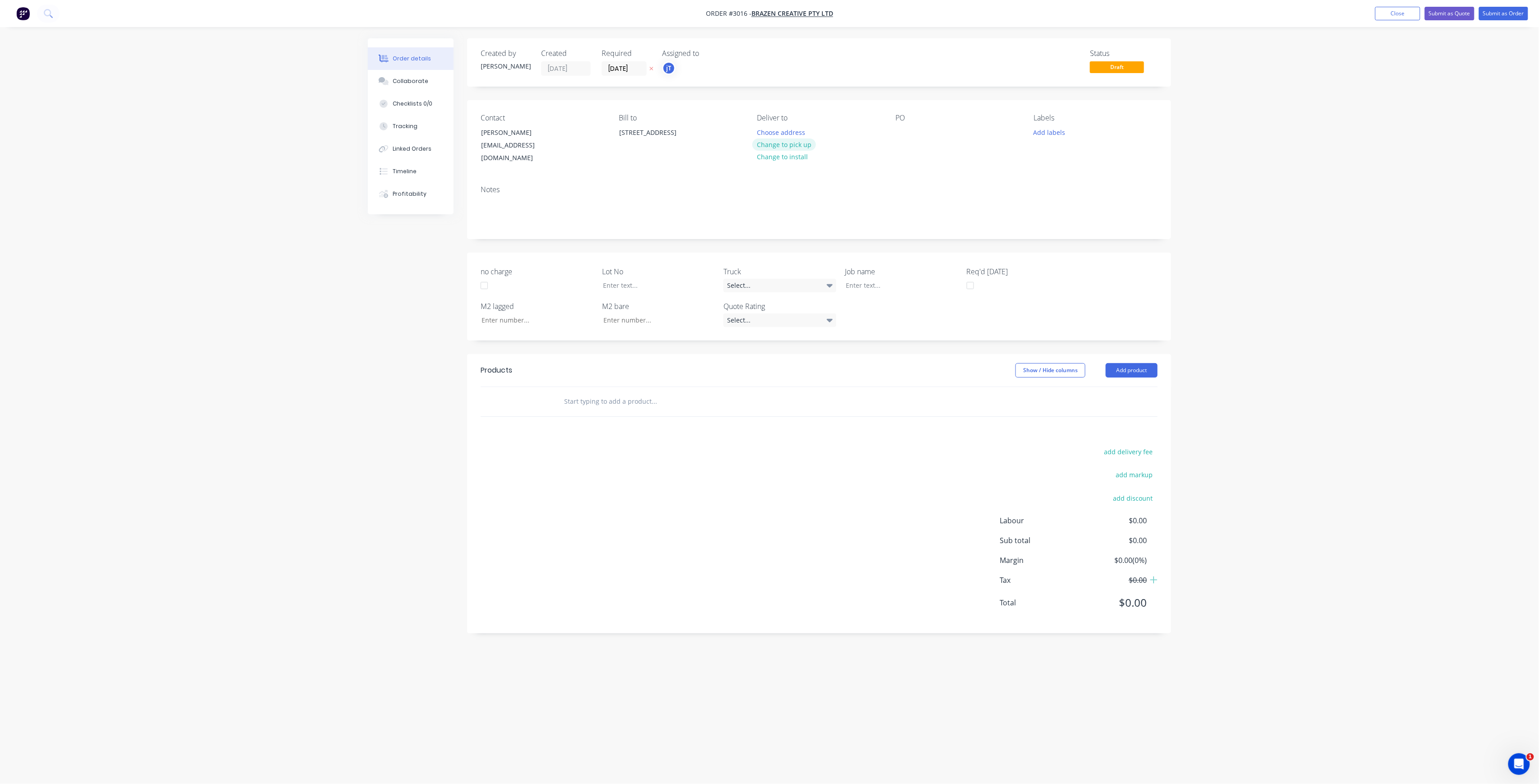
click at [805, 143] on button "Change to pick up" at bounding box center [784, 145] width 64 height 12
click at [906, 132] on div at bounding box center [903, 133] width 15 height 13
click at [1057, 137] on button "Add labels" at bounding box center [1049, 132] width 42 height 12
click at [1096, 163] on input "text" at bounding box center [1109, 158] width 94 height 18
type input "BY HAND"
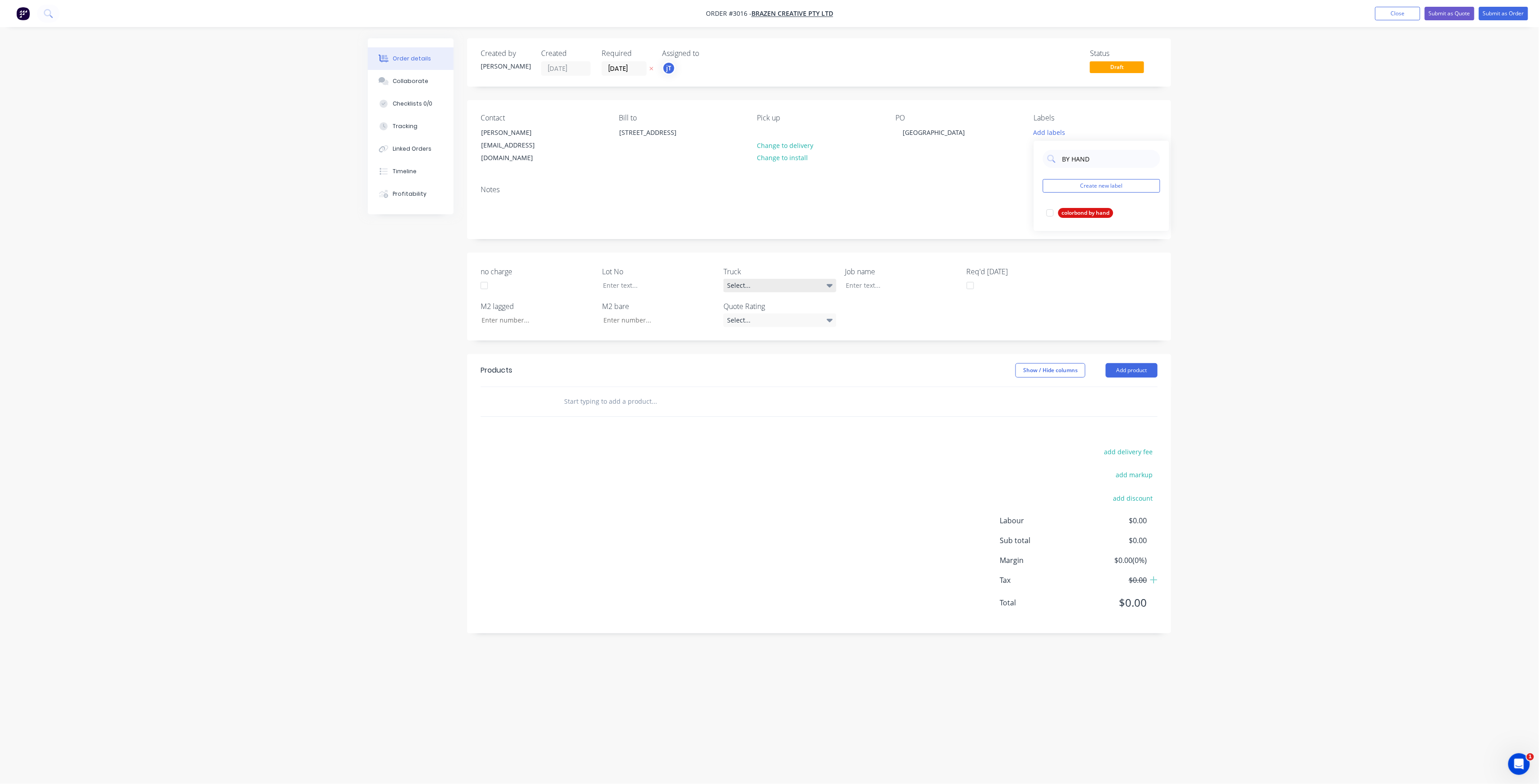
click at [821, 278] on div "Select..." at bounding box center [780, 285] width 113 height 14
click at [670, 282] on div at bounding box center [652, 285] width 113 height 13
click at [627, 393] on input "text" at bounding box center [654, 401] width 180 height 18
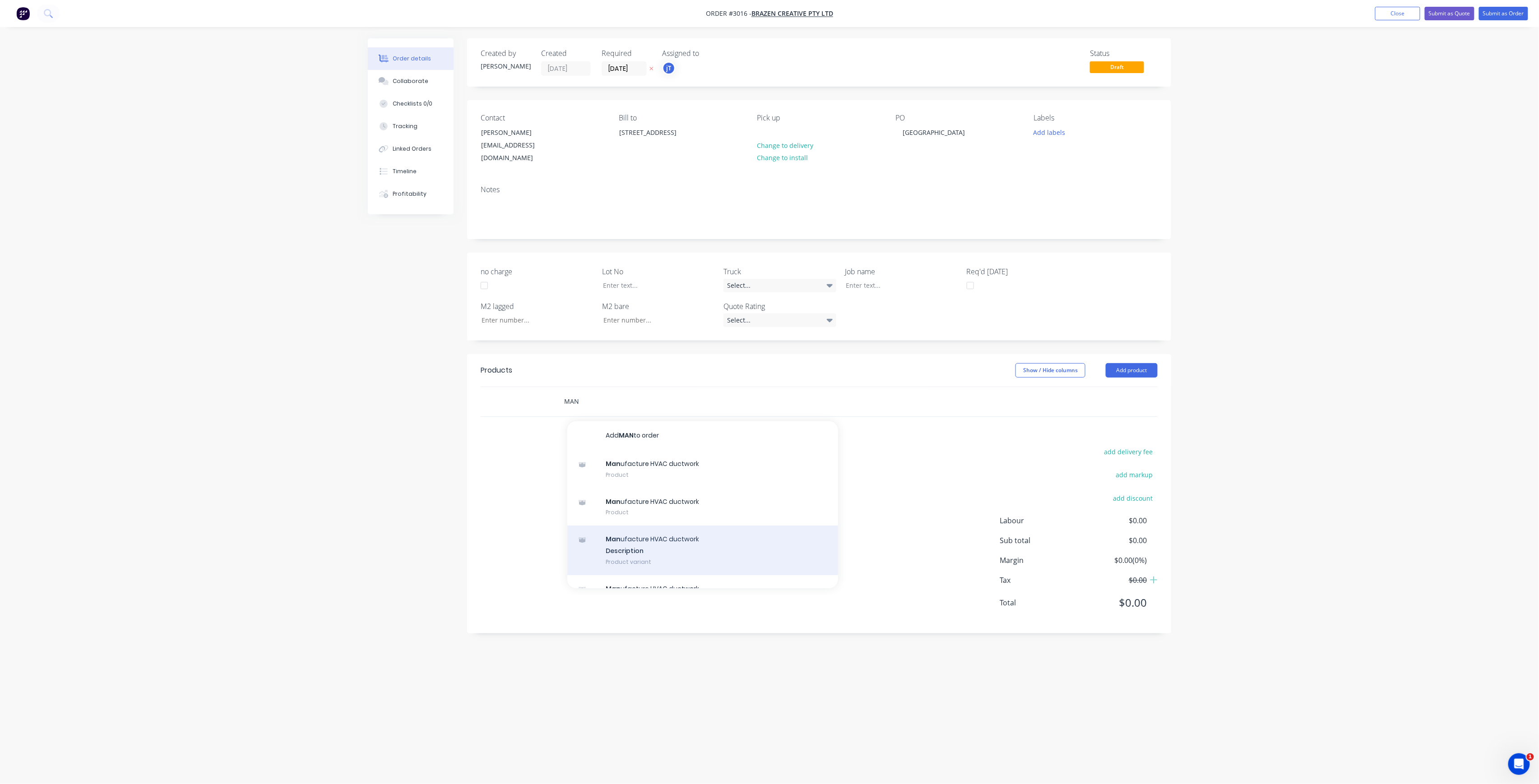
type input "MAN"
click at [654, 525] on div "Man ufacture HVAC ductwork Description Product variant" at bounding box center [702, 550] width 271 height 49
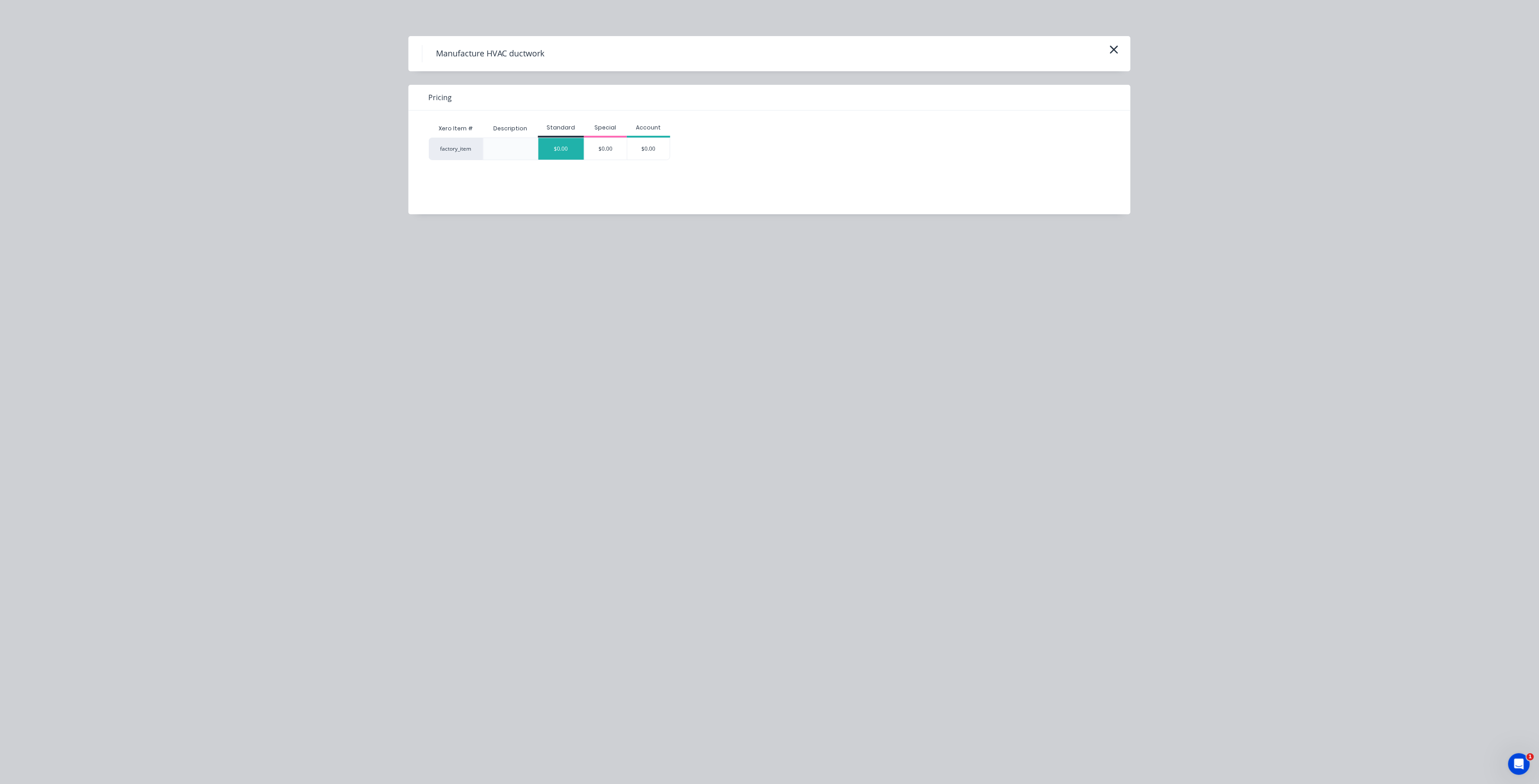
click at [566, 154] on div "$0.00" at bounding box center [561, 148] width 46 height 22
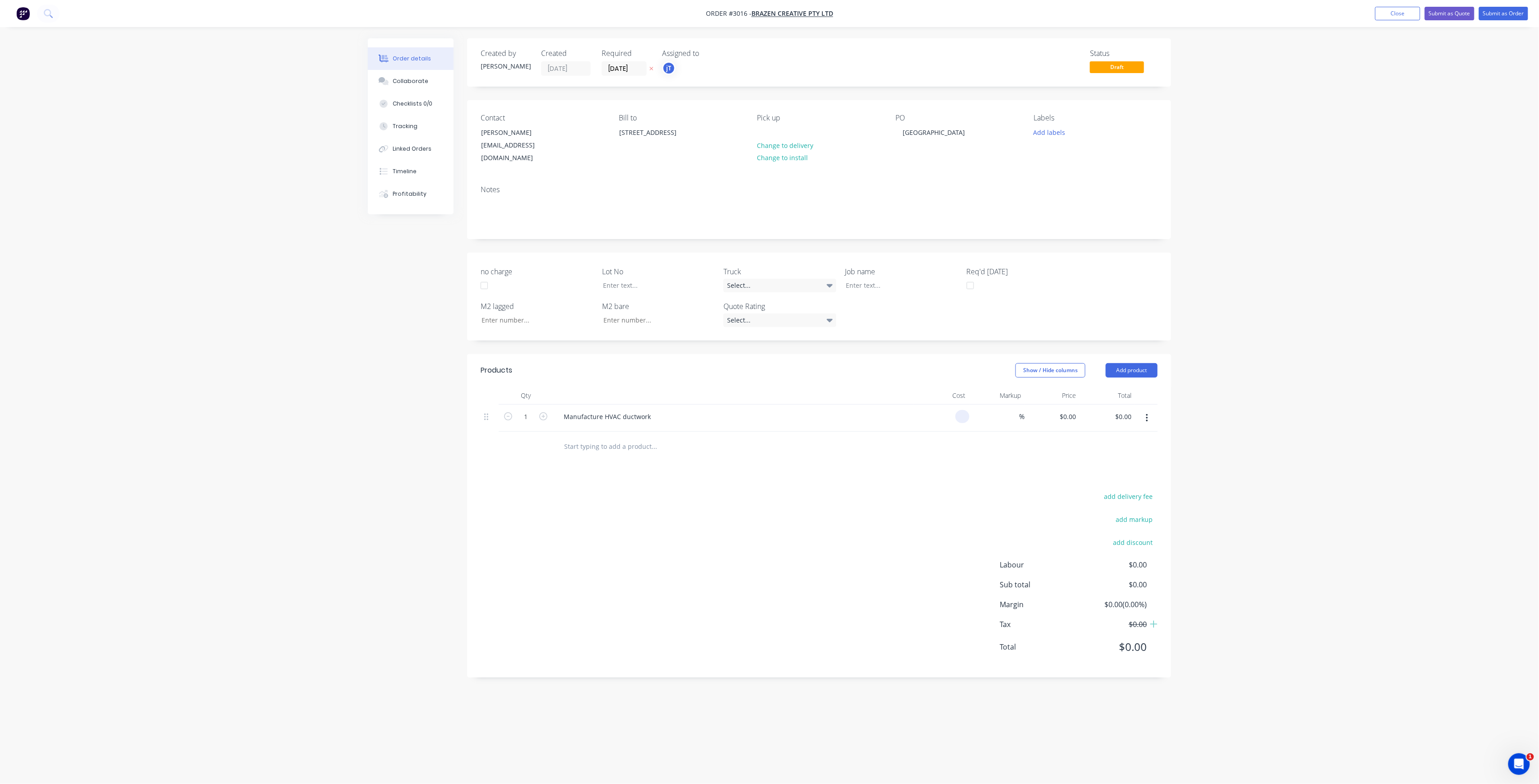
click at [965, 410] on input at bounding box center [965, 416] width 11 height 13
type input "$65.00"
click at [951, 531] on div "add delivery fee add markup add discount Labour $0.00 Sub total $65.00 Margin $…" at bounding box center [819, 577] width 677 height 174
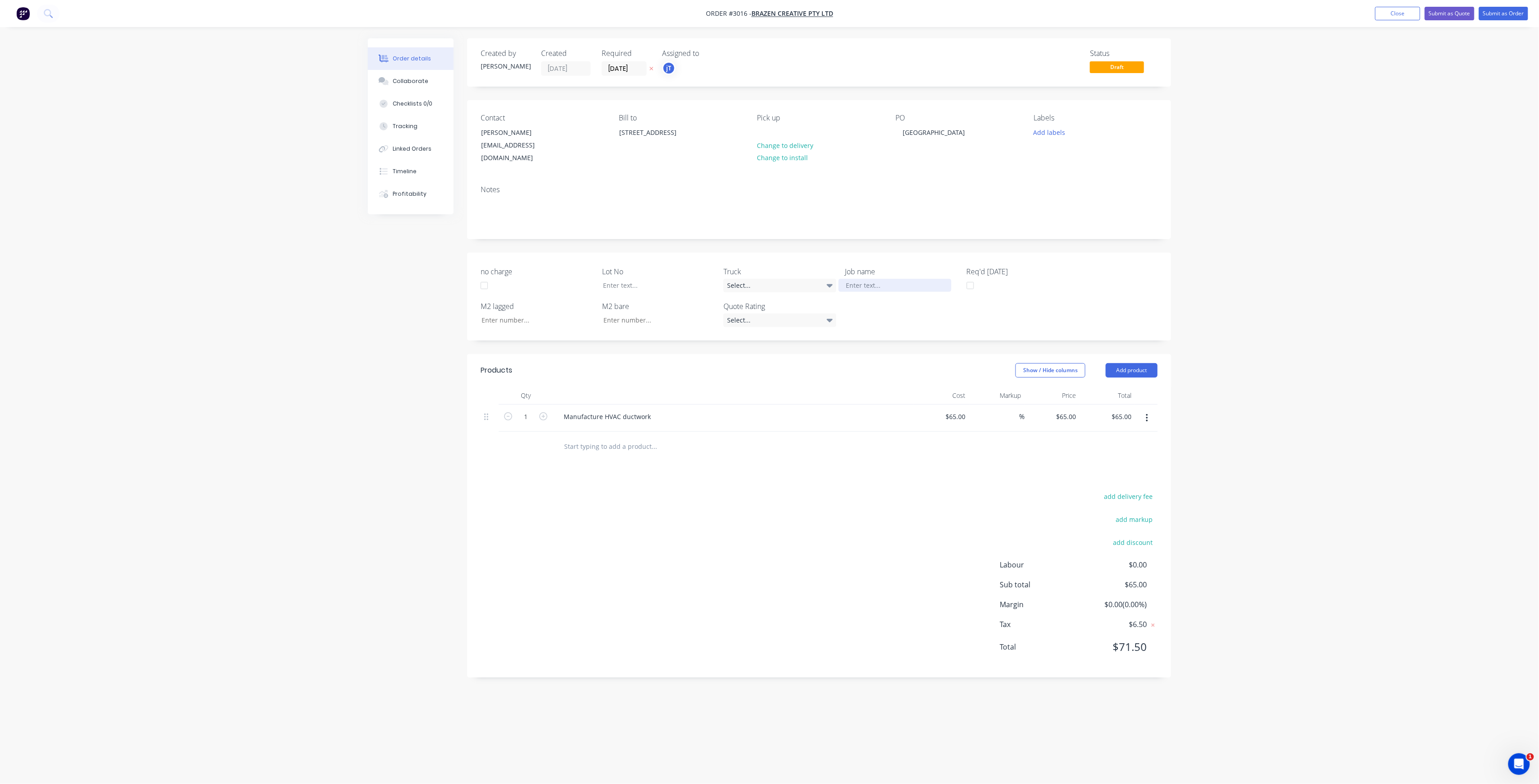
click at [911, 278] on div at bounding box center [895, 285] width 113 height 13
click at [1497, 16] on button "Submit as Order" at bounding box center [1503, 13] width 50 height 14
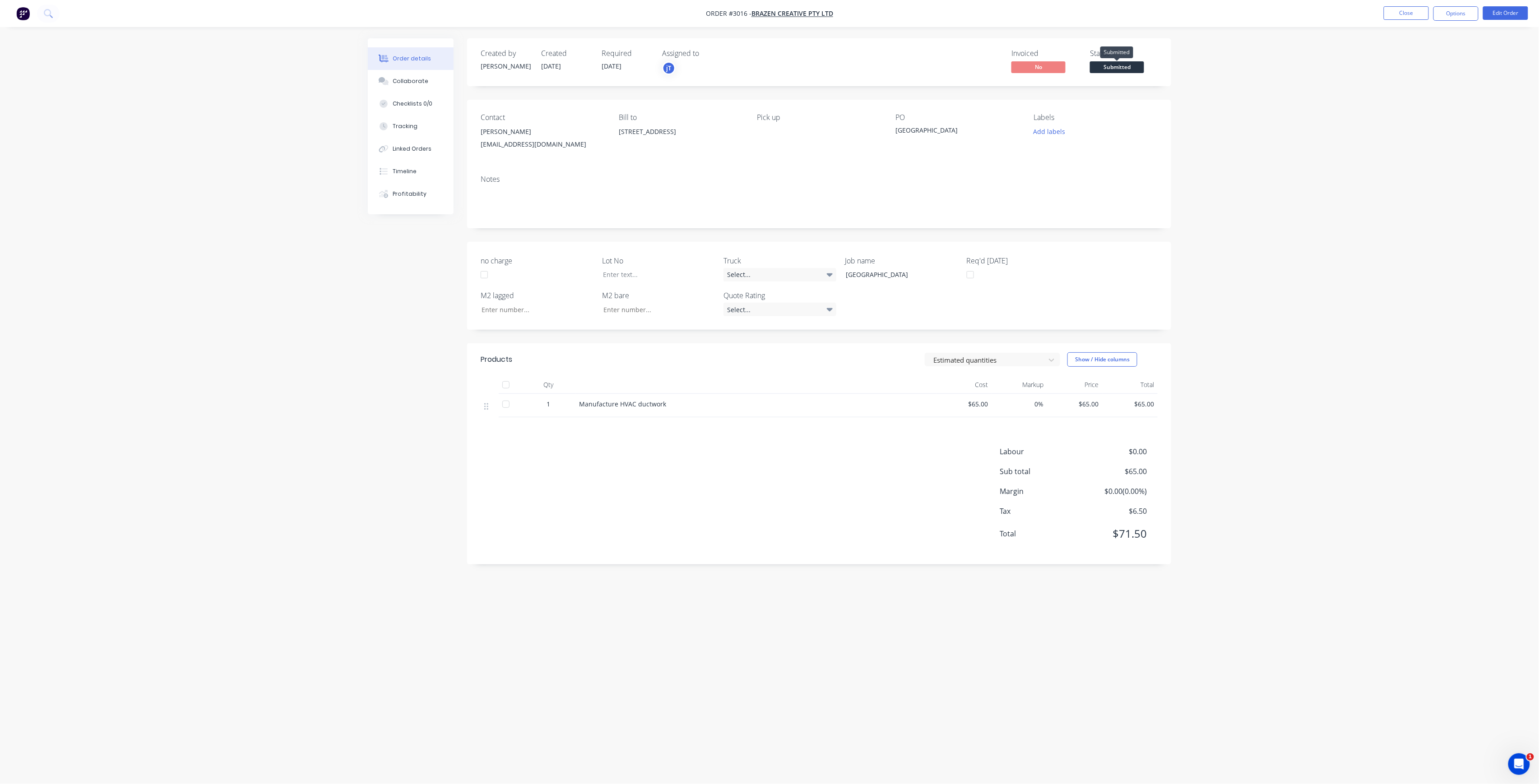
click at [1103, 68] on span "Submitted" at bounding box center [1117, 67] width 54 height 11
click at [1033, 131] on button "Add labels" at bounding box center [1049, 131] width 42 height 12
click at [1080, 154] on input "text" at bounding box center [1109, 158] width 94 height 18
click at [1078, 156] on input "BY AHND" at bounding box center [1109, 158] width 94 height 18
type input "BY HAND"
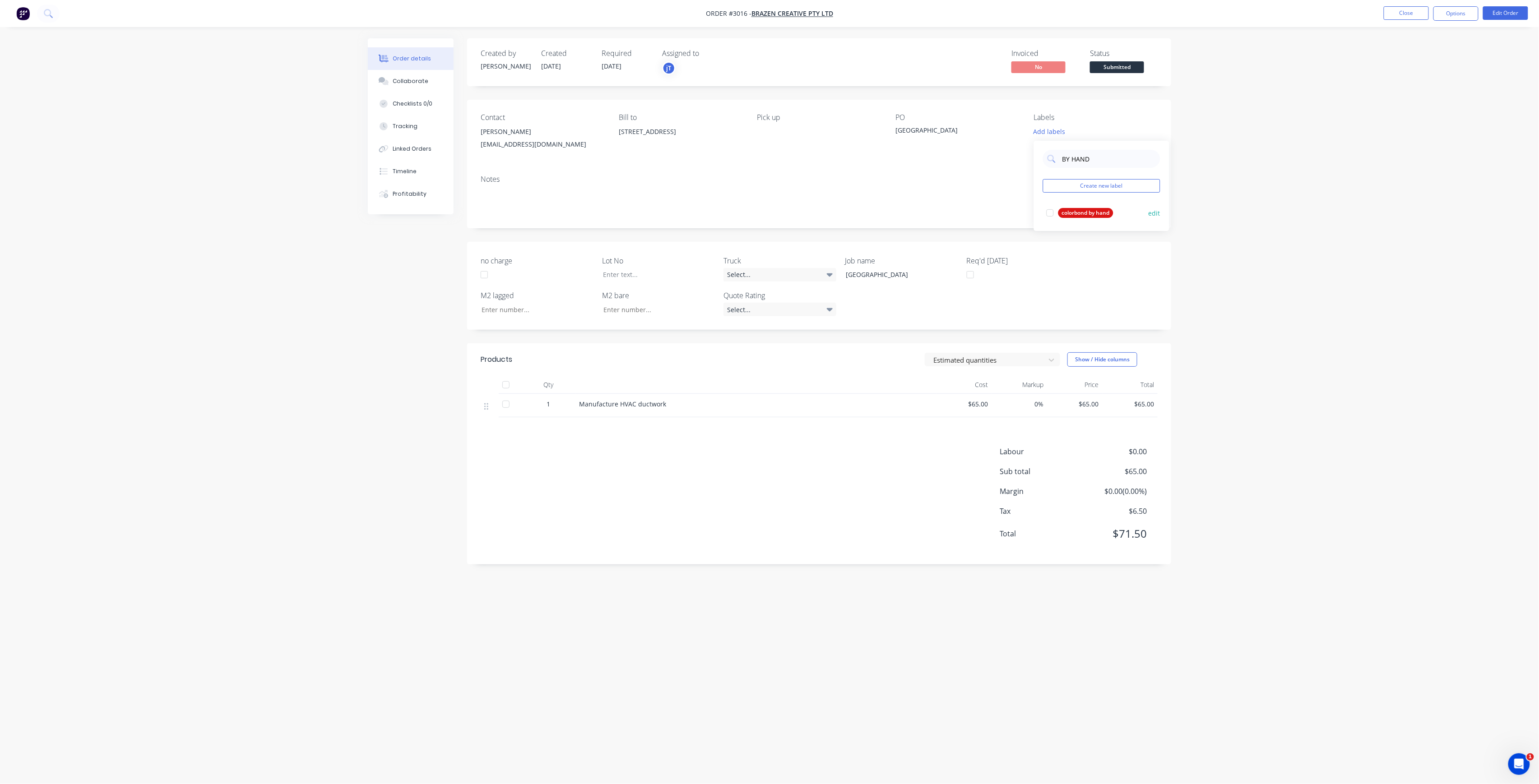
click at [1085, 213] on div "colorbond by hand" at bounding box center [1085, 212] width 55 height 10
click at [1125, 80] on div "Created by joshua Created 03/10/25 Required 09/10/25 Assigned to jT Invoiced No…" at bounding box center [819, 62] width 704 height 48
click at [1136, 67] on span "Submitted" at bounding box center [1117, 67] width 54 height 11
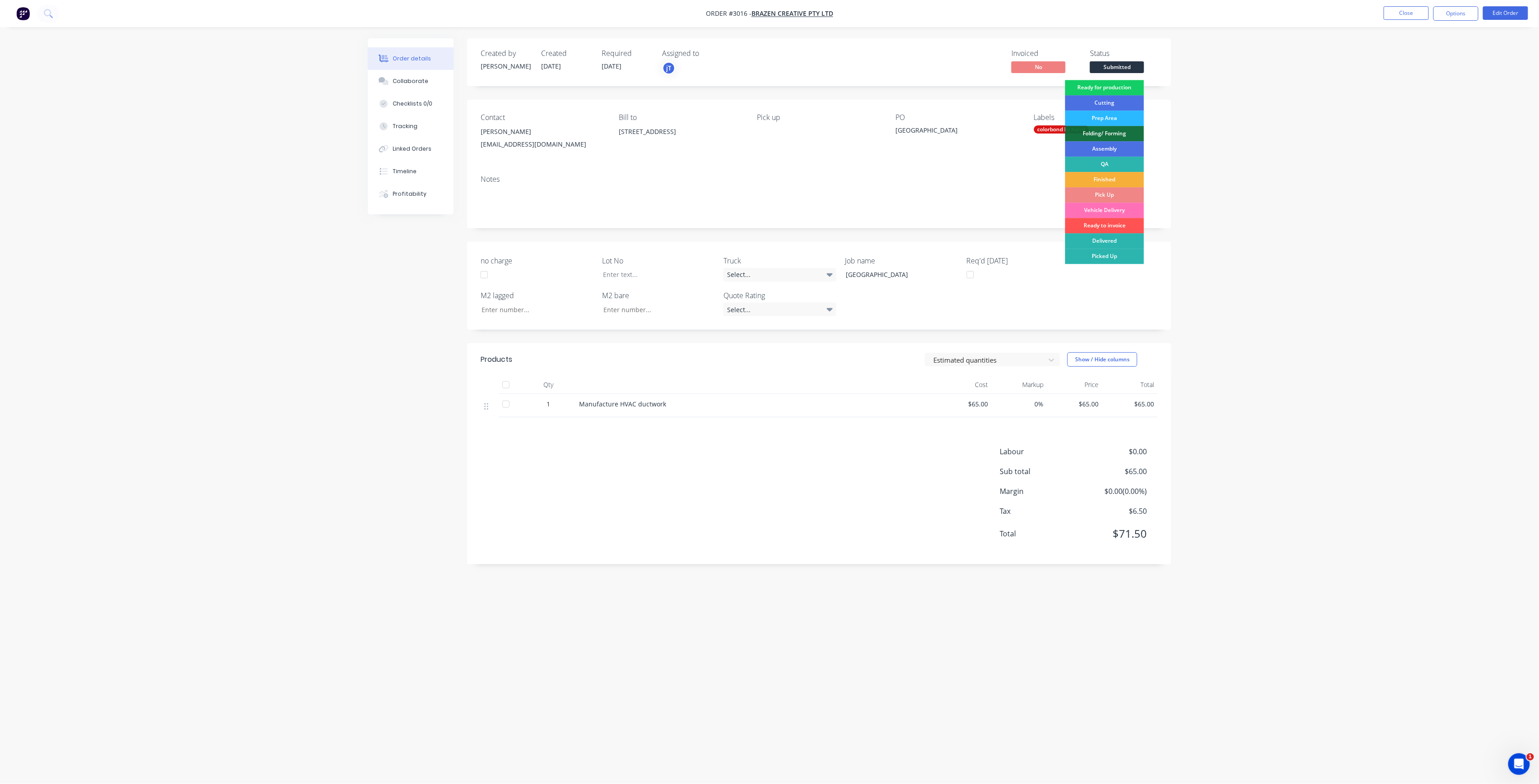
click at [1136, 88] on div "Ready for production" at bounding box center [1105, 87] width 79 height 15
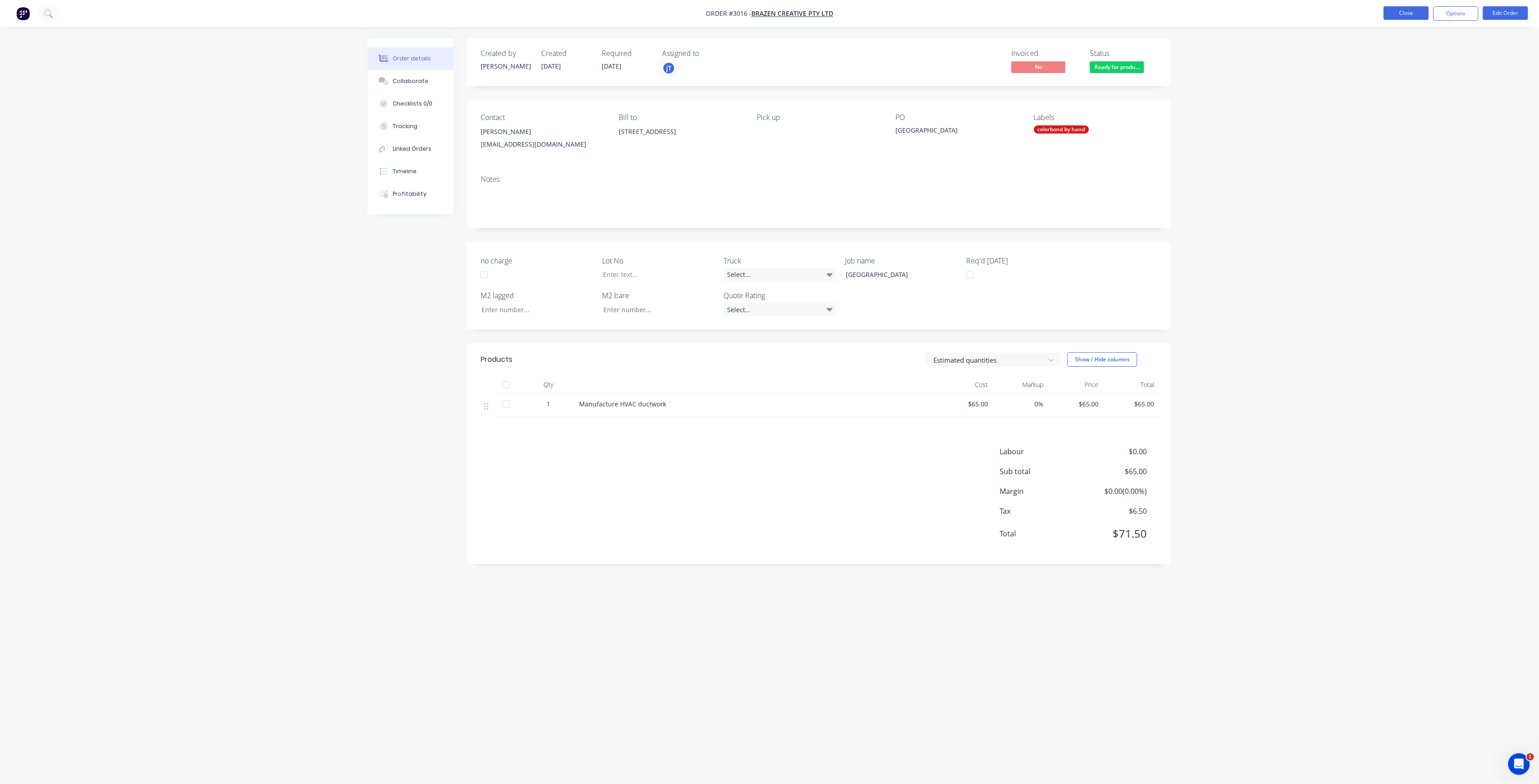
click at [1413, 15] on button "Close" at bounding box center [1406, 13] width 45 height 14
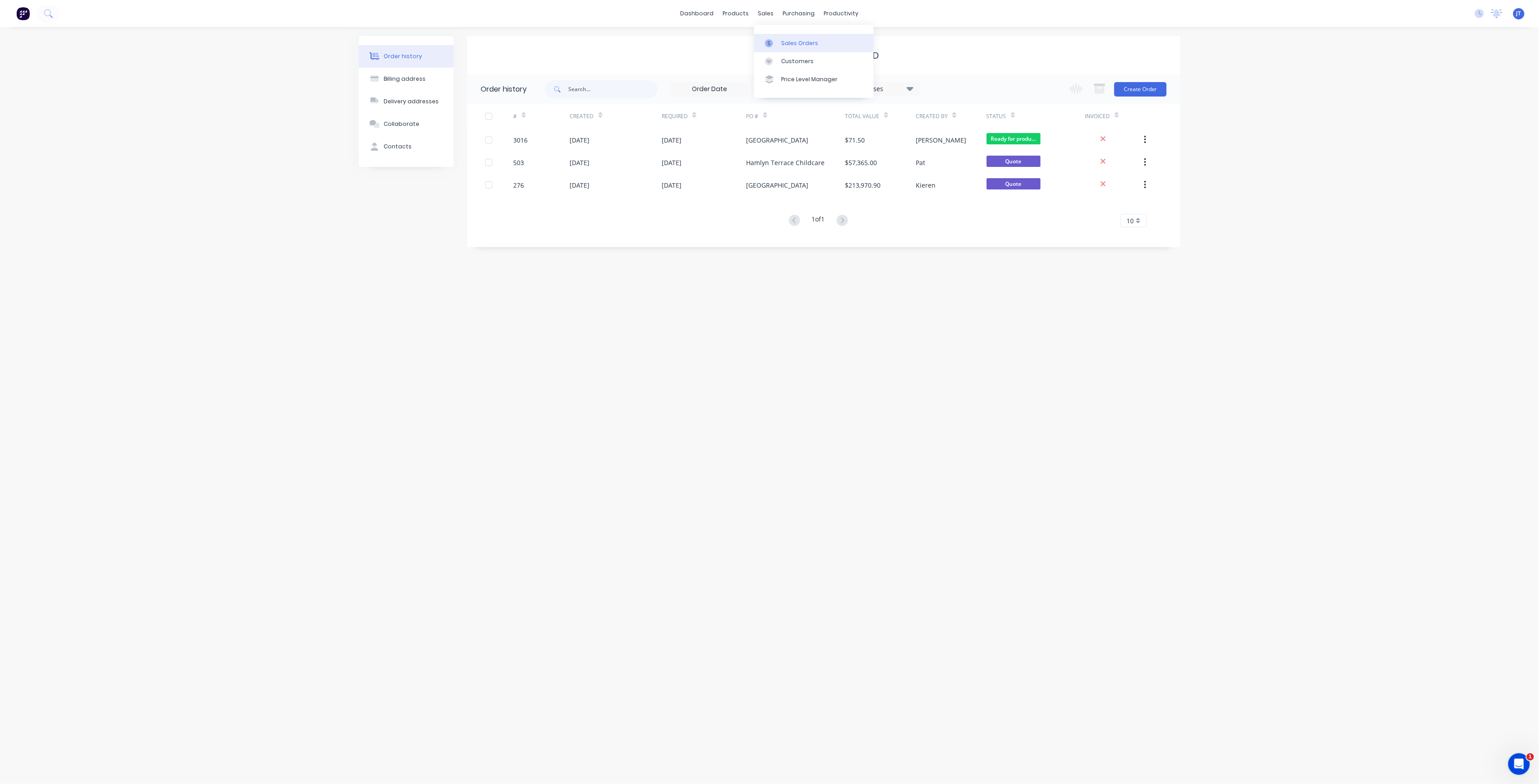
click at [793, 41] on div "Sales Orders" at bounding box center [800, 43] width 37 height 8
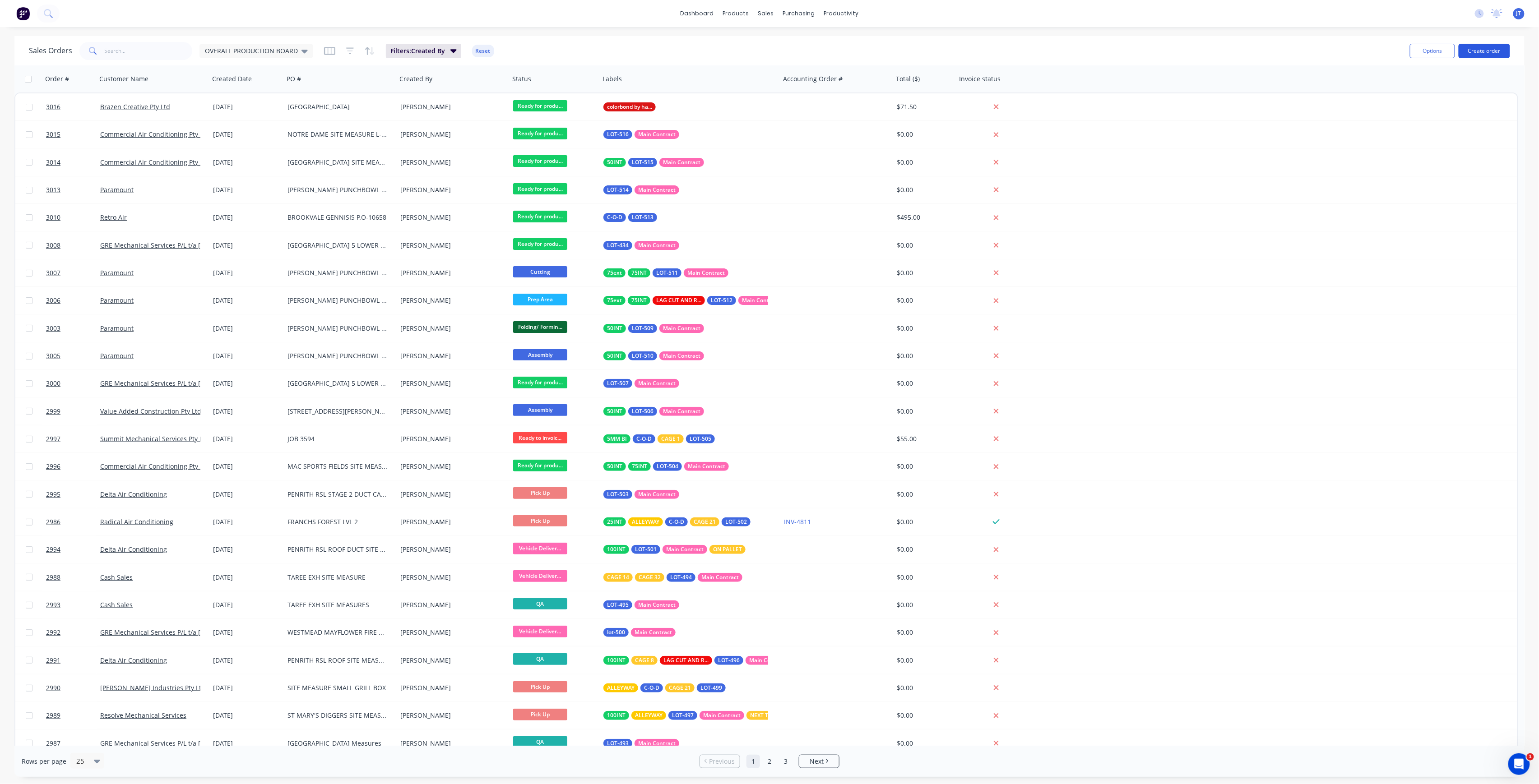
click at [1484, 53] on button "Create order" at bounding box center [1485, 51] width 51 height 15
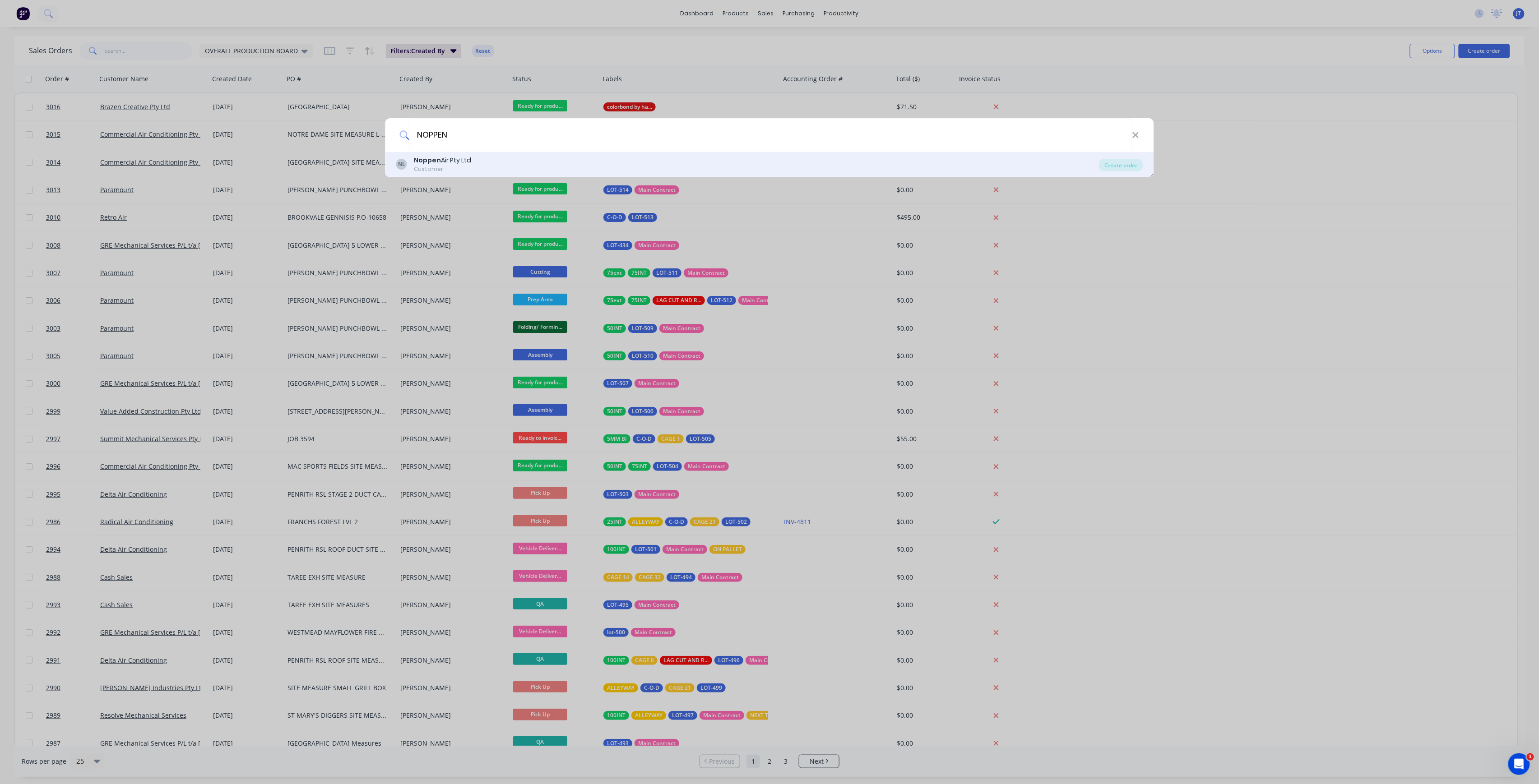
type input "NOPPEN"
click at [769, 160] on div "NL Noppen Air Pty Ltd Customer" at bounding box center [747, 164] width 703 height 18
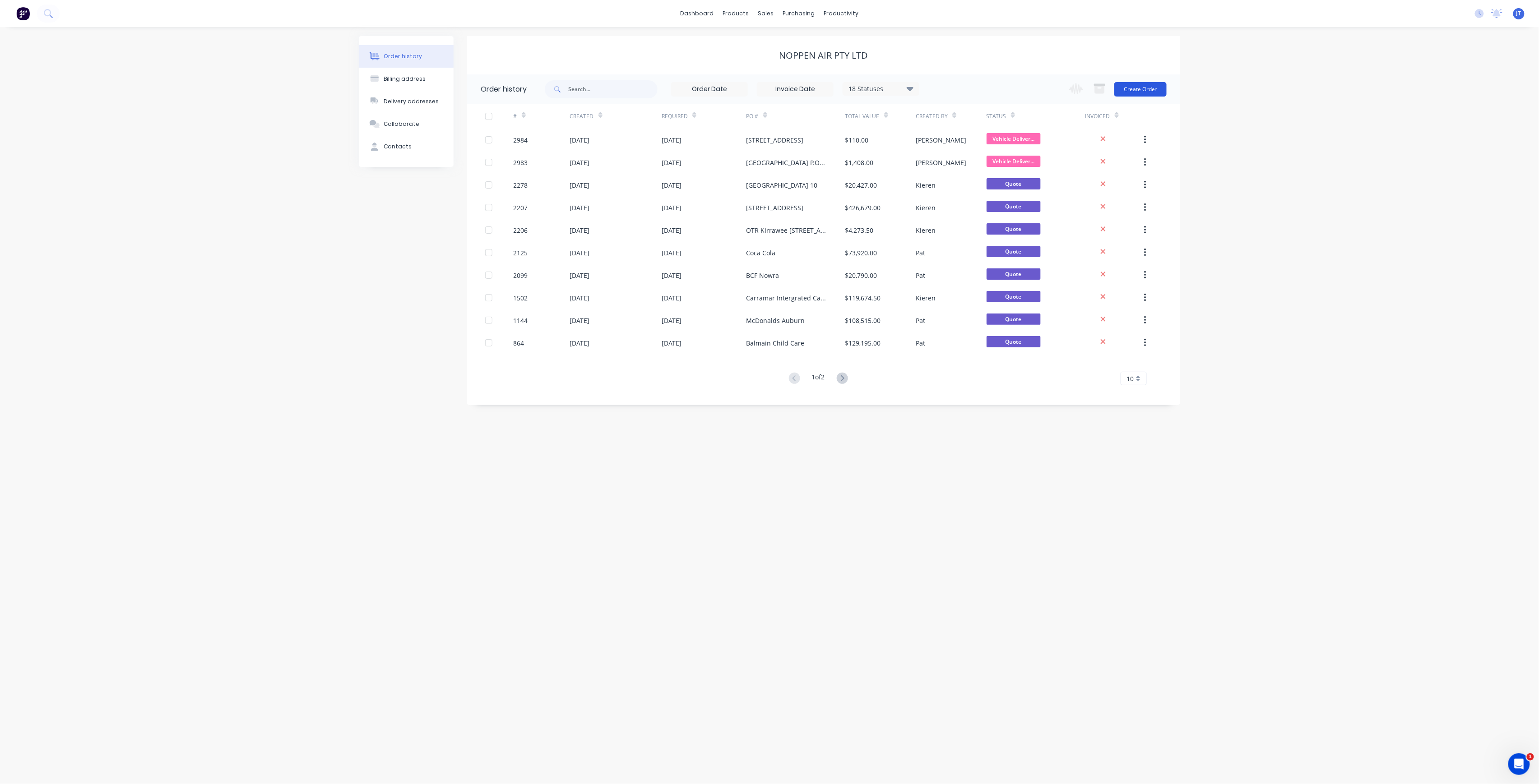
click at [1155, 92] on button "Create Order" at bounding box center [1140, 89] width 52 height 15
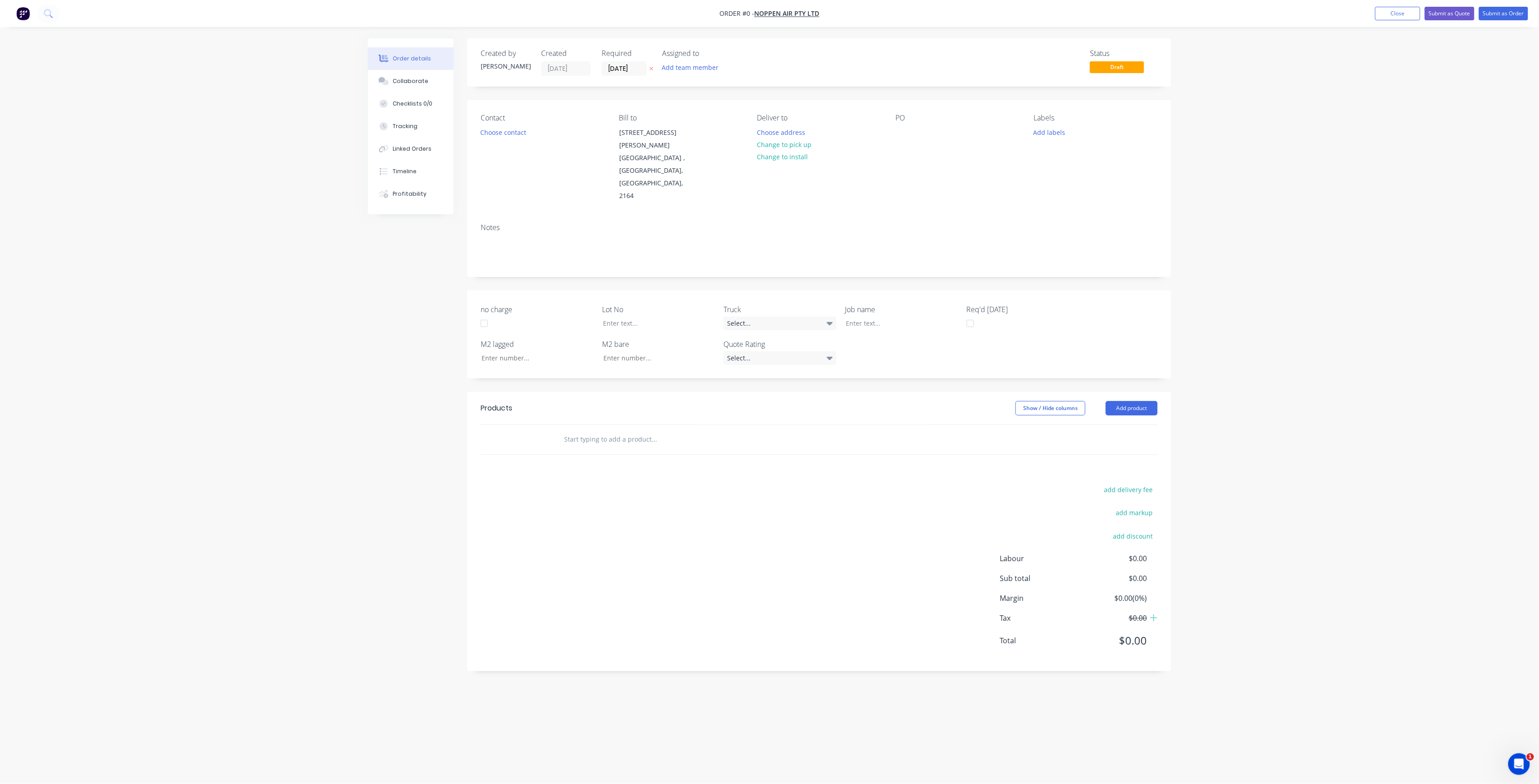
click at [1133, 65] on span "Draft" at bounding box center [1117, 67] width 54 height 11
click at [664, 67] on button "Add team member" at bounding box center [690, 67] width 66 height 12
click at [728, 114] on div "[PERSON_NAME] (You)" at bounding box center [735, 117] width 90 height 9
click at [625, 62] on div "Creating draft order... Loading... Order details Collaborate Checklists 0/0 Tra…" at bounding box center [769, 375] width 821 height 673
click at [633, 69] on input "[DATE]" at bounding box center [624, 69] width 44 height 14
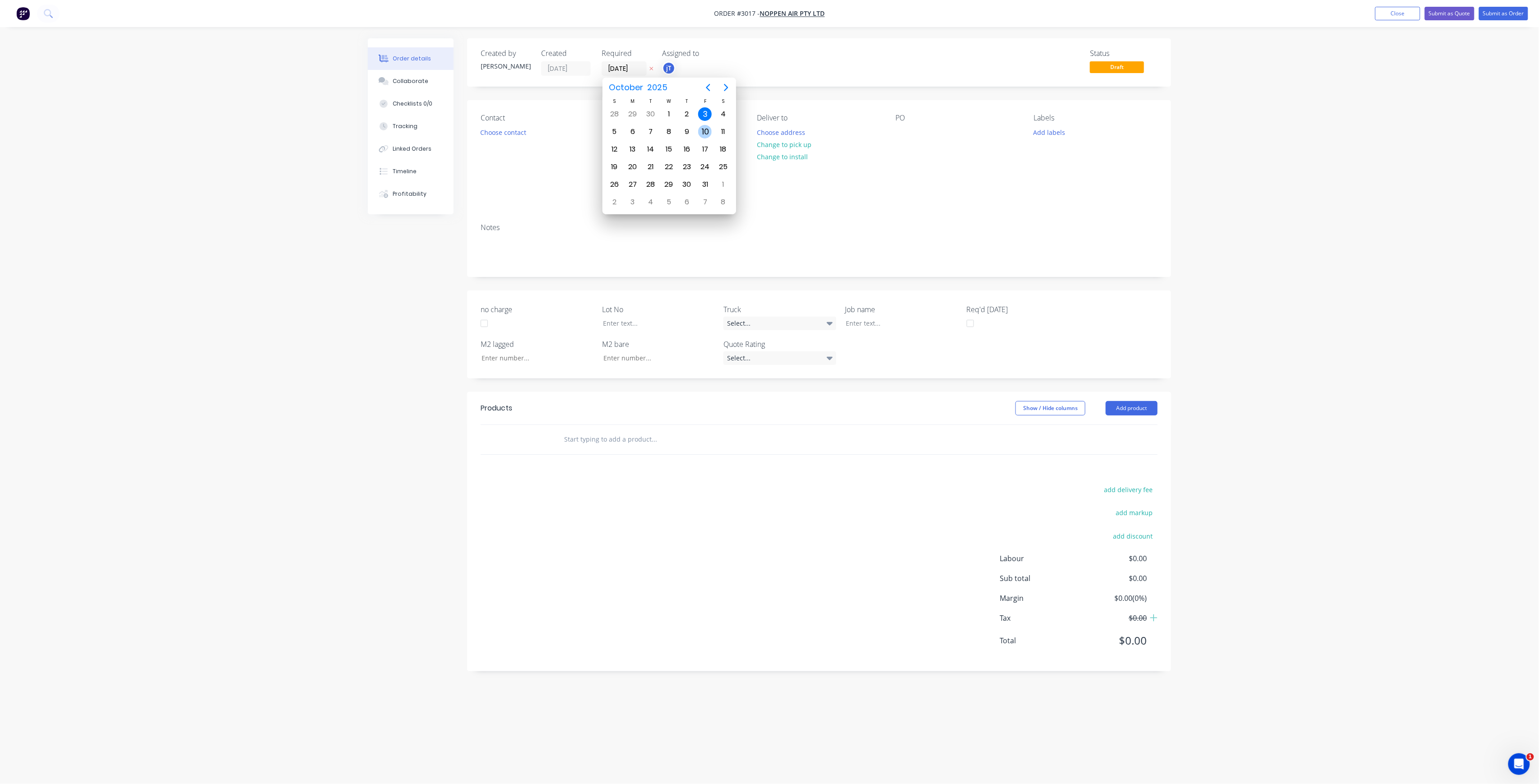
click at [703, 133] on div "10" at bounding box center [705, 131] width 14 height 14
type input "[DATE]"
click at [511, 133] on button "Choose contact" at bounding box center [504, 132] width 55 height 12
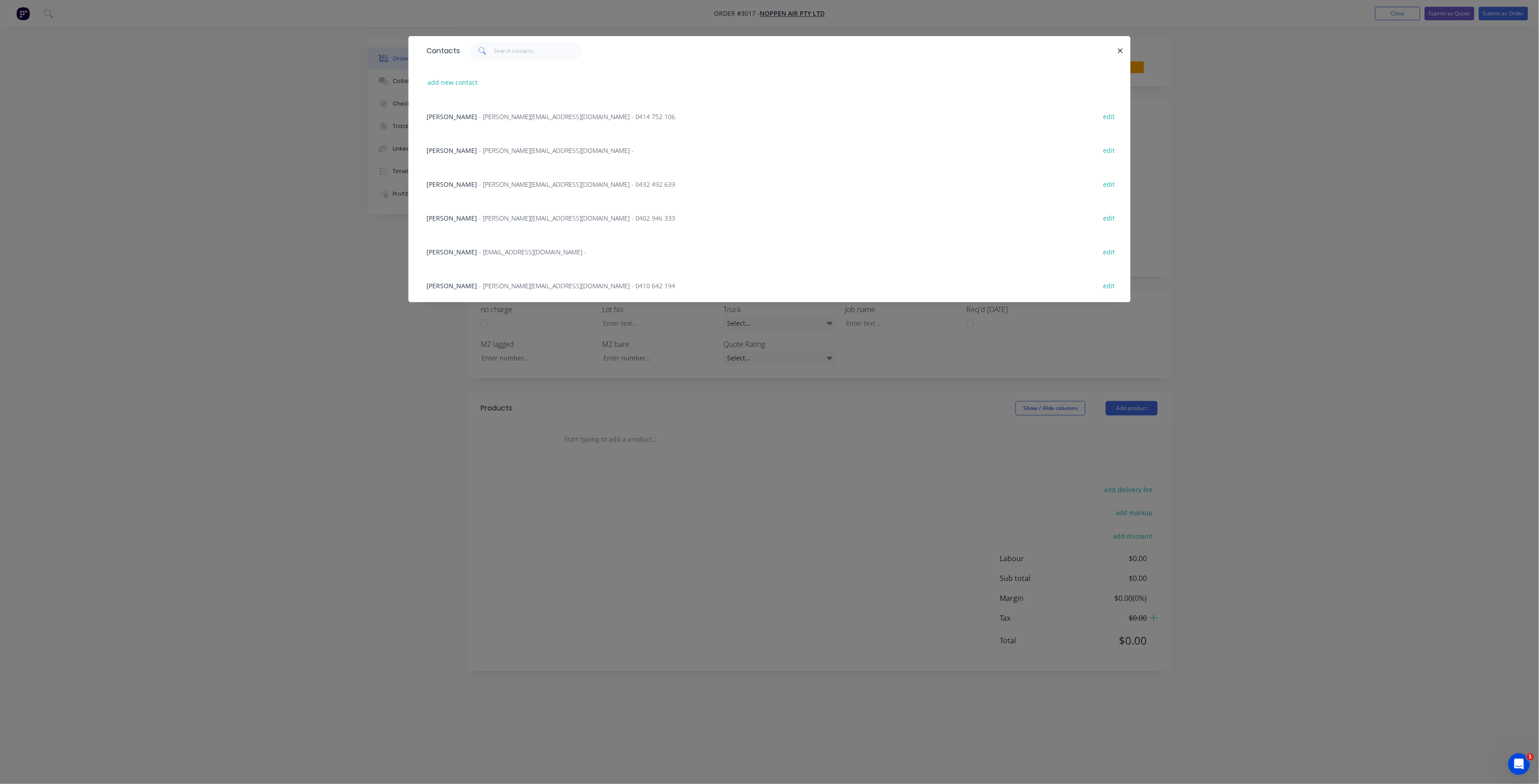
drag, startPoint x: 500, startPoint y: 220, endPoint x: 502, endPoint y: 215, distance: 5.4
click at [500, 219] on span "- aaron.swatell1@gmail.com - 0402 946 333" at bounding box center [576, 218] width 196 height 9
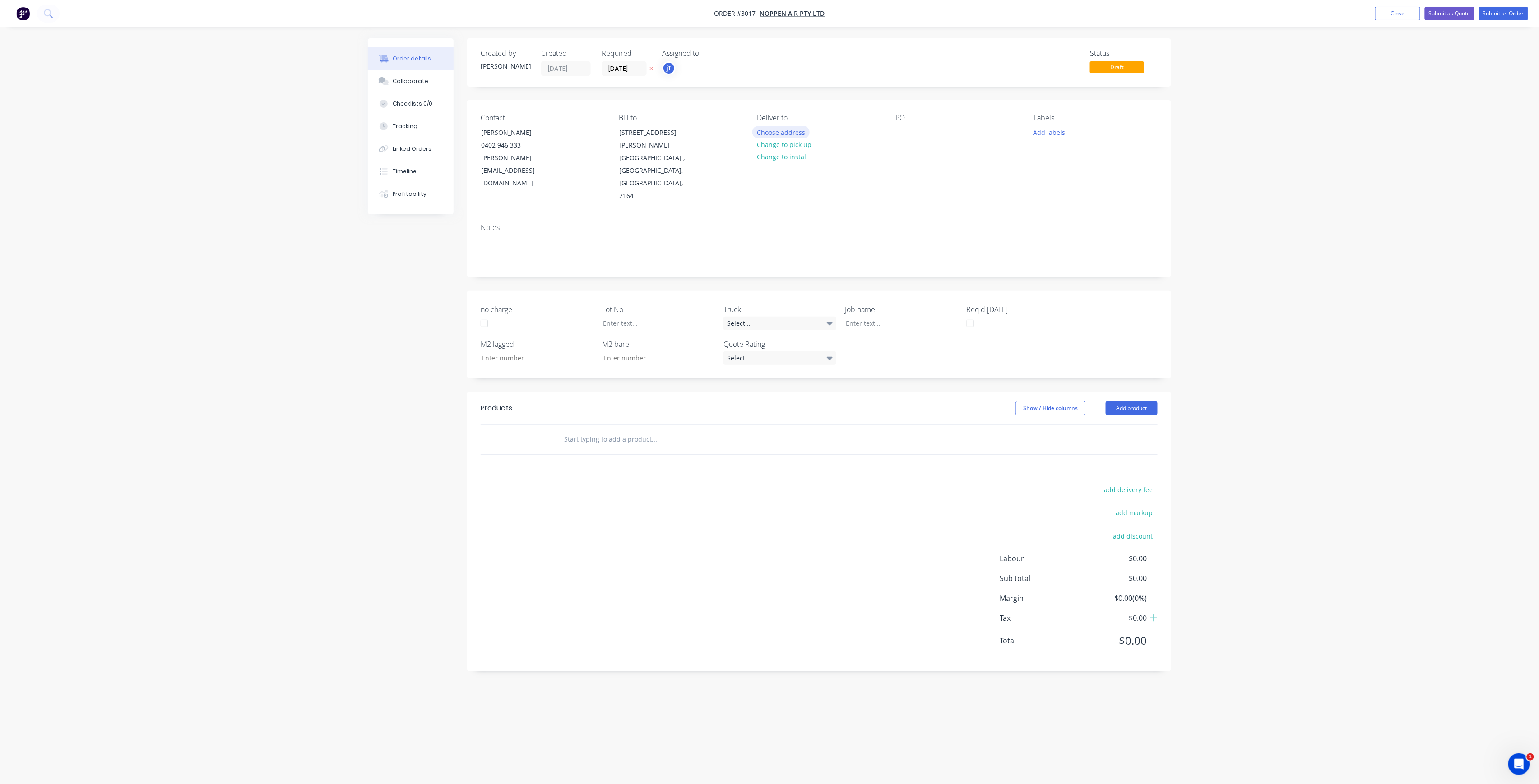
click at [804, 132] on button "Choose address" at bounding box center [782, 132] width 58 height 12
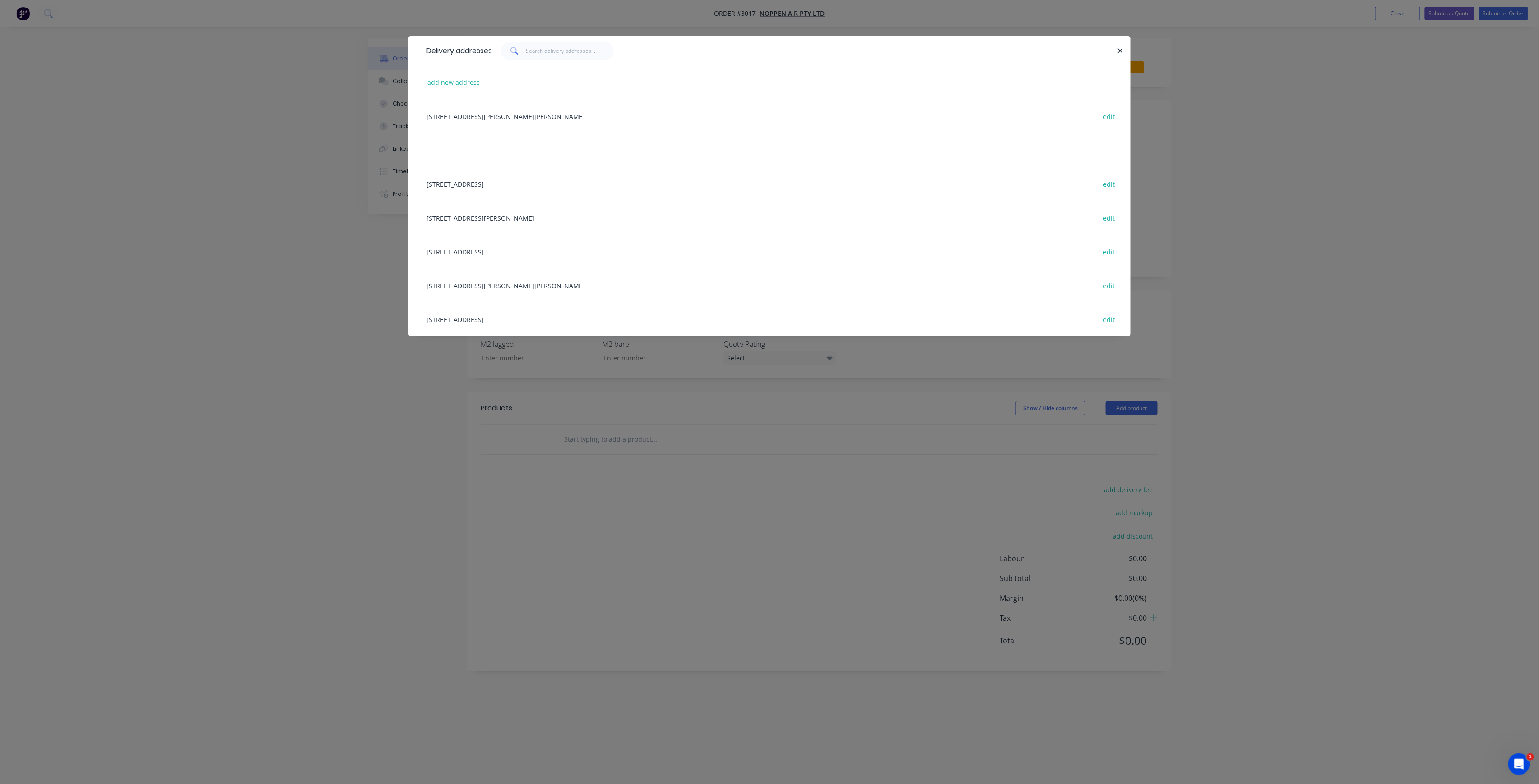
click at [566, 246] on div "Post office Lane, Chatswood, New South Wales, Australia, 2067 edit" at bounding box center [769, 251] width 695 height 34
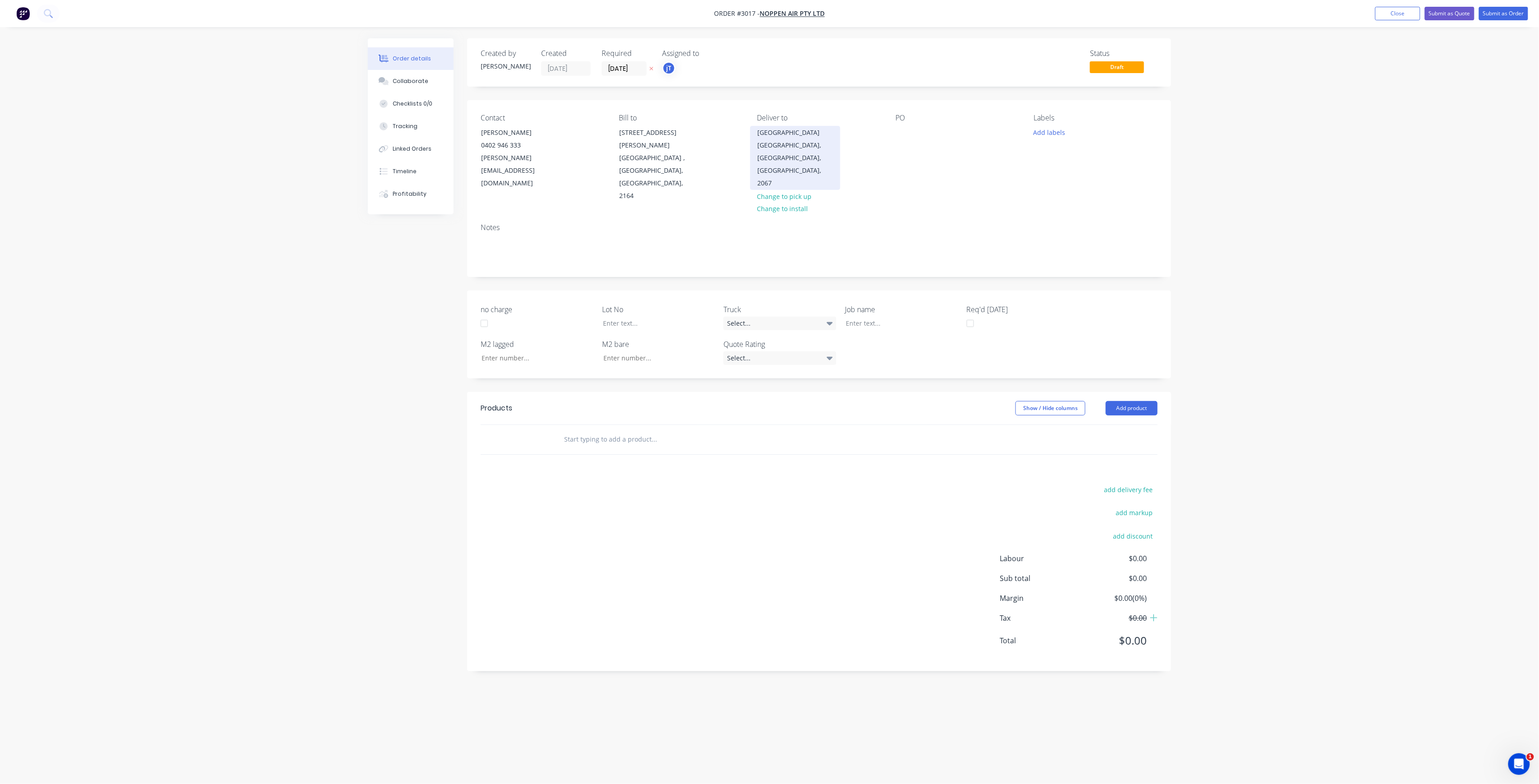
click at [820, 143] on div "Chatswood, New South Wales, Australia, 2067" at bounding box center [795, 164] width 75 height 51
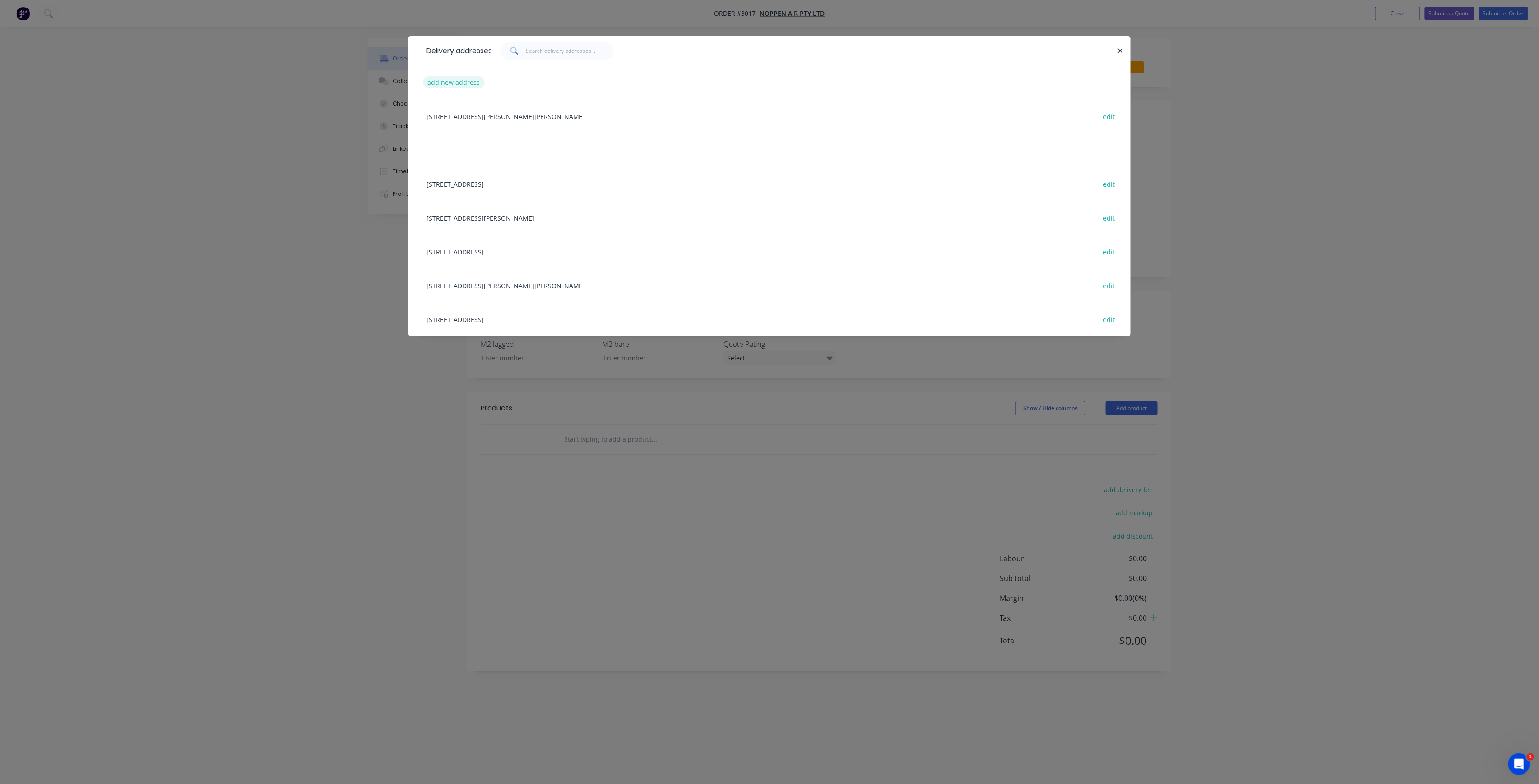
click at [467, 83] on button "add new address" at bounding box center [454, 82] width 62 height 12
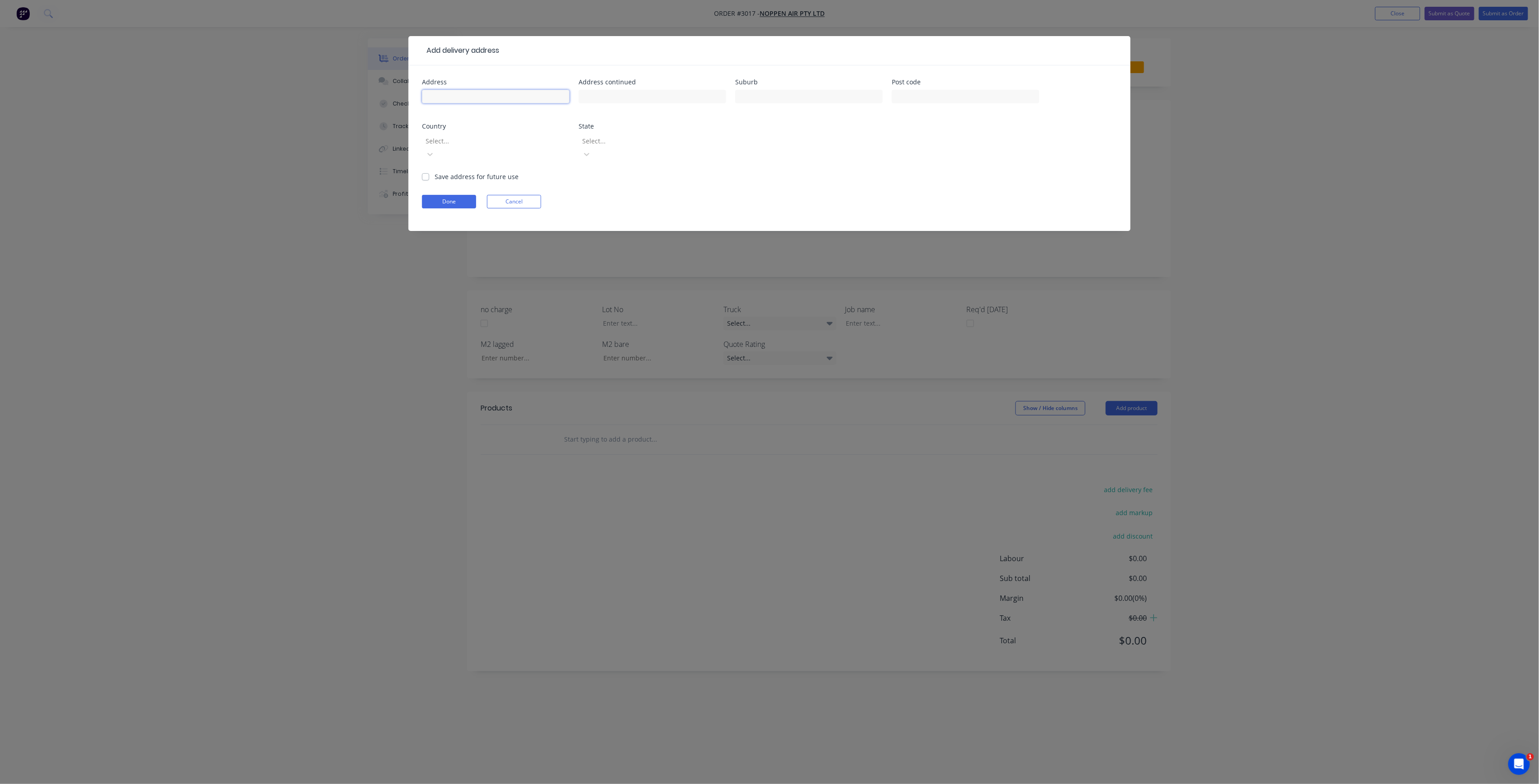
click at [469, 92] on input "text" at bounding box center [496, 96] width 148 height 14
paste input "436 Victoria Ave, Chatswood NSW 2067"
type input "436 Victoria Ave, Chatswood NSW 2067"
click at [623, 95] on input "text" at bounding box center [652, 96] width 148 height 14
click at [856, 96] on input "text" at bounding box center [809, 96] width 148 height 14
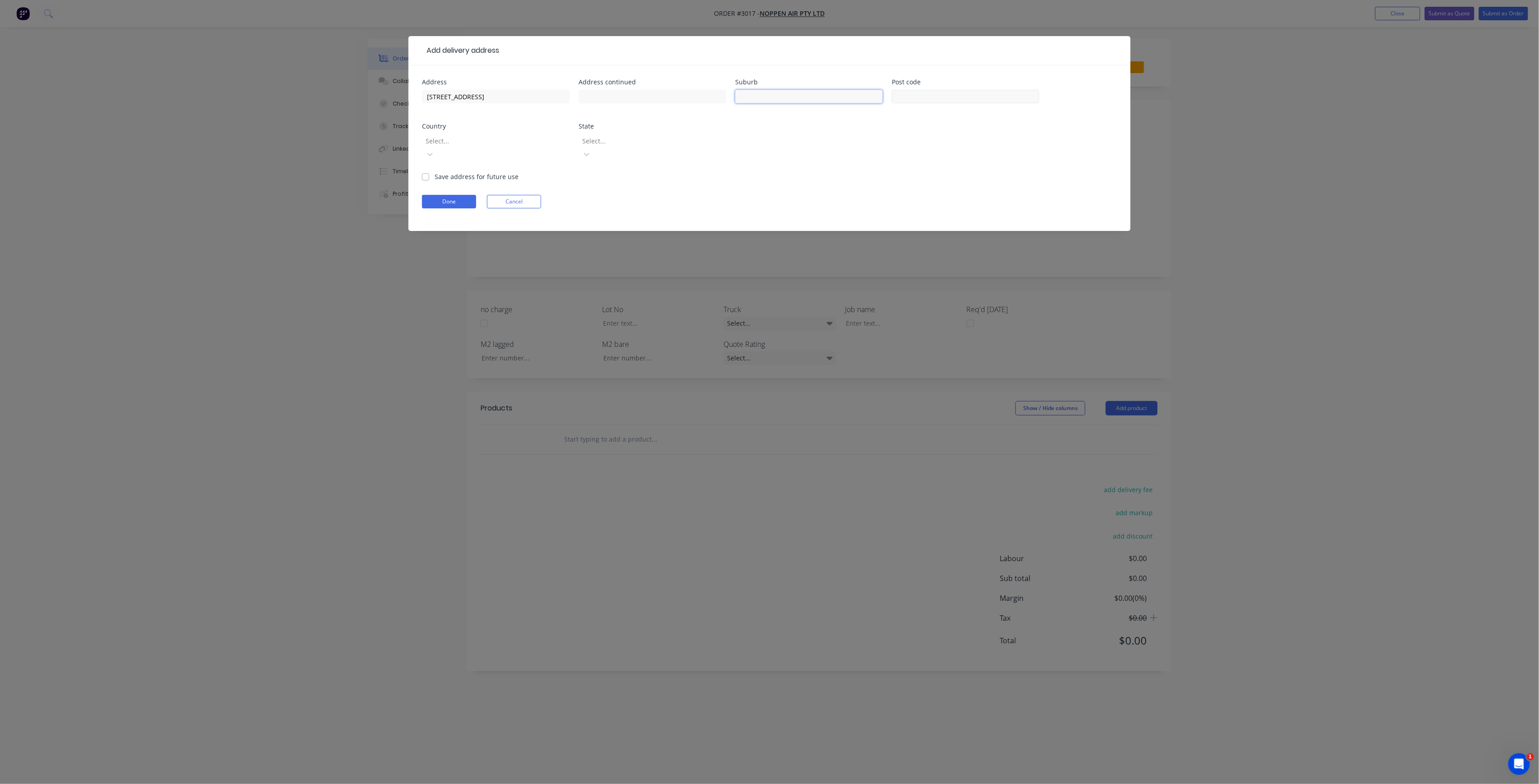
paste input "436 Victoria Ave, Chatswood NSW 2067"
type input "436 Victoria Ave, Chatswood NSW 2067"
click at [931, 98] on input "text" at bounding box center [966, 96] width 148 height 14
paste input "436 Victoria Ave, Chatswood NSW 2067"
type input "436 Victoria Ave, Chatswood NSW 2067"
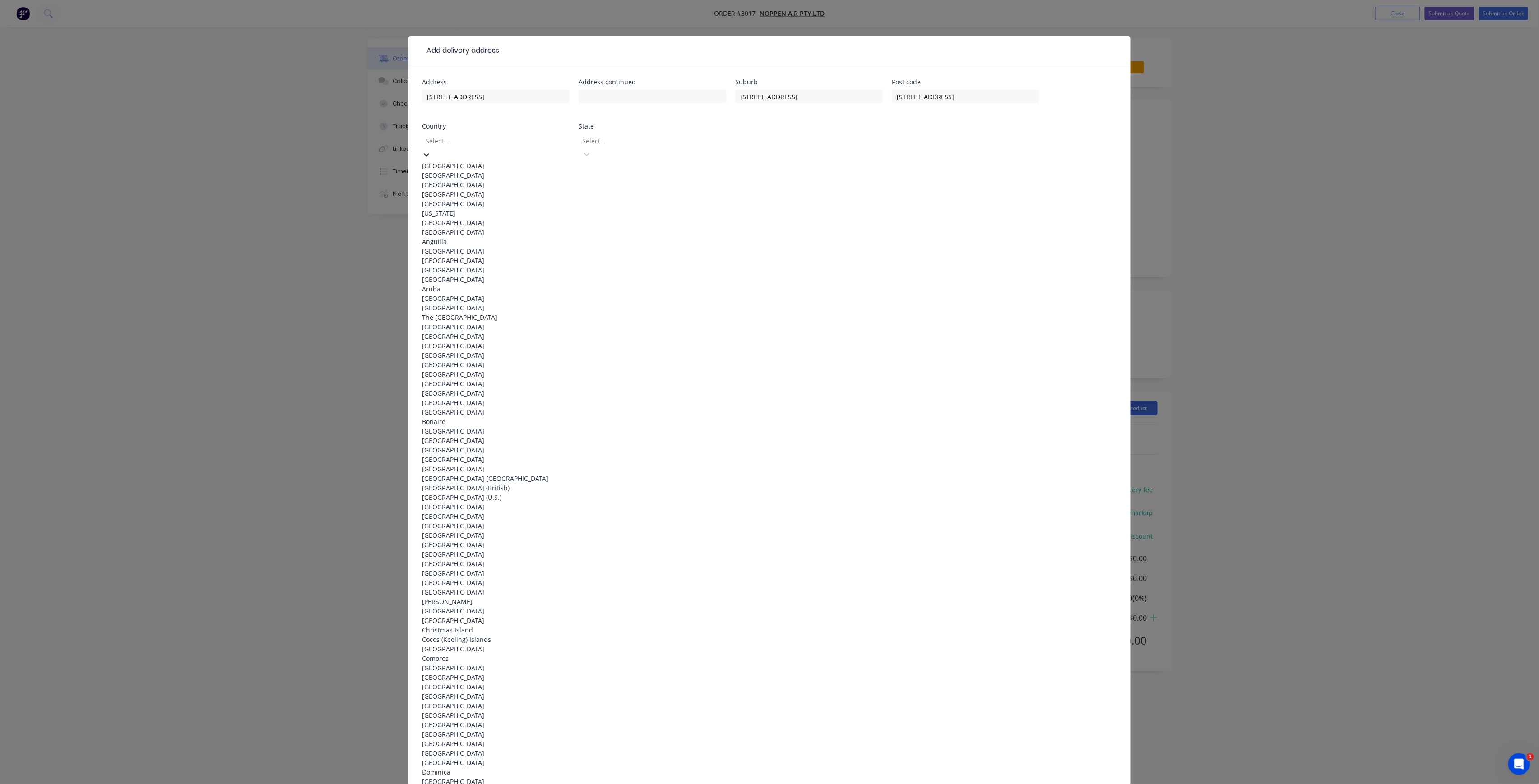
click at [531, 163] on div "Australia" at bounding box center [496, 166] width 148 height 9
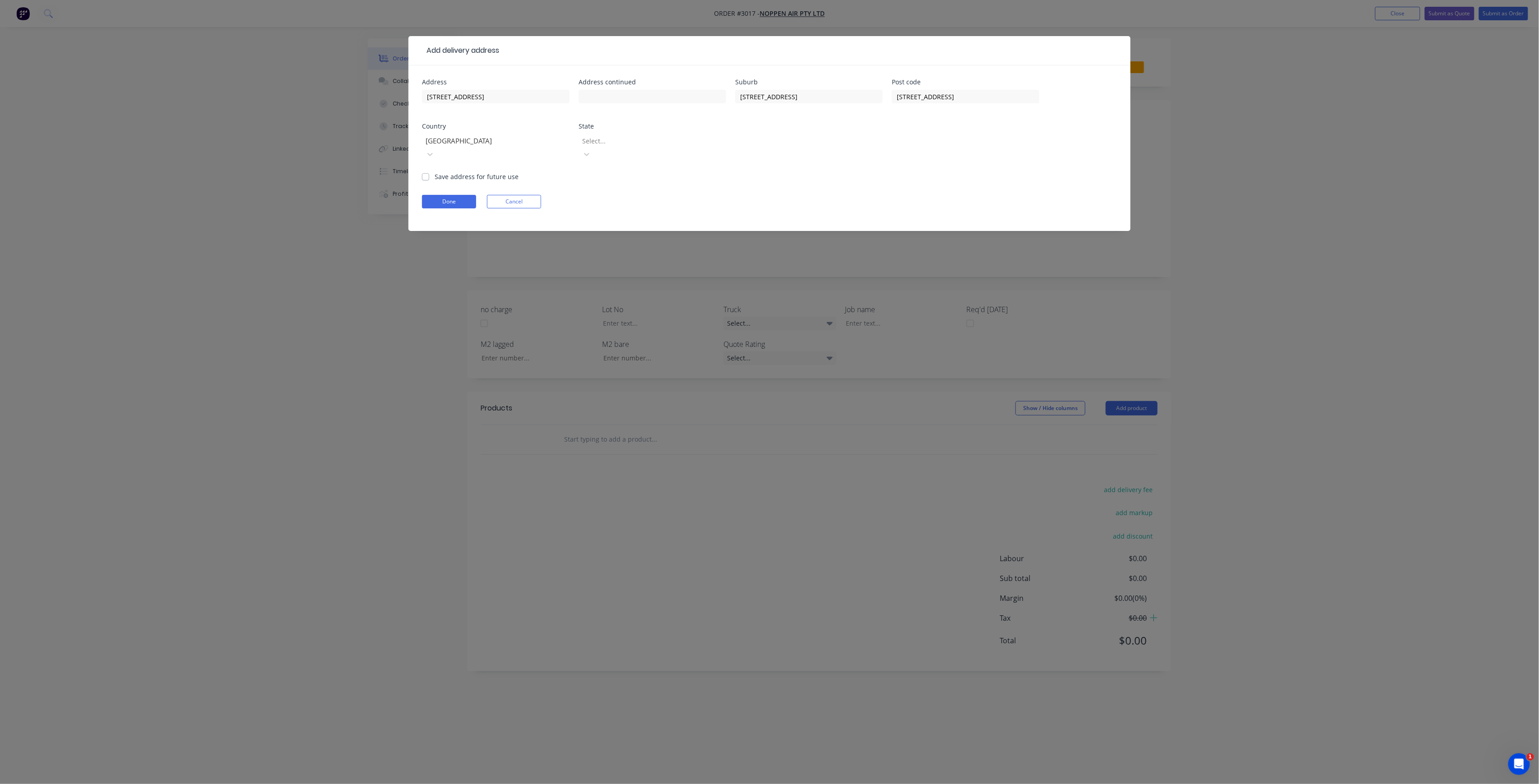
click at [604, 137] on div at bounding box center [646, 141] width 130 height 11
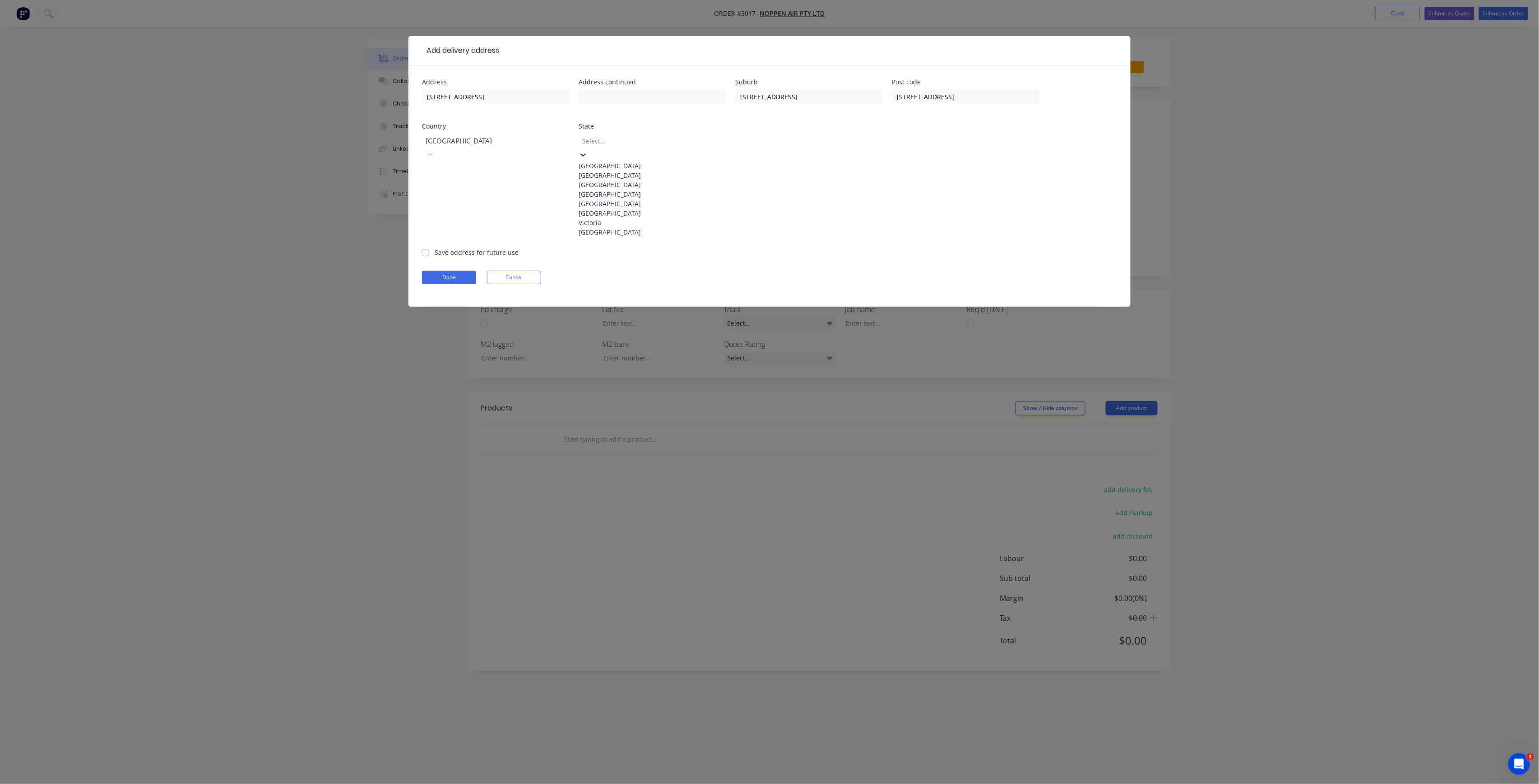
drag, startPoint x: 627, startPoint y: 174, endPoint x: 619, endPoint y: 164, distance: 12.8
click at [629, 174] on div "New South Wales" at bounding box center [652, 175] width 148 height 9
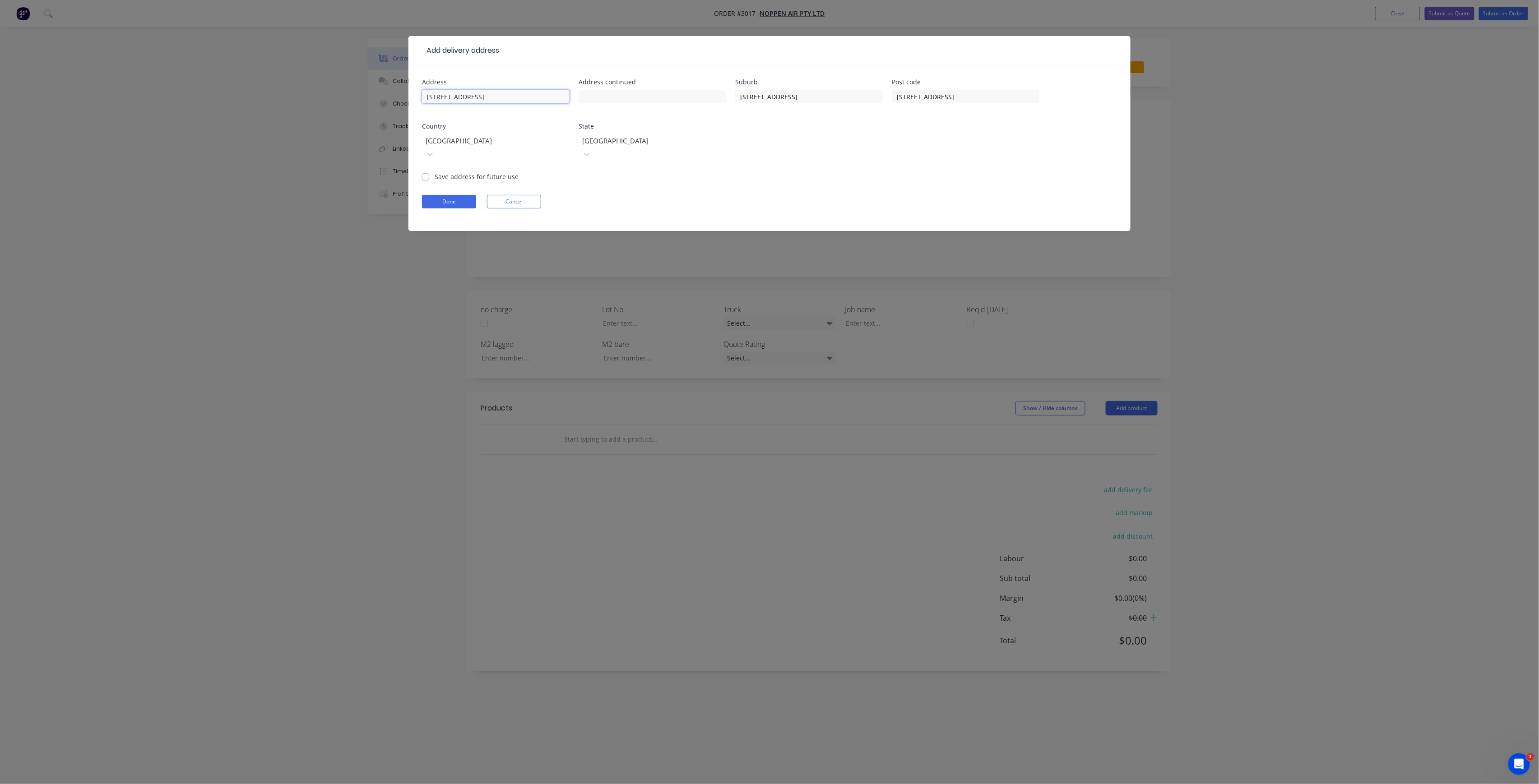
click at [544, 96] on input "436 Victoria Ave, Chatswood NSW 2067" at bounding box center [496, 96] width 148 height 14
drag, startPoint x: 547, startPoint y: 96, endPoint x: 475, endPoint y: 99, distance: 72.1
click at [475, 99] on input "436 Victoria Ave, Chatswood NSW 2067" at bounding box center [496, 96] width 148 height 14
type input "436 Victoria Ave"
drag, startPoint x: 824, startPoint y: 103, endPoint x: 862, endPoint y: 103, distance: 38.0
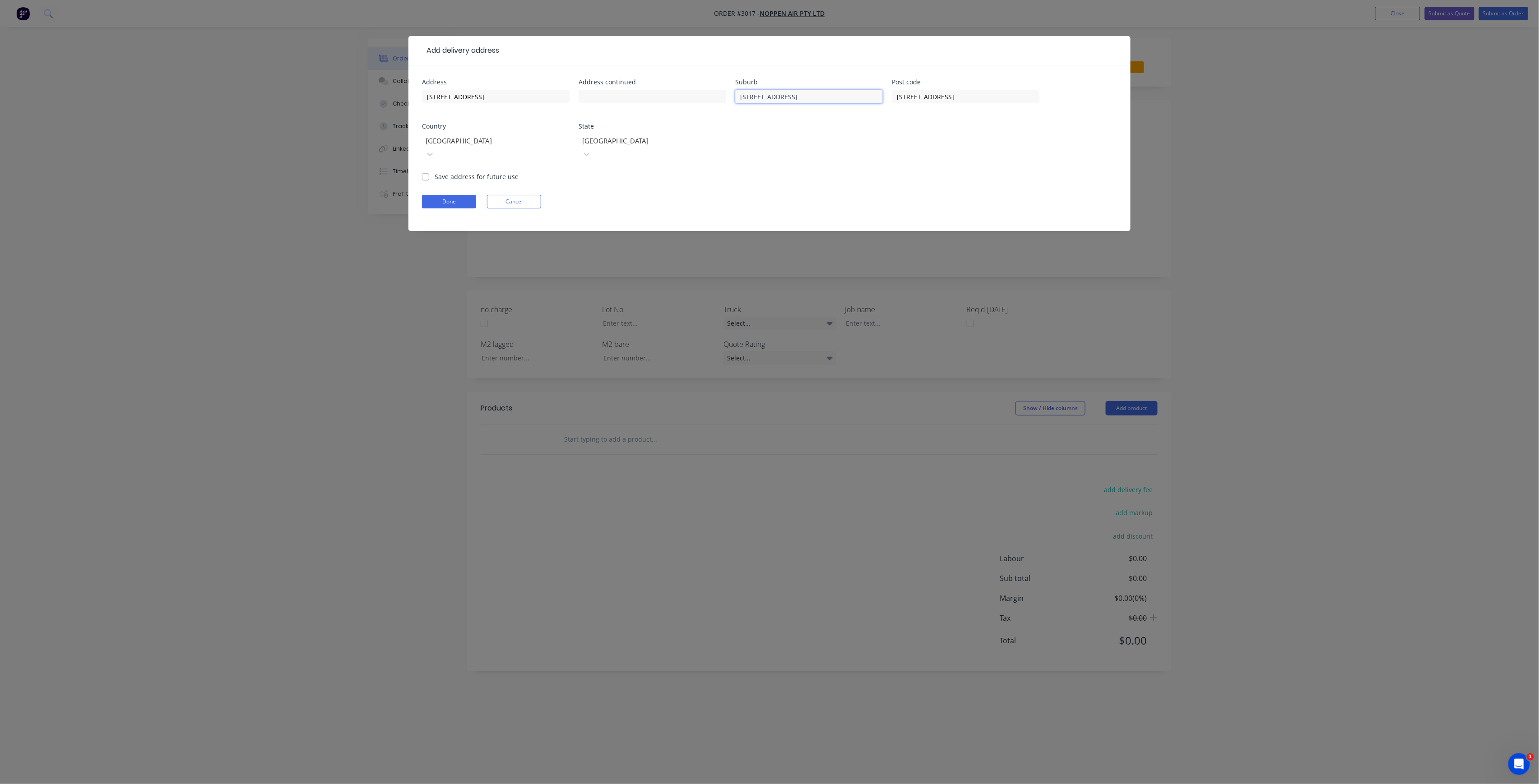
click at [862, 103] on input "436 Victoria Ave, Chatswood NSW 2067" at bounding box center [809, 96] width 148 height 14
drag, startPoint x: 790, startPoint y: 102, endPoint x: 739, endPoint y: 104, distance: 51.0
click at [739, 104] on div "436 Victoria Ave, Chatswood" at bounding box center [809, 101] width 148 height 26
type input "Chatswood"
drag, startPoint x: 999, startPoint y: 100, endPoint x: 860, endPoint y: 107, distance: 139.2
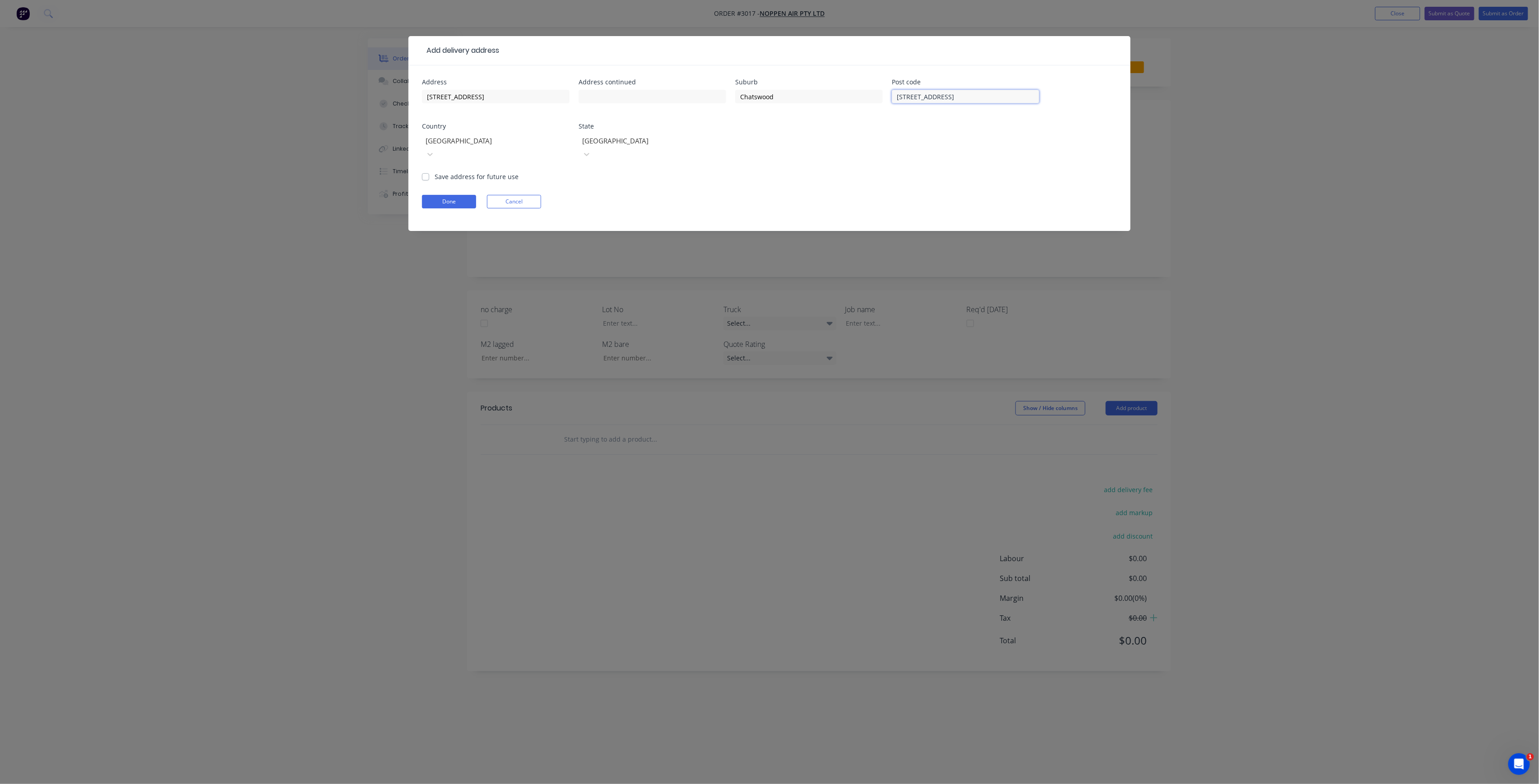
click at [860, 107] on div "Address 436 Victoria Ave Address continued Suburb Chatswood Post code 436 Victo…" at bounding box center [769, 125] width 695 height 93
type input "2067"
click at [475, 172] on label "Save address for future use" at bounding box center [476, 176] width 84 height 9
click at [429, 172] on input "Save address for future use" at bounding box center [425, 176] width 7 height 9
checkbox input "true"
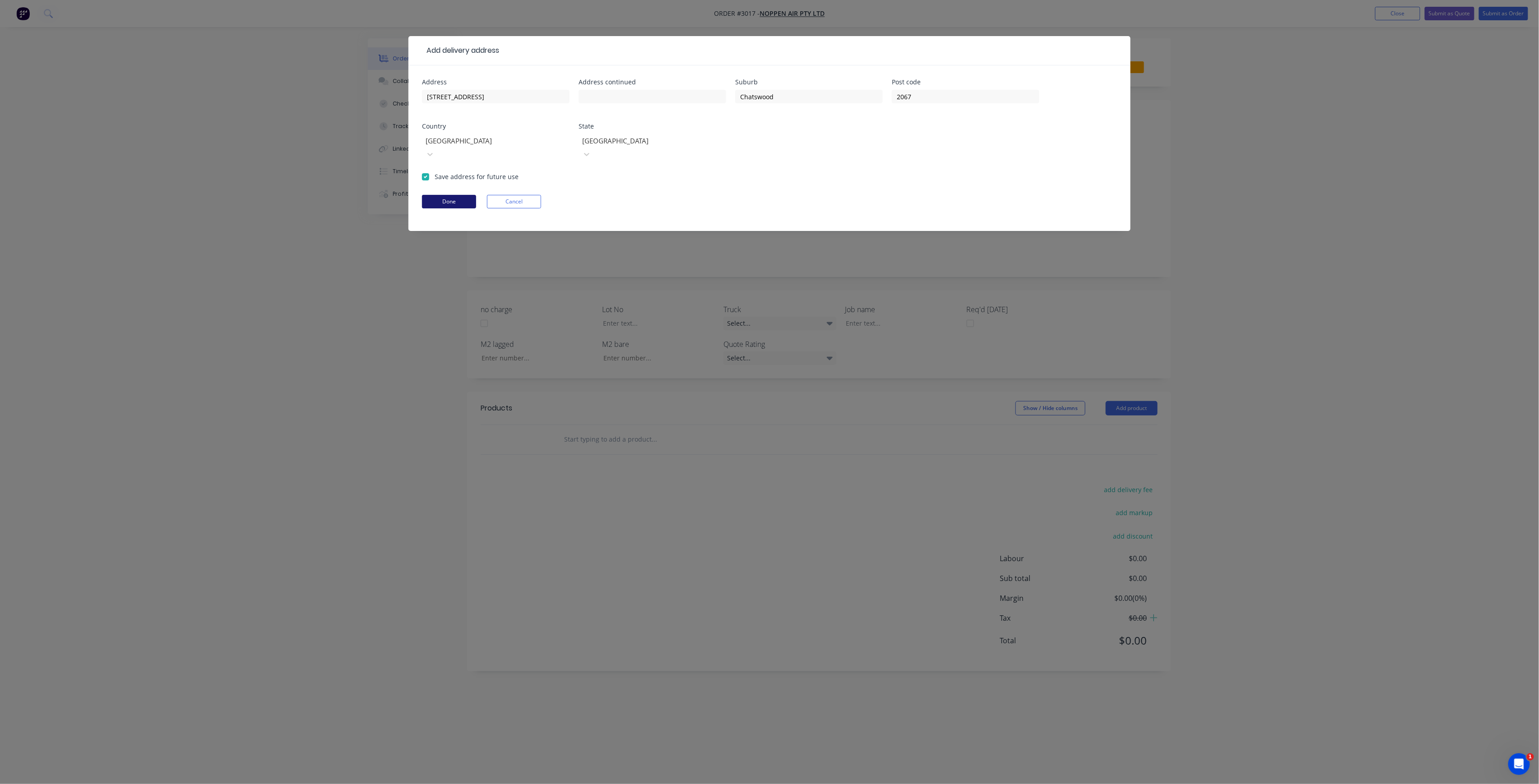
click at [460, 195] on button "Done" at bounding box center [449, 201] width 54 height 14
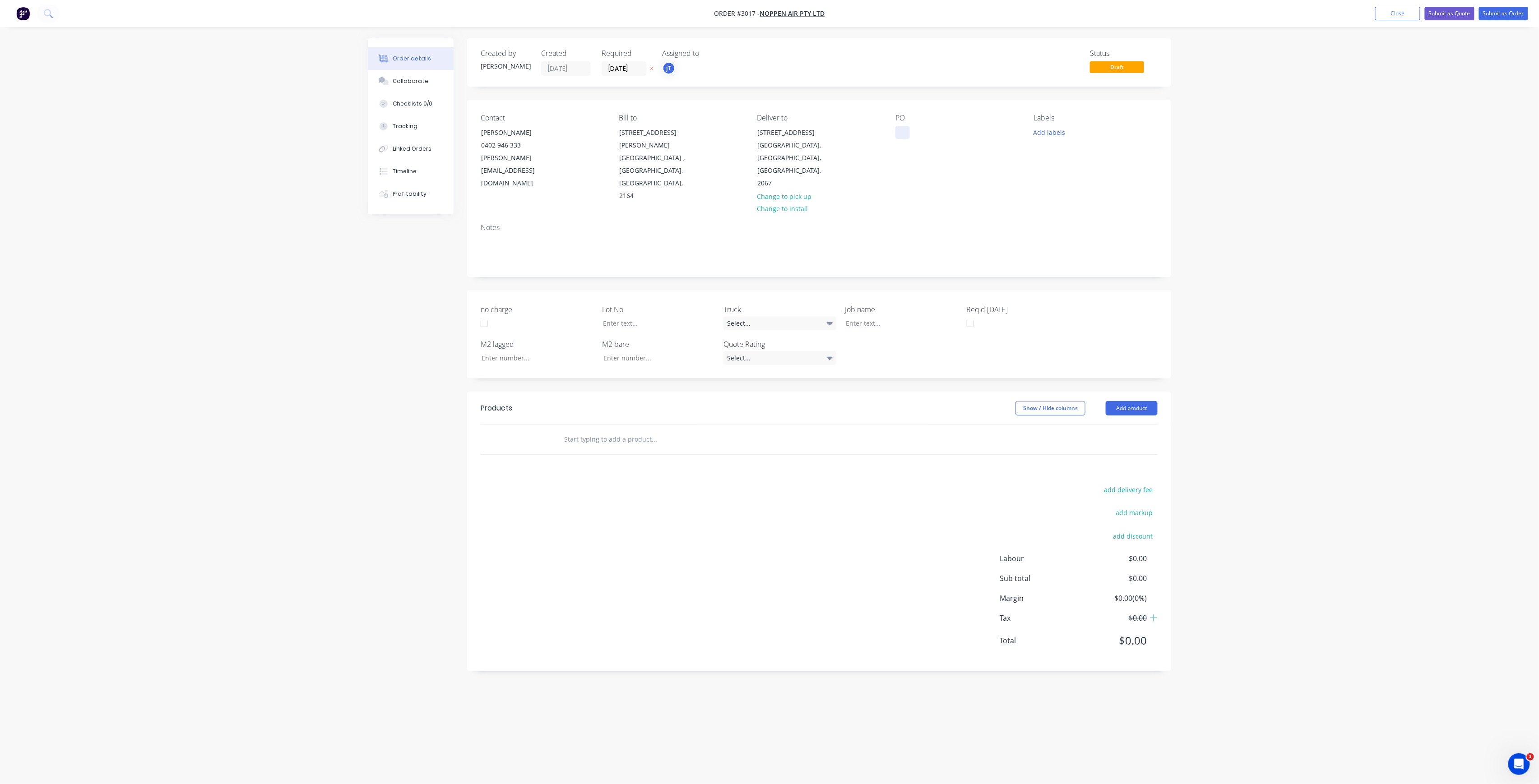
click at [908, 136] on div at bounding box center [903, 133] width 15 height 13
click at [1064, 135] on button "Add labels" at bounding box center [1049, 132] width 42 height 12
click at [1078, 159] on input "text" at bounding box center [1109, 158] width 94 height 18
type input "LOT-"
click at [575, 430] on input "text" at bounding box center [654, 439] width 180 height 18
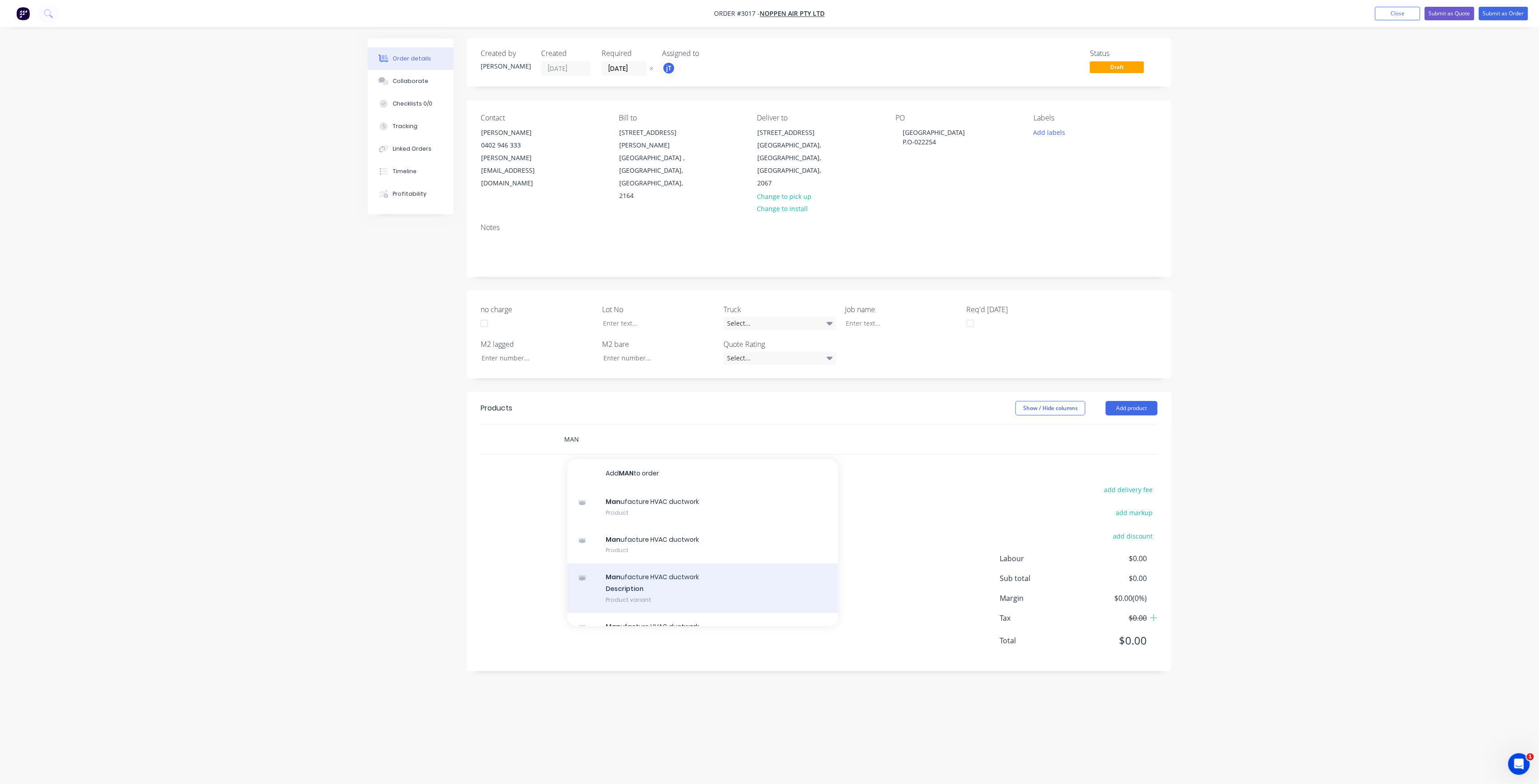
type input "MAN"
click at [687, 564] on div "Man ufacture HVAC ductwork Description Product variant" at bounding box center [702, 588] width 271 height 49
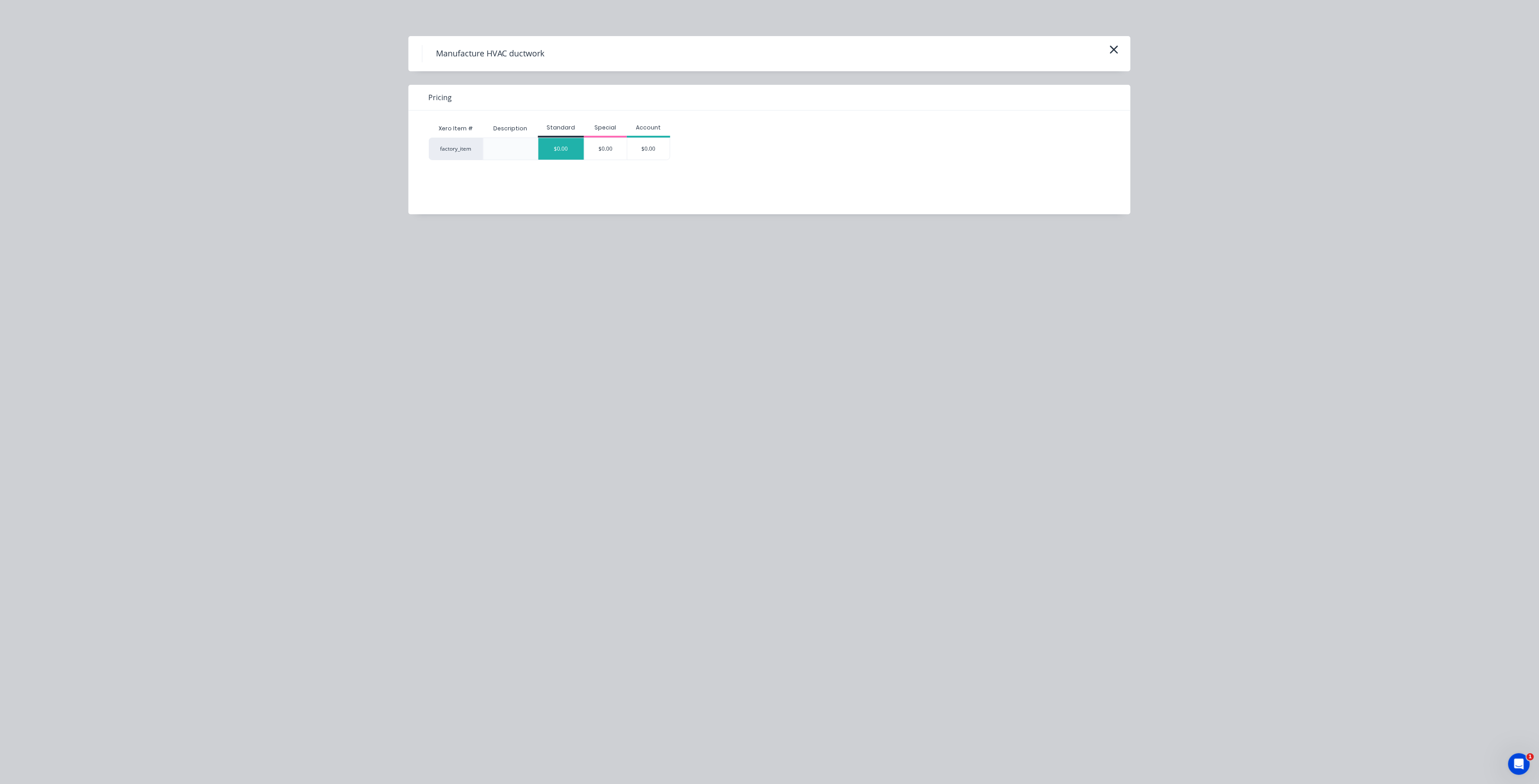
click at [555, 149] on div "$0.00" at bounding box center [561, 148] width 46 height 22
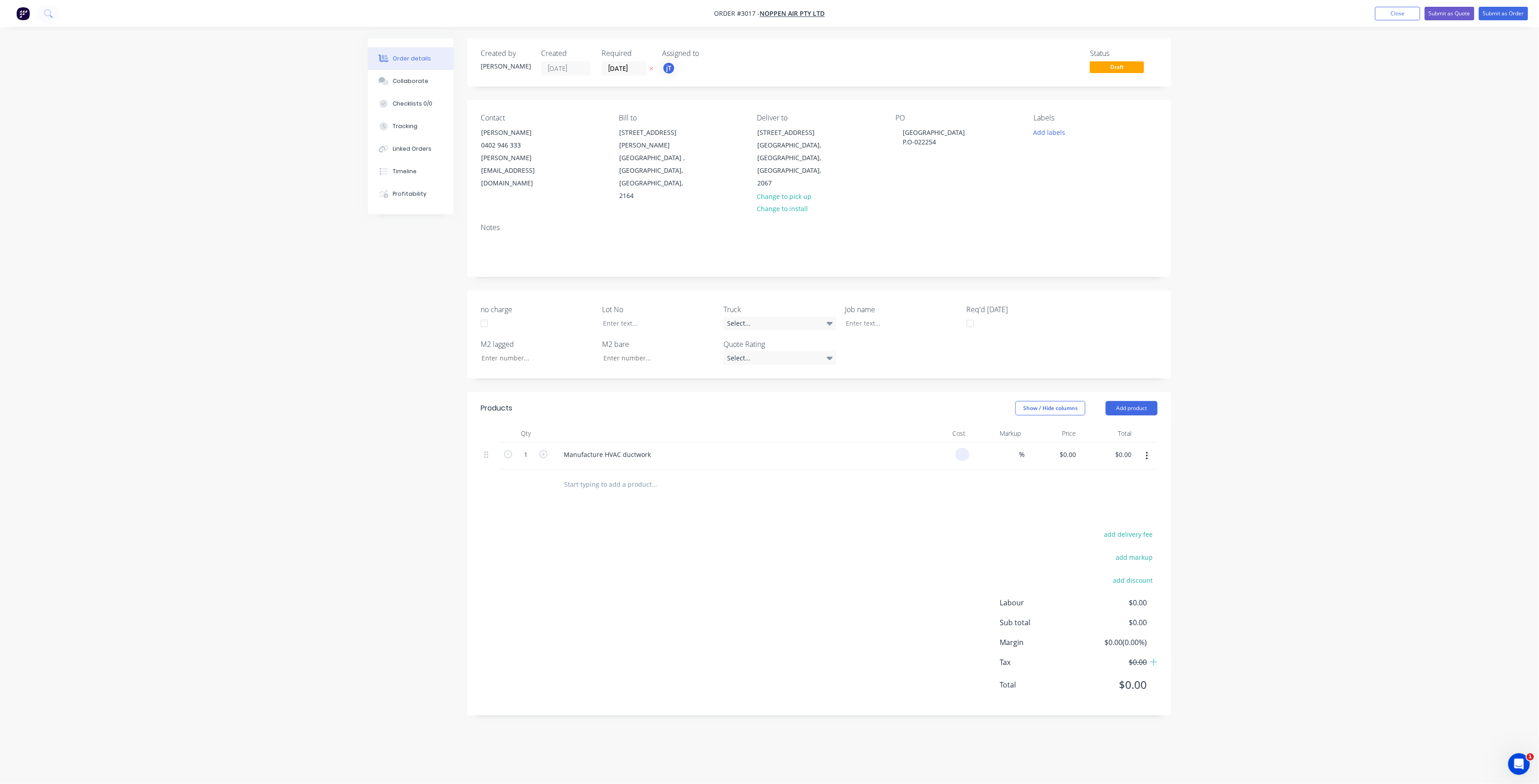
click at [954, 443] on div at bounding box center [941, 457] width 55 height 28
type input "$2,820.00"
click at [836, 492] on div "Products Show / Hide columns Add product Qty Cost Markup Price Total 1 Manufact…" at bounding box center [819, 554] width 704 height 324
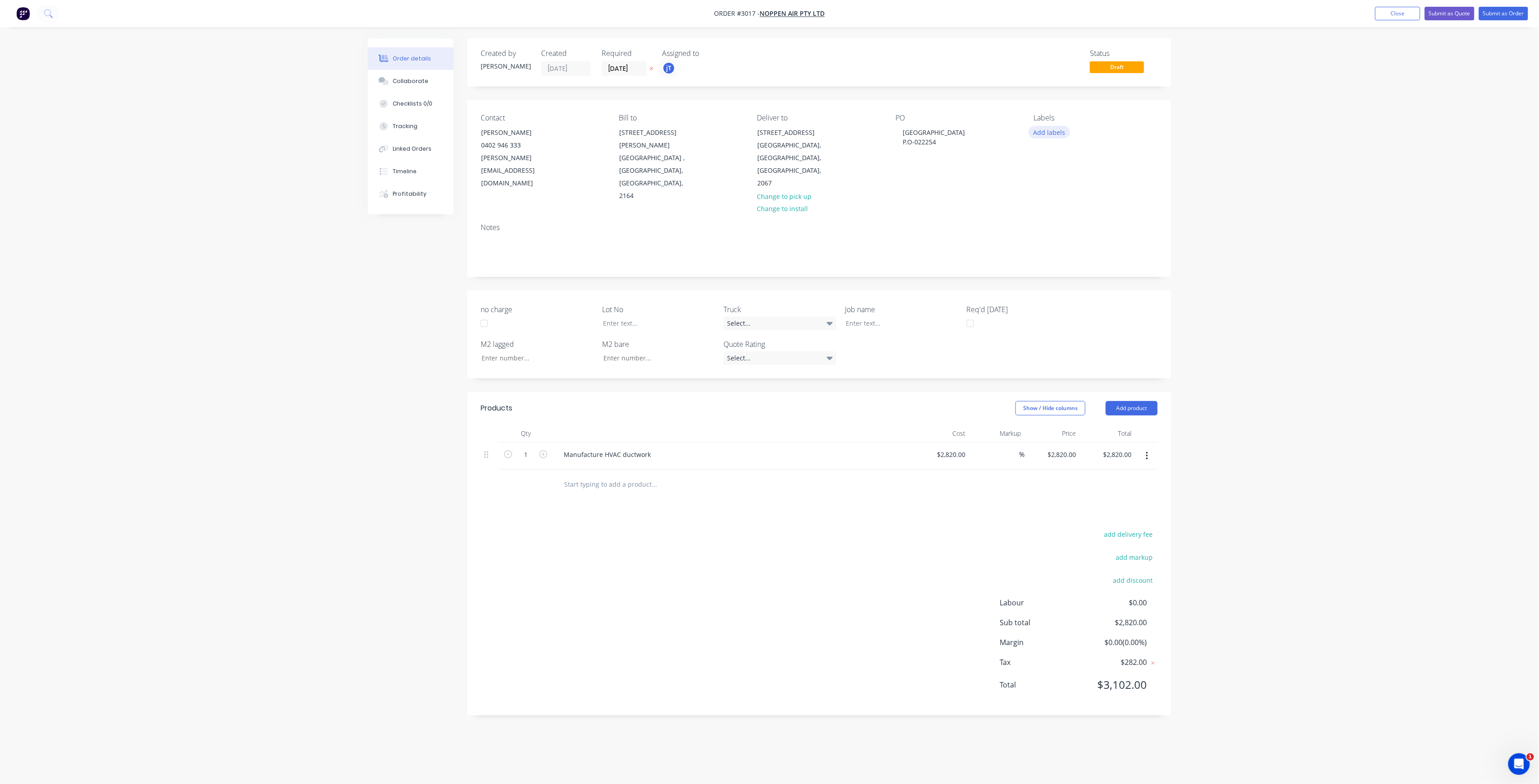
click at [1055, 137] on button "Add labels" at bounding box center [1049, 132] width 42 height 12
click at [1052, 215] on div at bounding box center [1050, 212] width 18 height 18
drag, startPoint x: 1085, startPoint y: 162, endPoint x: 1062, endPoint y: 162, distance: 23.0
click at [1062, 162] on input "LOT-519" at bounding box center [1109, 154] width 94 height 18
type input "C-O"
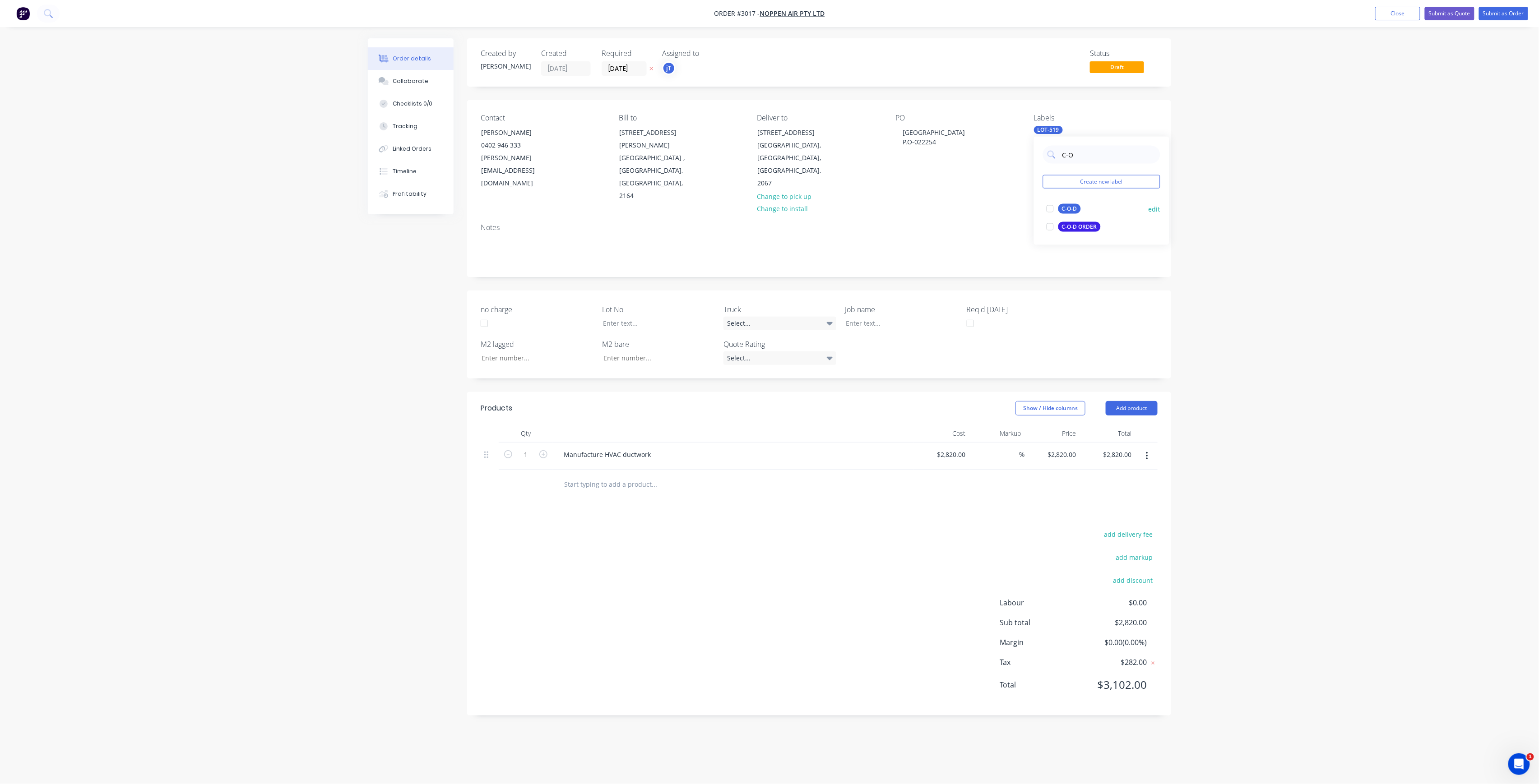
click at [1078, 206] on div "C-O-D" at bounding box center [1070, 209] width 22 height 10
drag, startPoint x: 1094, startPoint y: 156, endPoint x: 1044, endPoint y: 172, distance: 52.5
click at [1044, 172] on div "C-O Create new label C-O-D edit C-O-D ORDER edit" at bounding box center [1101, 191] width 135 height 108
click at [695, 317] on div at bounding box center [652, 323] width 113 height 13
drag, startPoint x: 946, startPoint y: 141, endPoint x: 904, endPoint y: 136, distance: 42.3
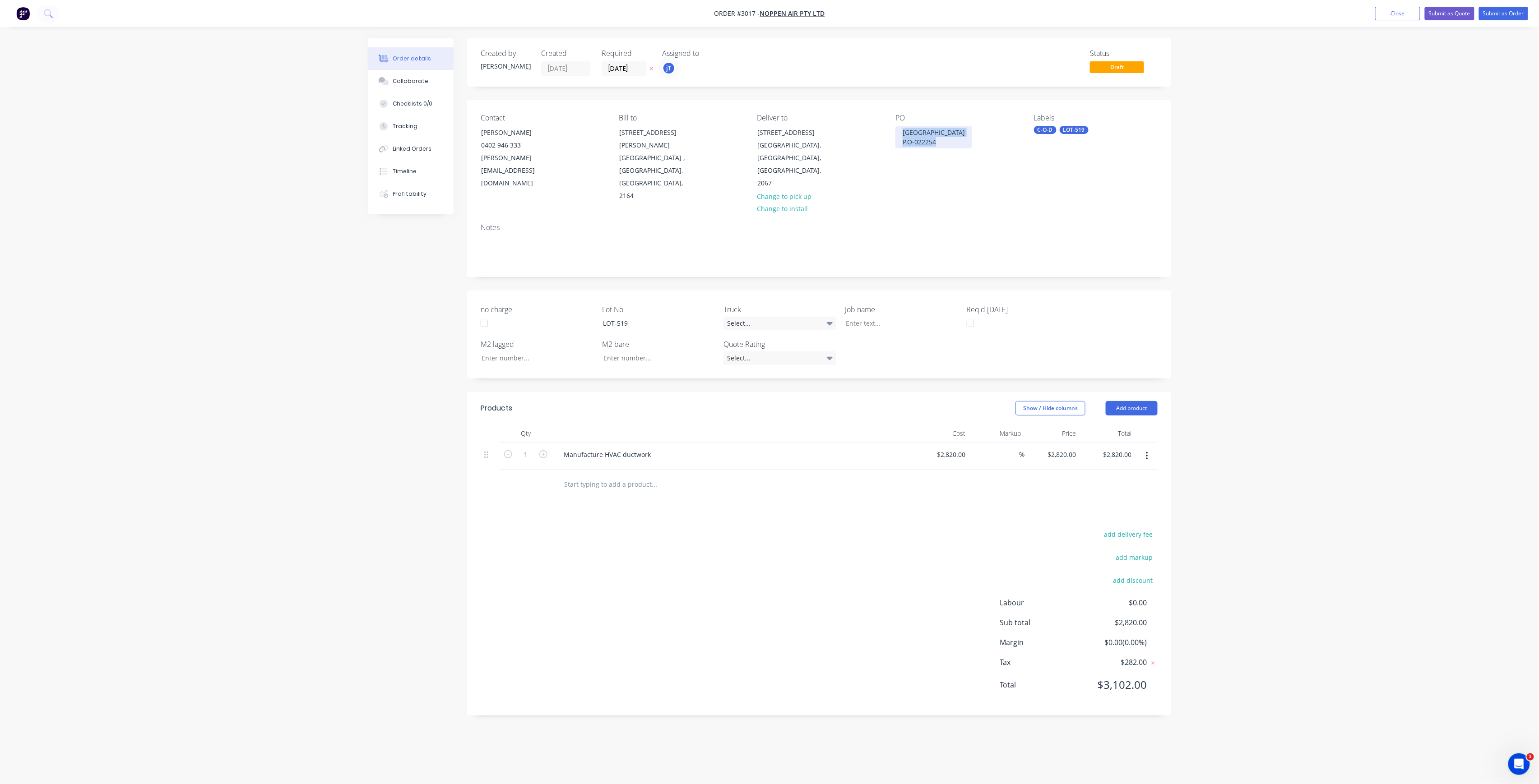
click at [904, 136] on div "CHATSWOOD INTERCHANGE P.O-022254" at bounding box center [934, 137] width 77 height 22
copy div "CHATSWOOD INTERCHANGE P.O-022254"
click at [920, 317] on div at bounding box center [895, 323] width 113 height 13
paste div
click at [1365, 261] on div "Order details Collaborate Checklists 0/0 Tracking Linked Orders Timeline Profit…" at bounding box center [769, 392] width 1539 height 784
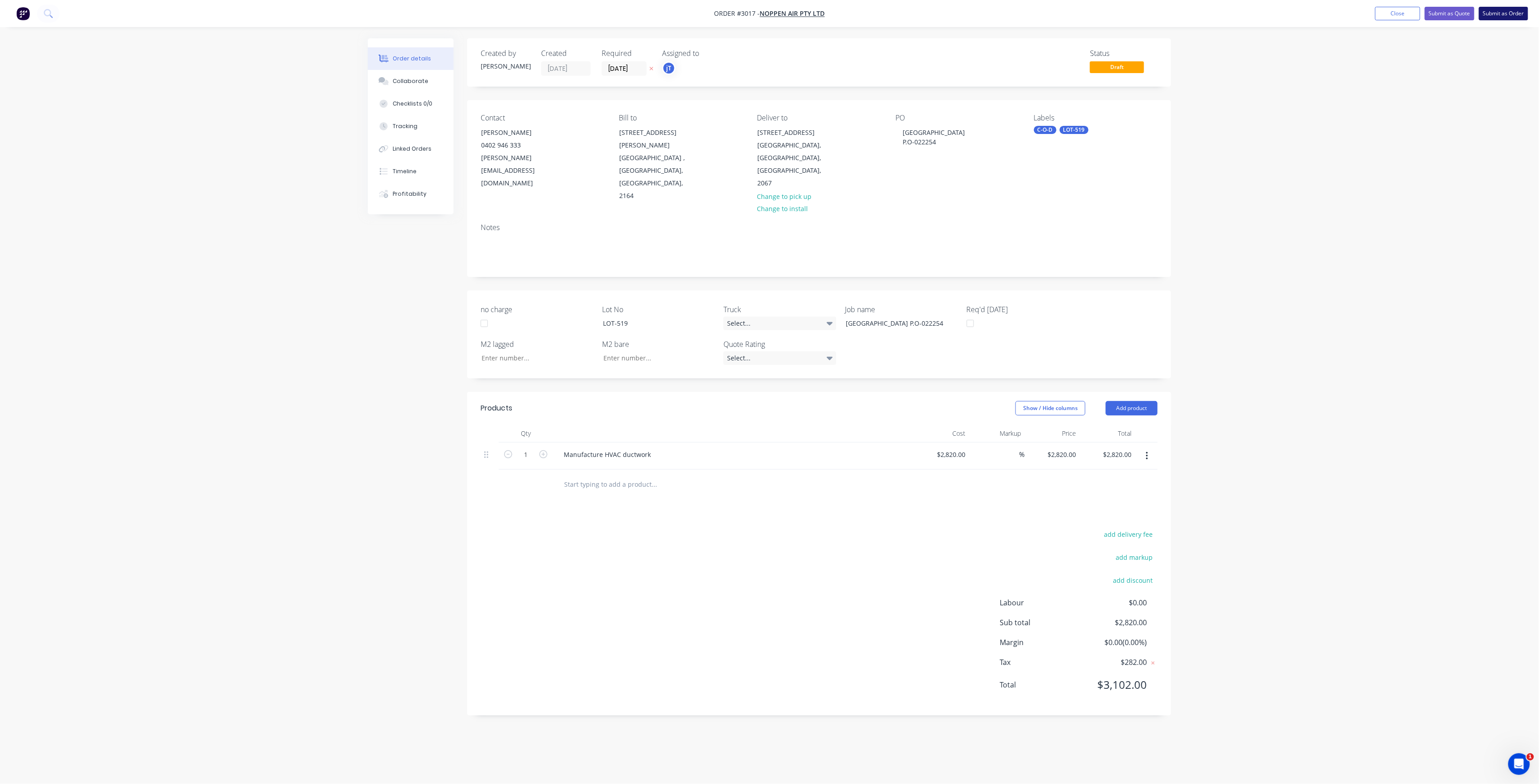
click at [1507, 7] on button "Submit as Order" at bounding box center [1503, 13] width 50 height 14
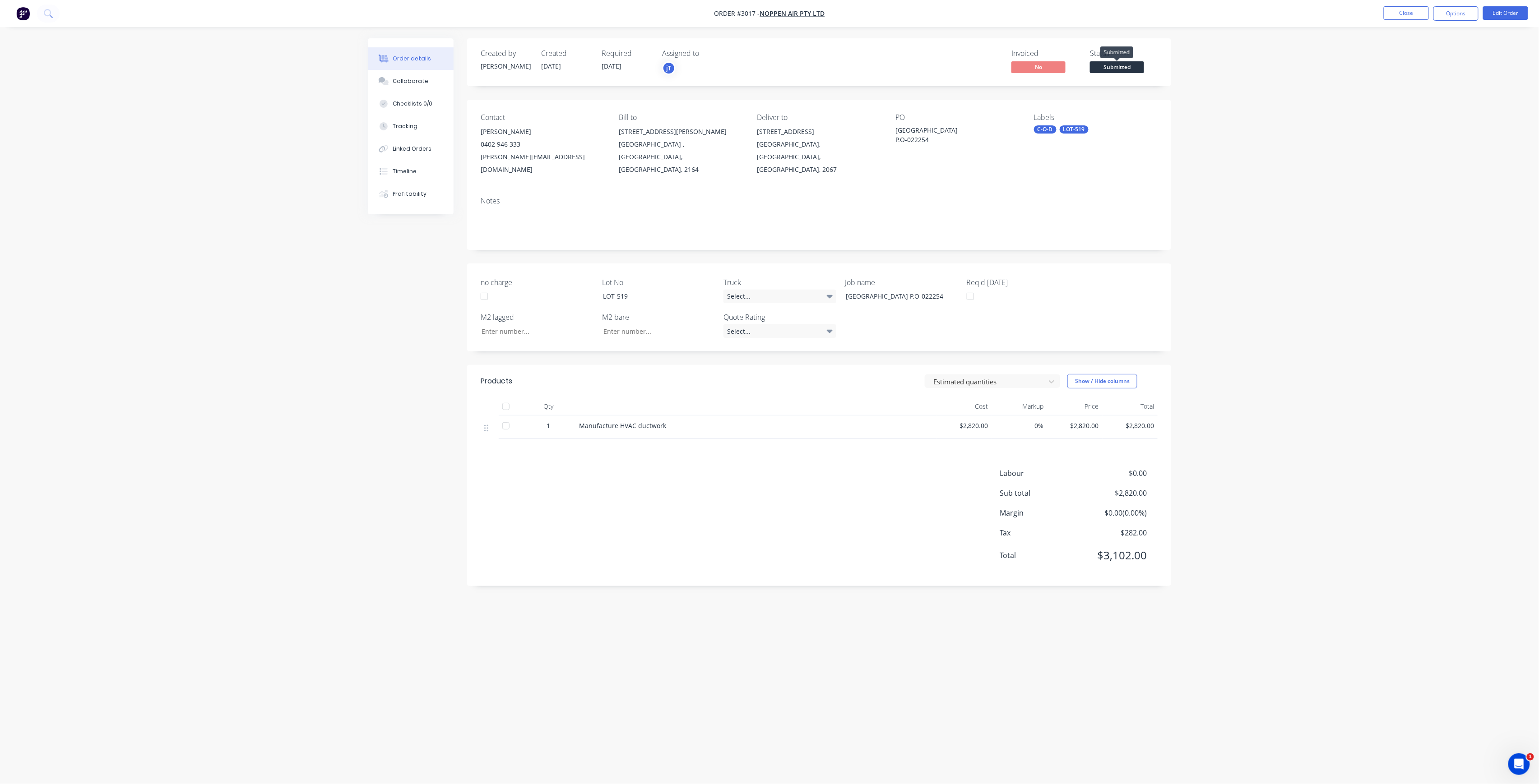
click at [1125, 68] on span "Submitted" at bounding box center [1117, 67] width 54 height 11
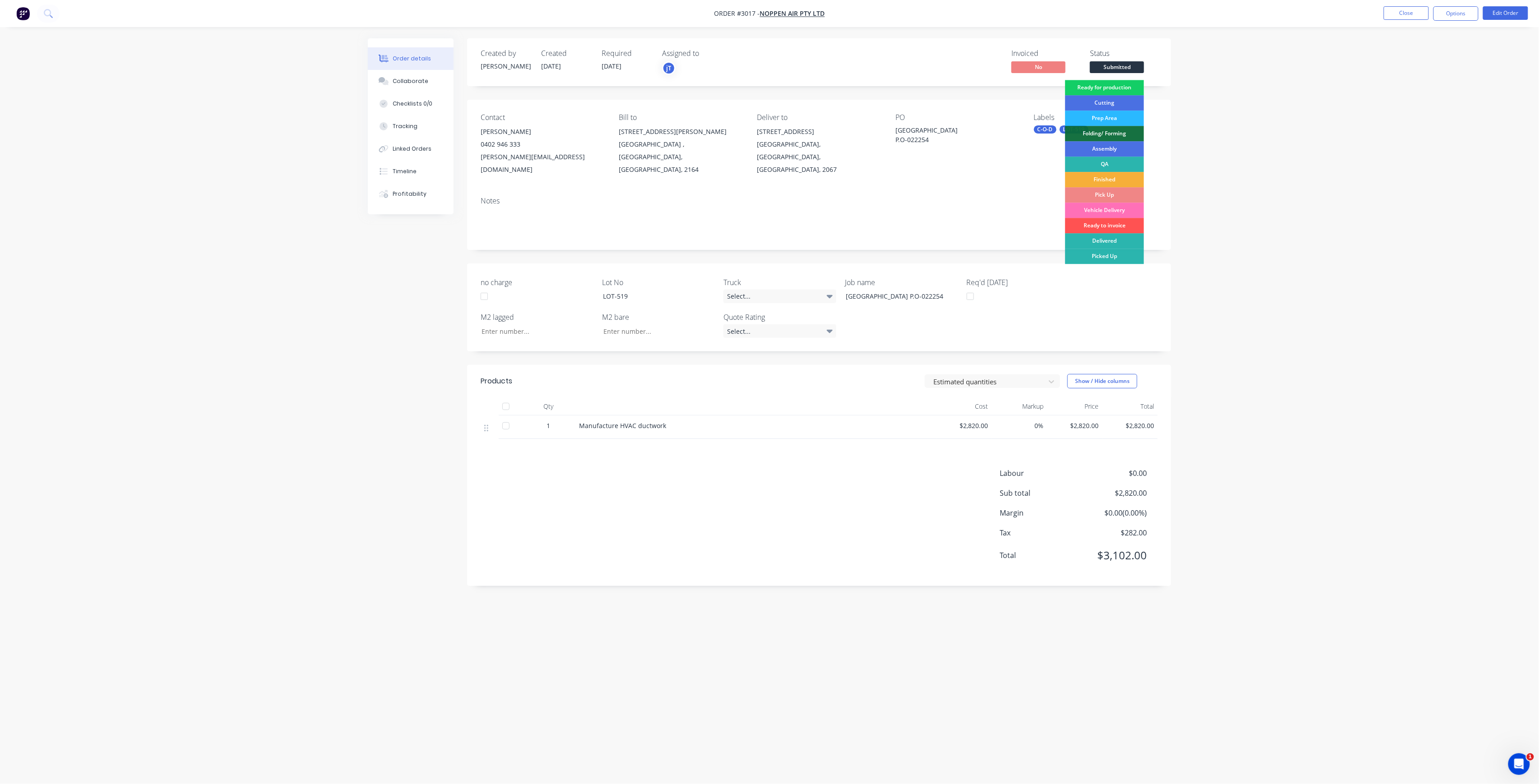
click at [1121, 86] on div "Ready for production" at bounding box center [1105, 87] width 79 height 15
